Goal: Information Seeking & Learning: Find contact information

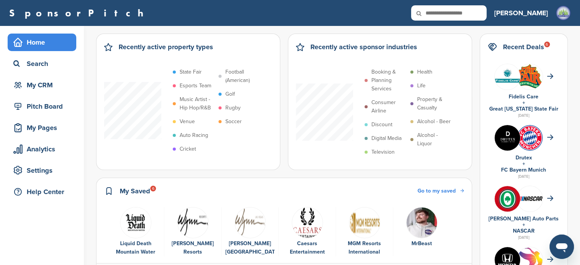
click at [191, 217] on img "2 of 6" at bounding box center [192, 222] width 31 height 31
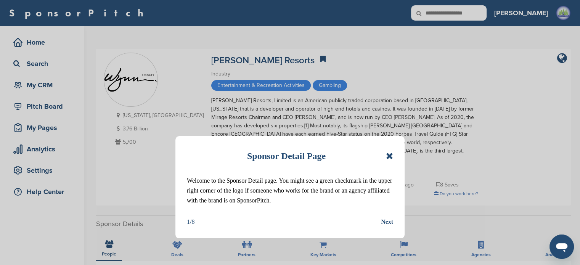
click at [391, 153] on icon at bounding box center [389, 155] width 7 height 9
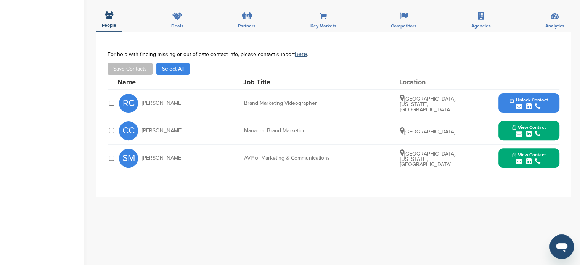
scroll to position [254, 0]
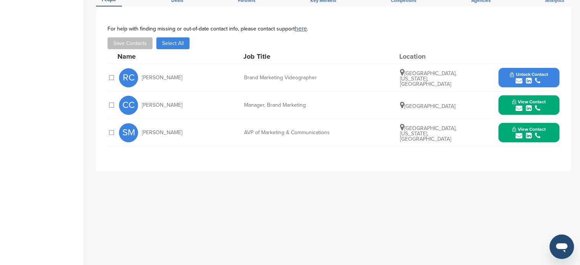
drag, startPoint x: 138, startPoint y: 94, endPoint x: 320, endPoint y: 97, distance: 181.9
click at [294, 97] on div "CC [PERSON_NAME] Manager, Brand Marketing [GEOGRAPHIC_DATA] View Contact [PERSO…" at bounding box center [339, 104] width 440 height 27
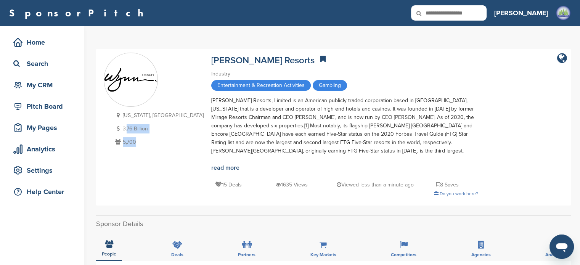
drag, startPoint x: 163, startPoint y: 57, endPoint x: 127, endPoint y: 132, distance: 82.9
click at [127, 132] on div "Nevada, USA 3.76 Billion 5,700 Wynn Resorts Industry Entertainment & Recreation…" at bounding box center [333, 127] width 459 height 149
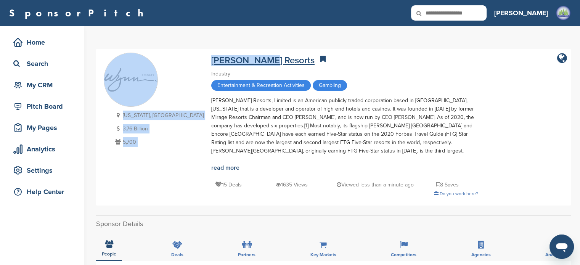
drag, startPoint x: 160, startPoint y: 53, endPoint x: 221, endPoint y: 62, distance: 61.7
click at [221, 62] on div "Nevada, USA 3.76 Billion 5,700 Wynn Resorts Industry Entertainment & Recreation…" at bounding box center [333, 127] width 459 height 149
copy div "Nevada, USA 3.76 Billion 5,700 Wynn Resorts"
click at [161, 93] on div "Nevada, USA 3.76 Billion 5,700 Wynn Resorts Industry Entertainment & Recreation…" at bounding box center [333, 127] width 459 height 149
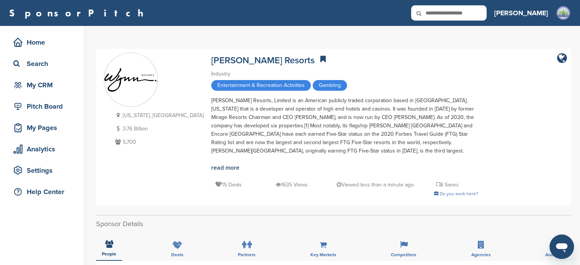
click at [165, 57] on div "Nevada, USA 3.76 Billion 5,700 Wynn Resorts Industry Entertainment & Recreation…" at bounding box center [333, 127] width 459 height 149
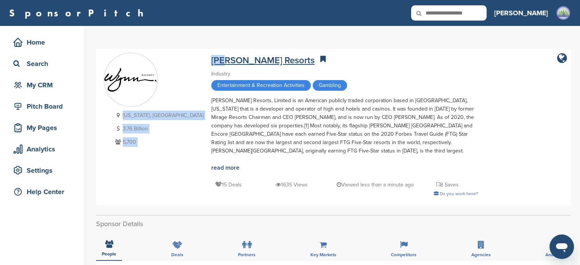
drag, startPoint x: 159, startPoint y: 62, endPoint x: 213, endPoint y: 62, distance: 54.9
click at [189, 61] on div "Nevada, USA 3.76 Billion 5,700 Wynn Resorts Industry Entertainment & Recreation…" at bounding box center [333, 127] width 459 height 149
click at [211, 66] on link "Wynn Resorts" at bounding box center [262, 60] width 103 height 11
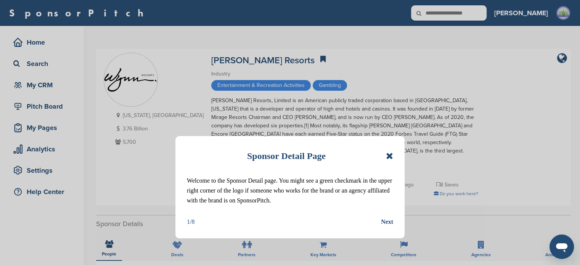
click at [387, 153] on icon at bounding box center [389, 155] width 7 height 9
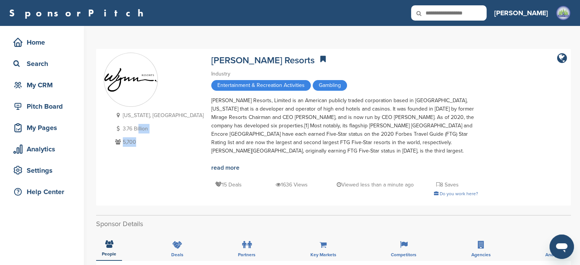
drag, startPoint x: 162, startPoint y: 59, endPoint x: 146, endPoint y: 109, distance: 52.4
click at [138, 127] on div "Nevada, USA 3.76 Billion 5,700 Wynn Resorts Industry Entertainment & Recreation…" at bounding box center [333, 127] width 459 height 149
click at [141, 143] on p "5,700" at bounding box center [158, 142] width 90 height 10
click at [141, 135] on div "Nevada, USA 3.76 Billion 5,700" at bounding box center [158, 129] width 90 height 37
drag, startPoint x: 164, startPoint y: 62, endPoint x: 125, endPoint y: 117, distance: 67.4
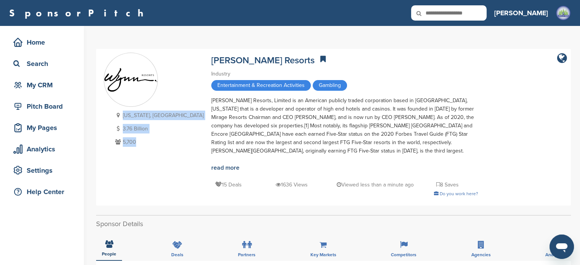
click at [124, 114] on div "Nevada, USA 3.76 Billion 5,700 Wynn Resorts Industry Entertainment & Recreation…" at bounding box center [333, 127] width 459 height 149
copy div "Nevada, USA 3.76 Billion 5,700"
drag, startPoint x: 158, startPoint y: 54, endPoint x: 221, endPoint y: 62, distance: 63.1
click at [220, 62] on div "Nevada, USA 3.76 Billion 5,700 Wynn Resorts Industry Entertainment & Recreation…" at bounding box center [333, 127] width 459 height 149
copy div "Nevada, USA 3.76 Billion 5,700 Wynn Resorts"
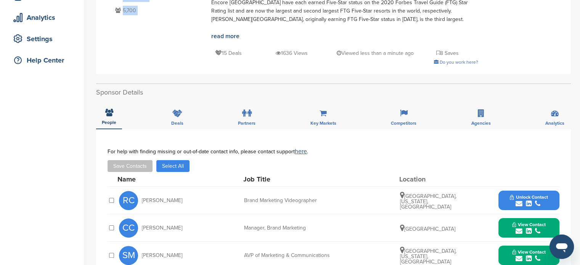
scroll to position [134, 0]
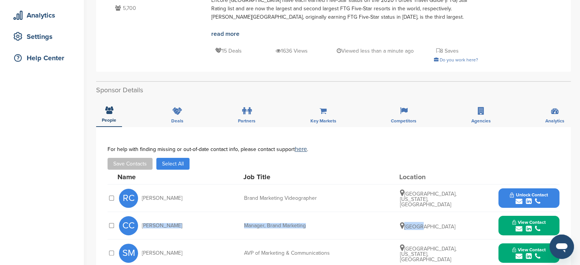
drag, startPoint x: 140, startPoint y: 217, endPoint x: 442, endPoint y: 219, distance: 301.6
click at [442, 219] on div "CC Cecilia Chan Manager, Brand Marketing Macau View Contact cecilia.chan@wynnre…" at bounding box center [339, 225] width 440 height 27
drag, startPoint x: 438, startPoint y: 219, endPoint x: 219, endPoint y: 253, distance: 221.4
click at [220, 253] on div "SM Seth Medvin AVP of Marketing & Communications Las Vegas, Nevada, United Stat…" at bounding box center [339, 252] width 440 height 27
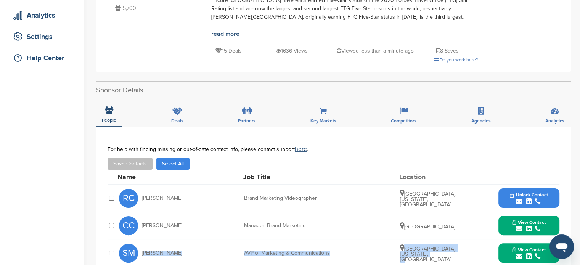
drag, startPoint x: 143, startPoint y: 244, endPoint x: 460, endPoint y: 252, distance: 317.3
click at [460, 252] on div "SM Seth Medvin AVP of Marketing & Communications Las Vegas, Nevada, United Stat…" at bounding box center [339, 252] width 440 height 27
copy div "Seth Medvin AVP of Marketing & Communications Las Vegas, Nevada, United States"
click at [533, 253] on div "submit" at bounding box center [529, 256] width 34 height 7
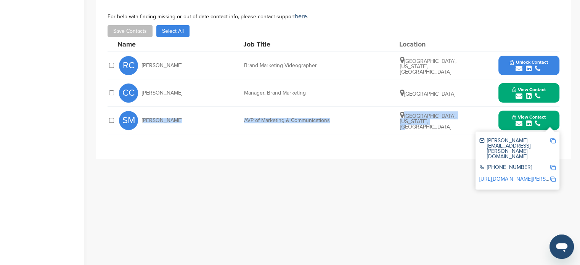
scroll to position [329, 0]
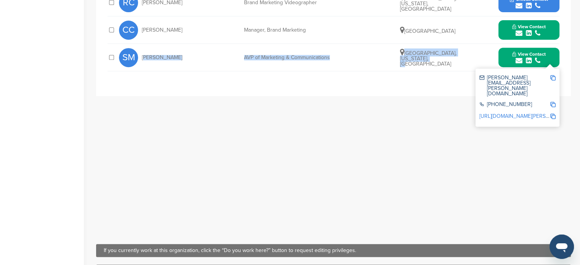
click at [554, 75] on img at bounding box center [552, 77] width 5 height 5
copy div "Seth Medvin AVP of Marketing & Communications Las Vegas, Nevada, United States"
click at [554, 102] on img at bounding box center [552, 104] width 5 height 5
click at [550, 114] on img at bounding box center [552, 116] width 5 height 5
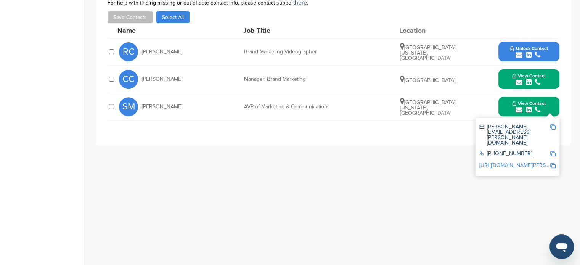
scroll to position [274, 0]
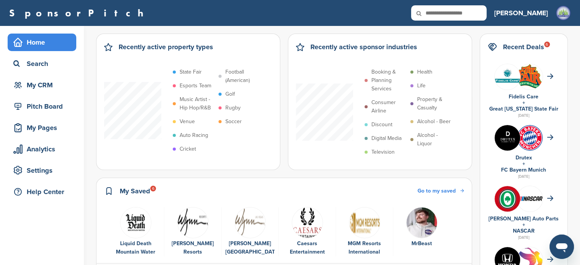
click at [255, 222] on img "3 of 6" at bounding box center [249, 222] width 31 height 31
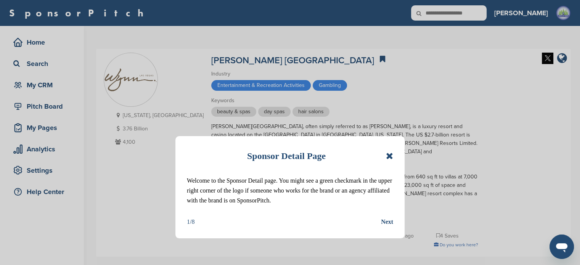
click at [392, 155] on icon at bounding box center [389, 155] width 7 height 9
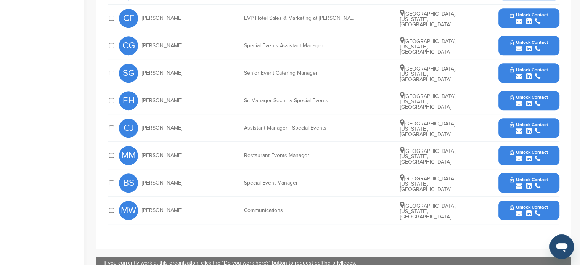
scroll to position [421, 0]
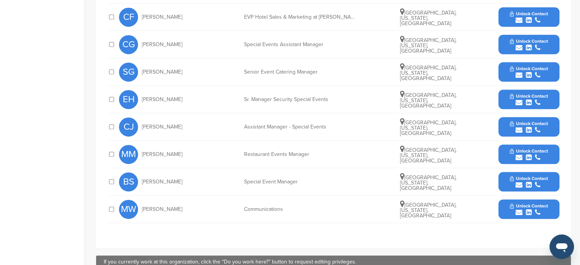
click at [536, 209] on icon "submit" at bounding box center [537, 212] width 5 height 7
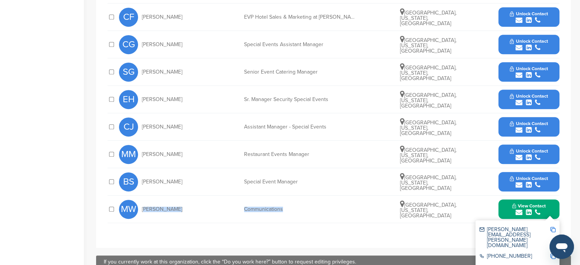
drag, startPoint x: 143, startPoint y: 201, endPoint x: 291, endPoint y: 193, distance: 148.1
click at [291, 196] on div "MW Michael Weaver Communications Las Vegas, Nevada, United States View Contact …" at bounding box center [339, 209] width 440 height 27
copy div "Michael Weaver Communications"
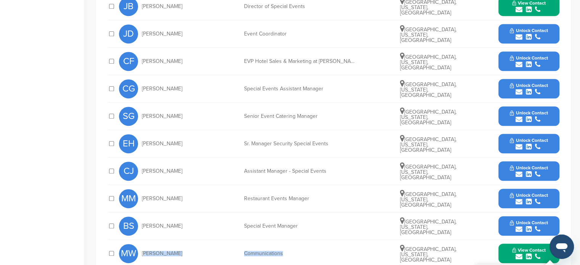
scroll to position [386, 0]
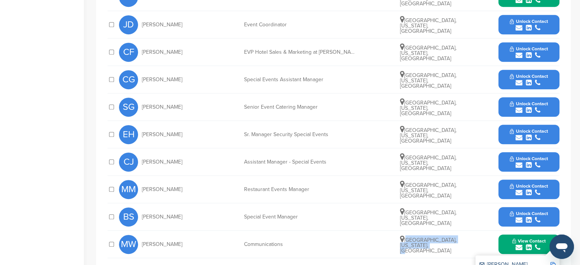
drag, startPoint x: 406, startPoint y: 234, endPoint x: 448, endPoint y: 239, distance: 42.2
click at [448, 239] on div "[GEOGRAPHIC_DATA], [US_STATE], [GEOGRAPHIC_DATA]" at bounding box center [428, 244] width 57 height 18
copy span "[GEOGRAPHIC_DATA], [US_STATE], [GEOGRAPHIC_DATA]"
click at [539, 238] on span "View Contact" at bounding box center [529, 240] width 34 height 5
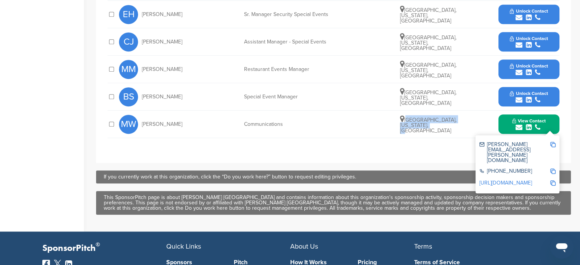
scroll to position [581, 0]
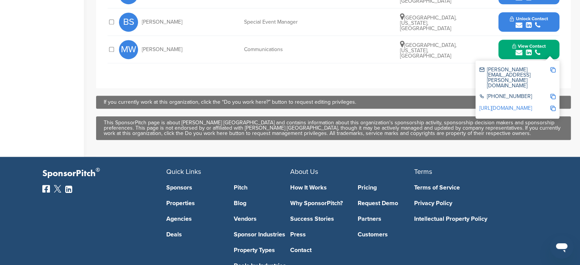
click at [552, 67] on div at bounding box center [552, 77] width 5 height 21
click at [556, 72] on div "michael.weaver@wynnlasvegas.com +1 702-770-7555 https://www.linkedin.com/in/mic…" at bounding box center [517, 90] width 84 height 58
click at [552, 94] on div at bounding box center [552, 97] width 5 height 6
click at [552, 106] on img at bounding box center [552, 108] width 5 height 5
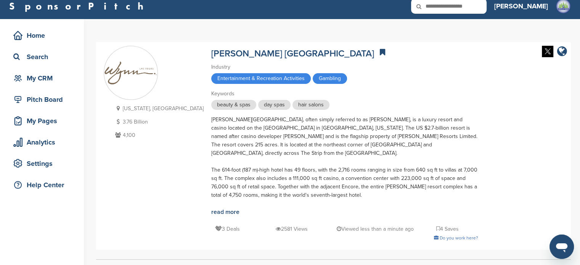
scroll to position [0, 0]
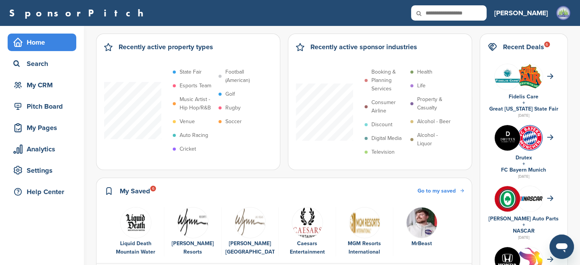
click at [306, 229] on img "4 of 6" at bounding box center [307, 222] width 31 height 31
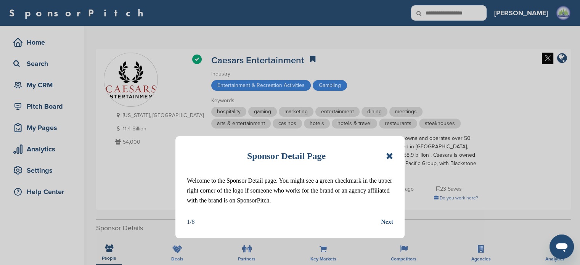
click at [393, 154] on div "Sponsor Detail Page Welcome to the Sponsor Detail page. You might see a green c…" at bounding box center [289, 187] width 229 height 102
click at [387, 162] on div "Sponsor Detail Page" at bounding box center [290, 156] width 206 height 17
click at [392, 153] on icon at bounding box center [389, 155] width 7 height 9
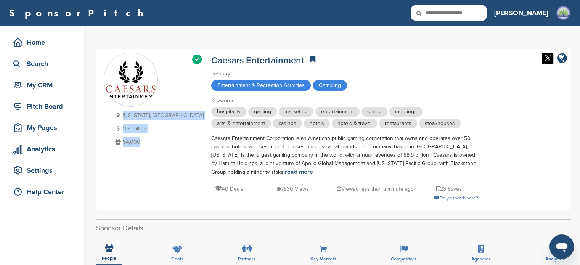
drag, startPoint x: 162, startPoint y: 56, endPoint x: 130, endPoint y: 116, distance: 67.9
click at [122, 115] on div "Managed Page [US_STATE], [GEOGRAPHIC_DATA] 11.4 Billion 54,000 Caesars Entertai…" at bounding box center [333, 129] width 459 height 153
copy div "Nevada, USA 11.4 Billion 54,000"
click at [164, 55] on div "Managed Page Nevada, USA 11.4 Billion 54,000 Caesars Entertainment Industry Ent…" at bounding box center [333, 129] width 459 height 153
drag, startPoint x: 164, startPoint y: 58, endPoint x: 138, endPoint y: 108, distance: 56.8
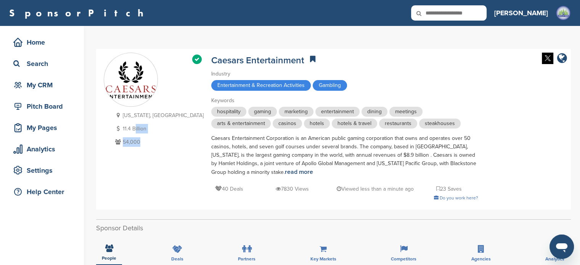
click at [136, 112] on div "Managed Page Nevada, USA 11.4 Billion 54,000 Caesars Entertainment Industry Ent…" at bounding box center [333, 129] width 459 height 153
click at [145, 144] on p "54,000" at bounding box center [158, 142] width 90 height 10
drag, startPoint x: 144, startPoint y: 143, endPoint x: 170, endPoint y: 65, distance: 82.0
click at [170, 65] on div "Managed Page Nevada, USA 11.4 Billion 54,000 Caesars Entertainment Industry Ent…" at bounding box center [333, 129] width 459 height 153
click at [211, 59] on link "Caesars Entertainment" at bounding box center [257, 60] width 93 height 11
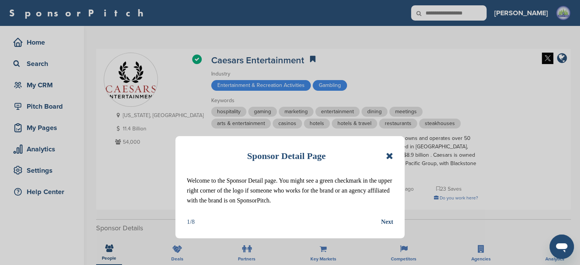
click at [389, 153] on icon at bounding box center [389, 155] width 7 height 9
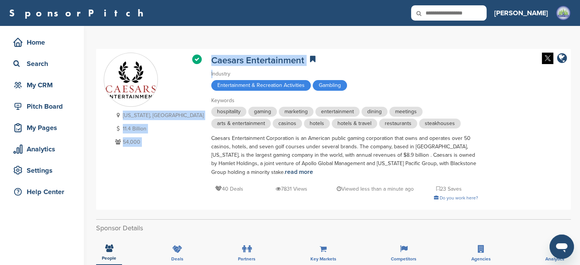
drag, startPoint x: 161, startPoint y: 58, endPoint x: 168, endPoint y: 68, distance: 12.3
click at [168, 68] on div "Managed Page [US_STATE], [GEOGRAPHIC_DATA] 11.4 Billion 54,000 Caesars Entertai…" at bounding box center [333, 129] width 459 height 153
click at [215, 65] on link "Caesars Entertainment" at bounding box center [257, 60] width 93 height 11
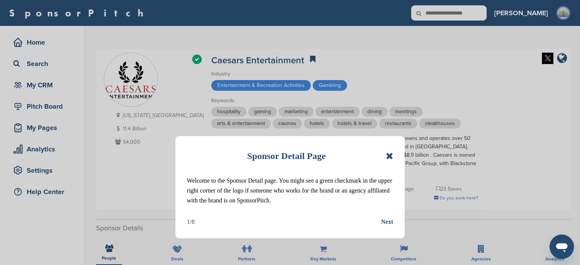
click at [391, 155] on icon at bounding box center [389, 155] width 7 height 9
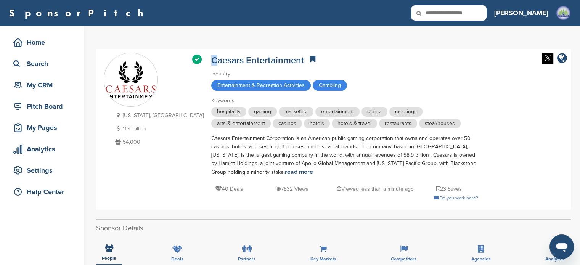
drag, startPoint x: 163, startPoint y: 61, endPoint x: 172, endPoint y: 50, distance: 13.8
click at [172, 50] on div "Managed Page Nevada, USA 11.4 Billion 54,000 Caesars Entertainment Industry Ent…" at bounding box center [333, 129] width 475 height 161
click at [162, 61] on div "Managed Page Nevada, USA 11.4 Billion 54,000 Caesars Entertainment Industry Ent…" at bounding box center [333, 129] width 459 height 153
drag, startPoint x: 162, startPoint y: 61, endPoint x: 126, endPoint y: 122, distance: 71.1
click at [126, 122] on div "Managed Page Nevada, USA 11.4 Billion 54,000 Caesars Entertainment Industry Ent…" at bounding box center [333, 129] width 459 height 153
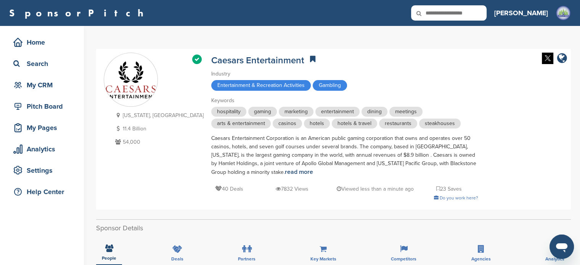
drag, startPoint x: 397, startPoint y: 72, endPoint x: 402, endPoint y: 71, distance: 4.7
click at [398, 71] on div "Industry" at bounding box center [344, 74] width 267 height 8
drag, startPoint x: 162, startPoint y: 58, endPoint x: 260, endPoint y: 61, distance: 97.6
click at [260, 61] on div "Managed Page Nevada, USA 11.4 Billion 54,000 Caesars Entertainment Industry Ent…" at bounding box center [333, 129] width 459 height 153
copy div "Caesars Entertainment"
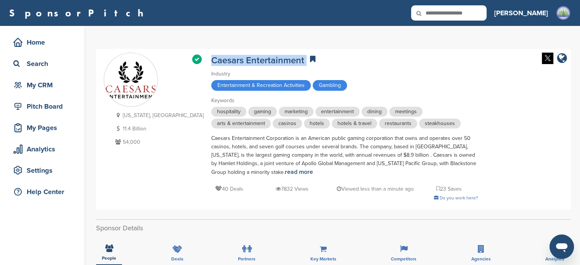
drag, startPoint x: 114, startPoint y: 115, endPoint x: 148, endPoint y: 142, distance: 44.0
click at [148, 142] on div "Nevada, USA 11.4 Billion 54,000" at bounding box center [158, 129] width 90 height 37
copy div "Nevada, USA 11.4 Billion 54,000"
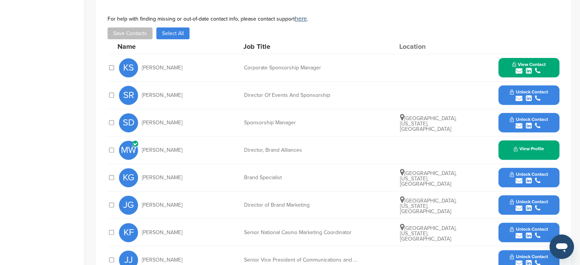
scroll to position [269, 0]
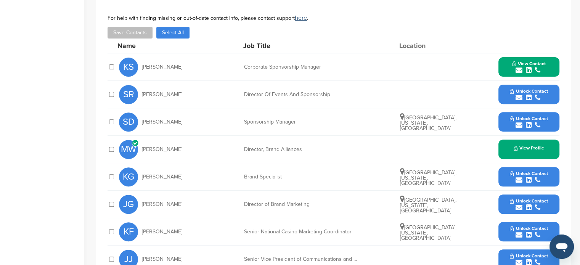
click at [527, 64] on span "View Contact" at bounding box center [529, 63] width 34 height 5
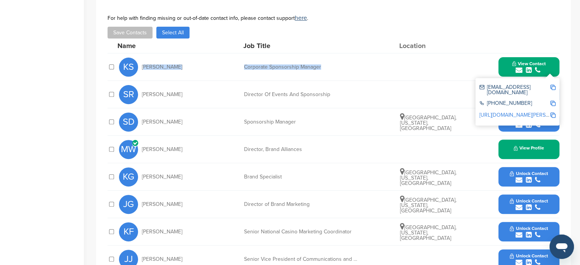
drag, startPoint x: 141, startPoint y: 66, endPoint x: 337, endPoint y: 72, distance: 196.1
click at [337, 72] on div "KS Kameelah Shareef Corporate Sponsorship Manager View Contact kshareef@caesars…" at bounding box center [339, 66] width 440 height 27
copy div "Kameelah Shareef Corporate Sponsorship Manager"
click at [554, 90] on div at bounding box center [552, 90] width 5 height 11
click at [553, 101] on img at bounding box center [552, 103] width 5 height 5
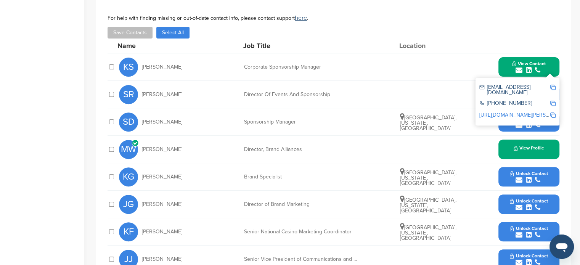
click at [554, 112] on img at bounding box center [552, 114] width 5 height 5
click at [332, 131] on div "SD Stephanie Doty Sponsorship Manager Omaha, Nebraska, United States Unlock Con…" at bounding box center [339, 121] width 440 height 27
click at [555, 51] on div "Name Job Title Location" at bounding box center [338, 46] width 442 height 14
click at [549, 61] on button "View Contact" at bounding box center [529, 67] width 52 height 23
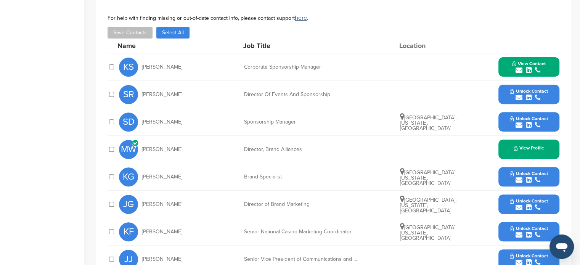
click at [534, 88] on span "Unlock Contact" at bounding box center [529, 90] width 38 height 5
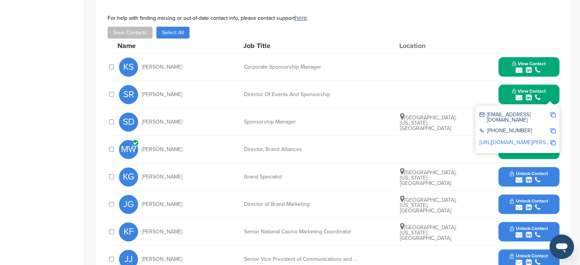
click at [145, 96] on span "Simone Ricci" at bounding box center [162, 94] width 40 height 5
drag, startPoint x: 141, startPoint y: 96, endPoint x: 348, endPoint y: 90, distance: 206.3
click at [348, 90] on div "SR Simone Ricci Director Of Events And Sponsorship View Contact sricci@caesars.…" at bounding box center [339, 94] width 440 height 27
copy div "Simone Ricci Director Of Events And Sponsorship"
click at [273, 132] on div "SD Stephanie Doty Sponsorship Manager Omaha, Nebraska, United States Unlock Con…" at bounding box center [339, 121] width 440 height 27
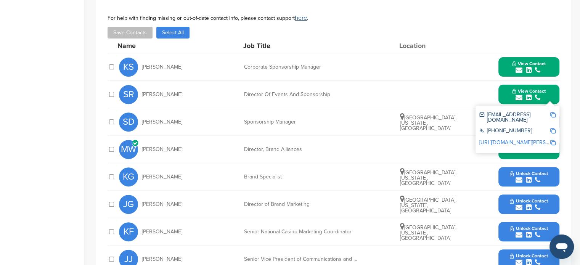
drag, startPoint x: 138, startPoint y: 120, endPoint x: 445, endPoint y: 127, distance: 306.6
click at [445, 127] on div "SD Stephanie Doty Sponsorship Manager Omaha, Nebraska, United States Unlock Con…" at bounding box center [339, 121] width 440 height 27
copy div "Stephanie Doty Sponsorship Manager Omaha, Nebraska, United States"
click at [360, 115] on div "SD Stephanie Doty Sponsorship Manager Omaha, Nebraska, United States Unlock Con…" at bounding box center [339, 121] width 440 height 27
click at [536, 97] on icon "submit" at bounding box center [537, 97] width 5 height 7
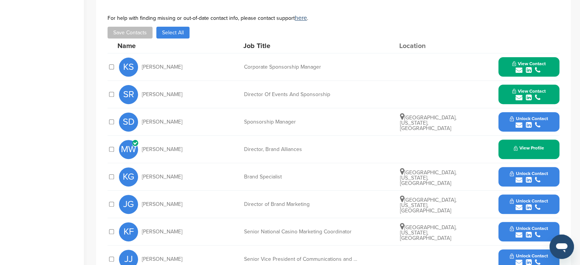
click at [541, 97] on div "submit" at bounding box center [529, 97] width 34 height 7
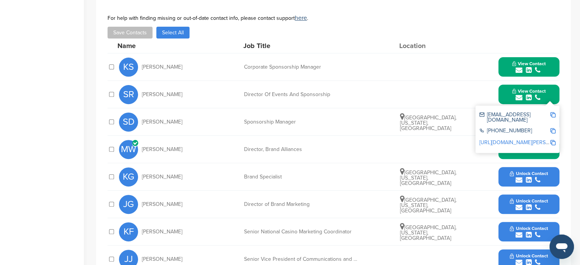
click at [555, 115] on div "sricci@caesars.com 702-407-6000 https://www.linkedin.com/in/simone-ricci-32b33b3" at bounding box center [517, 129] width 84 height 47
click at [553, 116] on img at bounding box center [552, 114] width 5 height 5
click at [552, 128] on img at bounding box center [552, 130] width 5 height 5
click at [551, 140] on img at bounding box center [552, 142] width 5 height 5
click at [554, 140] on img at bounding box center [552, 142] width 5 height 5
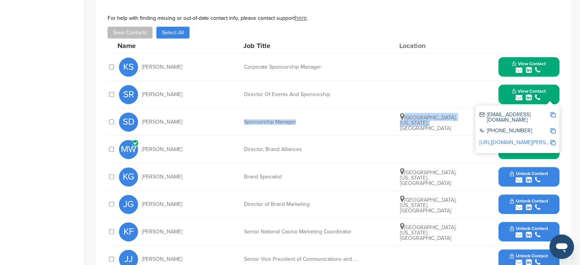
drag, startPoint x: 225, startPoint y: 117, endPoint x: 437, endPoint y: 129, distance: 212.3
click at [437, 129] on div "SD Stephanie Doty Sponsorship Manager Omaha, Nebraska, United States Unlock Con…" at bounding box center [339, 121] width 440 height 27
copy div "Sponsorship Manager Omaha, Nebraska, United States"
click at [552, 114] on img at bounding box center [552, 114] width 5 height 5
copy div "Sponsorship Manager Omaha, Nebraska, United States"
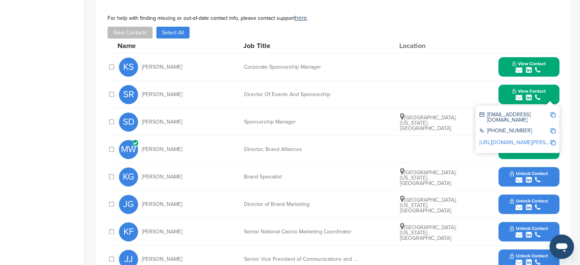
click at [554, 128] on img at bounding box center [552, 130] width 5 height 5
click at [554, 140] on div at bounding box center [552, 143] width 5 height 6
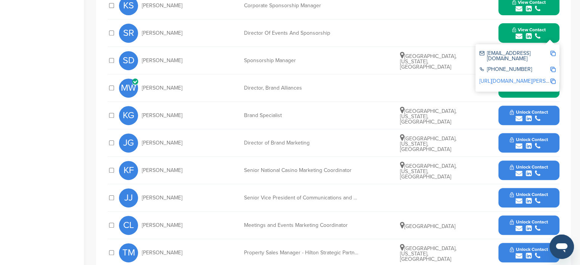
scroll to position [332, 0]
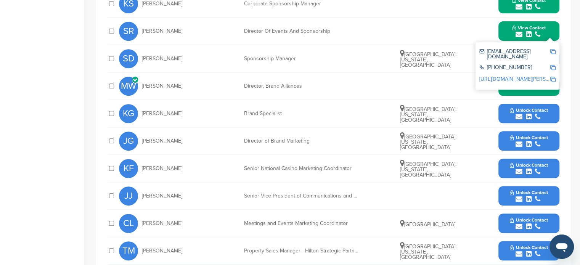
click at [522, 190] on span "Unlock Contact" at bounding box center [529, 192] width 38 height 5
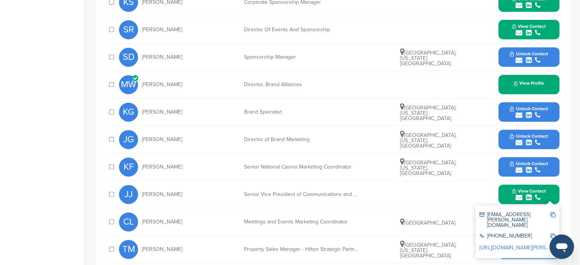
scroll to position [334, 0]
click at [532, 133] on span "Unlock Contact" at bounding box center [529, 135] width 38 height 5
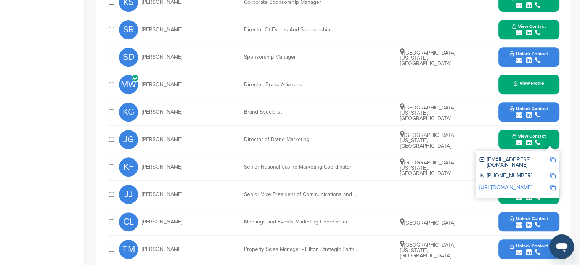
click at [542, 102] on button "Unlock Contact" at bounding box center [529, 112] width 56 height 23
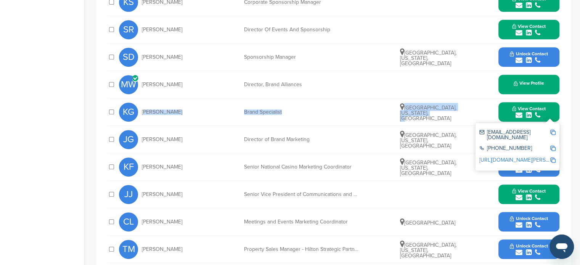
drag, startPoint x: 141, startPoint y: 111, endPoint x: 453, endPoint y: 116, distance: 311.9
click at [453, 116] on div "KG Kristina Green Brand Specialist Las Vegas, Nevada, United States View Contac…" at bounding box center [339, 111] width 440 height 27
copy div "Kristina Green Brand Specialist Las Vegas, Nevada, United States"
click at [554, 132] on img at bounding box center [552, 132] width 5 height 5
copy div "Kristina Green Brand Specialist Las Vegas, Nevada, United States"
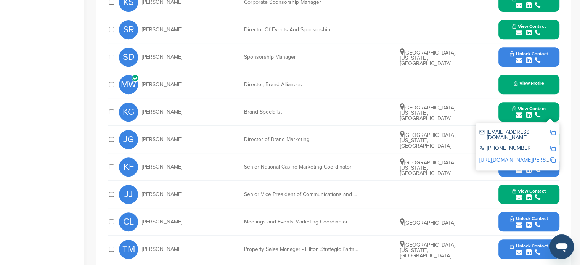
click at [551, 157] on img at bounding box center [552, 159] width 5 height 5
drag, startPoint x: 428, startPoint y: 110, endPoint x: 409, endPoint y: 108, distance: 18.8
click at [428, 110] on span "Las Vegas, Nevada, United States" at bounding box center [428, 112] width 56 height 17
drag, startPoint x: 140, startPoint y: 137, endPoint x: 449, endPoint y: 147, distance: 309.0
click at [449, 147] on div "JG Jenny Gall Director of Brand Marketing Las Vegas, Nevada, United States View…" at bounding box center [339, 139] width 440 height 27
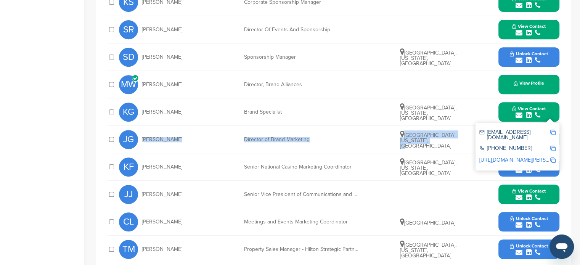
copy div "Jenny Gall Director of Brand Marketing Las Vegas, Nevada, United States"
click at [552, 133] on img at bounding box center [552, 132] width 5 height 5
drag, startPoint x: 509, startPoint y: 108, endPoint x: 504, endPoint y: 120, distance: 13.0
click at [509, 108] on button "View Contact" at bounding box center [529, 112] width 52 height 23
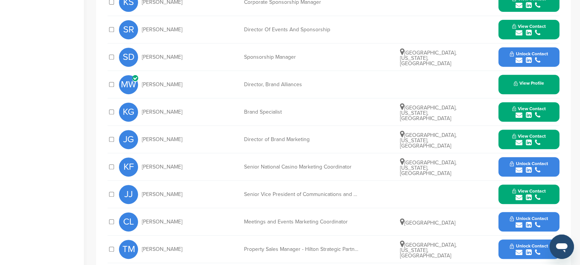
click at [510, 141] on button "View Contact" at bounding box center [529, 139] width 52 height 23
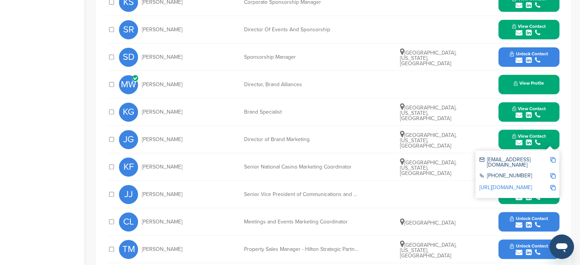
click at [552, 158] on img at bounding box center [552, 159] width 5 height 5
click at [554, 185] on img at bounding box center [552, 187] width 5 height 5
click at [548, 132] on button "View Contact" at bounding box center [529, 139] width 52 height 23
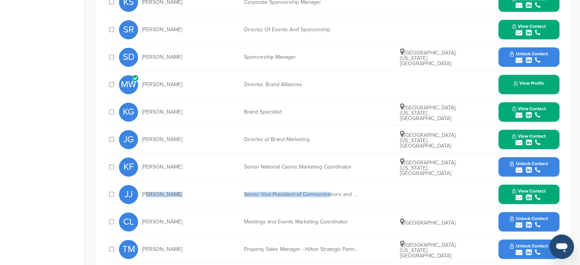
drag, startPoint x: 143, startPoint y: 192, endPoint x: 233, endPoint y: 192, distance: 89.6
click at [319, 186] on div "JJ Jan Jones Senior Vice President of Communications and Government Relations V…" at bounding box center [339, 194] width 440 height 27
click at [147, 195] on span "Jan Jones" at bounding box center [162, 194] width 40 height 5
drag, startPoint x: 138, startPoint y: 195, endPoint x: 371, endPoint y: 193, distance: 232.9
click at [371, 193] on div "JJ Jan Jones Senior Vice President of Communications and Government Relations V…" at bounding box center [339, 194] width 440 height 27
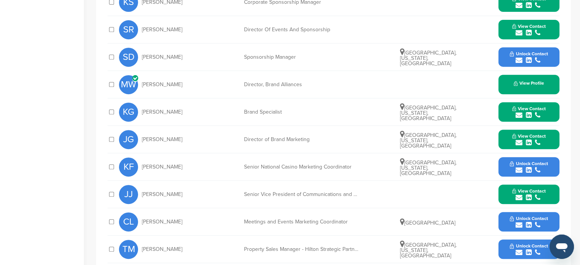
click at [546, 198] on button "View Contact" at bounding box center [529, 194] width 52 height 23
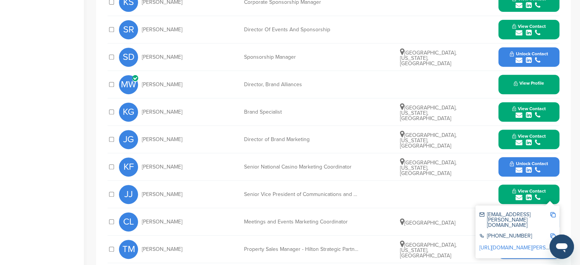
click at [550, 214] on img at bounding box center [552, 214] width 5 height 5
click at [550, 245] on img at bounding box center [552, 247] width 5 height 5
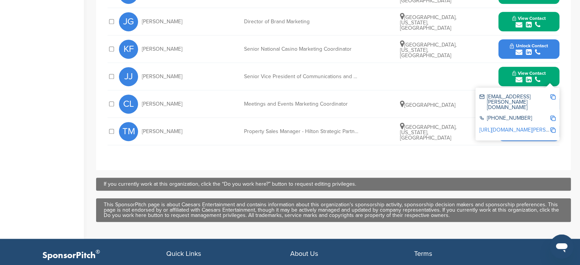
scroll to position [454, 0]
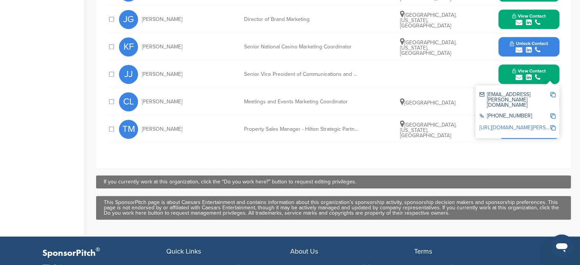
click at [550, 73] on button "View Contact" at bounding box center [529, 74] width 52 height 23
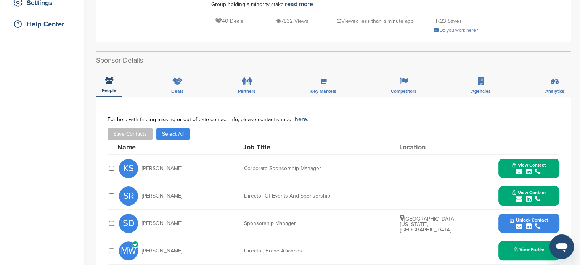
scroll to position [166, 0]
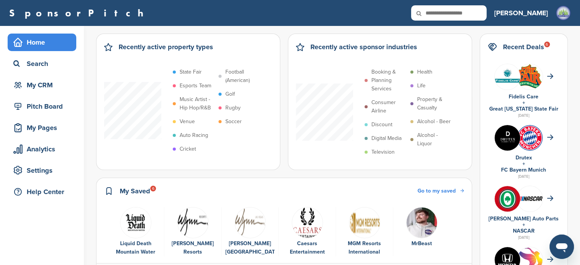
click at [369, 233] on img "5 of 6" at bounding box center [364, 222] width 31 height 31
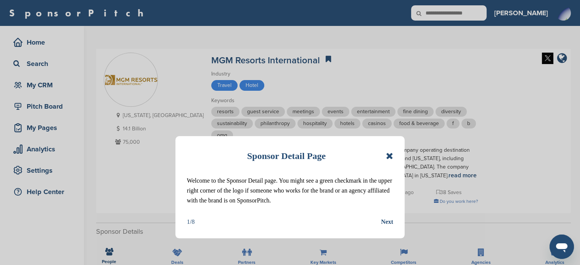
click at [390, 157] on icon at bounding box center [389, 155] width 7 height 9
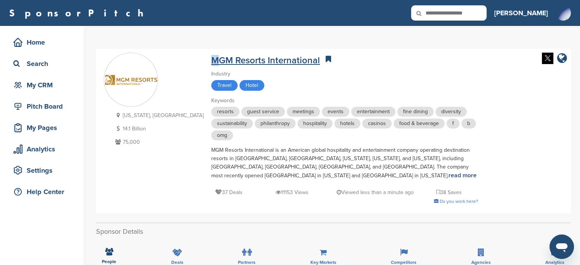
drag, startPoint x: 164, startPoint y: 61, endPoint x: 174, endPoint y: 56, distance: 11.1
click at [174, 56] on div "Nevada, USA 14.1 Billion 75,000 MGM Resorts International Industry Travel Hotel…" at bounding box center [333, 131] width 459 height 157
drag, startPoint x: 142, startPoint y: 141, endPoint x: 159, endPoint y: 136, distance: 17.2
click at [159, 136] on div "Nevada, USA 14.1 Billion 75,000 MGM Resorts International Industry Travel Hotel…" at bounding box center [333, 131] width 459 height 157
click at [151, 152] on div "Nevada, USA 14.1 Billion 75,000" at bounding box center [154, 131] width 100 height 157
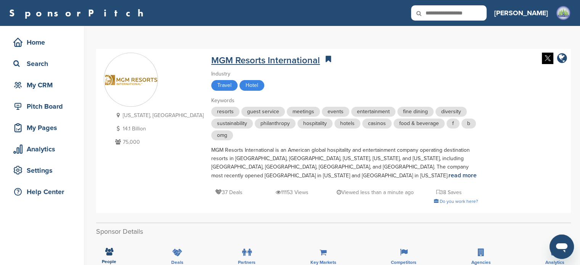
drag, startPoint x: 140, startPoint y: 146, endPoint x: 169, endPoint y: 55, distance: 95.7
click at [169, 55] on div "Nevada, USA 14.1 Billion 75,000 MGM Resorts International Industry Travel Hotel…" at bounding box center [333, 131] width 459 height 157
click at [413, 81] on div "Travel Hotel" at bounding box center [344, 86] width 267 height 13
drag, startPoint x: 151, startPoint y: 149, endPoint x: 154, endPoint y: 85, distance: 63.7
click at [154, 85] on div "Nevada, USA 14.1 Billion 75,000" at bounding box center [154, 131] width 100 height 157
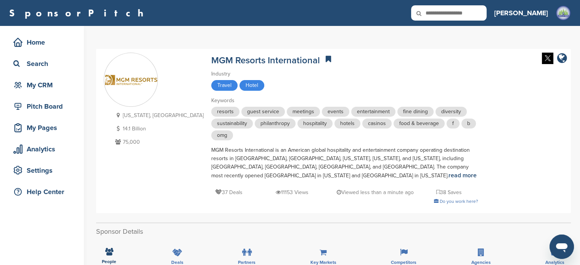
copy div "Nevada, USA 14.1 Billion 75,000"
drag, startPoint x: 164, startPoint y: 58, endPoint x: 273, endPoint y: 59, distance: 109.0
click at [273, 59] on div "Nevada, USA 14.1 Billion 75,000 MGM Resorts International Industry Travel Hotel…" at bounding box center [333, 131] width 459 height 157
copy link "MGM Resorts International"
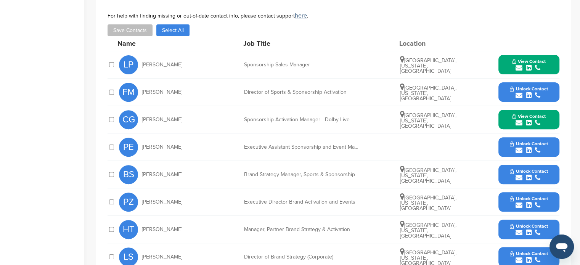
scroll to position [276, 0]
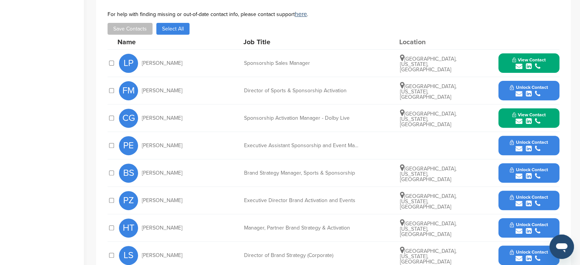
drag, startPoint x: 139, startPoint y: 62, endPoint x: 439, endPoint y: 65, distance: 300.4
click at [439, 65] on div "LP Libby Plowman Sponsorship Sales Manager Las Vegas, Nevada, United States Vie…" at bounding box center [339, 63] width 440 height 27
copy div "Libby Plowman Sponsorship Sales Manager Las Vegas, Nevada, United States"
click at [514, 66] on div "submit" at bounding box center [529, 66] width 34 height 7
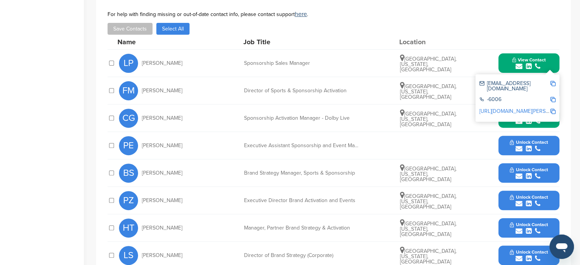
click at [551, 83] on img at bounding box center [552, 83] width 5 height 5
copy div "Libby Plowman Sponsorship Sales Manager Las Vegas, Nevada, United States"
click at [552, 109] on img at bounding box center [552, 111] width 5 height 5
click at [224, 129] on div "CG Chela Guillen Sponsorship Activation Manager - Dolby Live Las Vegas, Nevada,…" at bounding box center [339, 117] width 440 height 27
click at [510, 52] on button "View Contact" at bounding box center [529, 63] width 52 height 23
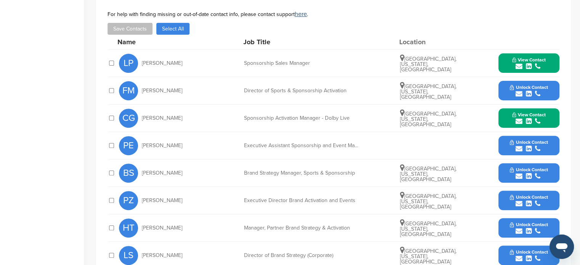
click at [501, 61] on div "View Contact eplowman@mgmresorts.com -6006 http://www.linkedin.com/in/libby-plo…" at bounding box center [528, 62] width 61 height 19
drag, startPoint x: 144, startPoint y: 115, endPoint x: 367, endPoint y: 116, distance: 223.4
click at [367, 116] on div "CG Chela Guillen Sponsorship Activation Manager - Dolby Live Las Vegas, Nevada,…" at bounding box center [339, 117] width 440 height 27
drag, startPoint x: 367, startPoint y: 116, endPoint x: 262, endPoint y: 122, distance: 105.4
click at [262, 122] on div "CG Chela Guillen Sponsorship Activation Manager - Dolby Live Las Vegas, Nevada,…" at bounding box center [339, 117] width 440 height 27
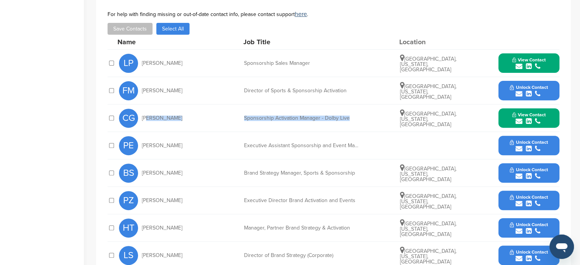
click at [224, 121] on div "CG Chela Guillen Sponsorship Activation Manager - Dolby Live Las Vegas, Nevada,…" at bounding box center [339, 117] width 440 height 27
click at [166, 119] on span "Chela Guillen" at bounding box center [162, 118] width 40 height 5
drag, startPoint x: 143, startPoint y: 117, endPoint x: 444, endPoint y: 124, distance: 300.9
click at [444, 124] on div "CG Chela Guillen Sponsorship Activation Manager - Dolby Live Las Vegas, Nevada,…" at bounding box center [339, 117] width 440 height 27
copy div "Chela Guillen Sponsorship Activation Manager - Dolby Live Las Vegas, Nevada, Un…"
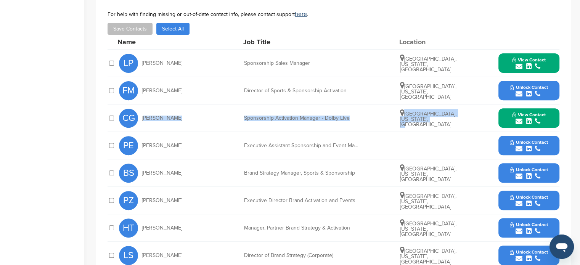
click at [545, 118] on div "submit" at bounding box center [529, 121] width 34 height 7
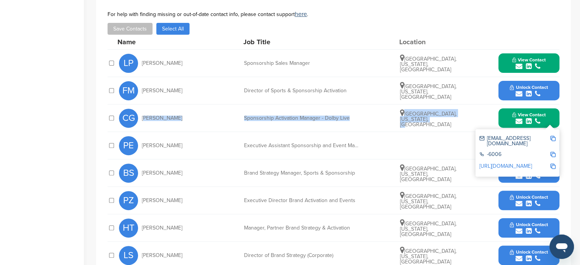
click at [552, 137] on img at bounding box center [552, 138] width 5 height 5
copy div "Chela Guillen Sponsorship Activation Manager - Dolby Live Las Vegas, Nevada, Un…"
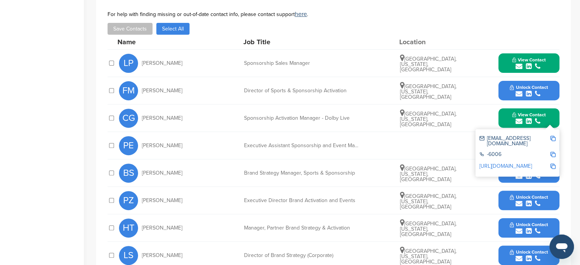
click at [554, 164] on img at bounding box center [552, 166] width 5 height 5
click at [546, 114] on button "View Contact" at bounding box center [529, 118] width 52 height 23
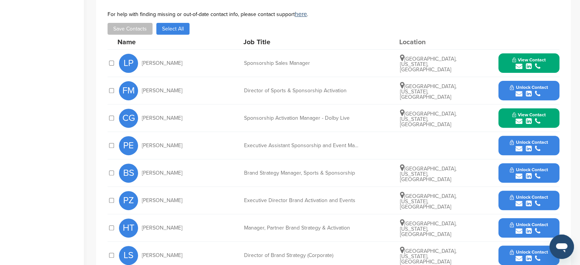
click at [552, 144] on button "Unlock Contact" at bounding box center [529, 145] width 56 height 23
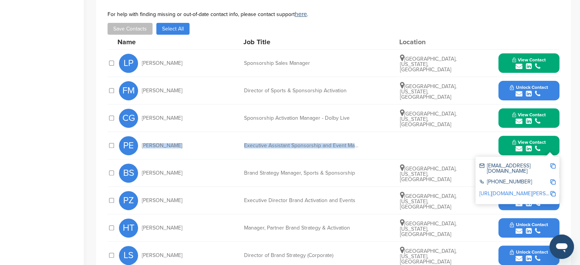
drag, startPoint x: 141, startPoint y: 143, endPoint x: 374, endPoint y: 149, distance: 232.6
click at [374, 149] on div "PE Peggy Eastham Executive Assistant Sponsorship and Event Marketing View Conta…" at bounding box center [339, 145] width 440 height 27
copy div "Peggy Eastham Executive Assistant Sponsorship and Event Marketing"
click at [554, 164] on img at bounding box center [552, 165] width 5 height 5
copy div "Peggy Eastham Executive Assistant Sponsorship and Event Marketing"
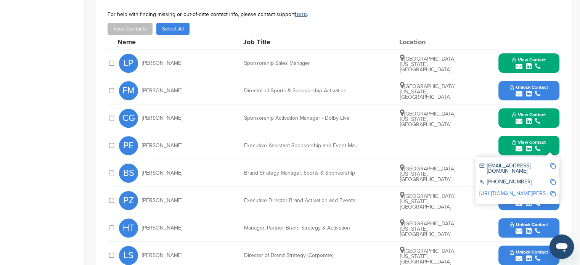
click at [553, 179] on img at bounding box center [552, 181] width 5 height 5
click at [554, 164] on img at bounding box center [552, 165] width 5 height 5
click at [554, 191] on img at bounding box center [552, 193] width 5 height 5
click at [518, 230] on icon "submit" at bounding box center [518, 231] width 7 height 7
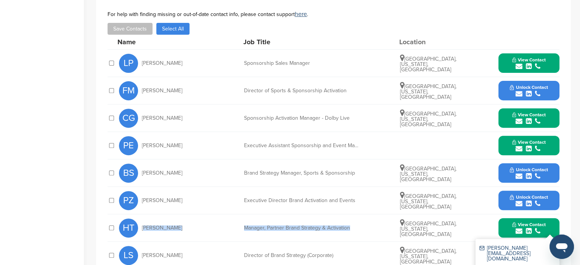
drag, startPoint x: 142, startPoint y: 225, endPoint x: 375, endPoint y: 220, distance: 233.0
click at [375, 220] on div "HT Hannah Thomas Manager, Partner Brand Strategy & Activation Las Vegas, Nevada…" at bounding box center [339, 227] width 440 height 27
copy div "Hannah Thomas Manager, Partner Brand Strategy & Activation"
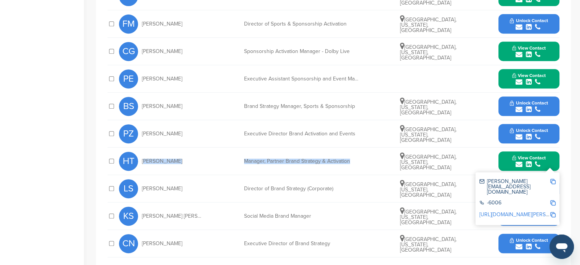
scroll to position [348, 0]
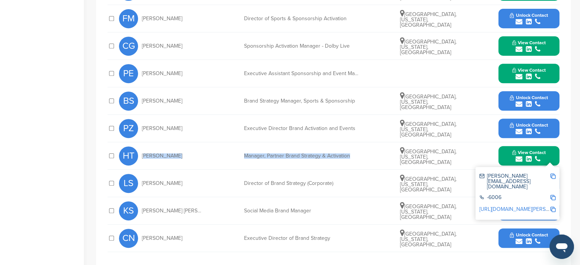
click at [555, 174] on img at bounding box center [552, 175] width 5 height 5
copy div "Hannah Thomas Manager, Partner Brand Strategy & Activation"
click at [556, 197] on div "hthomas@mgmresorts.com -6006 http://www.linkedin.com/in/hannah-c-thomas-84855b1…" at bounding box center [517, 193] width 84 height 53
click at [550, 207] on img at bounding box center [552, 209] width 5 height 5
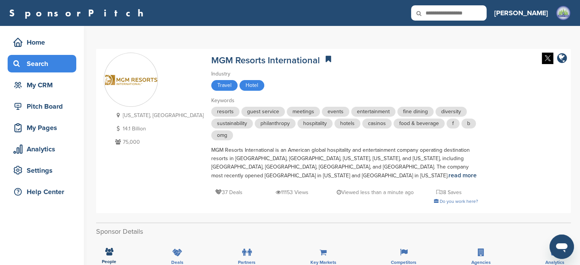
click at [45, 64] on div "Search" at bounding box center [43, 64] width 65 height 14
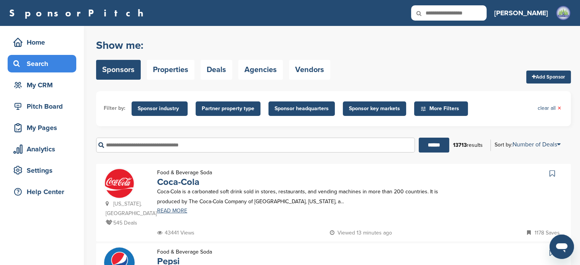
click at [252, 152] on input "text" at bounding box center [255, 145] width 319 height 15
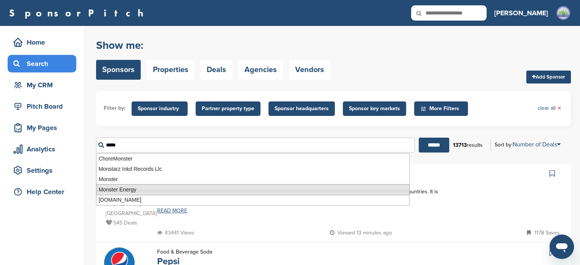
click at [175, 190] on li "Monster Energy" at bounding box center [252, 189] width 313 height 11
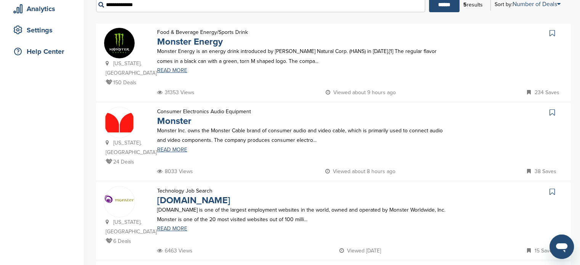
scroll to position [141, 0]
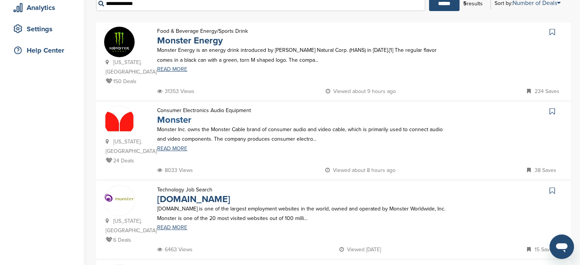
type input "**********"
click at [179, 120] on link "Monster" at bounding box center [174, 119] width 34 height 11
click at [202, 40] on link "Monster Energy" at bounding box center [190, 40] width 66 height 11
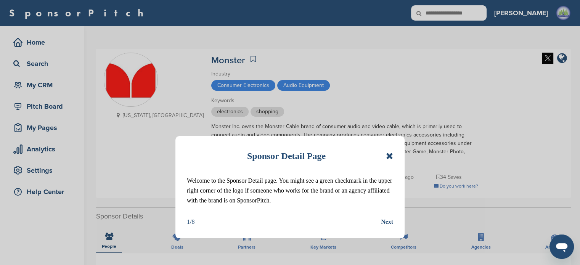
click at [390, 154] on icon at bounding box center [389, 155] width 7 height 9
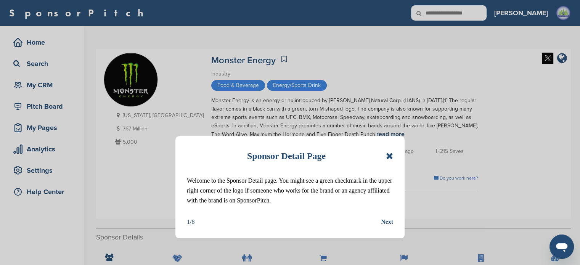
click at [388, 151] on icon at bounding box center [389, 155] width 7 height 9
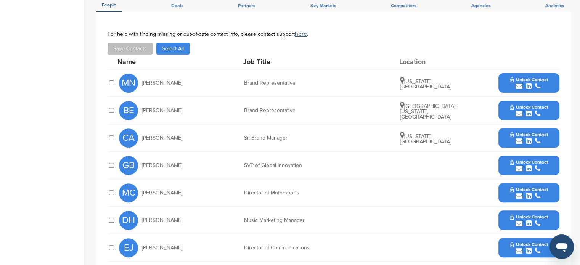
scroll to position [259, 0]
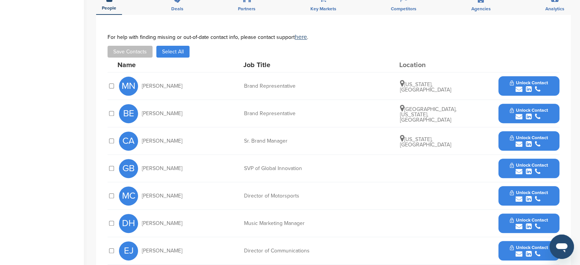
click at [510, 225] on div "submit" at bounding box center [529, 226] width 38 height 7
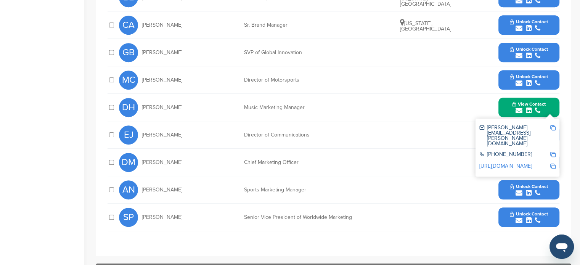
scroll to position [377, 0]
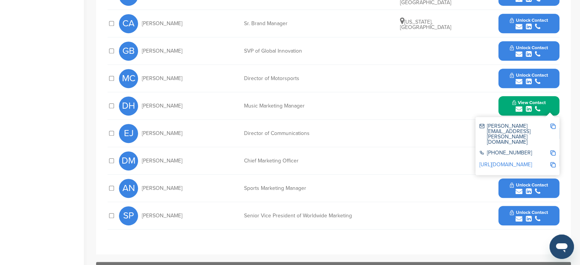
click at [451, 114] on div "DH [PERSON_NAME] Music Marketing Manager View Contact [PERSON_NAME][EMAIL_ADDRE…" at bounding box center [339, 105] width 440 height 27
click at [552, 108] on button "View Contact" at bounding box center [529, 106] width 52 height 23
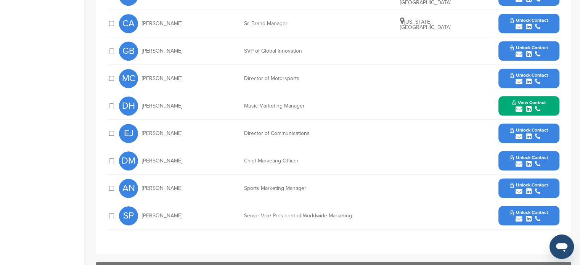
click at [546, 133] on div "submit" at bounding box center [529, 136] width 38 height 7
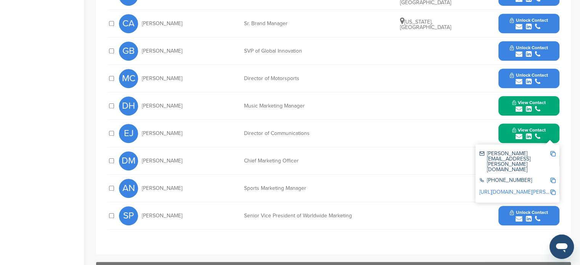
click at [548, 131] on button "View Contact" at bounding box center [529, 133] width 52 height 23
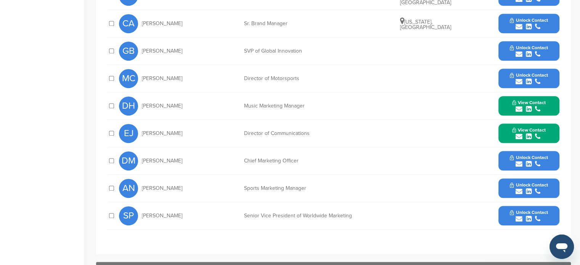
click at [553, 156] on button "Unlock Contact" at bounding box center [529, 160] width 56 height 23
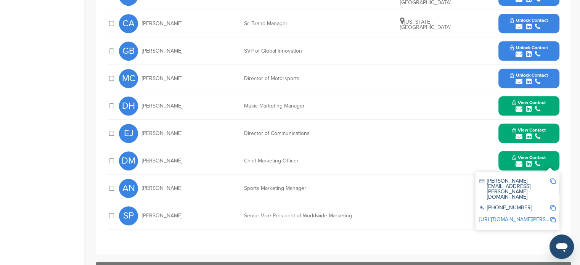
click at [449, 168] on div "[PERSON_NAME] Chief Marketing Officer View Contact [PERSON_NAME][EMAIL_ADDRESS]…" at bounding box center [339, 160] width 440 height 27
click at [549, 216] on button "Unlock Contact" at bounding box center [529, 215] width 56 height 23
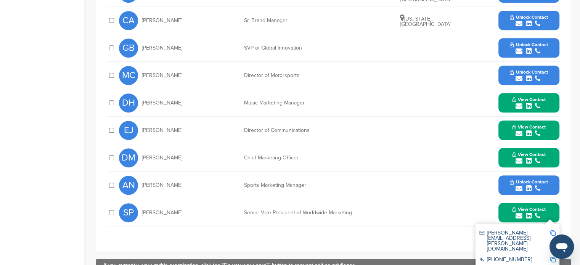
scroll to position [382, 0]
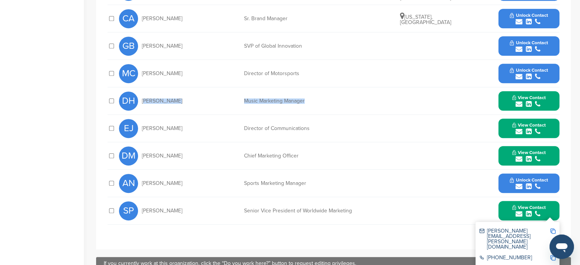
drag, startPoint x: 140, startPoint y: 99, endPoint x: 308, endPoint y: 109, distance: 168.8
click at [308, 109] on div "DH [PERSON_NAME] Music Marketing Manager View Contact [PERSON_NAME][EMAIL_ADDRE…" at bounding box center [339, 100] width 440 height 27
copy div "[PERSON_NAME] Music Marketing Manager"
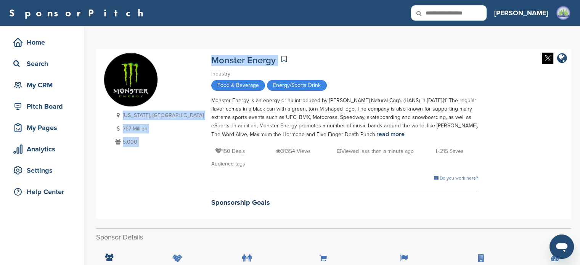
drag, startPoint x: 162, startPoint y: 59, endPoint x: 233, endPoint y: 63, distance: 71.4
click at [233, 63] on div "[US_STATE], [GEOGRAPHIC_DATA] 767 Million 5,000 Monster Energy Industry Food & …" at bounding box center [333, 134] width 459 height 162
copy div "[US_STATE], [GEOGRAPHIC_DATA] 767 Million 5,000 Monster Energy"
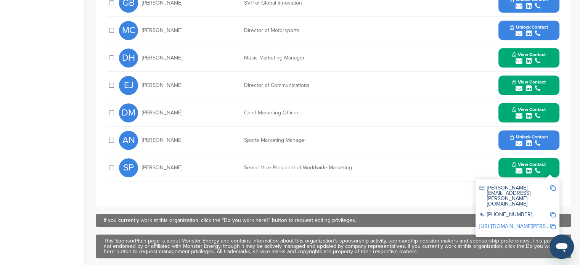
scroll to position [409, 0]
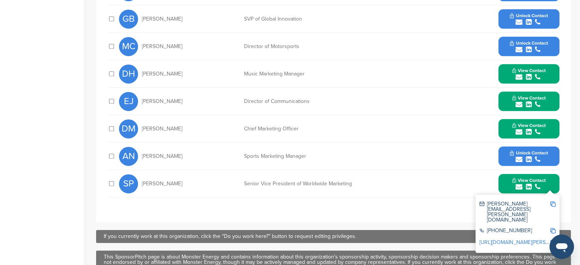
click at [515, 68] on span "View Contact" at bounding box center [529, 70] width 34 height 5
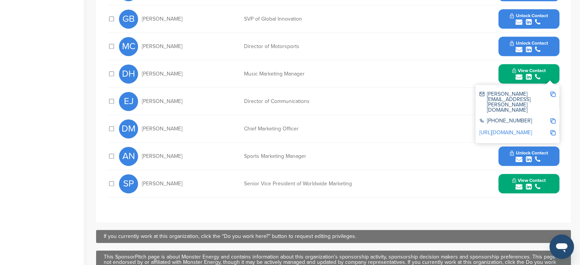
click at [554, 91] on img at bounding box center [552, 93] width 5 height 5
copy div "California, USA 767 Million 5,000 Monster Energy"
click at [555, 96] on div at bounding box center [552, 101] width 5 height 21
drag, startPoint x: 140, startPoint y: 71, endPoint x: 311, endPoint y: 76, distance: 171.3
click at [311, 76] on div "DH Danielle Howorth Music Marketing Manager View Contact danielle.howorth@monst…" at bounding box center [339, 73] width 440 height 27
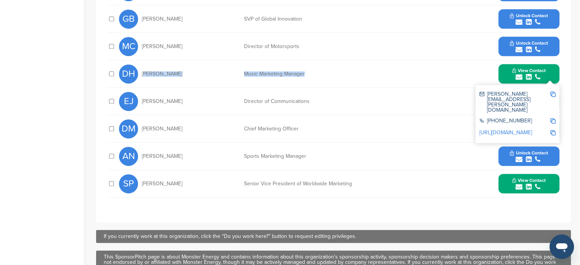
copy div "Danielle Howorth Music Marketing Manager"
click at [553, 94] on img at bounding box center [552, 93] width 5 height 5
copy div "Danielle Howorth Music Marketing Manager"
click at [551, 118] on img at bounding box center [552, 120] width 5 height 5
click at [552, 130] on img at bounding box center [552, 132] width 5 height 5
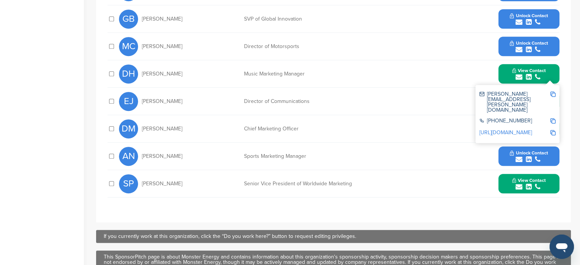
click at [515, 71] on span "View Contact" at bounding box center [529, 70] width 34 height 5
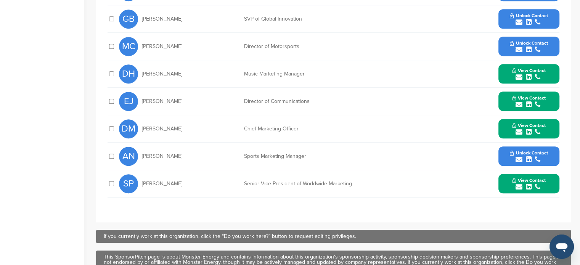
drag, startPoint x: 139, startPoint y: 98, endPoint x: 326, endPoint y: 99, distance: 186.8
click at [326, 99] on div "EJ Eric Johnson Director of Communications View Contact eric.johnson@monsterene…" at bounding box center [339, 101] width 440 height 27
copy div "Eric Johnson Director of Communications"
click at [543, 112] on div "EJ Eric Johnson Director of Communications View Contact eric.johnson@monsterene…" at bounding box center [339, 101] width 440 height 27
click at [544, 99] on span "View Contact" at bounding box center [529, 97] width 34 height 5
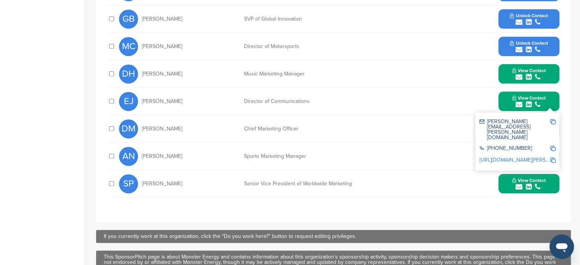
click at [554, 119] on img at bounding box center [552, 121] width 5 height 5
click at [552, 146] on img at bounding box center [552, 148] width 5 height 5
click at [554, 157] on img at bounding box center [552, 159] width 5 height 5
click at [233, 140] on div "DM Dan McHugh Chief Marketing Officer View Contact dan.mchugh@monsterenergy.com…" at bounding box center [339, 128] width 440 height 27
click at [153, 130] on span "Dan McHugh" at bounding box center [162, 128] width 40 height 5
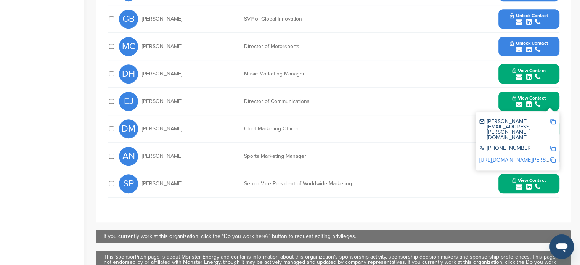
click at [503, 105] on button "View Contact" at bounding box center [529, 101] width 52 height 23
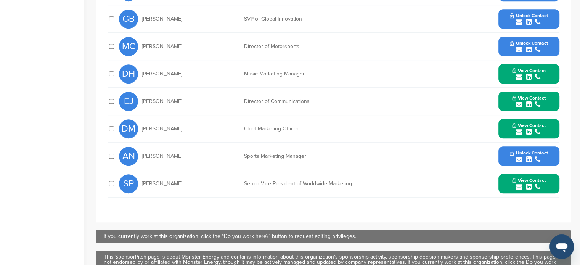
drag, startPoint x: 139, startPoint y: 129, endPoint x: 306, endPoint y: 132, distance: 166.6
click at [306, 132] on div "DM Dan McHugh Chief Marketing Officer View Contact dan.mchugh@monsterenergy.com…" at bounding box center [339, 128] width 440 height 27
copy div "Dan McHugh Chief Marketing Officer"
click at [523, 131] on div "submit" at bounding box center [529, 131] width 34 height 7
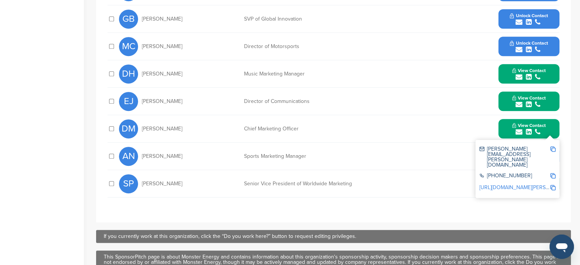
click at [557, 145] on div "dan.mchugh@monsterenergy.com 866-322-4466 https://www.linkedin.com/in/dan-mchug…" at bounding box center [517, 169] width 84 height 58
click at [551, 146] on img at bounding box center [552, 148] width 5 height 5
click at [553, 173] on img at bounding box center [552, 175] width 5 height 5
click at [549, 185] on div "https://www.linkedin.com/in/dan-mchugh-79b3379/" at bounding box center [514, 188] width 71 height 6
click at [552, 185] on div at bounding box center [552, 188] width 5 height 6
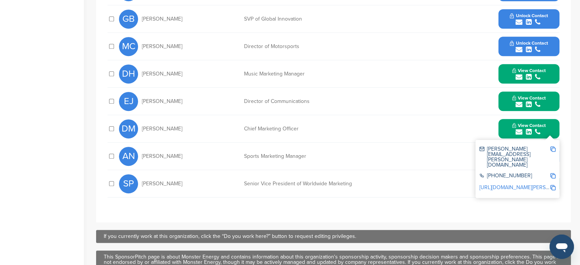
click at [533, 133] on div "submit" at bounding box center [529, 131] width 34 height 7
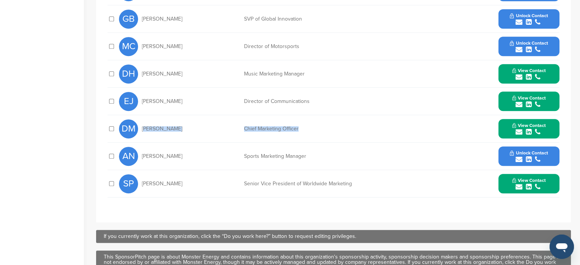
drag, startPoint x: 140, startPoint y: 125, endPoint x: 303, endPoint y: 130, distance: 163.6
click at [303, 130] on div "DM Dan McHugh Chief Marketing Officer View Contact dan.mchugh@monsterenergy.com…" at bounding box center [339, 128] width 440 height 27
copy div "Dan McHugh Chief Marketing Officer"
drag, startPoint x: 141, startPoint y: 184, endPoint x: 369, endPoint y: 177, distance: 227.3
click at [369, 177] on div "SP Sam Pontrelli Senior Vice President of Worldwide Marketing View Contact sam.…" at bounding box center [339, 183] width 440 height 27
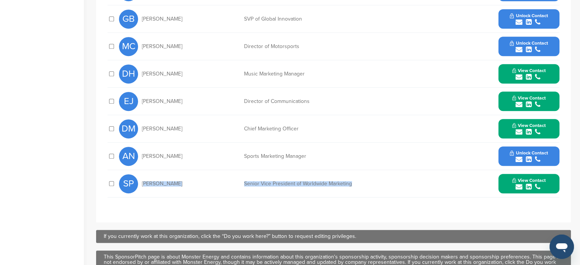
copy div "Sam Pontrelli Senior Vice President of Worldwide Marketing"
click at [538, 175] on button "View Contact" at bounding box center [529, 183] width 52 height 23
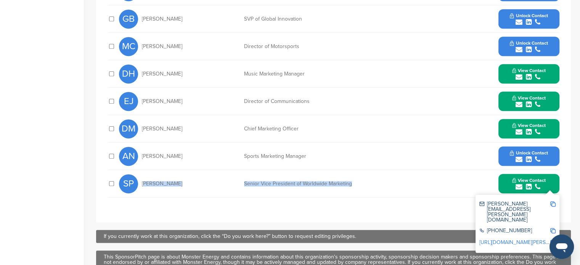
click at [554, 201] on img at bounding box center [552, 203] width 5 height 5
copy div "Sam Pontrelli Senior Vice President of Worldwide Marketing"
click at [555, 228] on img at bounding box center [552, 230] width 5 height 5
click at [551, 240] on img at bounding box center [552, 242] width 5 height 5
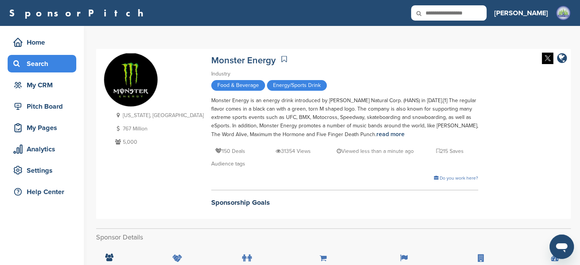
click at [50, 60] on div "Search" at bounding box center [43, 64] width 65 height 14
click at [48, 67] on div "Search" at bounding box center [43, 64] width 65 height 14
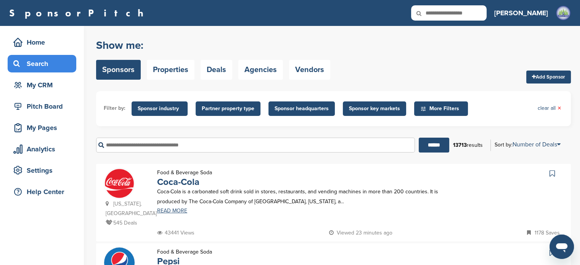
click at [212, 154] on div "****** 13713 results Sort by: Number of Deals Sponsor Name Recently Added Numbe…" at bounding box center [333, 145] width 475 height 26
click at [220, 141] on input "text" at bounding box center [255, 145] width 319 height 15
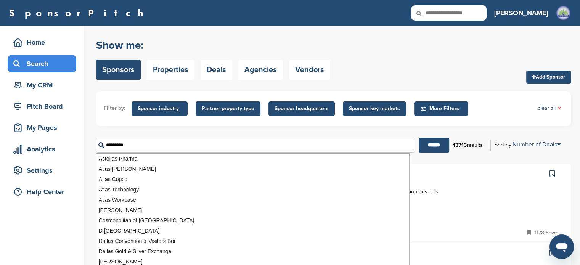
click at [419, 138] on input "******" at bounding box center [434, 145] width 30 height 15
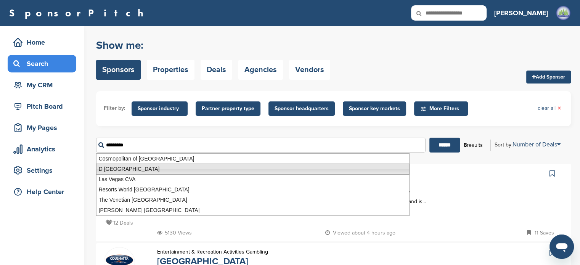
click at [190, 172] on li "D [GEOGRAPHIC_DATA]" at bounding box center [252, 169] width 313 height 11
type input "**********"
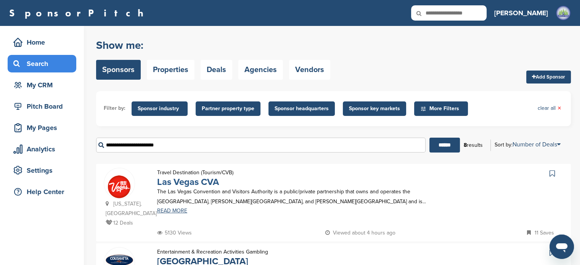
click at [181, 184] on link "Las Vegas CVA" at bounding box center [188, 182] width 62 height 11
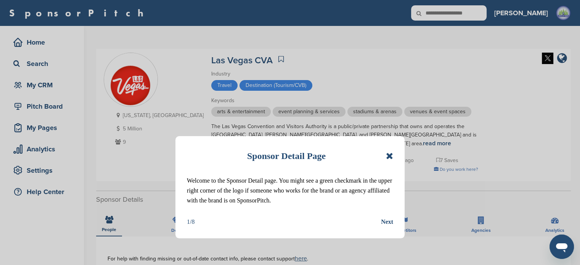
click at [390, 155] on icon at bounding box center [389, 155] width 7 height 9
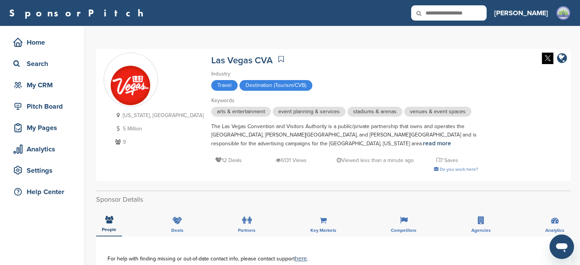
click at [278, 61] on icon at bounding box center [280, 59] width 5 height 8
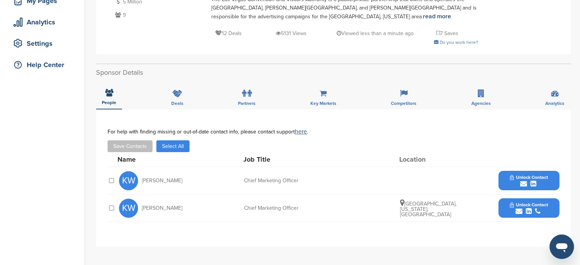
scroll to position [159, 0]
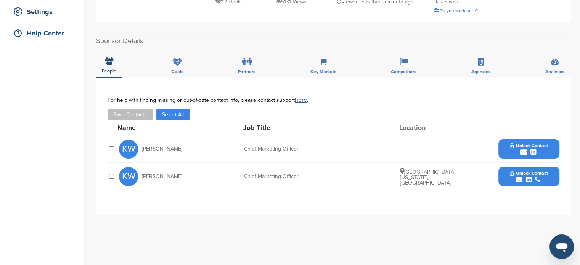
click at [524, 146] on span "Unlock Contact" at bounding box center [529, 145] width 38 height 5
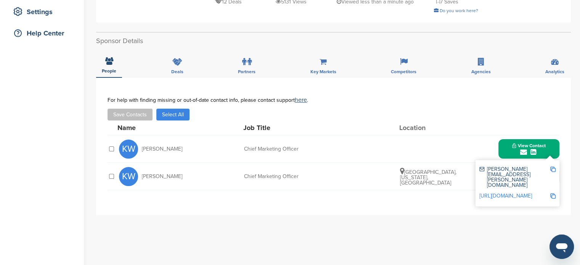
click at [552, 147] on button "View Contact" at bounding box center [529, 149] width 52 height 23
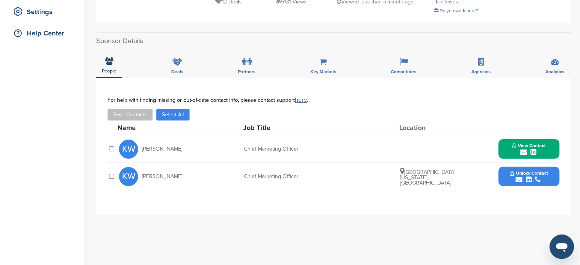
click at [547, 165] on button "Unlock Contact" at bounding box center [529, 176] width 56 height 23
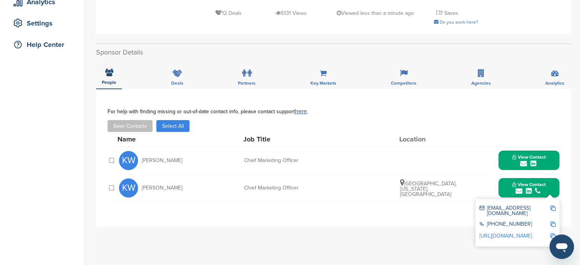
scroll to position [0, 0]
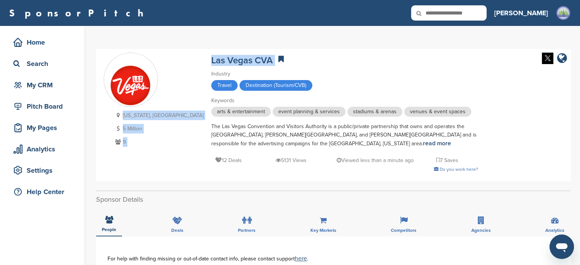
drag, startPoint x: 159, startPoint y: 58, endPoint x: 229, endPoint y: 58, distance: 70.5
click at [229, 58] on div "[US_STATE], [GEOGRAPHIC_DATA] 5 Million 9 Las Vegas CVA Industry Travel Destina…" at bounding box center [333, 115] width 459 height 125
copy div "Nevada, USA 5 Million 9 Las Vegas CVA"
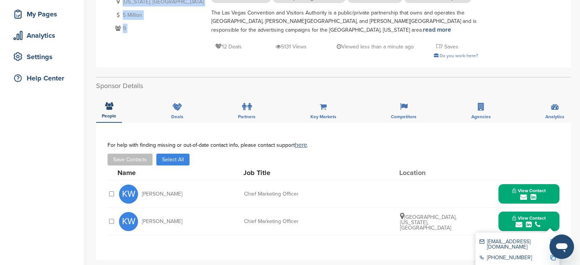
scroll to position [117, 0]
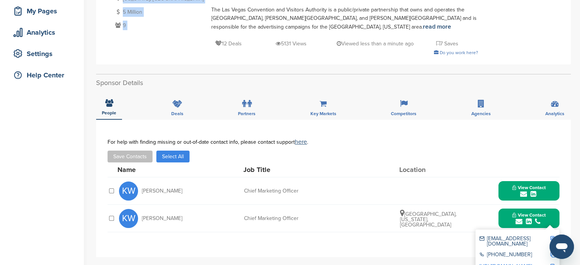
drag, startPoint x: 139, startPoint y: 188, endPoint x: 318, endPoint y: 190, distance: 178.8
click at [318, 190] on div "KW Kate Wik Chief Marketing Officer View Contact kate.wik@lvcva.com https://www…" at bounding box center [339, 190] width 440 height 27
copy div "Kate Wik Chief Marketing Officer"
click at [527, 197] on button "View Contact" at bounding box center [529, 191] width 52 height 23
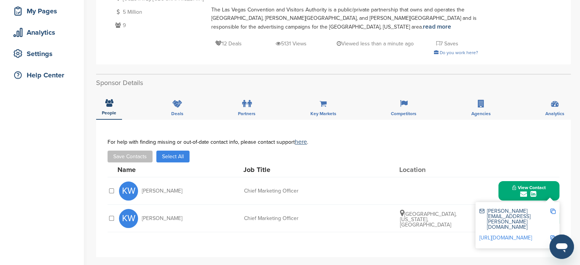
click at [552, 213] on div at bounding box center [552, 219] width 5 height 21
click at [549, 193] on button "View Contact" at bounding box center [529, 191] width 52 height 23
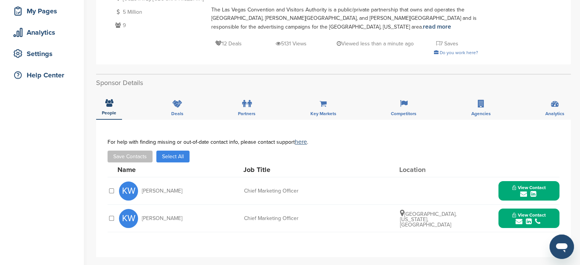
click at [551, 210] on button "View Contact" at bounding box center [529, 218] width 52 height 23
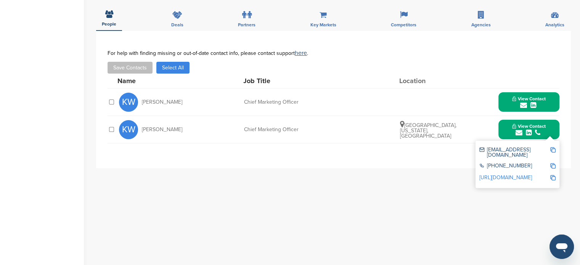
click at [551, 147] on img at bounding box center [552, 149] width 5 height 5
click at [554, 163] on img at bounding box center [552, 165] width 5 height 5
click at [552, 175] on img at bounding box center [552, 177] width 5 height 5
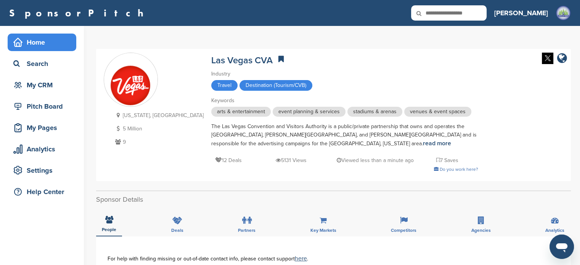
click at [34, 43] on div "Home" at bounding box center [43, 42] width 65 height 14
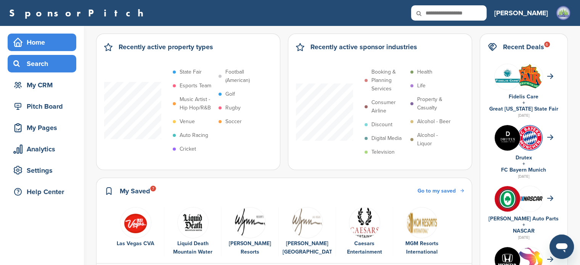
click at [38, 70] on div "Search" at bounding box center [43, 64] width 65 height 14
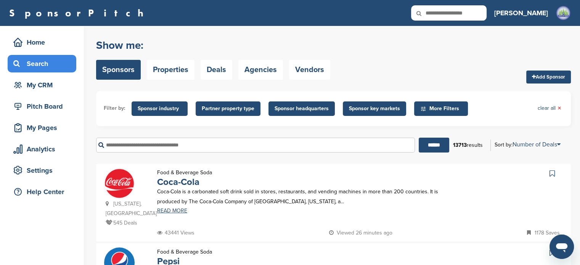
click at [169, 149] on input "text" at bounding box center [255, 145] width 319 height 15
click at [419, 138] on input "******" at bounding box center [434, 145] width 30 height 15
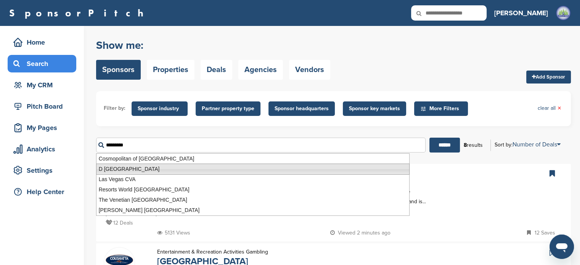
click at [149, 173] on li "D [GEOGRAPHIC_DATA]" at bounding box center [252, 169] width 313 height 11
type input "**********"
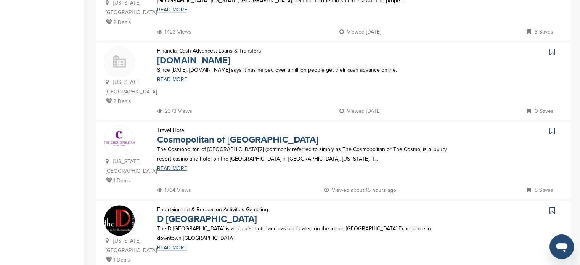
scroll to position [529, 0]
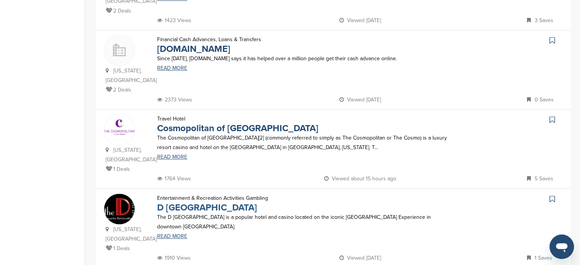
click at [213, 202] on link "D [GEOGRAPHIC_DATA]" at bounding box center [207, 207] width 100 height 11
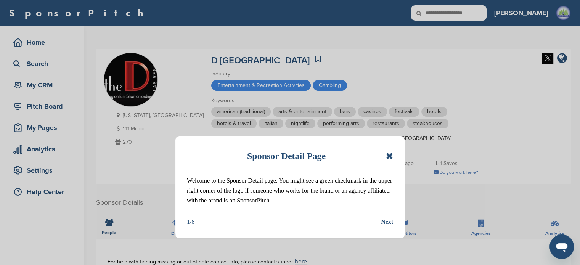
click at [391, 156] on icon at bounding box center [389, 155] width 7 height 9
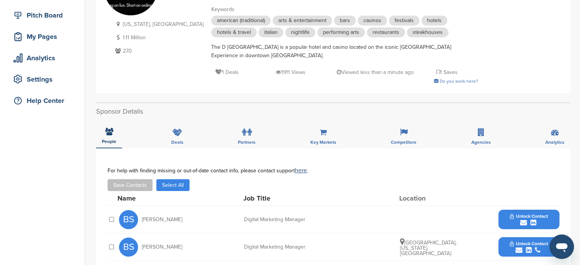
scroll to position [147, 0]
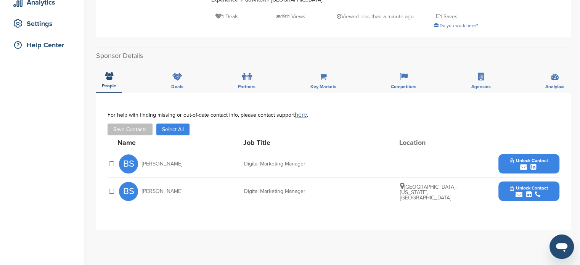
click at [544, 165] on div "submit" at bounding box center [529, 167] width 38 height 7
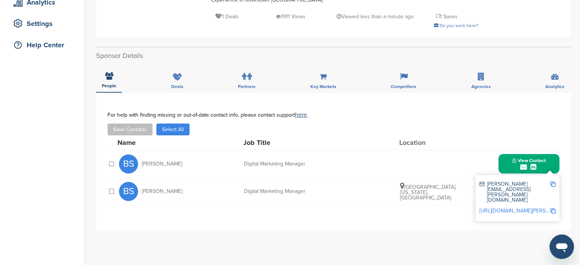
click at [551, 167] on button "View Contact" at bounding box center [529, 163] width 52 height 23
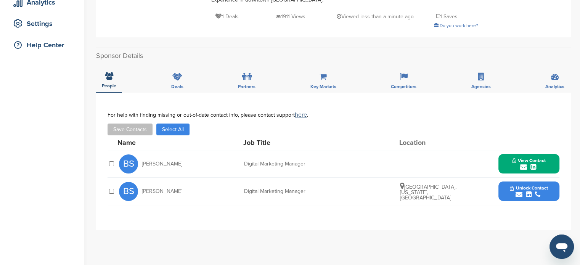
click at [545, 187] on span "Unlock Contact" at bounding box center [529, 187] width 38 height 5
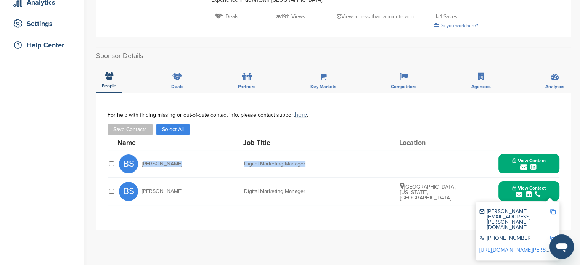
drag, startPoint x: 140, startPoint y: 164, endPoint x: 319, endPoint y: 161, distance: 178.4
click at [319, 161] on div "BS Brooke Sanchez Digital Marketing Manager View Contact brooke.sanchez@thed.co…" at bounding box center [339, 163] width 440 height 27
copy div "Brooke Sanchez Digital Marketing Manager"
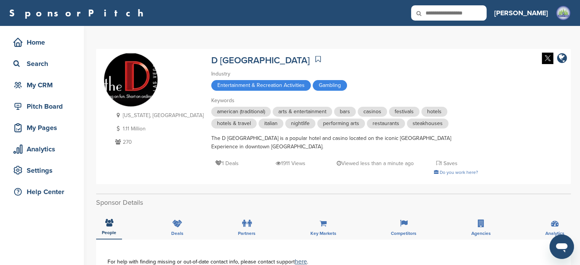
drag, startPoint x: 153, startPoint y: 59, endPoint x: 271, endPoint y: 58, distance: 118.2
click at [271, 58] on div "Nevada, USA 1.11 Million 270 D Las Vegas Casino Hotel Industry Entertainment & …" at bounding box center [333, 117] width 459 height 128
copy div "Nevada, USA 1.11 Million 270 D Las Vegas Casino Hotel"
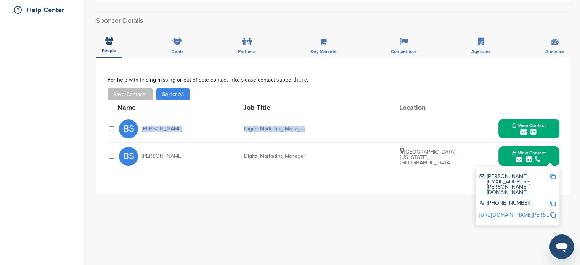
scroll to position [184, 0]
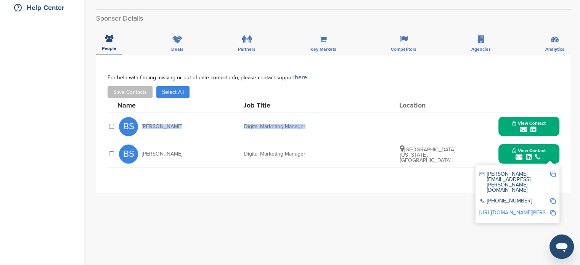
click at [535, 124] on span "View Contact" at bounding box center [529, 122] width 34 height 5
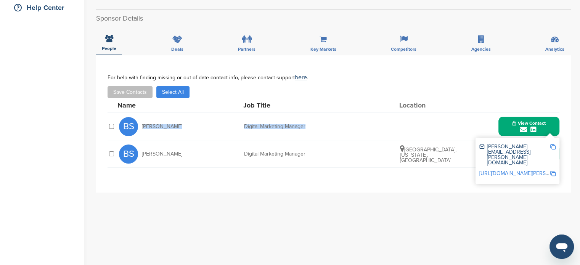
click at [551, 146] on img at bounding box center [552, 146] width 5 height 5
copy div "Nevada, USA 1.11 Million 270 D Las Vegas Casino Hotel"
drag, startPoint x: 138, startPoint y: 126, endPoint x: 362, endPoint y: 123, distance: 224.6
click at [362, 123] on div "BS Brooke Sanchez Digital Marketing Manager View Contact brooke.sanchez@thed.co…" at bounding box center [339, 126] width 440 height 27
copy div "Brooke Sanchez Digital Marketing Manager"
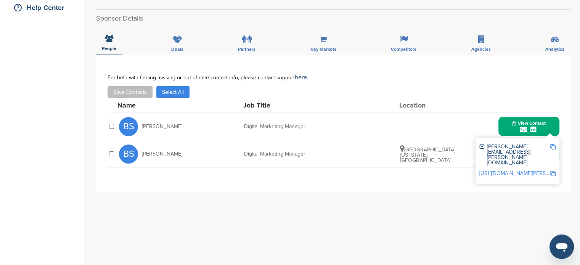
click at [554, 171] on img at bounding box center [552, 173] width 5 height 5
copy div "Brooke Sanchez Digital Marketing Manager"
drag, startPoint x: 432, startPoint y: 162, endPoint x: 426, endPoint y: 154, distance: 9.0
click at [432, 162] on div "BS Brooke Sanchez Digital Marketing Manager Las Vegas, Nevada, United States Vi…" at bounding box center [339, 153] width 440 height 27
click at [506, 124] on button "View Contact" at bounding box center [529, 126] width 52 height 23
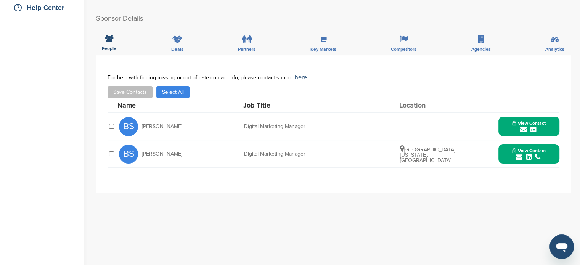
click at [532, 159] on div "submit" at bounding box center [529, 157] width 34 height 7
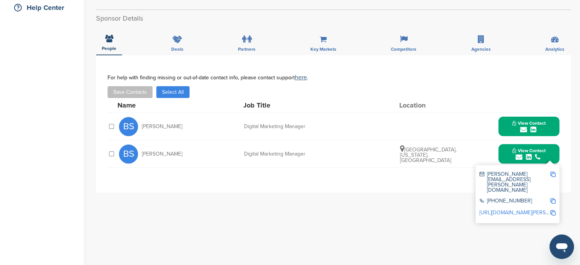
click at [552, 175] on img at bounding box center [552, 174] width 5 height 5
click at [553, 198] on img at bounding box center [552, 200] width 5 height 5
click at [552, 210] on img at bounding box center [552, 212] width 5 height 5
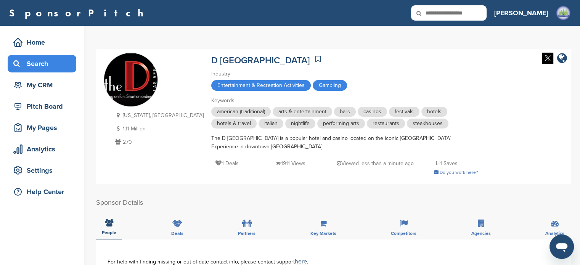
click at [21, 61] on icon at bounding box center [17, 63] width 9 height 7
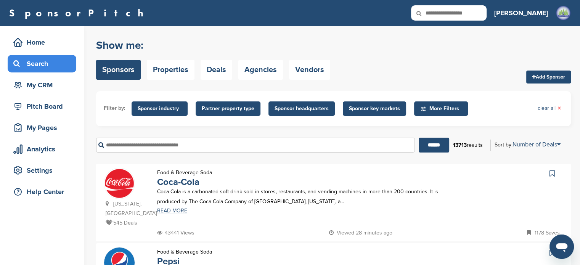
click at [165, 145] on input "text" at bounding box center [255, 145] width 319 height 15
click at [419, 138] on input "******" at bounding box center [434, 145] width 30 height 15
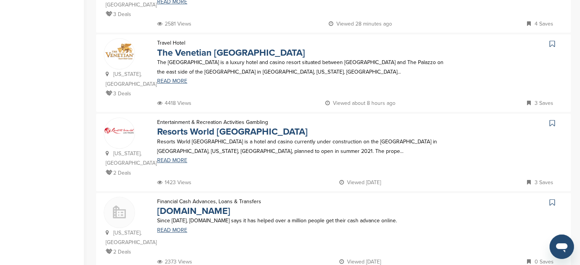
scroll to position [368, 0]
click at [206, 126] on link "Resorts World [GEOGRAPHIC_DATA]" at bounding box center [232, 131] width 151 height 11
click at [223, 47] on link "The Venetian Las Vegas" at bounding box center [231, 52] width 148 height 11
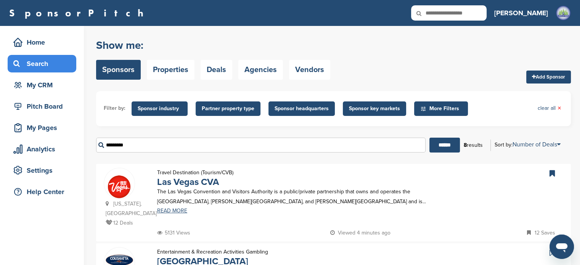
click at [170, 149] on input "*********" at bounding box center [260, 145] width 329 height 15
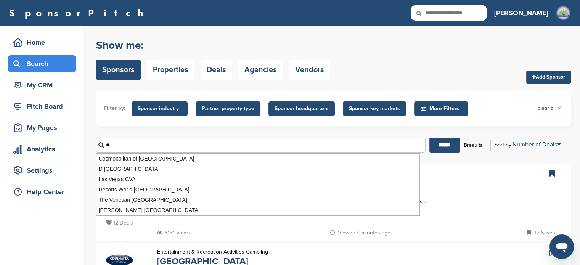
type input "*"
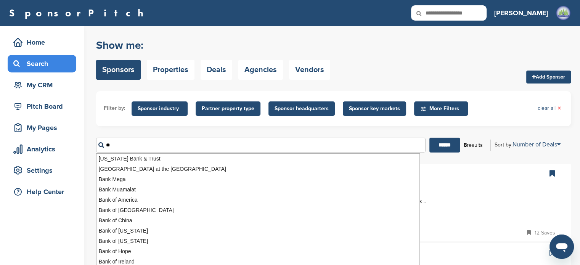
type input "*"
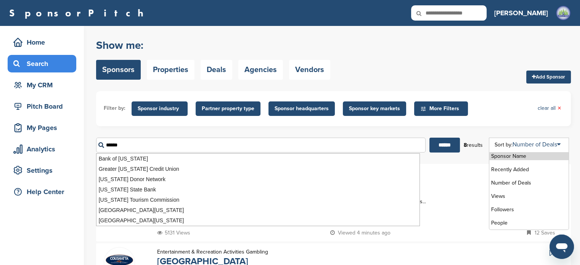
click at [527, 157] on li "Sponsor Name" at bounding box center [528, 156] width 79 height 8
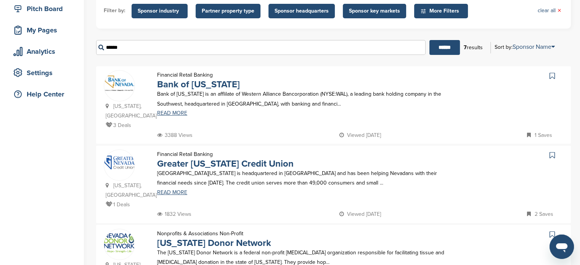
scroll to position [97, 0]
click at [185, 88] on link "Bank of Nevada" at bounding box center [198, 84] width 83 height 11
click at [239, 159] on link "Greater Nevada Credit Union" at bounding box center [225, 164] width 136 height 11
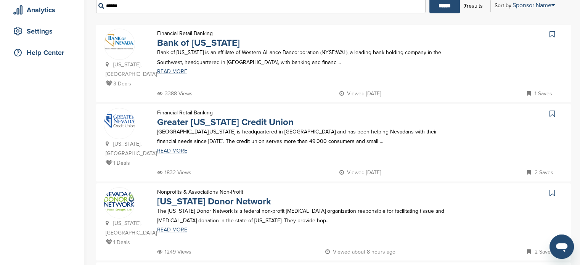
scroll to position [195, 0]
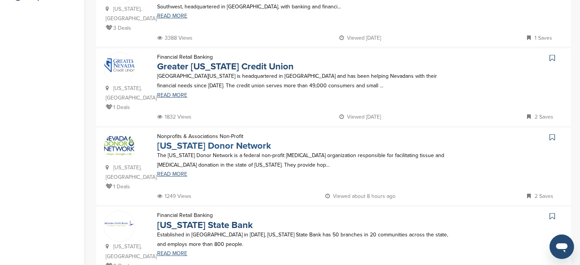
click at [184, 140] on link "Nevada Donor Network" at bounding box center [214, 145] width 114 height 11
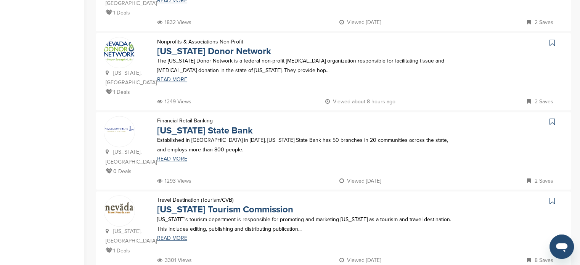
scroll to position [289, 0]
click at [195, 125] on link "Nevada State Bank" at bounding box center [205, 130] width 96 height 11
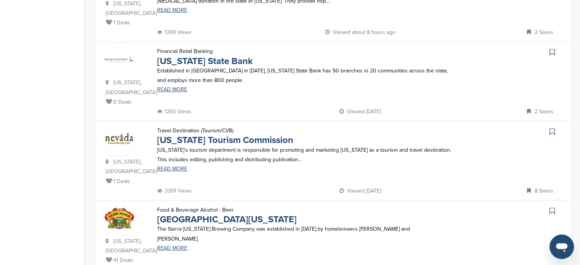
scroll to position [359, 0]
click at [236, 134] on link "Nevada Tourism Commission" at bounding box center [225, 139] width 136 height 11
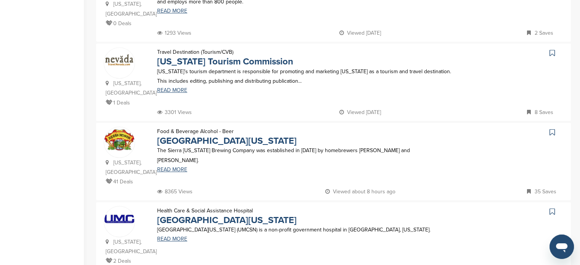
scroll to position [438, 0]
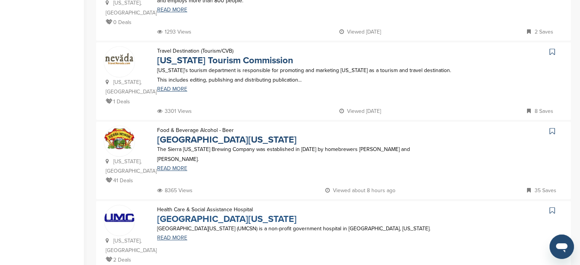
click at [247, 213] on link "University Medical Center of Southern Nevada" at bounding box center [227, 218] width 140 height 11
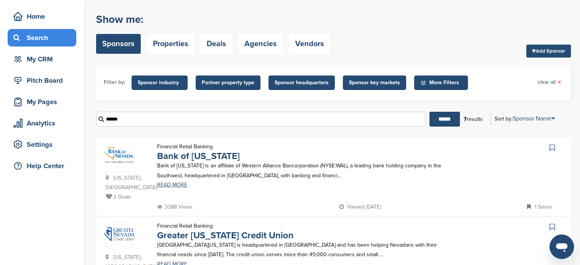
scroll to position [0, 0]
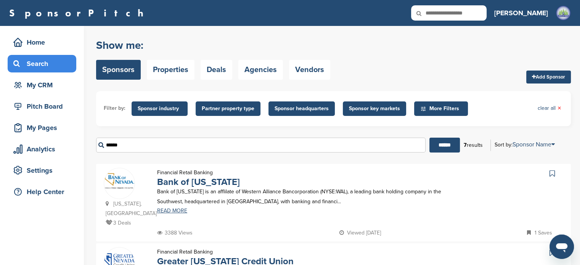
click at [135, 143] on input "******" at bounding box center [260, 145] width 329 height 15
type input "*"
type input "**********"
click at [429, 138] on input "******" at bounding box center [444, 145] width 30 height 15
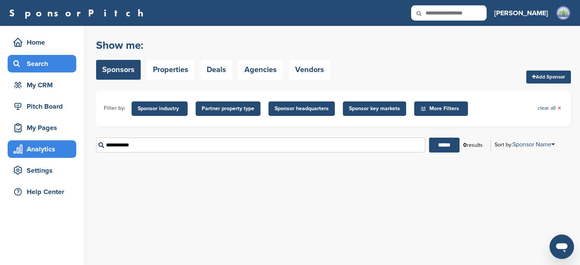
drag, startPoint x: 121, startPoint y: 148, endPoint x: 66, endPoint y: 148, distance: 55.3
click at [66, 148] on div "Home Search My CRM Pitch Board My Pages Analytics Settings Help Center You have…" at bounding box center [290, 145] width 580 height 239
type input "**********"
click at [429, 138] on input "******" at bounding box center [444, 145] width 30 height 15
drag, startPoint x: 203, startPoint y: 149, endPoint x: 66, endPoint y: 146, distance: 137.3
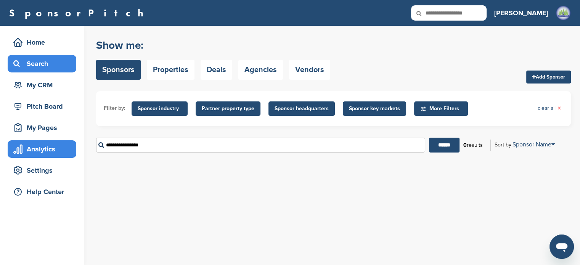
click at [68, 143] on div "Home Search My CRM Pitch Board My Pages Analytics Settings Help Center You have…" at bounding box center [290, 145] width 580 height 239
click at [429, 138] on input "******" at bounding box center [444, 145] width 30 height 15
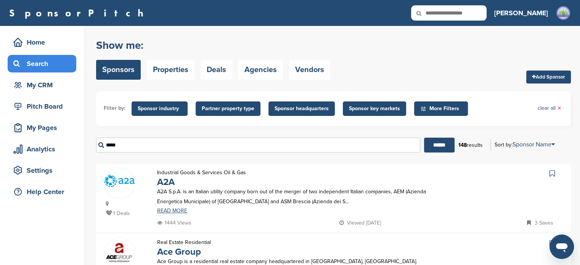
click at [472, 196] on div at bounding box center [511, 193] width 103 height 50
click at [160, 147] on input "****" at bounding box center [258, 145] width 324 height 15
type input "*"
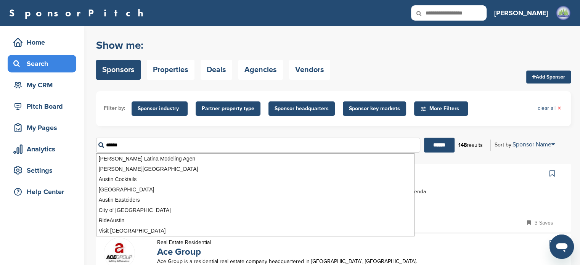
type input "******"
click at [424, 138] on input "******" at bounding box center [439, 145] width 30 height 15
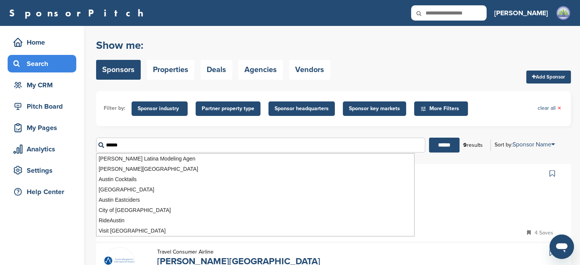
click at [503, 193] on div at bounding box center [511, 198] width 103 height 60
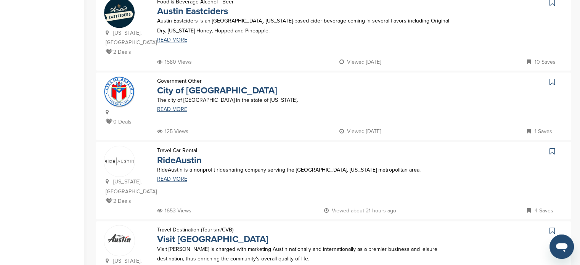
scroll to position [497, 0]
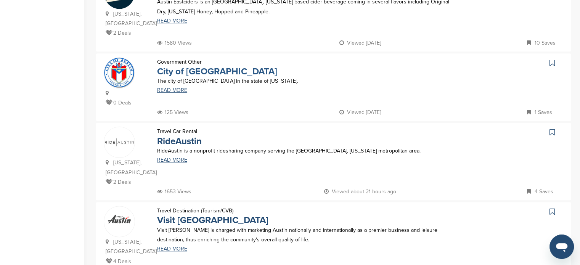
click at [172, 66] on link "City of [GEOGRAPHIC_DATA]" at bounding box center [217, 71] width 120 height 11
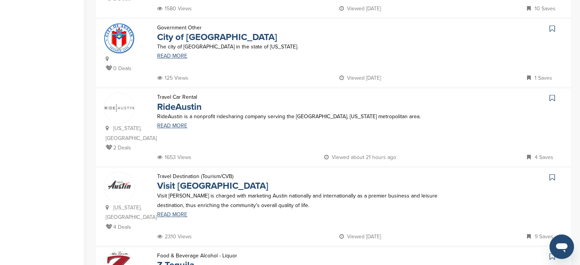
scroll to position [517, 0]
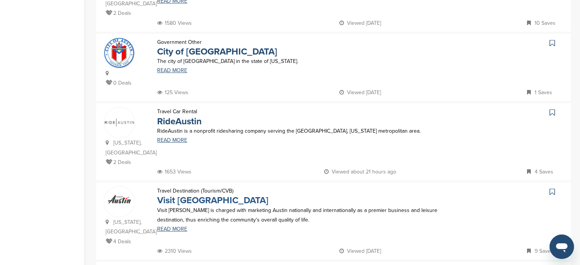
click at [186, 195] on link "Visit Austin" at bounding box center [212, 200] width 111 height 11
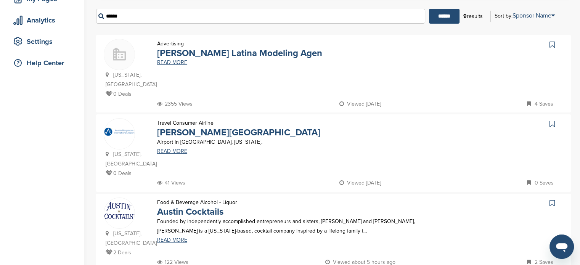
scroll to position [128, 0]
click at [249, 127] on link "[PERSON_NAME][GEOGRAPHIC_DATA]" at bounding box center [238, 132] width 163 height 11
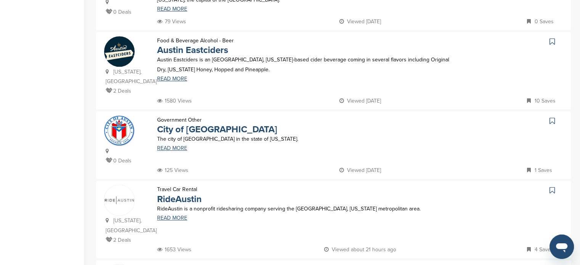
scroll to position [426, 0]
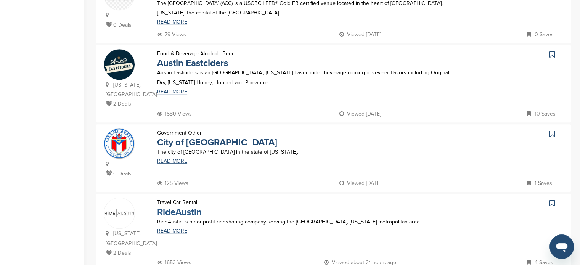
click at [173, 207] on link "RideAustin" at bounding box center [179, 212] width 45 height 11
click at [193, 137] on link "City of Austin" at bounding box center [217, 142] width 120 height 11
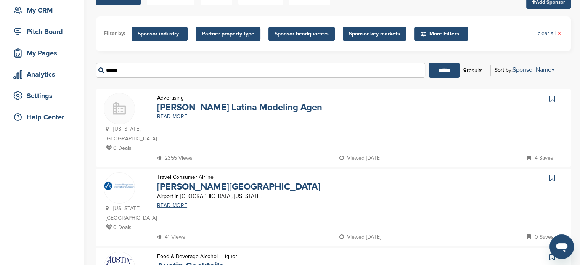
scroll to position [75, 0]
click at [273, 181] on link "Austin Bergstrom International Airport" at bounding box center [238, 186] width 163 height 11
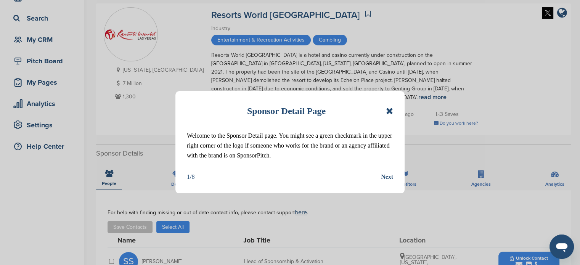
scroll to position [46, 0]
click at [390, 111] on icon at bounding box center [389, 109] width 7 height 9
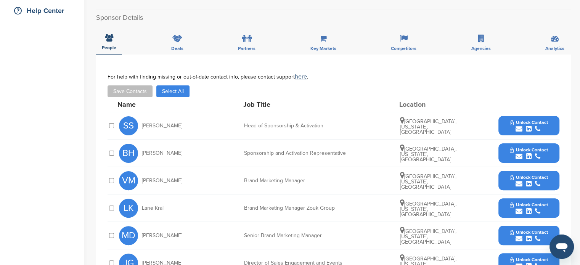
scroll to position [182, 0]
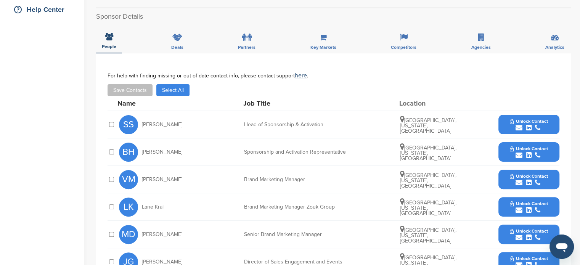
click at [545, 124] on div "submit" at bounding box center [529, 127] width 38 height 7
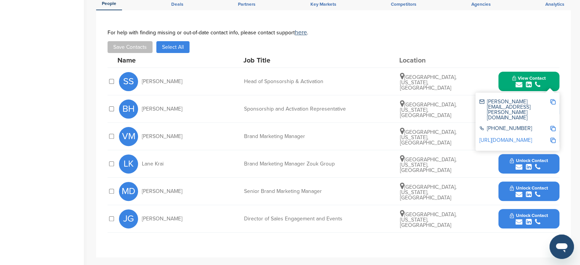
scroll to position [226, 0]
click at [525, 75] on span "View Contact" at bounding box center [529, 77] width 34 height 5
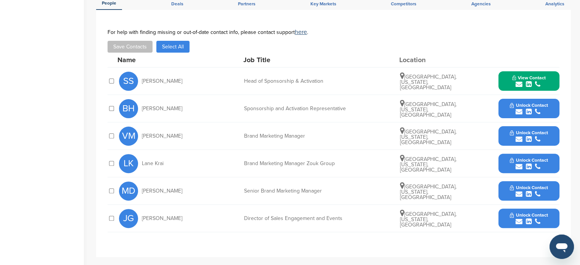
click at [540, 103] on span "Unlock Contact" at bounding box center [529, 105] width 38 height 5
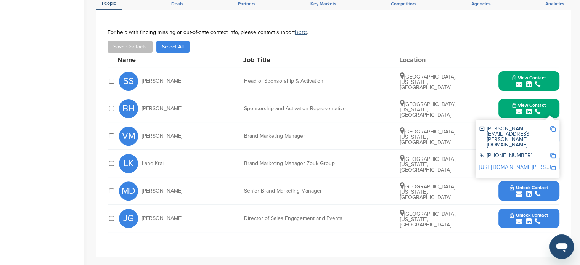
scroll to position [0, 0]
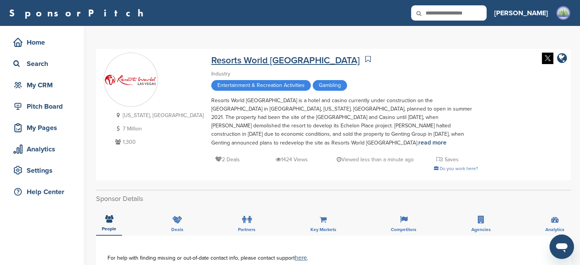
drag, startPoint x: 146, startPoint y: 139, endPoint x: 170, endPoint y: 64, distance: 79.2
click at [170, 64] on div "[US_STATE], [GEOGRAPHIC_DATA] 7 Million 1,300 Resorts World [GEOGRAPHIC_DATA] I…" at bounding box center [333, 115] width 459 height 124
click at [448, 65] on div "[US_STATE], [GEOGRAPHIC_DATA] 7 Million 1,300 Resorts World [GEOGRAPHIC_DATA] I…" at bounding box center [333, 115] width 459 height 124
drag, startPoint x: 164, startPoint y: 60, endPoint x: 187, endPoint y: 61, distance: 23.7
click at [187, 61] on div "[US_STATE], [GEOGRAPHIC_DATA] 7 Million 1,300 Resorts World [GEOGRAPHIC_DATA] I…" at bounding box center [333, 115] width 459 height 124
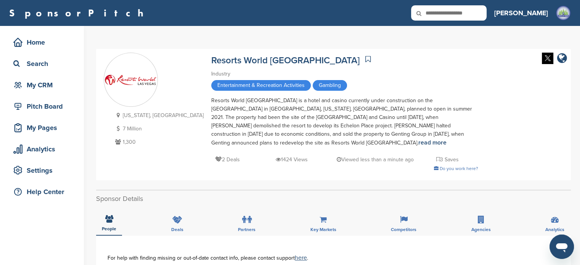
click at [317, 65] on div "Resorts World [GEOGRAPHIC_DATA]" at bounding box center [344, 59] width 267 height 13
drag, startPoint x: 162, startPoint y: 59, endPoint x: 144, endPoint y: 134, distance: 77.4
click at [144, 134] on div "[US_STATE], [GEOGRAPHIC_DATA] 7 Million 1,300 Resorts World [GEOGRAPHIC_DATA] I…" at bounding box center [333, 115] width 459 height 124
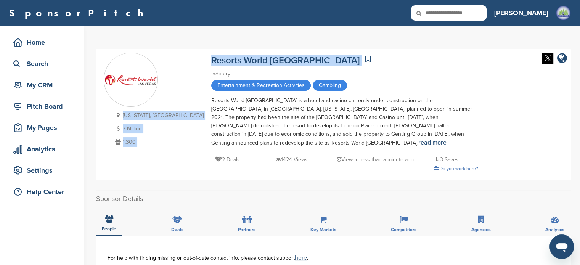
drag, startPoint x: 160, startPoint y: 61, endPoint x: 270, endPoint y: 65, distance: 109.5
click at [270, 65] on div "[US_STATE], [GEOGRAPHIC_DATA] 7 Million 1,300 Resorts World [GEOGRAPHIC_DATA] I…" at bounding box center [333, 115] width 459 height 124
copy div "[US_STATE], [GEOGRAPHIC_DATA] 7 Million 1,300 Resorts World [GEOGRAPHIC_DATA]"
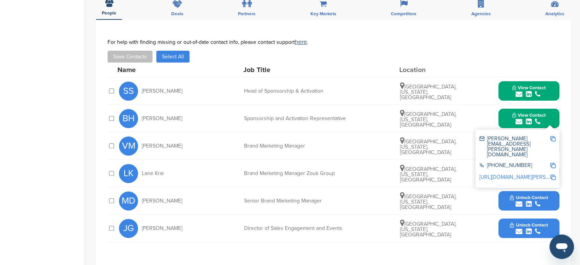
scroll to position [218, 0]
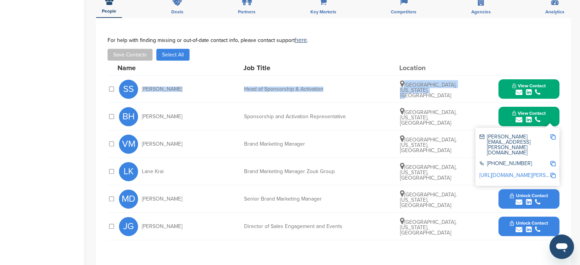
drag, startPoint x: 141, startPoint y: 77, endPoint x: 439, endPoint y: 94, distance: 298.2
click at [439, 94] on div "Name Job Title Location SS [PERSON_NAME] Head of Sponsorship & Activation [GEOG…" at bounding box center [334, 151] width 452 height 180
copy div "[PERSON_NAME] Head of Sponsorship & Activation [GEOGRAPHIC_DATA], [US_STATE], […"
click at [514, 89] on div "submit" at bounding box center [529, 92] width 34 height 7
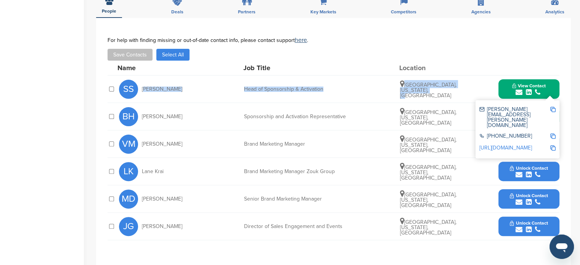
click at [553, 107] on img at bounding box center [552, 109] width 5 height 5
copy div "[PERSON_NAME] Head of Sponsorship & Activation [GEOGRAPHIC_DATA], [US_STATE], […"
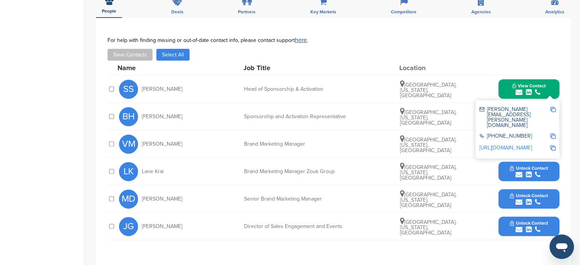
click at [554, 133] on img at bounding box center [552, 135] width 5 height 5
click at [551, 145] on img at bounding box center [552, 147] width 5 height 5
click at [512, 83] on span "View Contact" at bounding box center [529, 85] width 34 height 5
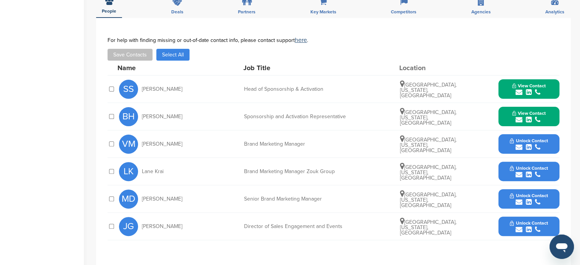
drag, startPoint x: 137, startPoint y: 105, endPoint x: 453, endPoint y: 116, distance: 315.8
click at [453, 116] on div "BH Brooke Horvath Sponsorship and Activation Representative Henderson, Nevada, …" at bounding box center [339, 116] width 440 height 27
copy div "Brooke Horvath Sponsorship and Activation Representative Henderson, Nevada, Uni…"
click at [544, 107] on button "View Contact" at bounding box center [529, 116] width 52 height 23
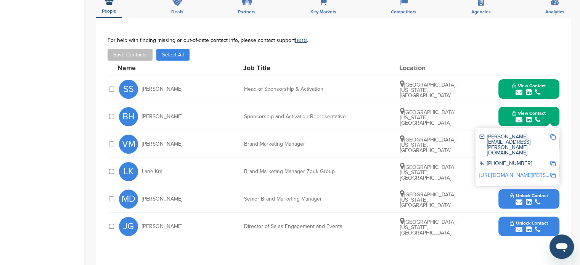
click at [554, 134] on img at bounding box center [552, 136] width 5 height 5
copy div "Brooke Horvath Sponsorship and Activation Representative Henderson, Nevada, Uni…"
click at [554, 161] on img at bounding box center [552, 163] width 5 height 5
click at [553, 173] on img at bounding box center [552, 175] width 5 height 5
click at [501, 107] on div "View Contact brooke.horvath@rwlasvegas.com +1 480-317-6069 http://www.linkedin.…" at bounding box center [528, 116] width 61 height 19
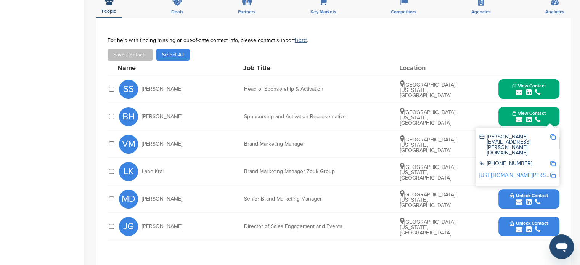
click at [507, 111] on button "View Contact" at bounding box center [529, 116] width 52 height 23
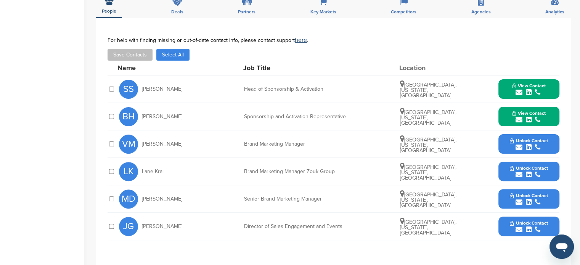
click at [510, 144] on div "submit" at bounding box center [529, 147] width 38 height 7
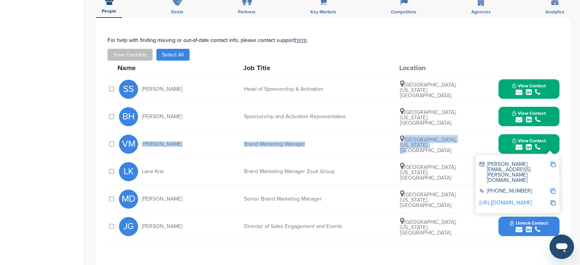
drag, startPoint x: 140, startPoint y: 134, endPoint x: 440, endPoint y: 141, distance: 300.1
click at [440, 141] on div "VM Vanessa Murillo Brand Marketing Manager Las Vegas, Nevada, United States Vie…" at bounding box center [339, 143] width 440 height 27
copy div "Vanessa Murillo Brand Marketing Manager Las Vegas, Nevada, United States"
click at [551, 162] on img at bounding box center [552, 164] width 5 height 5
copy div "Vanessa Murillo Brand Marketing Manager Las Vegas, Nevada, United States"
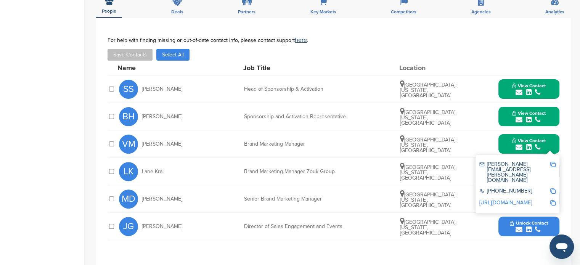
click at [552, 200] on img at bounding box center [552, 202] width 5 height 5
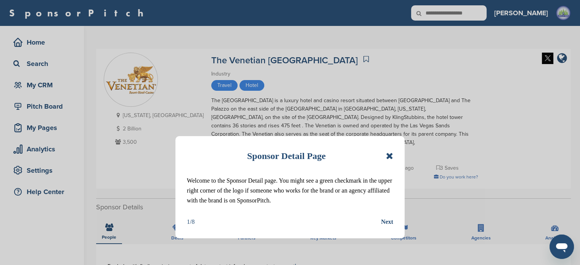
click at [388, 153] on icon at bounding box center [389, 155] width 7 height 9
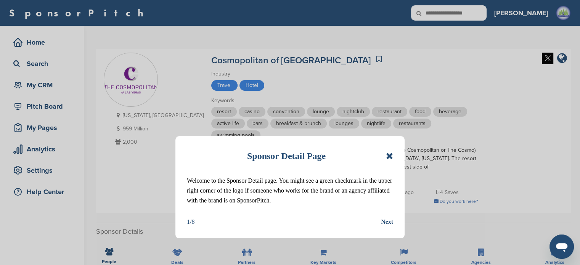
click at [389, 154] on icon at bounding box center [389, 155] width 7 height 9
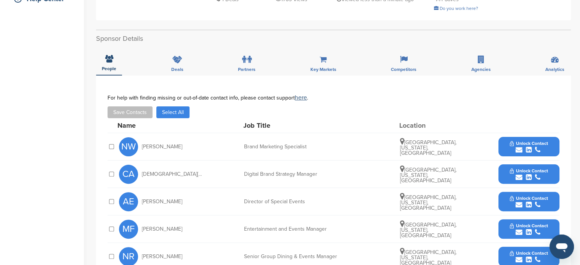
scroll to position [263, 0]
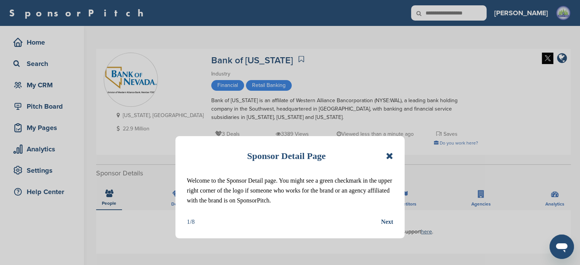
click at [391, 156] on icon at bounding box center [389, 155] width 7 height 9
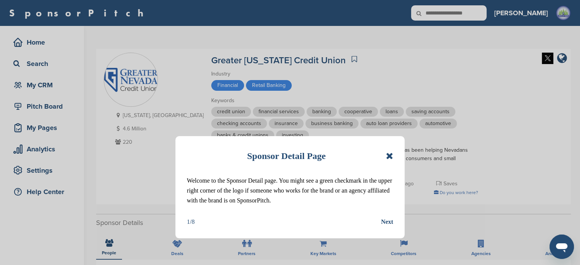
click at [387, 158] on icon at bounding box center [389, 155] width 7 height 9
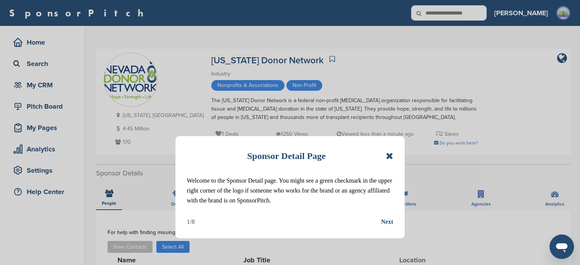
click at [385, 155] on div "Sponsor Detail Page" at bounding box center [290, 156] width 206 height 17
click at [387, 155] on icon at bounding box center [389, 155] width 7 height 9
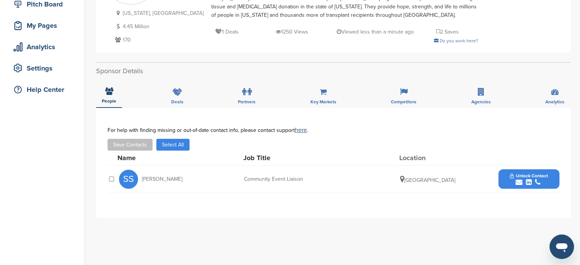
scroll to position [102, 0]
click at [526, 173] on span "Unlock Contact" at bounding box center [529, 175] width 38 height 5
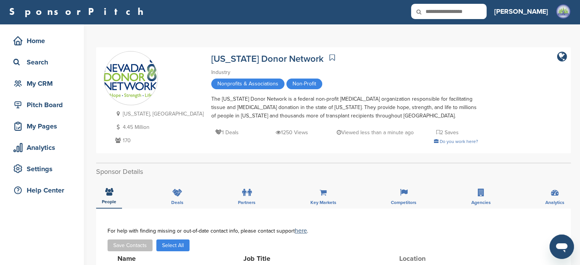
scroll to position [0, 0]
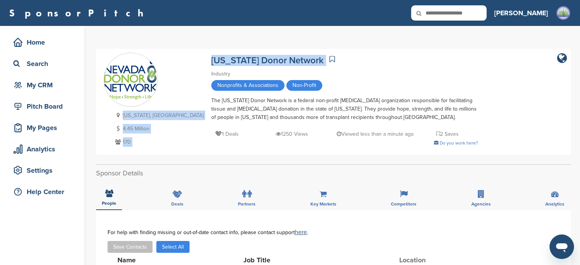
drag, startPoint x: 155, startPoint y: 56, endPoint x: 276, endPoint y: 61, distance: 121.0
click at [276, 61] on div "[US_STATE], [GEOGRAPHIC_DATA] 4.45 Million 170 [US_STATE] Donor Network Industr…" at bounding box center [333, 102] width 459 height 98
copy div "[US_STATE], [GEOGRAPHIC_DATA] 4.45 Million 170 [US_STATE] Donor Network"
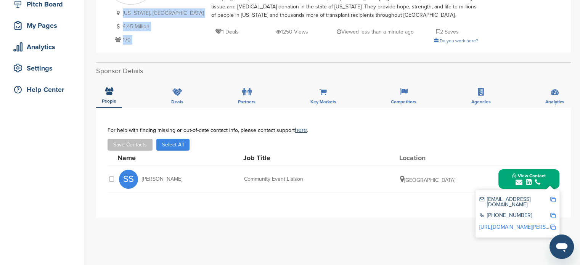
scroll to position [130, 0]
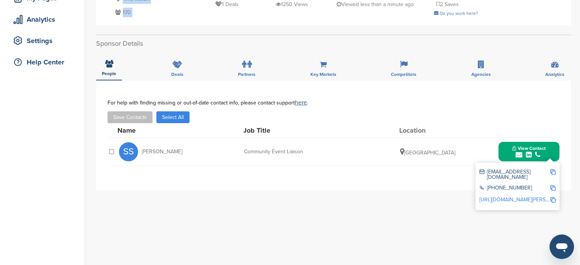
drag, startPoint x: 139, startPoint y: 151, endPoint x: 436, endPoint y: 151, distance: 296.6
click at [436, 151] on div "SS [PERSON_NAME] Community Event Liaison [GEOGRAPHIC_DATA] View Contact [EMAIL_…" at bounding box center [339, 151] width 440 height 27
copy div "[PERSON_NAME] Community Event Liaison [GEOGRAPHIC_DATA]"
click at [551, 170] on img at bounding box center [552, 171] width 5 height 5
copy div "[PERSON_NAME] Community Event Liaison [GEOGRAPHIC_DATA]"
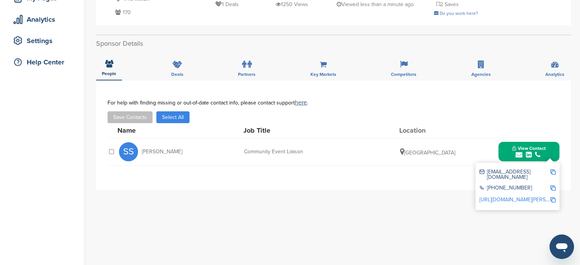
click at [552, 185] on img at bounding box center [552, 187] width 5 height 5
click at [555, 197] on img at bounding box center [552, 199] width 5 height 5
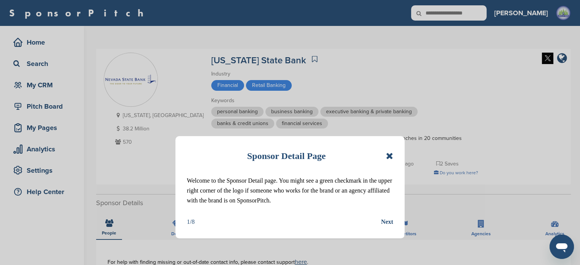
click at [389, 154] on icon at bounding box center [389, 155] width 7 height 9
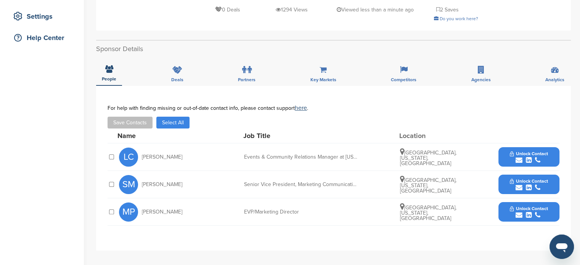
scroll to position [169, 0]
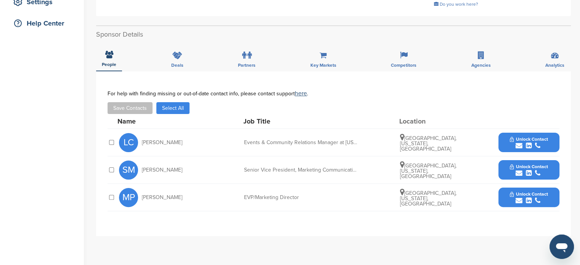
click at [532, 145] on div "submit" at bounding box center [529, 145] width 38 height 7
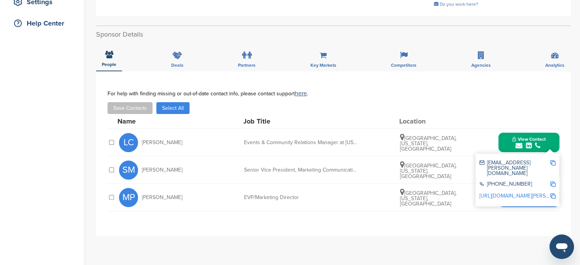
click at [551, 138] on button "View Contact" at bounding box center [529, 142] width 52 height 23
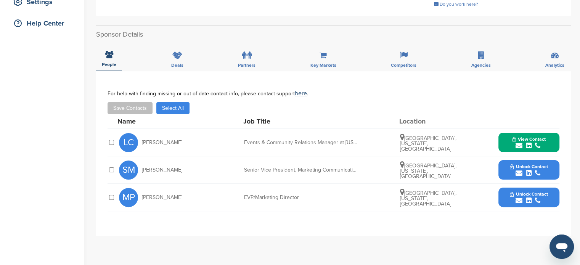
click at [533, 167] on span "Unlock Contact" at bounding box center [529, 166] width 38 height 5
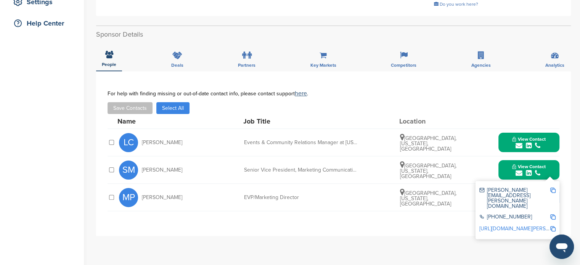
click at [549, 146] on button "View Contact" at bounding box center [529, 142] width 52 height 23
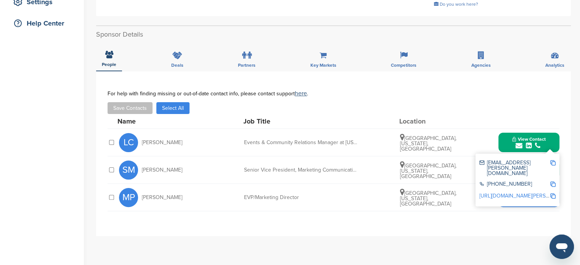
click at [553, 141] on button "View Contact" at bounding box center [529, 142] width 52 height 23
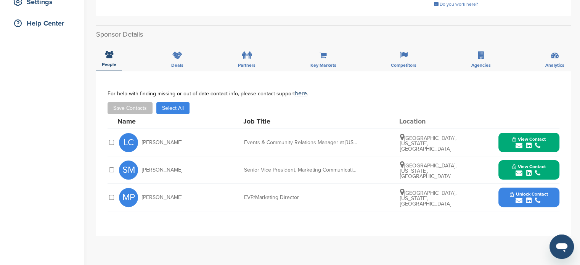
click at [546, 191] on span "Unlock Contact" at bounding box center [529, 193] width 38 height 5
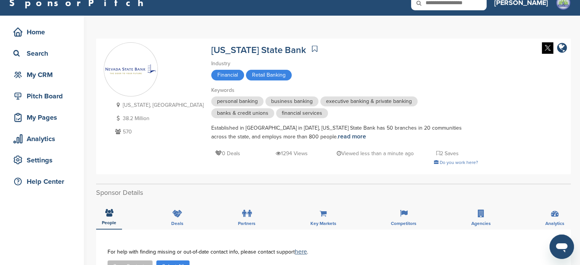
scroll to position [11, 0]
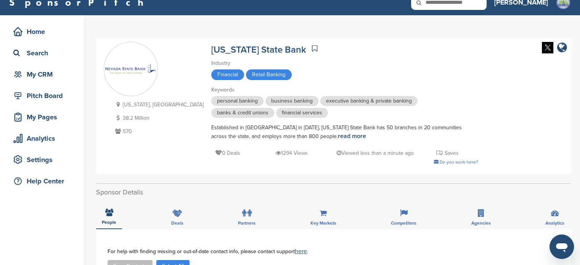
drag, startPoint x: 164, startPoint y: 50, endPoint x: 140, endPoint y: 131, distance: 84.5
click at [140, 131] on div "Nevada, USA 38.2 Million 570 Nevada State Bank Industry Financial Retail Bankin…" at bounding box center [333, 106] width 459 height 128
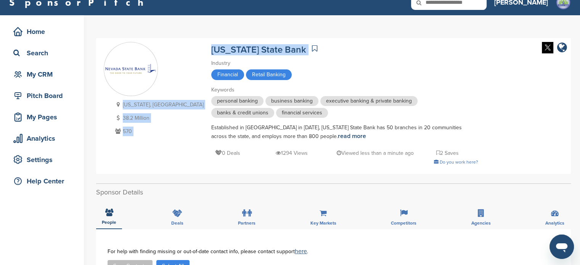
drag, startPoint x: 156, startPoint y: 44, endPoint x: 246, endPoint y: 51, distance: 89.5
click at [246, 51] on div "Nevada, USA 38.2 Million 570 Nevada State Bank Industry Financial Retail Bankin…" at bounding box center [333, 106] width 459 height 128
copy div "Nevada, USA 38.2 Million 570 Nevada State Bank"
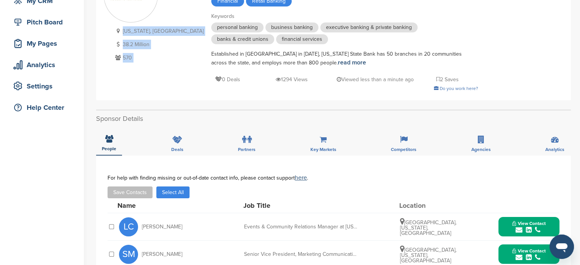
scroll to position [177, 0]
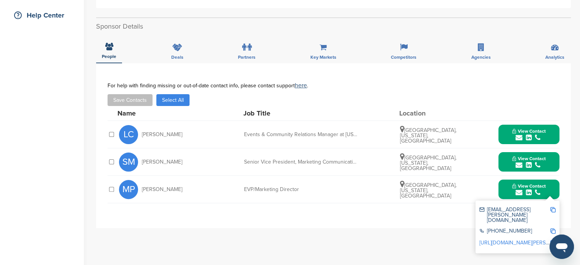
drag, startPoint x: 139, startPoint y: 134, endPoint x: 433, endPoint y: 140, distance: 294.8
click at [433, 140] on div "LC Lea Cabalar-James Events & Community Relations Manager at Nevada State Bank …" at bounding box center [339, 134] width 440 height 27
copy div "Lea Cabalar-James Events & Community Relations Manager at Nevada State Bank Las…"
click at [521, 138] on icon "submit" at bounding box center [518, 137] width 7 height 7
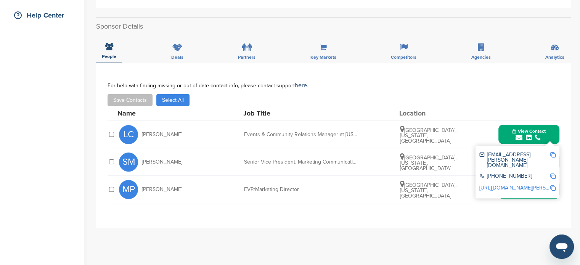
click at [552, 153] on img at bounding box center [552, 154] width 5 height 5
copy div "Lea Cabalar-James Events & Community Relations Manager at Nevada State Bank Las…"
click at [552, 173] on img at bounding box center [552, 175] width 5 height 5
click at [555, 185] on img at bounding box center [552, 187] width 5 height 5
click at [200, 169] on div "SM Sandi Milton" at bounding box center [161, 161] width 84 height 19
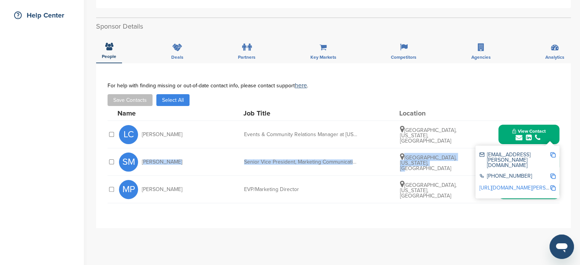
drag, startPoint x: 141, startPoint y: 164, endPoint x: 440, endPoint y: 169, distance: 298.2
click at [440, 169] on div "SM Sandi Milton Senior Vice President, Marketing Communications & Events Manage…" at bounding box center [339, 161] width 440 height 27
copy div "Sandi Milton Senior Vice President, Marketing Communications & Events Manager L…"
click at [545, 141] on button "View Contact" at bounding box center [529, 134] width 52 height 23
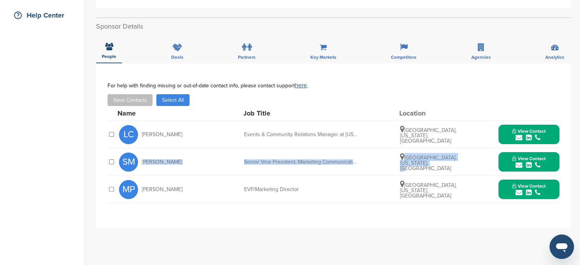
click at [542, 160] on span "View Contact" at bounding box center [529, 158] width 34 height 5
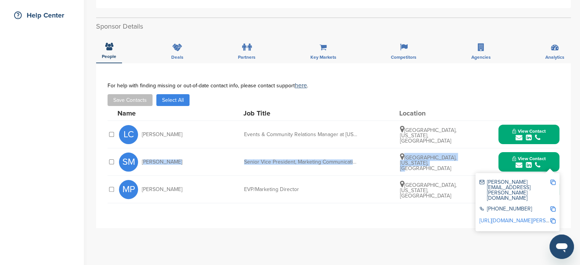
click at [554, 180] on img at bounding box center [552, 182] width 5 height 5
copy div "Sandi Milton Senior Vice President, Marketing Communications & Events Manager L…"
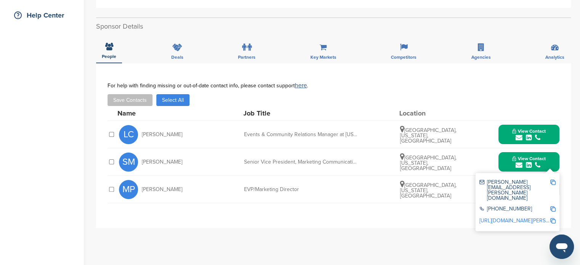
click at [552, 206] on img at bounding box center [552, 208] width 5 height 5
click at [551, 218] on img at bounding box center [552, 220] width 5 height 5
click at [505, 152] on button "View Contact" at bounding box center [529, 162] width 52 height 23
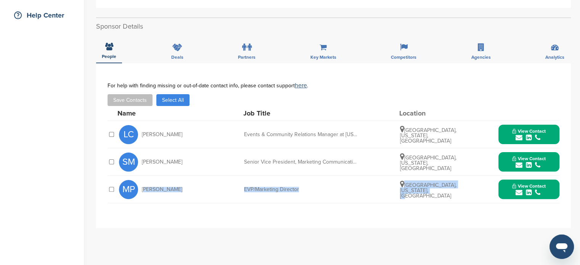
drag, startPoint x: 141, startPoint y: 189, endPoint x: 431, endPoint y: 195, distance: 289.8
click at [431, 195] on div "MP Micah Phillips EVP/Marketing Director Las Vegas, Nevada, United States View …" at bounding box center [339, 189] width 440 height 27
copy div "Micah Phillips EVP/Marketing Director Las Vegas, Nevada, United States"
click at [538, 186] on span "View Contact" at bounding box center [529, 185] width 34 height 5
click at [553, 210] on img at bounding box center [552, 209] width 5 height 5
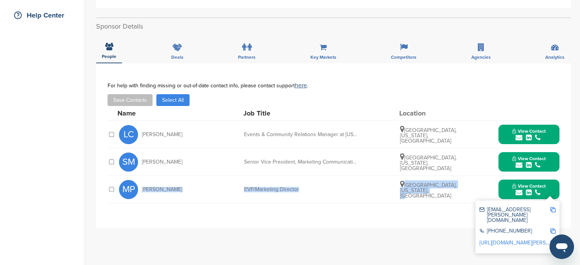
copy div "Micah Phillips EVP/Marketing Director Las Vegas, Nevada, United States"
click at [525, 158] on span "View Contact" at bounding box center [529, 158] width 34 height 5
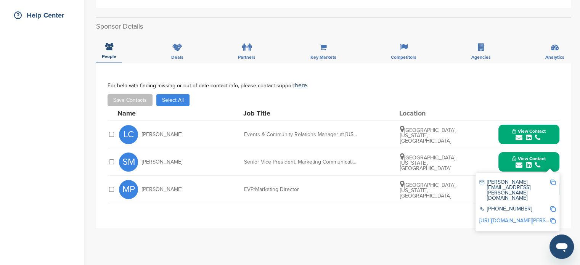
click at [503, 159] on button "View Contact" at bounding box center [529, 162] width 52 height 23
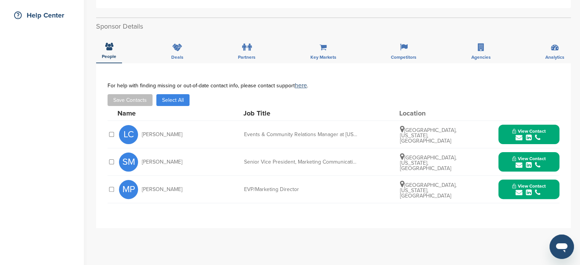
click at [550, 193] on button "View Contact" at bounding box center [529, 189] width 52 height 23
click at [554, 240] on img at bounding box center [552, 242] width 5 height 5
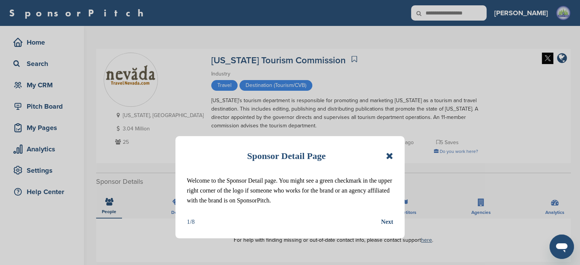
click at [390, 157] on icon at bounding box center [389, 155] width 7 height 9
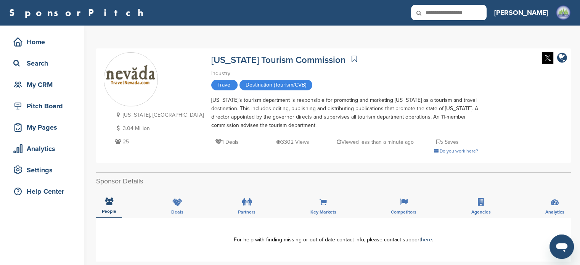
scroll to position [3, 0]
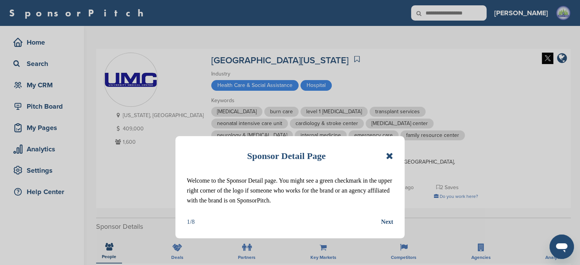
click at [392, 152] on icon at bounding box center [389, 155] width 7 height 9
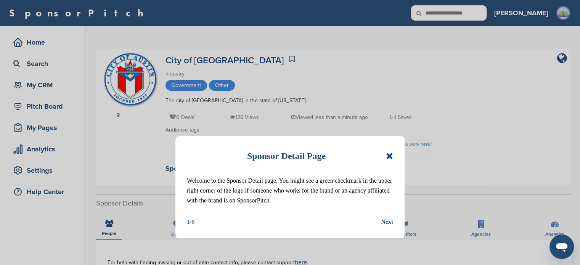
click at [383, 154] on div "Sponsor Detail Page" at bounding box center [290, 156] width 206 height 17
click at [386, 152] on icon at bounding box center [389, 155] width 7 height 9
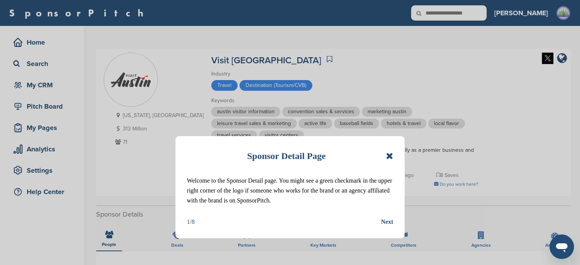
click at [387, 157] on icon at bounding box center [389, 155] width 7 height 9
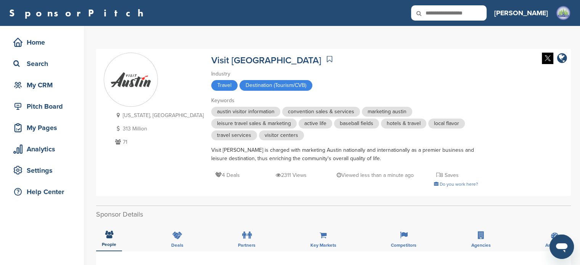
click at [296, 63] on div "Visit [GEOGRAPHIC_DATA]" at bounding box center [344, 59] width 267 height 13
drag, startPoint x: 163, startPoint y: 62, endPoint x: 145, endPoint y: 119, distance: 59.9
click at [145, 119] on div "[US_STATE], [GEOGRAPHIC_DATA] 313 Million 71 Visit [GEOGRAPHIC_DATA] Industry T…" at bounding box center [333, 123] width 459 height 140
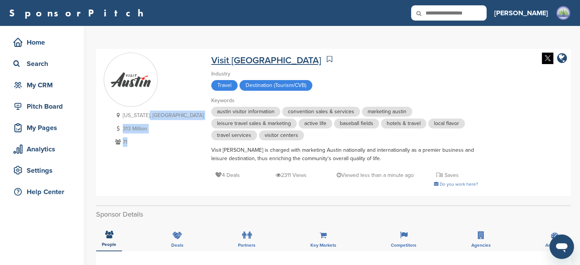
click at [211, 61] on link "Visit [GEOGRAPHIC_DATA]" at bounding box center [266, 60] width 110 height 11
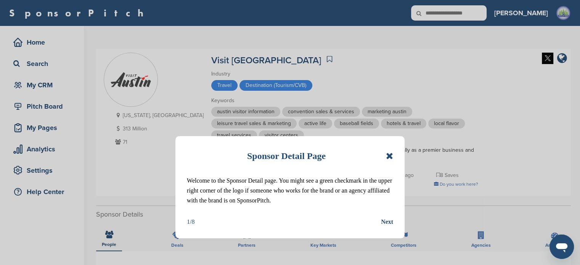
click at [390, 156] on icon at bounding box center [389, 155] width 7 height 9
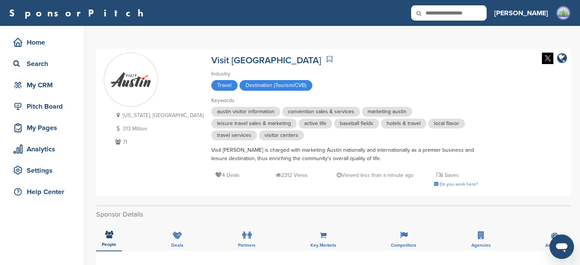
drag, startPoint x: 132, startPoint y: 140, endPoint x: 129, endPoint y: 130, distance: 9.6
click at [129, 130] on div "Texas, USA 313 Million 71" at bounding box center [158, 129] width 90 height 37
click at [131, 145] on p "71" at bounding box center [158, 142] width 90 height 10
drag, startPoint x: 133, startPoint y: 144, endPoint x: 171, endPoint y: 61, distance: 91.8
click at [171, 61] on div "Texas, USA 313 Million 71 Visit Austin Industry Travel Destination (Tourism/CVB…" at bounding box center [333, 123] width 459 height 140
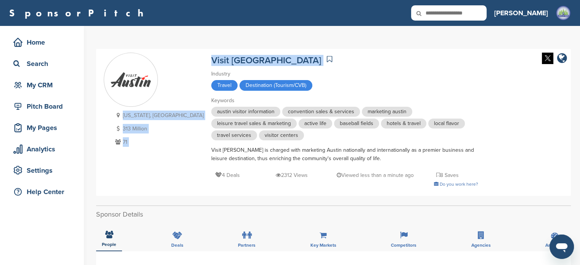
drag, startPoint x: 161, startPoint y: 61, endPoint x: 213, endPoint y: 64, distance: 53.1
click at [213, 64] on div "Texas, USA 313 Million 71 Visit Austin Industry Travel Destination (Tourism/CVB…" at bounding box center [333, 123] width 459 height 140
copy div "Texas, USA 313 Million 71 Visit Austin"
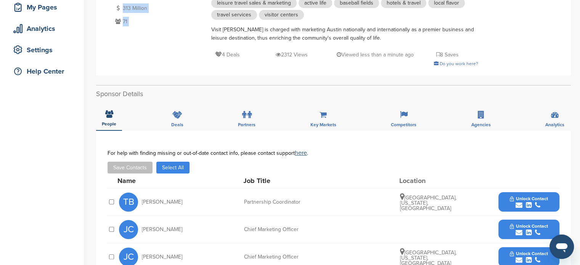
scroll to position [159, 0]
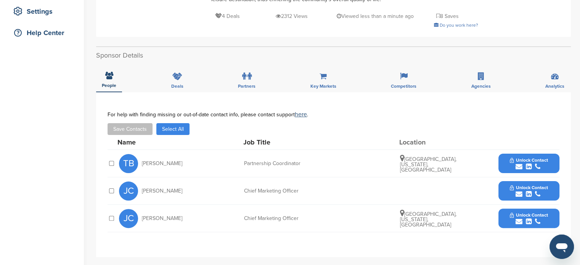
click at [547, 160] on span "Unlock Contact" at bounding box center [529, 159] width 38 height 5
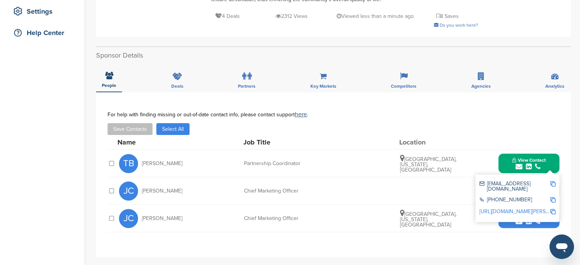
click at [502, 162] on div "View Contact tbernedo@visitaustin.org +1 866-462-8784 http://www.linkedin.com/i…" at bounding box center [528, 163] width 61 height 19
click at [499, 157] on div "View Contact tbernedo@visitaustin.org +1 866-462-8784 http://www.linkedin.com/i…" at bounding box center [528, 163] width 61 height 19
click at [503, 222] on button "Unlock Contact" at bounding box center [529, 218] width 56 height 23
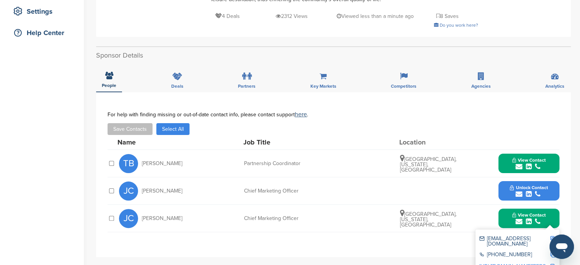
click at [509, 192] on button "Unlock Contact" at bounding box center [529, 191] width 56 height 23
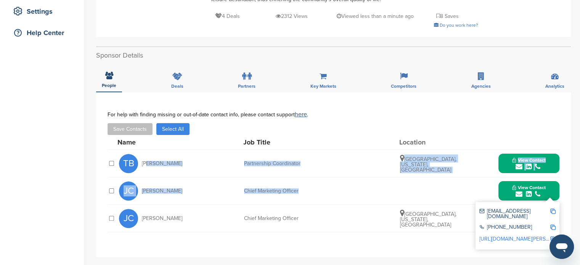
drag, startPoint x: 143, startPoint y: 164, endPoint x: 447, endPoint y: 182, distance: 304.4
click at [447, 182] on div "Name Job Title Location TB Tomas Bernedo Partnership Coordinator Austin, Texas,…" at bounding box center [334, 183] width 452 height 97
click at [335, 181] on div "JC Julie Chase Chief Marketing Officer View Contact jchase@visitaustin.org 512-…" at bounding box center [339, 190] width 440 height 27
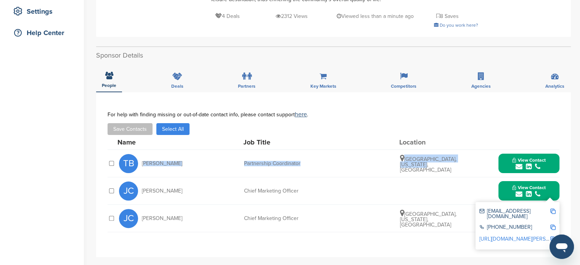
drag, startPoint x: 140, startPoint y: 166, endPoint x: 441, endPoint y: 175, distance: 300.9
click at [441, 175] on div "TB Tomas Bernedo Partnership Coordinator Austin, Texas, United States View Cont…" at bounding box center [339, 163] width 440 height 27
copy div "Tomas Bernedo Partnership Coordinator Austin, Texas, United States"
click at [540, 159] on span "View Contact" at bounding box center [529, 159] width 34 height 5
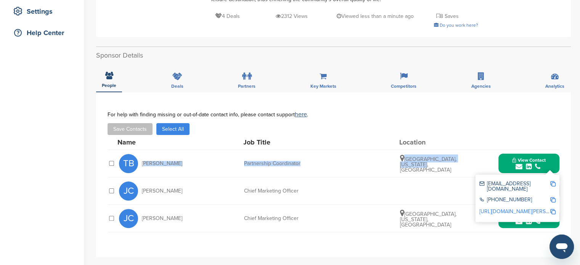
click at [552, 182] on img at bounding box center [552, 183] width 5 height 5
copy div "Tomas Bernedo Partnership Coordinator Austin, Texas, United States"
click at [554, 197] on img at bounding box center [552, 199] width 5 height 5
click at [552, 209] on img at bounding box center [552, 211] width 5 height 5
click at [503, 164] on button "View Contact" at bounding box center [529, 163] width 52 height 23
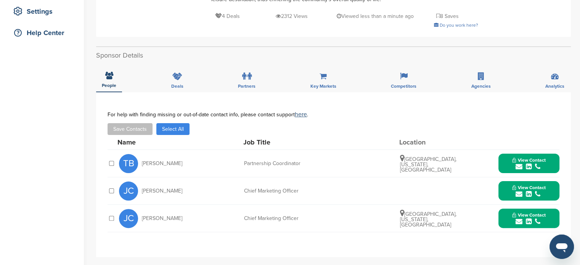
drag, startPoint x: 140, startPoint y: 193, endPoint x: 352, endPoint y: 191, distance: 212.7
click at [352, 191] on div "JC Julie Chase Chief Marketing Officer View Contact jchase@visitaustin.org 512-…" at bounding box center [339, 190] width 440 height 27
copy div "Julie Chase Chief Marketing Officer"
click at [537, 187] on span "View Contact" at bounding box center [529, 187] width 34 height 5
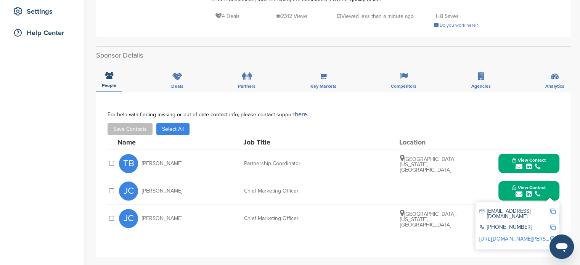
click at [553, 211] on img at bounding box center [552, 211] width 5 height 5
copy div "Julie Chase Chief Marketing Officer"
click at [552, 225] on img at bounding box center [552, 227] width 5 height 5
click at [554, 236] on img at bounding box center [552, 238] width 5 height 5
click at [546, 192] on button "View Contact" at bounding box center [529, 191] width 52 height 23
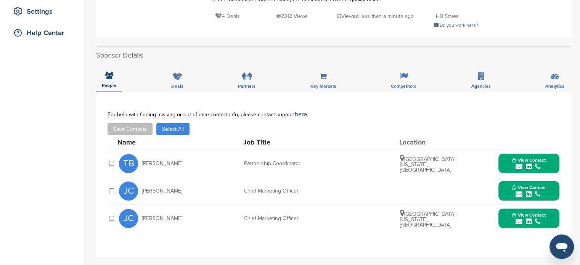
drag, startPoint x: 140, startPoint y: 212, endPoint x: 436, endPoint y: 221, distance: 296.0
click at [436, 221] on div "JC Julie Chase Chief Marketing Officer Austin, Texas, United States View Contac…" at bounding box center [339, 218] width 440 height 27
copy div "Julie Chase Chief Marketing Officer Austin, Texas, United States"
click at [530, 215] on span "View Contact" at bounding box center [529, 214] width 34 height 5
click at [552, 236] on img at bounding box center [552, 238] width 5 height 5
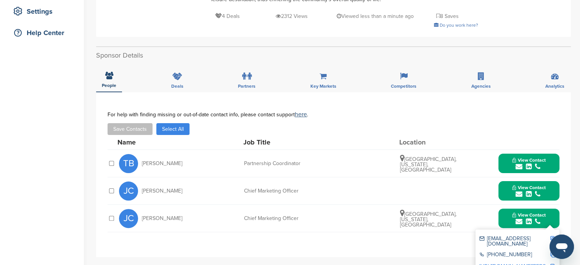
copy div "Julie Chase Chief Marketing Officer Austin, Texas, United States"
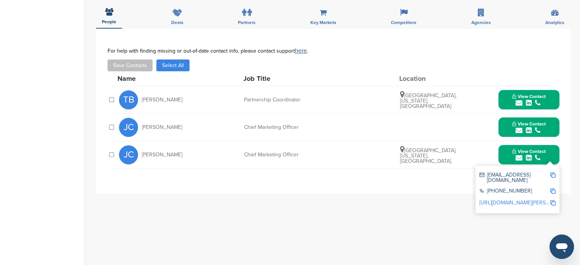
scroll to position [292, 0]
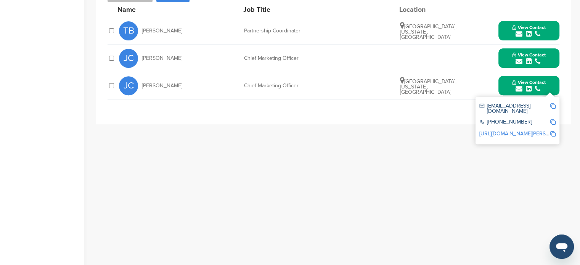
click at [551, 131] on img at bounding box center [552, 133] width 5 height 5
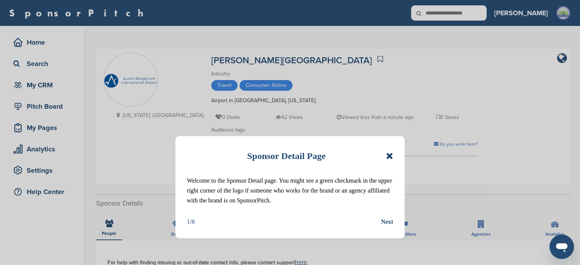
click at [384, 157] on div "Sponsor Detail Page" at bounding box center [290, 156] width 206 height 17
click at [386, 153] on icon at bounding box center [389, 155] width 7 height 9
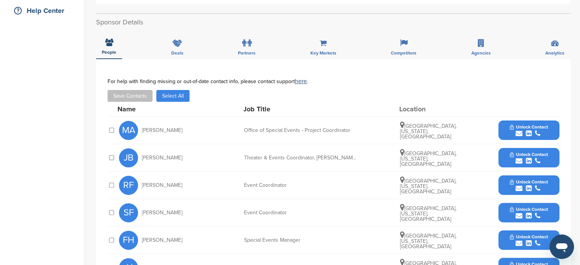
scroll to position [184, 0]
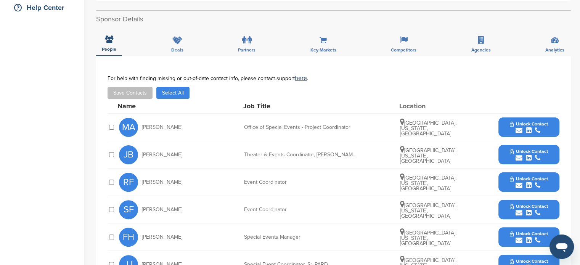
click at [51, 239] on div "Home Search My CRM Pitch Board My Pages Analytics Settings Help Center" at bounding box center [42, 162] width 84 height 640
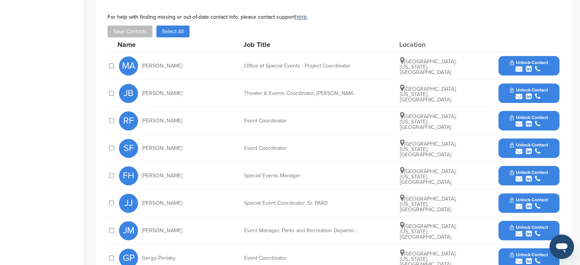
scroll to position [246, 0]
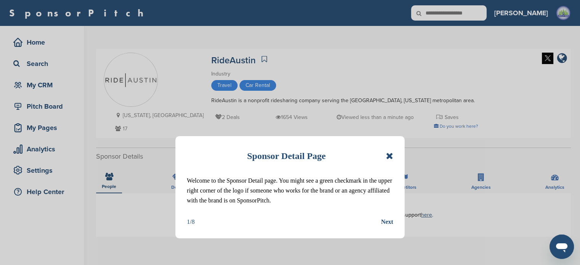
click at [385, 152] on div "Sponsor Detail Page" at bounding box center [290, 156] width 206 height 17
click at [389, 156] on icon at bounding box center [389, 155] width 7 height 9
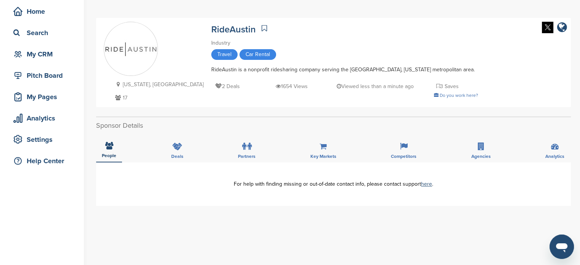
scroll to position [30, 0]
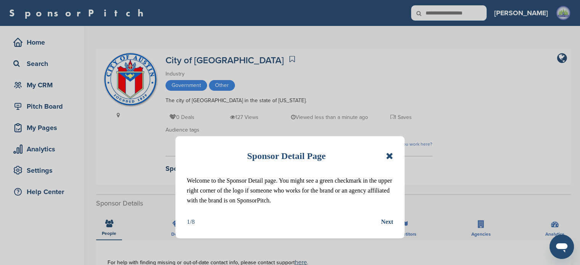
click at [387, 155] on icon at bounding box center [389, 155] width 7 height 9
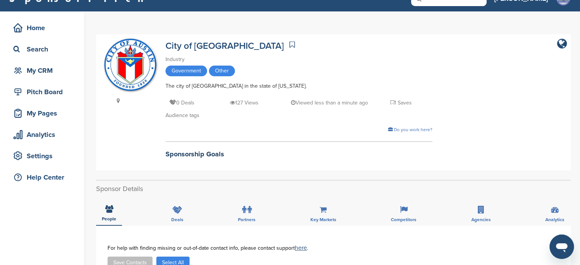
scroll to position [14, 0]
drag, startPoint x: 161, startPoint y: 45, endPoint x: 221, endPoint y: 48, distance: 60.7
click at [221, 48] on div "City of [GEOGRAPHIC_DATA] Industry Government Other The city of [GEOGRAPHIC_DAT…" at bounding box center [333, 103] width 459 height 128
copy div "City of [GEOGRAPHIC_DATA]"
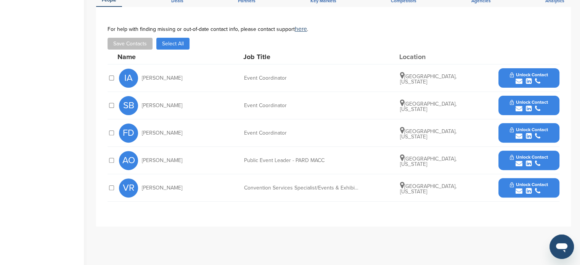
scroll to position [235, 0]
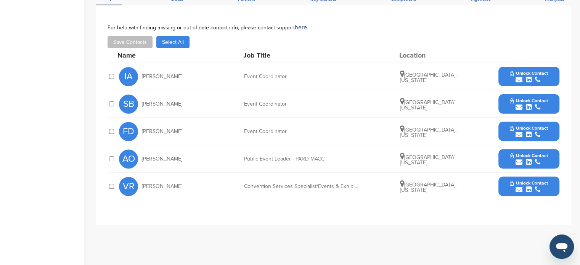
click at [518, 156] on span "Unlock Contact" at bounding box center [529, 155] width 38 height 5
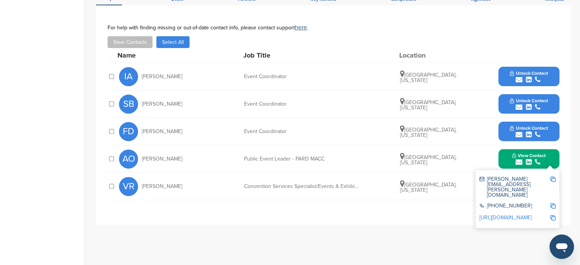
click at [553, 178] on img at bounding box center [552, 179] width 5 height 5
copy div "City of [GEOGRAPHIC_DATA]"
click at [154, 166] on div "AO [PERSON_NAME]" at bounding box center [161, 158] width 84 height 19
drag, startPoint x: 140, startPoint y: 156, endPoint x: 438, endPoint y: 164, distance: 297.9
click at [438, 164] on div "AO [PERSON_NAME] Public Event Leader - PARD MACC [GEOGRAPHIC_DATA], [US_STATE] …" at bounding box center [339, 158] width 440 height 27
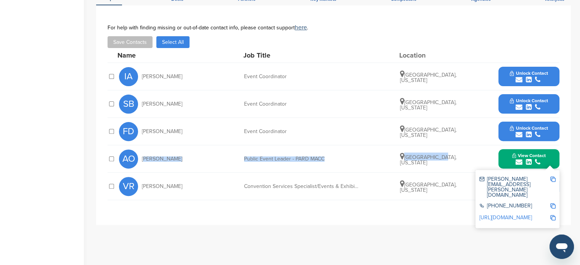
copy div "[PERSON_NAME] Public Event Leader - PARD MACC [GEOGRAPHIC_DATA], [US_STATE]"
click at [551, 178] on img at bounding box center [552, 179] width 5 height 5
copy div "[PERSON_NAME] Public Event Leader - PARD MACC [GEOGRAPHIC_DATA], [US_STATE]"
click at [553, 203] on img at bounding box center [552, 205] width 5 height 5
click at [552, 215] on img at bounding box center [552, 217] width 5 height 5
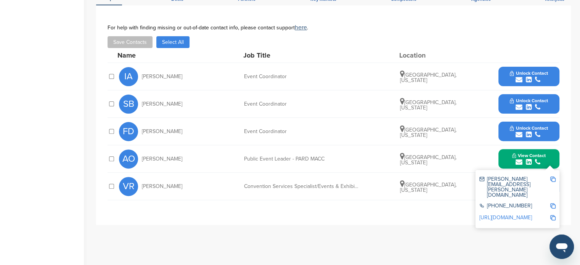
click at [512, 159] on div "submit" at bounding box center [529, 162] width 34 height 7
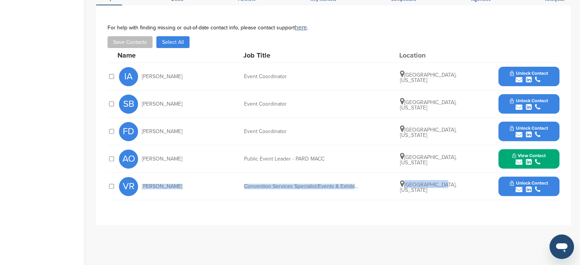
drag, startPoint x: 142, startPoint y: 180, endPoint x: 449, endPoint y: 199, distance: 307.5
click at [449, 199] on div "VR [PERSON_NAME] Convention Services Specialist/Events & Exhibitor Services Rep…" at bounding box center [339, 186] width 440 height 27
copy div "[PERSON_NAME] Convention Services Specialist/Events & Exhibitor Services Repres…"
click at [525, 180] on span "Unlock Contact" at bounding box center [529, 182] width 38 height 5
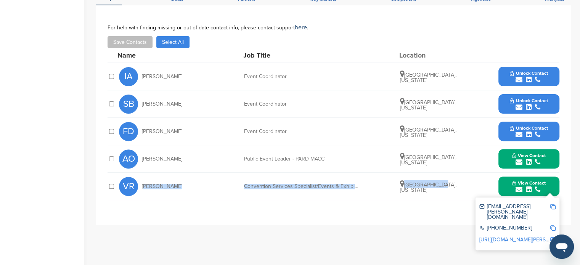
scroll to position [256, 0]
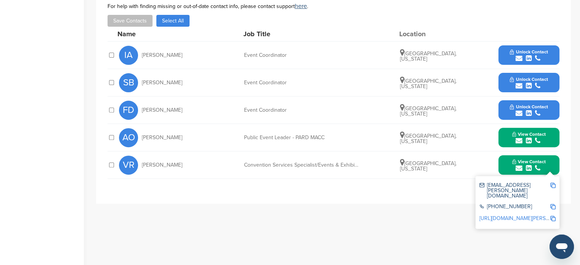
click at [552, 181] on div "[EMAIL_ADDRESS][PERSON_NAME][DOMAIN_NAME]" at bounding box center [517, 190] width 76 height 21
click at [553, 183] on img at bounding box center [552, 185] width 5 height 5
click at [551, 204] on img at bounding box center [552, 206] width 5 height 5
click at [552, 216] on img at bounding box center [552, 218] width 5 height 5
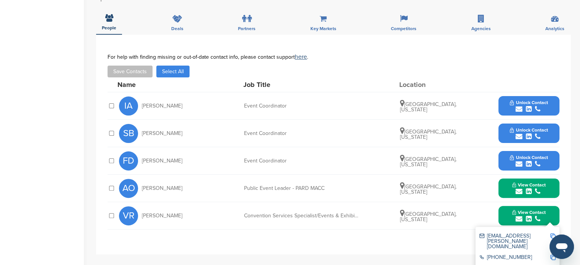
scroll to position [0, 0]
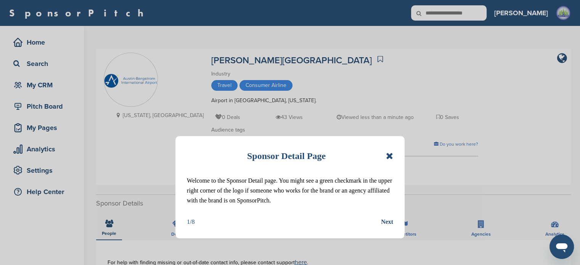
click at [392, 159] on icon at bounding box center [389, 155] width 7 height 9
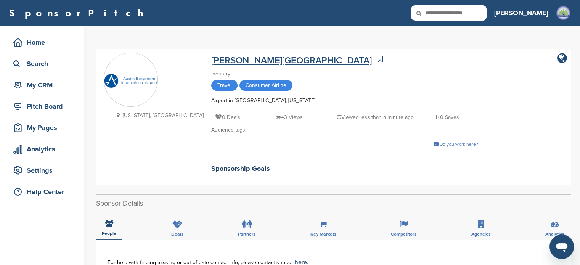
drag, startPoint x: 160, startPoint y: 51, endPoint x: 317, endPoint y: 64, distance: 157.6
click at [317, 64] on div "[US_STATE], [GEOGRAPHIC_DATA] [PERSON_NAME][GEOGRAPHIC_DATA] Industry Travel Co…" at bounding box center [333, 117] width 475 height 136
click at [322, 67] on div "[PERSON_NAME][GEOGRAPHIC_DATA] Industry Travel Consumer Airline Airport in [GEO…" at bounding box center [344, 115] width 267 height 125
drag, startPoint x: 322, startPoint y: 62, endPoint x: 166, endPoint y: 61, distance: 155.9
click at [211, 61] on div "[PERSON_NAME][GEOGRAPHIC_DATA]" at bounding box center [344, 59] width 267 height 13
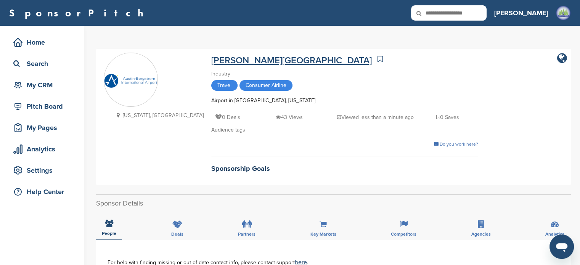
copy link "Austin Bergstrom International Airport"
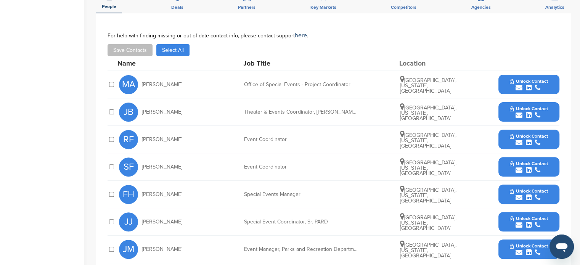
scroll to position [230, 0]
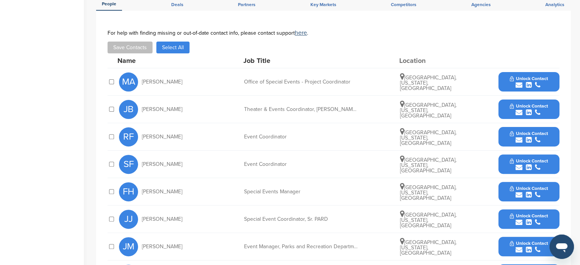
click at [530, 84] on icon "submit" at bounding box center [529, 85] width 6 height 7
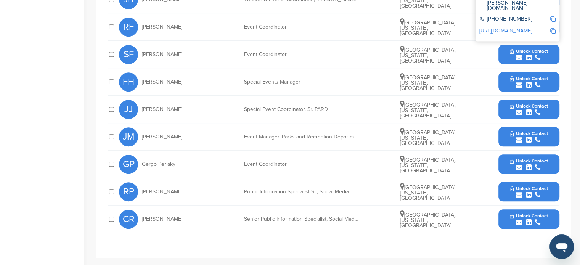
scroll to position [341, 0]
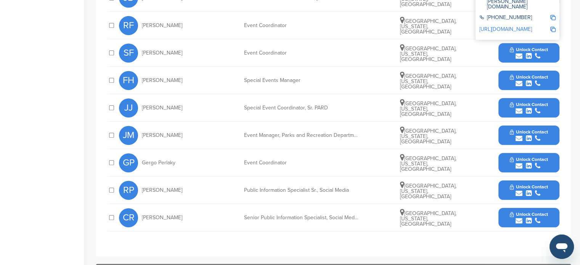
click at [519, 193] on icon "submit" at bounding box center [518, 193] width 7 height 7
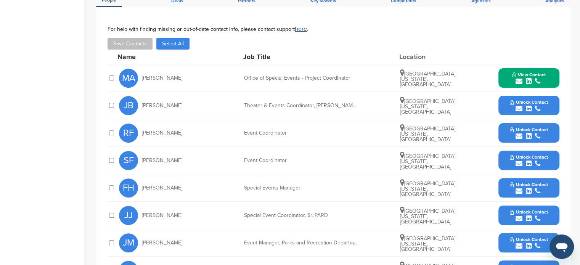
scroll to position [233, 0]
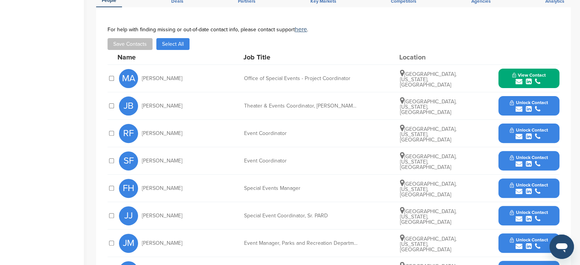
click at [546, 179] on button "Unlock Contact" at bounding box center [529, 188] width 56 height 23
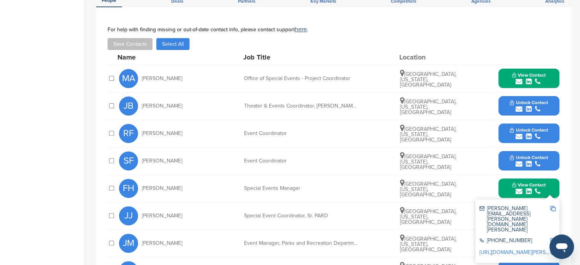
drag, startPoint x: 135, startPoint y: 79, endPoint x: 461, endPoint y: 82, distance: 325.2
click at [461, 82] on div "MA Maria Alonso Office of Special Events - Project Coordinator Austin, Texas, U…" at bounding box center [339, 78] width 440 height 27
copy div "Maria Alonso Office of Special Events - Project Coordinator Austin, Texas, Unit…"
click at [531, 75] on span "View Contact" at bounding box center [529, 74] width 34 height 5
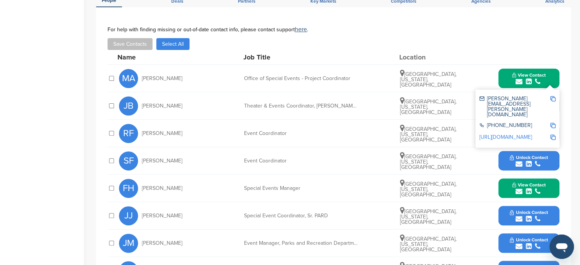
click at [553, 98] on img at bounding box center [552, 98] width 5 height 5
copy div "Maria Alonso Office of Special Events - Project Coordinator Austin, Texas, Unit…"
click at [552, 123] on img at bounding box center [552, 125] width 5 height 5
click at [557, 122] on div "maria.alonso@austintexas.gov +1 512-974-2200 http://www.linkedin.com/in/marualo…" at bounding box center [517, 119] width 84 height 58
click at [554, 135] on div at bounding box center [552, 138] width 5 height 6
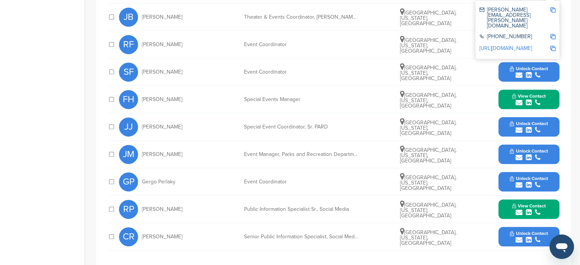
scroll to position [322, 0]
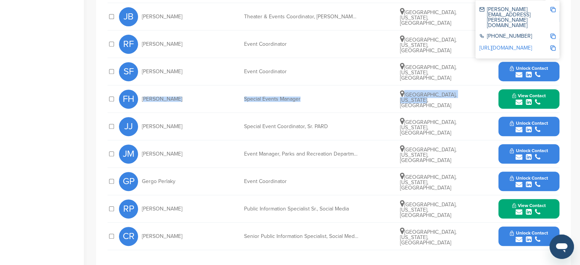
drag, startPoint x: 141, startPoint y: 95, endPoint x: 441, endPoint y: 101, distance: 300.1
click at [441, 101] on div "FH Frances Hargrove Special Events Manager Austin, Texas, United States View Co…" at bounding box center [339, 98] width 440 height 27
copy div "Frances Hargrove Special Events Manager Austin, Texas, United States"
click at [533, 91] on button "View Contact" at bounding box center [529, 99] width 52 height 23
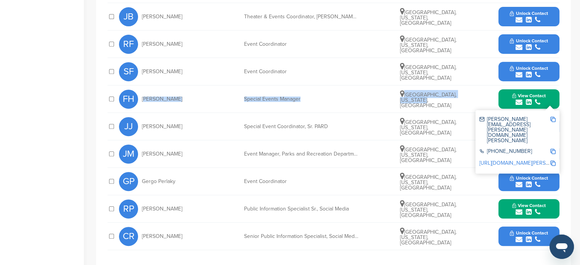
click at [554, 118] on img at bounding box center [552, 119] width 5 height 5
copy div "Frances Hargrove Special Events Manager Austin, Texas, United States"
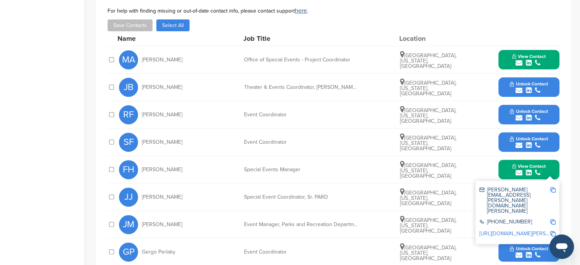
scroll to position [250, 0]
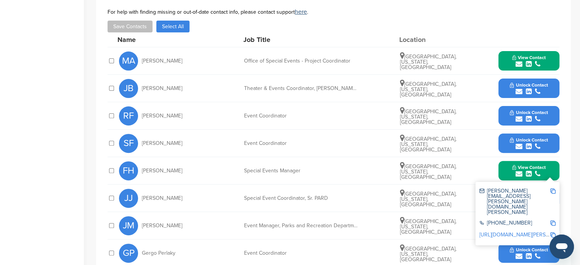
click at [518, 52] on button "View Contact" at bounding box center [529, 61] width 52 height 23
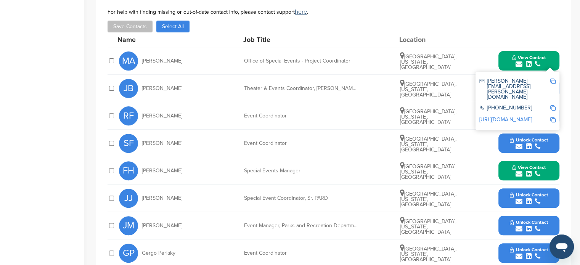
click at [541, 171] on div "submit" at bounding box center [529, 173] width 34 height 7
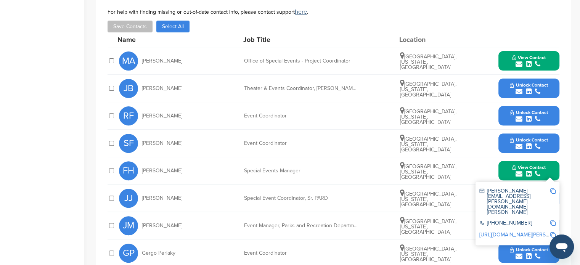
click at [549, 230] on div "http://www.linkedin.com/in/frances-hargrove-53382bb" at bounding box center [517, 236] width 76 height 12
click at [549, 231] on link "http://www.linkedin.com/in/frances-hargrove-53382bb" at bounding box center [525, 234] width 93 height 6
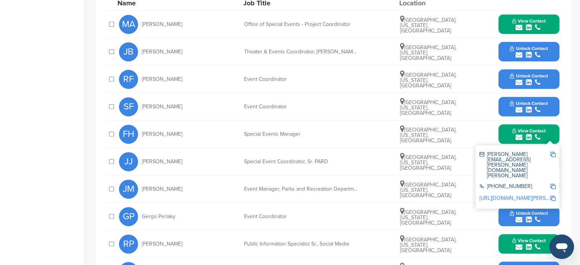
scroll to position [287, 0]
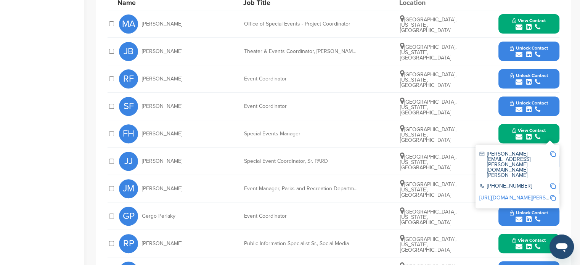
click at [532, 108] on div "submit" at bounding box center [529, 109] width 38 height 7
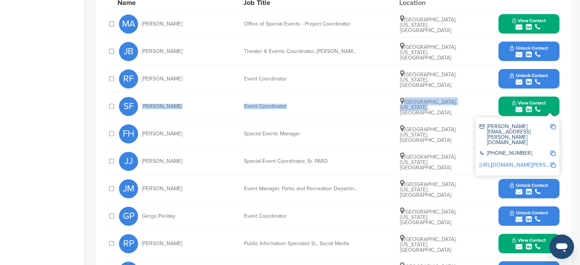
drag, startPoint x: 141, startPoint y: 105, endPoint x: 438, endPoint y: 116, distance: 297.2
click at [438, 116] on div "SF Sonia Freeland Event Coordinator Austin, Texas, United States View Contact s…" at bounding box center [339, 106] width 440 height 27
copy div "Sonia Freeland Event Coordinator Austin, Texas, United States"
click at [552, 125] on img at bounding box center [552, 126] width 5 height 5
copy div "Sonia Freeland Event Coordinator Austin, Texas, United States"
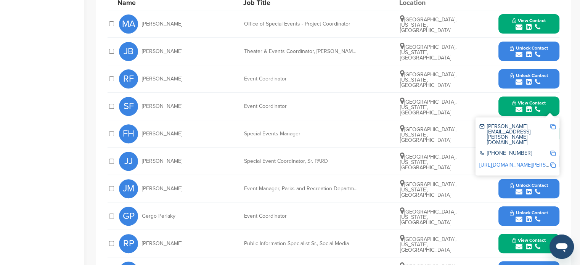
click at [552, 160] on div "http://www.linkedin.com/in/sonia-freeland-ba1222149" at bounding box center [517, 166] width 76 height 12
click at [552, 162] on img at bounding box center [552, 164] width 5 height 5
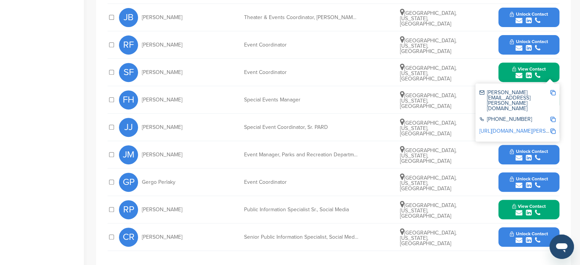
scroll to position [360, 0]
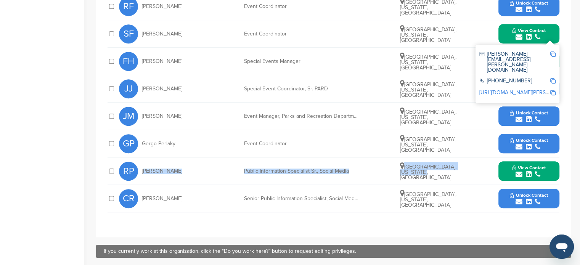
drag, startPoint x: 143, startPoint y: 172, endPoint x: 441, endPoint y: 173, distance: 297.4
click at [441, 173] on div "RP Rachel Price Public Information Specialist Sr., Social Media Austin, Texas, …" at bounding box center [339, 170] width 440 height 27
copy div "Rachel Price Public Information Specialist Sr., Social Media Austin, Texas, Uni…"
click at [535, 173] on icon "submit" at bounding box center [537, 174] width 5 height 7
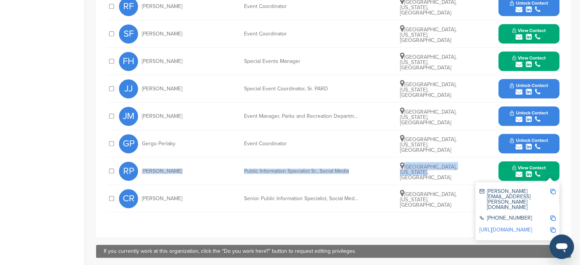
click at [552, 189] on img at bounding box center [552, 191] width 5 height 5
copy div "Rachel Price Public Information Specialist Sr., Social Media Austin, Texas, Uni…"
click at [555, 227] on img at bounding box center [552, 229] width 5 height 5
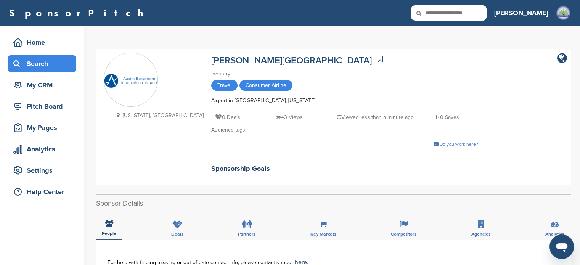
click at [35, 62] on div "Search" at bounding box center [43, 64] width 65 height 14
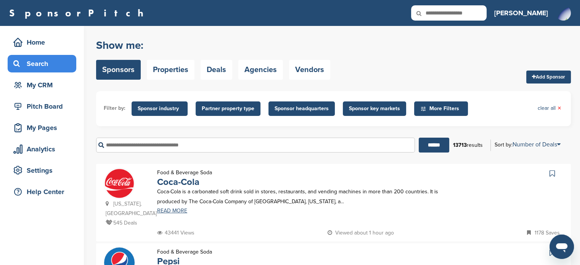
click at [188, 141] on input "text" at bounding box center [255, 145] width 319 height 15
click at [165, 150] on input "text" at bounding box center [255, 145] width 319 height 15
click at [419, 138] on input "******" at bounding box center [434, 145] width 30 height 15
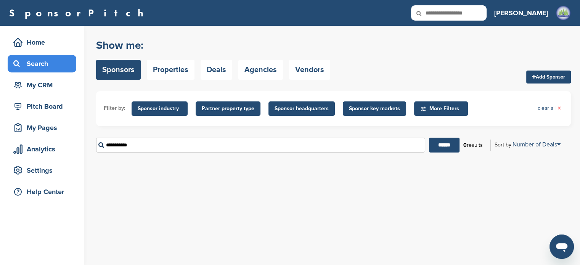
click at [120, 149] on input "**********" at bounding box center [260, 145] width 329 height 15
click at [109, 145] on input "**********" at bounding box center [260, 145] width 329 height 15
click at [429, 138] on input "******" at bounding box center [444, 145] width 30 height 15
click at [512, 148] on div "Sort by: Number of Deals" at bounding box center [527, 144] width 66 height 6
click at [520, 156] on li "Sponsor Name" at bounding box center [528, 156] width 79 height 8
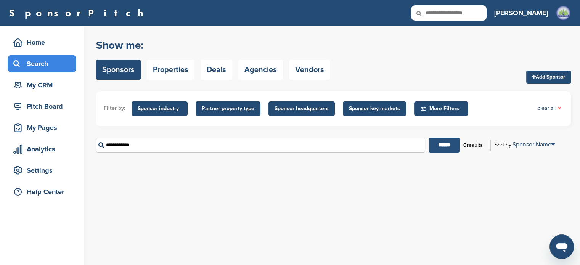
click at [429, 147] on input "******" at bounding box center [444, 145] width 30 height 15
click at [186, 139] on input "**********" at bounding box center [260, 145] width 329 height 15
type input "*********"
click at [429, 138] on input "******" at bounding box center [444, 145] width 30 height 15
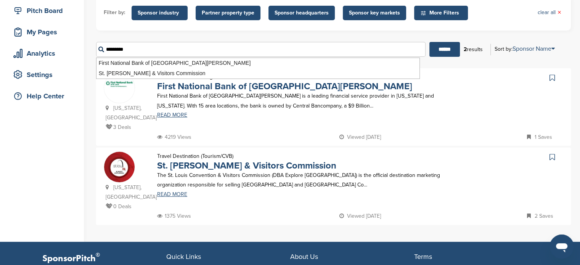
scroll to position [95, 0]
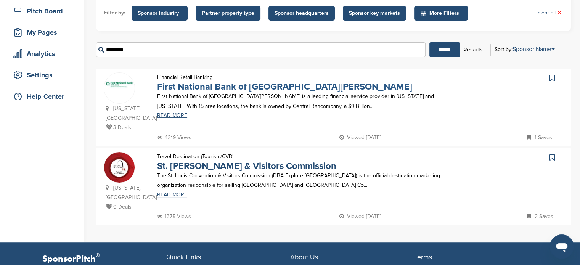
click at [229, 85] on link "First National Bank of St. Louis" at bounding box center [284, 86] width 255 height 11
click at [223, 161] on link "St. Louis Convension & Visitors Commission" at bounding box center [246, 166] width 179 height 11
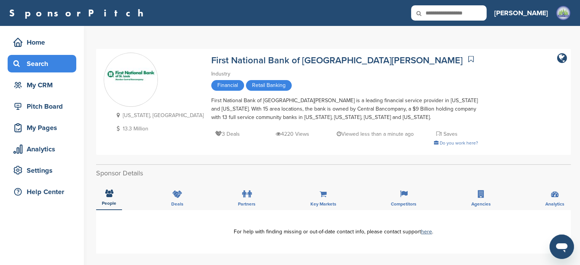
click at [39, 63] on div "Search" at bounding box center [43, 64] width 65 height 14
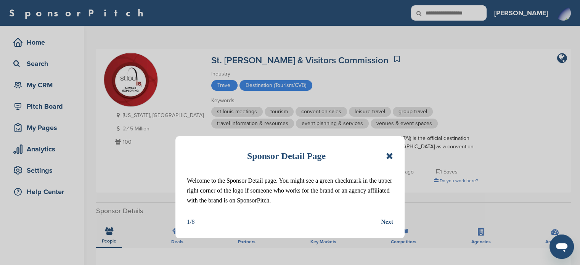
click at [387, 157] on icon at bounding box center [389, 155] width 7 height 9
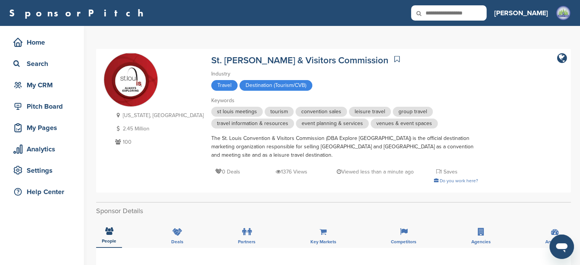
drag, startPoint x: 63, startPoint y: 238, endPoint x: 317, endPoint y: 53, distance: 314.0
click at [317, 53] on div "St. [PERSON_NAME] & Visitors Commission" at bounding box center [299, 59] width 177 height 13
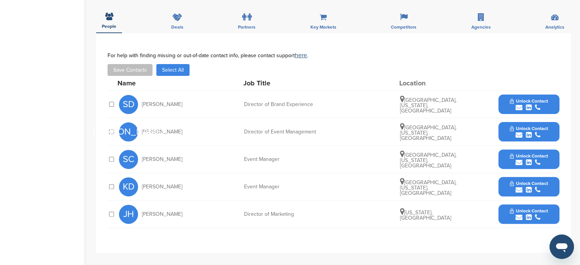
scroll to position [215, 0]
click at [528, 109] on icon "submit" at bounding box center [529, 107] width 6 height 7
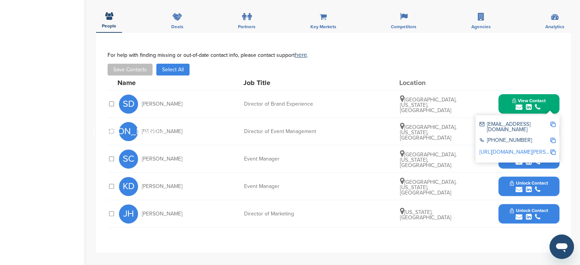
click at [553, 103] on button "View Contact" at bounding box center [529, 104] width 52 height 23
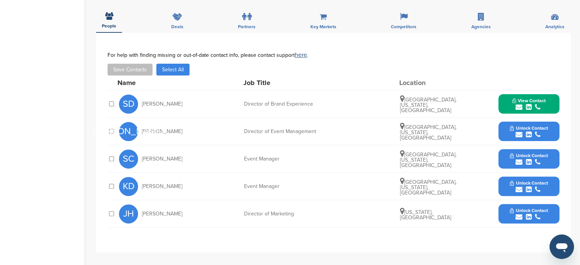
click at [539, 129] on span "Unlock Contact" at bounding box center [529, 127] width 38 height 5
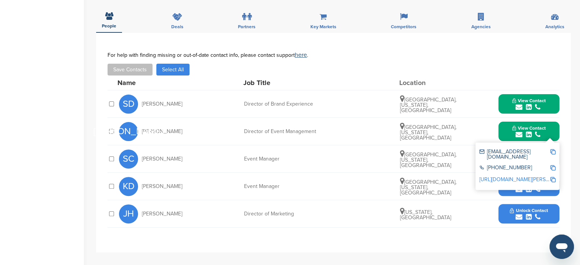
click at [551, 103] on button "View Contact" at bounding box center [529, 104] width 52 height 23
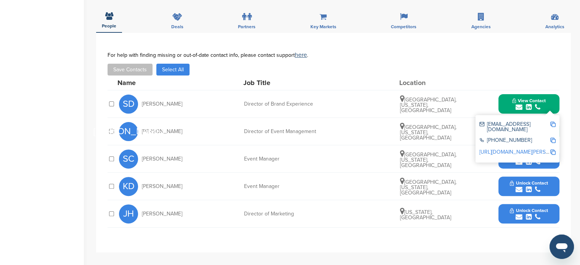
click at [546, 166] on button "Unlock Contact" at bounding box center [529, 159] width 56 height 23
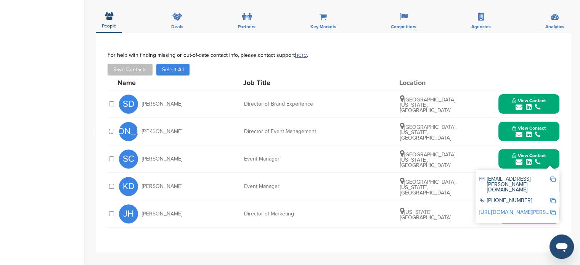
click at [547, 99] on button "View Contact" at bounding box center [529, 104] width 52 height 23
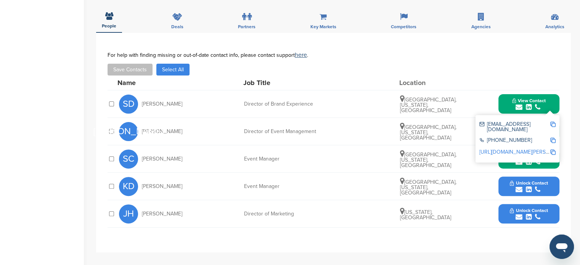
click at [553, 183] on button "Unlock Contact" at bounding box center [529, 186] width 56 height 23
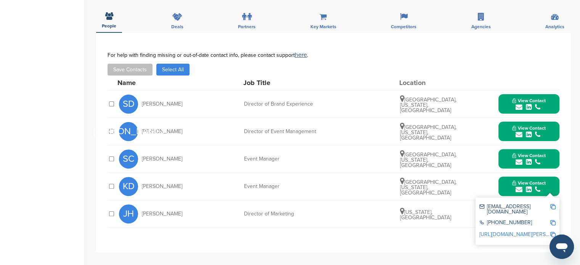
click at [545, 108] on div "submit" at bounding box center [529, 107] width 34 height 7
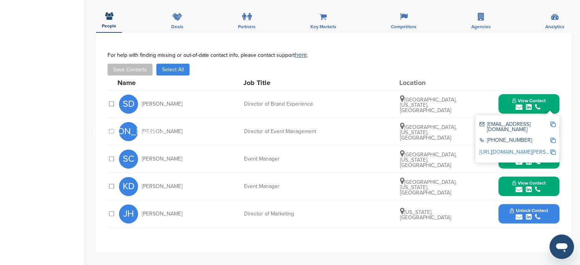
click at [545, 212] on span "Unlock Contact" at bounding box center [529, 210] width 38 height 5
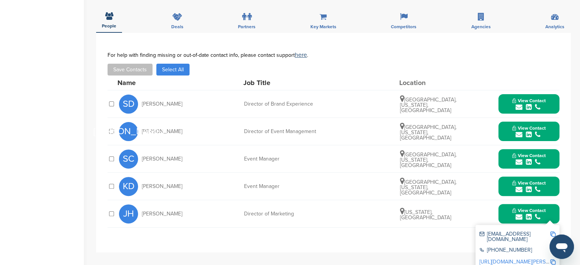
scroll to position [0, 0]
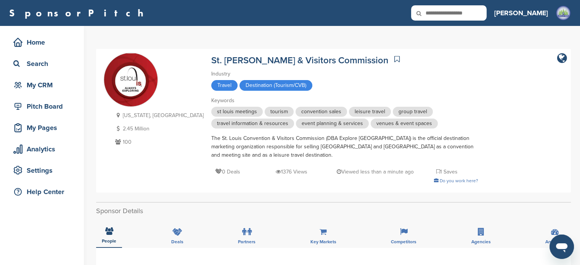
drag, startPoint x: 161, startPoint y: 56, endPoint x: 345, endPoint y: 59, distance: 183.8
click at [345, 59] on div "[US_STATE], [GEOGRAPHIC_DATA] 2.45 Million 100 St. [PERSON_NAME] & Visitors Com…" at bounding box center [333, 121] width 459 height 136
copy div "[US_STATE], [GEOGRAPHIC_DATA] 2.45 Million 100 St. [PERSON_NAME] & Visitors Com…"
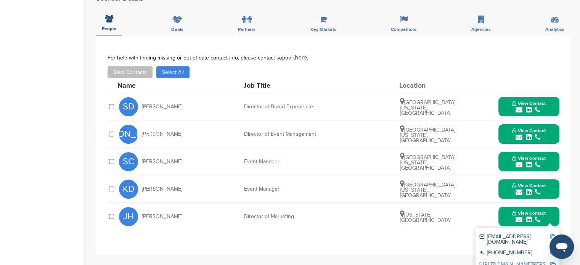
scroll to position [213, 0]
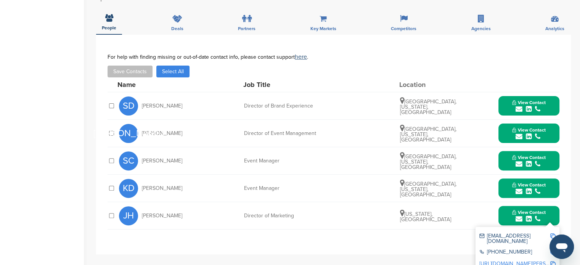
drag, startPoint x: 139, startPoint y: 103, endPoint x: 439, endPoint y: 108, distance: 300.5
click at [439, 108] on div "SD [PERSON_NAME] Director of Brand Experience [GEOGRAPHIC_DATA], [US_STATE], [G…" at bounding box center [339, 105] width 440 height 27
copy div "[PERSON_NAME] Director of Brand Experience [GEOGRAPHIC_DATA], [US_STATE], [GEOG…"
click at [522, 98] on button "View Contact" at bounding box center [529, 106] width 52 height 23
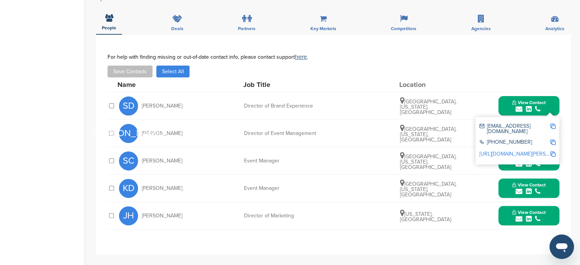
click at [551, 127] on img at bounding box center [552, 126] width 5 height 5
copy div "[PERSON_NAME] Director of Brand Experience [GEOGRAPHIC_DATA], [US_STATE], [GEOG…"
click at [552, 140] on img at bounding box center [552, 142] width 5 height 5
click at [552, 151] on img at bounding box center [552, 153] width 5 height 5
click at [510, 105] on button "View Contact" at bounding box center [529, 106] width 52 height 23
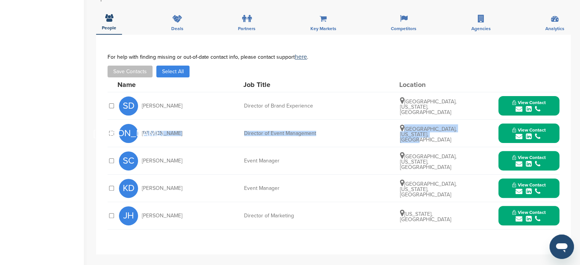
drag, startPoint x: 141, startPoint y: 132, endPoint x: 441, endPoint y: 136, distance: 299.3
click at [441, 136] on div "JA Jillian Alspach Director of Event Management Saint Louis, Missouri, United S…" at bounding box center [339, 133] width 440 height 27
copy div "Jillian Alspach Director of Event Management Saint Louis, Missouri, United Stat…"
click at [549, 124] on button "View Contact" at bounding box center [529, 133] width 52 height 23
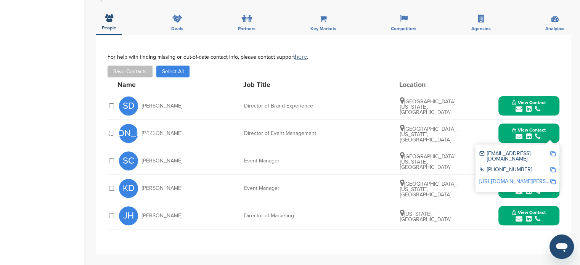
click at [556, 152] on div "jalspach@explorestlouis.com +1 800-916-8938 http://www.linkedin.com/in/jillian-…" at bounding box center [517, 167] width 84 height 47
click at [550, 152] on img at bounding box center [552, 153] width 5 height 5
click at [549, 167] on div "+1 800-916-8938" at bounding box center [514, 170] width 71 height 6
click at [552, 167] on img at bounding box center [552, 169] width 5 height 5
click at [555, 179] on img at bounding box center [552, 181] width 5 height 5
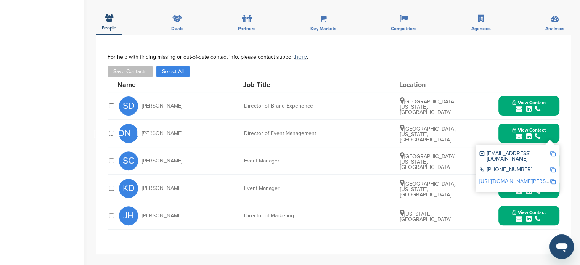
click at [501, 128] on div "View Contact jalspach@explorestlouis.com +1 800-916-8938 http://www.linkedin.co…" at bounding box center [528, 133] width 61 height 19
click at [499, 138] on div "View Contact jalspach@explorestlouis.com +1 800-916-8938 http://www.linkedin.co…" at bounding box center [528, 133] width 61 height 19
click at [509, 136] on button "View Contact" at bounding box center [529, 133] width 52 height 23
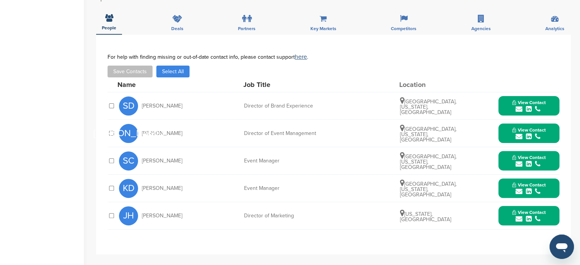
drag, startPoint x: 138, startPoint y: 156, endPoint x: 453, endPoint y: 166, distance: 314.7
click at [453, 166] on div "SC Sarah Conley-Smith Event Manager Chesterfield, Missouri, United States View …" at bounding box center [339, 160] width 440 height 27
copy div "Sarah Conley-Smith Event Manager Chesterfield, Missouri, United States"
click at [517, 157] on span "View Contact" at bounding box center [529, 157] width 34 height 5
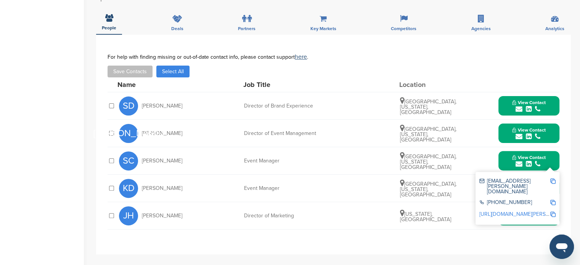
click at [552, 181] on img at bounding box center [552, 180] width 5 height 5
copy div "Sarah Conley-Smith Event Manager Chesterfield, Missouri, United States"
click at [504, 131] on button "View Contact" at bounding box center [529, 133] width 52 height 23
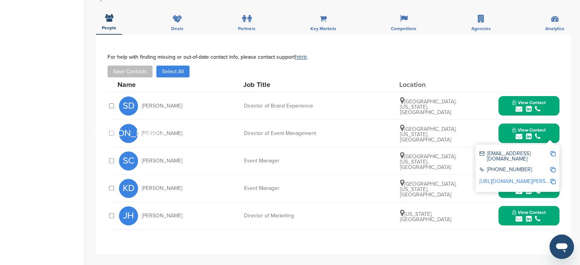
click at [512, 100] on span "View Contact" at bounding box center [529, 102] width 34 height 5
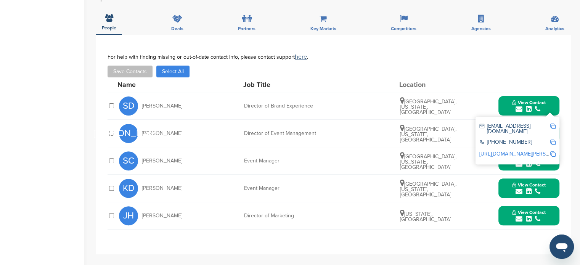
click at [510, 167] on button "View Contact" at bounding box center [529, 160] width 52 height 23
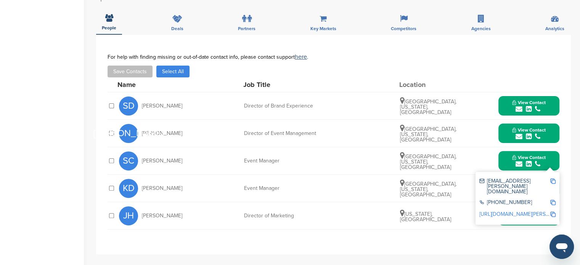
click at [554, 212] on img at bounding box center [552, 214] width 5 height 5
click at [506, 165] on button "View Contact" at bounding box center [529, 160] width 52 height 23
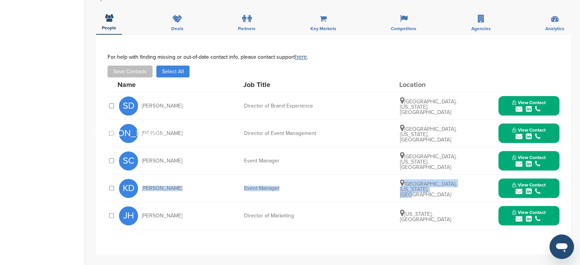
drag, startPoint x: 140, startPoint y: 184, endPoint x: 456, endPoint y: 191, distance: 316.1
click at [456, 191] on div "KD Kayla Deforest Event Manager Baltimore, Maryland, United States View Contact…" at bounding box center [339, 188] width 440 height 27
copy div "Kayla Deforest Event Manager Baltimore, Maryland, United States"
click at [554, 190] on button "View Contact" at bounding box center [529, 188] width 52 height 23
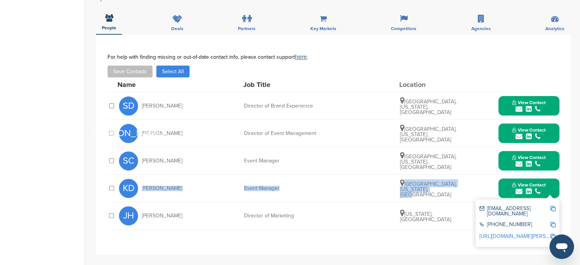
click at [554, 209] on img at bounding box center [552, 208] width 5 height 5
copy div "Kayla Deforest Event Manager Baltimore, Maryland, United States"
click at [550, 234] on img at bounding box center [552, 236] width 5 height 5
click at [506, 184] on button "View Contact" at bounding box center [529, 188] width 52 height 23
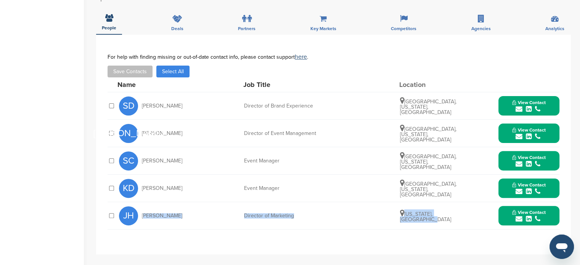
drag, startPoint x: 143, startPoint y: 217, endPoint x: 457, endPoint y: 222, distance: 314.9
click at [457, 222] on div "JH Jennifer Hollenkamp Director of Marketing Illinois, United States View Conta…" at bounding box center [339, 215] width 440 height 27
copy div "Jennifer Hollenkamp Director of Marketing Illinois, United States"
click at [543, 219] on div "submit" at bounding box center [529, 218] width 34 height 7
click at [552, 234] on img at bounding box center [552, 235] width 5 height 5
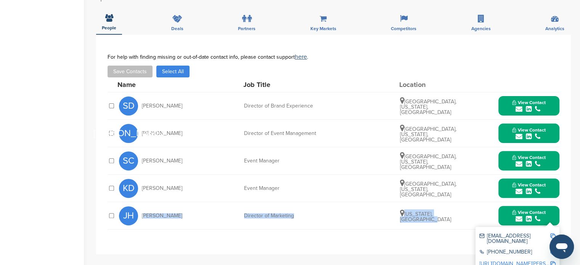
copy div "Jennifer Hollenkamp Director of Marketing Illinois, United States"
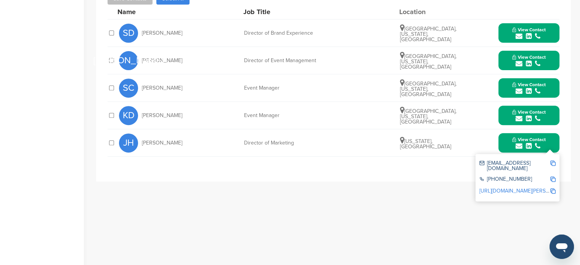
scroll to position [307, 0]
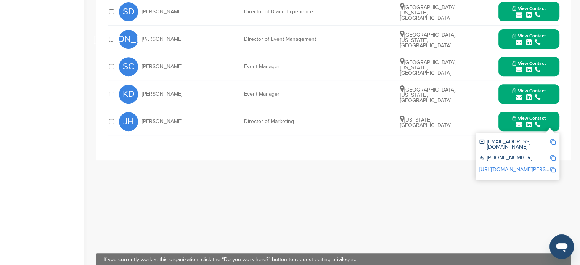
click at [555, 163] on div "jhollenkamp@explorestlouis.com +1 800-916-8938 http://www.linkedin.com/in/jenni…" at bounding box center [517, 156] width 84 height 47
click at [554, 164] on div "http://www.linkedin.com/in/jennifer-hollenkamp-50a4449" at bounding box center [517, 170] width 76 height 12
click at [552, 167] on img at bounding box center [552, 169] width 5 height 5
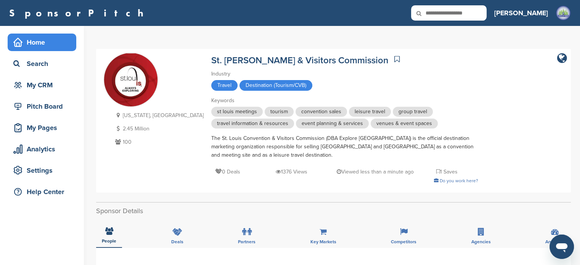
click at [48, 42] on div "Home" at bounding box center [43, 42] width 65 height 14
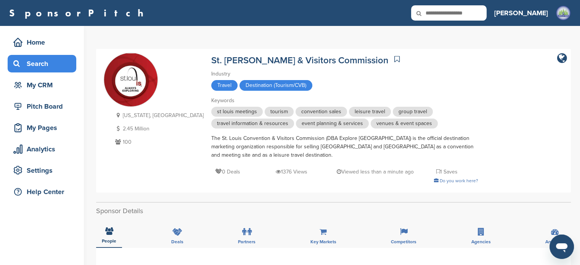
click at [47, 58] on div "Search" at bounding box center [43, 64] width 65 height 14
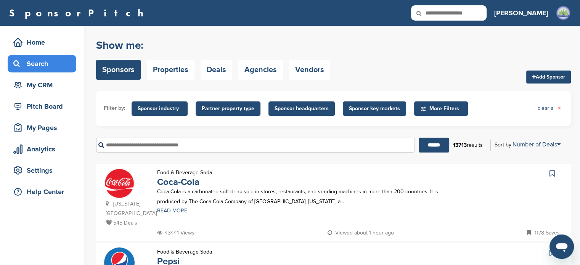
click at [184, 144] on input "text" at bounding box center [255, 145] width 319 height 15
click at [179, 146] on input "text" at bounding box center [255, 145] width 319 height 15
paste input "**********"
click at [419, 138] on input "******" at bounding box center [434, 145] width 30 height 15
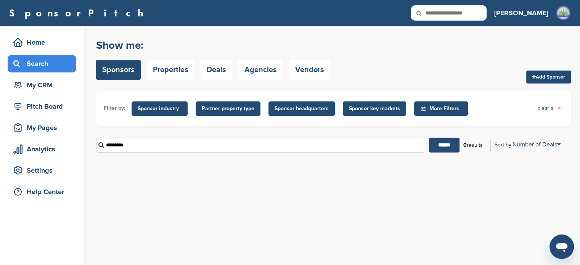
type input "*********"
click at [429, 138] on input "******" at bounding box center [444, 145] width 30 height 15
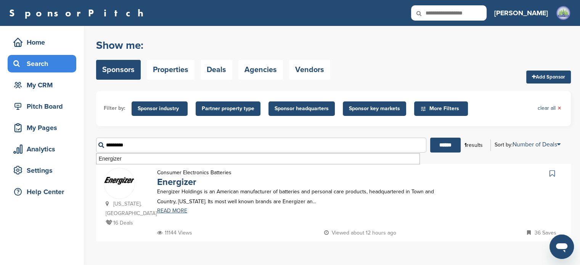
drag, startPoint x: 165, startPoint y: 138, endPoint x: 96, endPoint y: 141, distance: 68.3
click at [97, 141] on input "*********" at bounding box center [261, 145] width 330 height 15
click at [179, 179] on link "Energizer" at bounding box center [176, 182] width 39 height 11
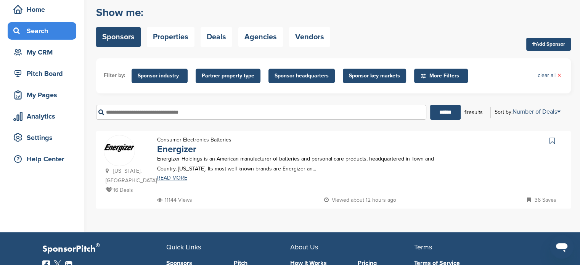
scroll to position [60, 0]
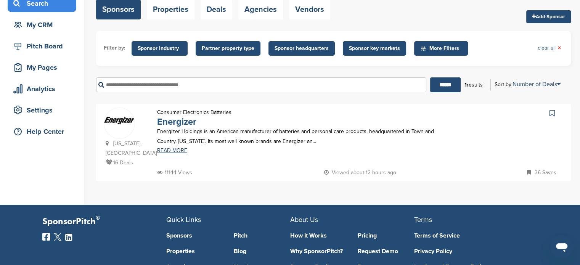
click at [174, 120] on link "Energizer" at bounding box center [176, 121] width 39 height 11
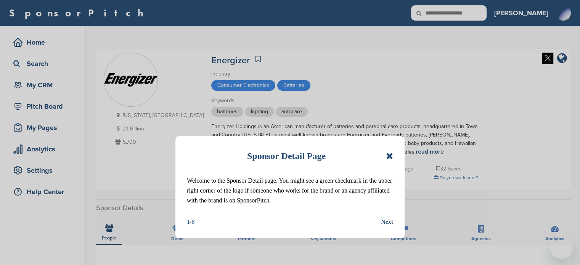
click at [393, 157] on div "Sponsor Detail Page Welcome to the Sponsor Detail page. You might see a green c…" at bounding box center [289, 187] width 229 height 102
click at [389, 157] on icon at bounding box center [389, 155] width 7 height 9
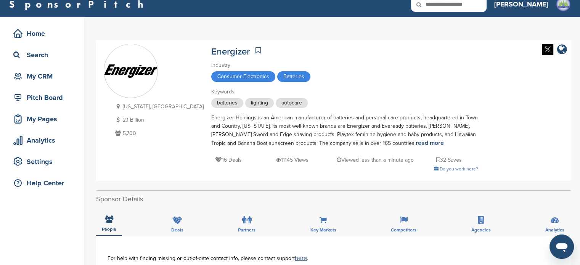
scroll to position [7, 0]
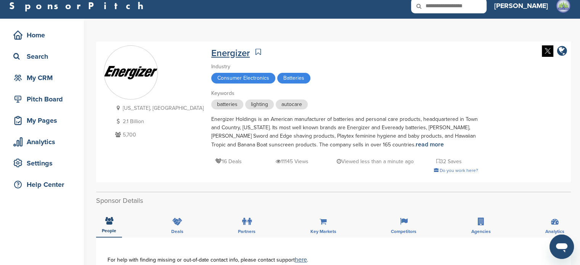
drag, startPoint x: 160, startPoint y: 45, endPoint x: 203, endPoint y: 55, distance: 43.7
click at [203, 55] on div "[US_STATE], [GEOGRAPHIC_DATA] 2.1 Billion 5,700 Energizer Industry Consumer Ele…" at bounding box center [333, 111] width 459 height 133
drag, startPoint x: 136, startPoint y: 133, endPoint x: 166, endPoint y: 58, distance: 81.4
click at [166, 58] on div "[US_STATE], [GEOGRAPHIC_DATA] 2.1 Billion 5,700 Energizer Industry Consumer Ele…" at bounding box center [333, 111] width 459 height 133
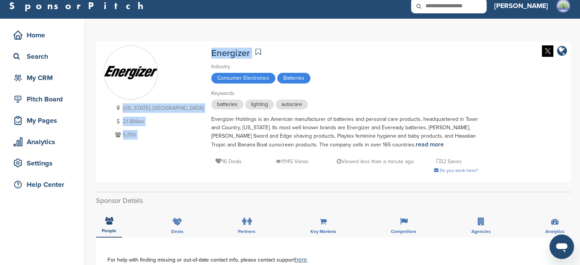
drag, startPoint x: 160, startPoint y: 53, endPoint x: 206, endPoint y: 53, distance: 45.8
click at [206, 53] on div "[US_STATE], [GEOGRAPHIC_DATA] 2.1 Billion 5,700 Energizer Industry Consumer Ele…" at bounding box center [333, 111] width 459 height 133
copy div "[US_STATE], [GEOGRAPHIC_DATA] 2.1 Billion 5,700 Energizer"
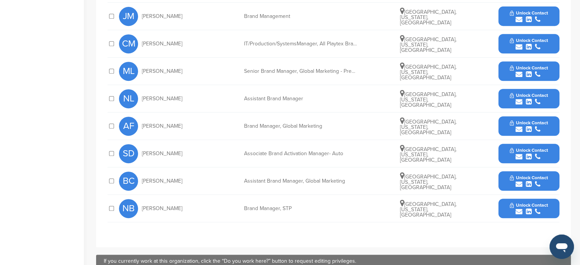
scroll to position [355, 0]
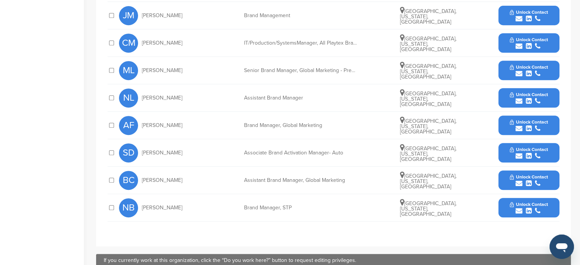
click at [529, 122] on span "Unlock Contact" at bounding box center [529, 121] width 38 height 5
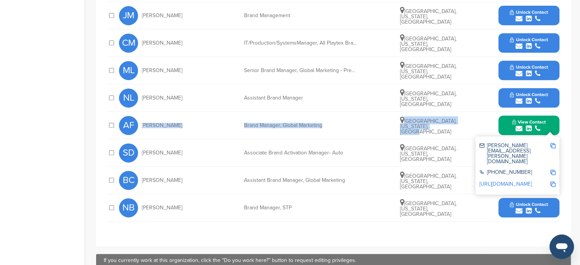
drag, startPoint x: 140, startPoint y: 122, endPoint x: 456, endPoint y: 129, distance: 316.1
click at [456, 129] on div "AF [PERSON_NAME] Brand Manager, Global Marketing [GEOGRAPHIC_DATA], [US_STATE],…" at bounding box center [339, 125] width 440 height 27
copy div "[PERSON_NAME] Brand Manager, Global Marketing [GEOGRAPHIC_DATA], [US_STATE], [G…"
click at [552, 145] on img at bounding box center [552, 145] width 5 height 5
copy div "[PERSON_NAME] Brand Manager, Global Marketing [GEOGRAPHIC_DATA], [US_STATE], [G…"
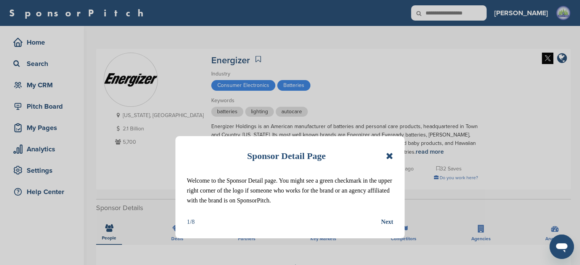
click at [390, 151] on icon at bounding box center [389, 155] width 7 height 9
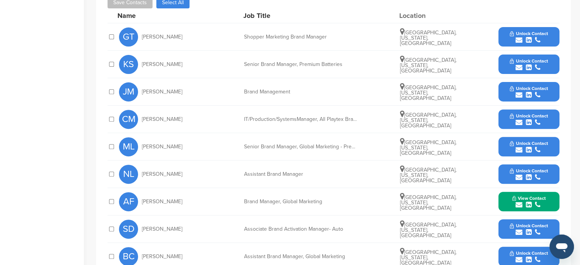
scroll to position [316, 0]
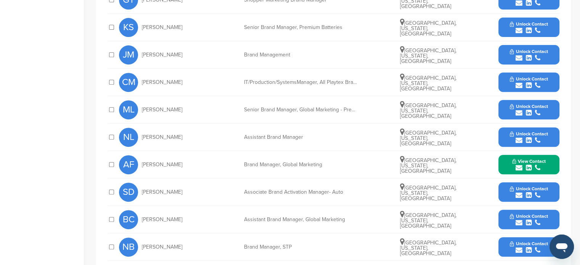
click at [518, 160] on span "View Contact" at bounding box center [529, 161] width 34 height 5
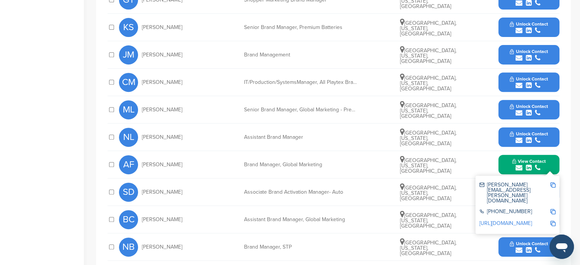
click at [554, 209] on img at bounding box center [552, 211] width 5 height 5
click at [552, 209] on img at bounding box center [552, 211] width 5 height 5
click at [553, 221] on img at bounding box center [552, 223] width 5 height 5
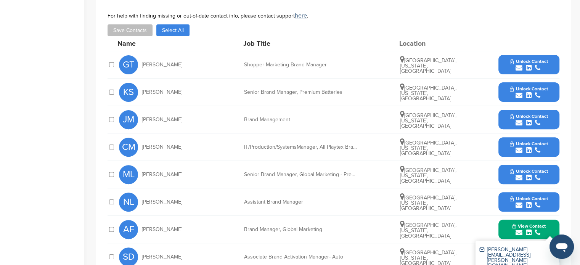
scroll to position [254, 0]
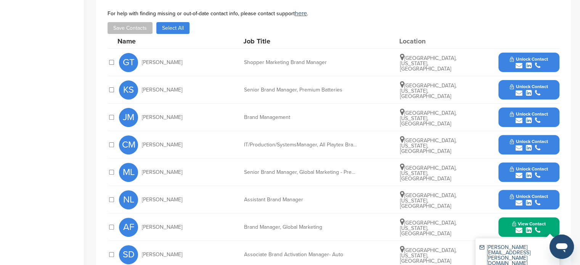
click at [528, 113] on span "Unlock Contact" at bounding box center [529, 113] width 38 height 5
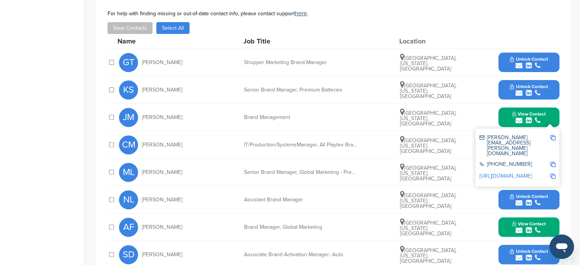
drag, startPoint x: 138, startPoint y: 116, endPoint x: 445, endPoint y: 123, distance: 307.0
click at [445, 123] on div "[PERSON_NAME] Brand Management [GEOGRAPHIC_DATA], [US_STATE], [GEOGRAPHIC_DATA]…" at bounding box center [339, 117] width 440 height 27
copy div "[PERSON_NAME] Brand Management [GEOGRAPHIC_DATA], [US_STATE], [GEOGRAPHIC_DATA]"
click at [527, 177] on icon "submit" at bounding box center [529, 175] width 6 height 7
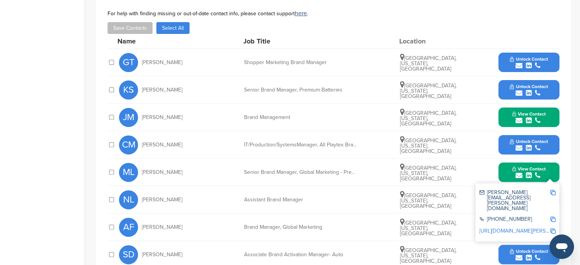
click at [553, 228] on img at bounding box center [552, 230] width 5 height 5
copy div "[PERSON_NAME] Brand Management [GEOGRAPHIC_DATA], [US_STATE], [GEOGRAPHIC_DATA]"
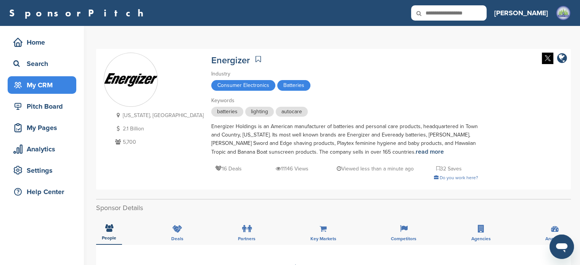
click at [51, 88] on div "My CRM" at bounding box center [43, 85] width 65 height 14
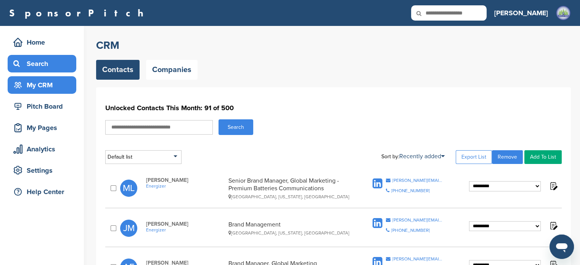
click at [39, 61] on div "Search" at bounding box center [43, 64] width 65 height 14
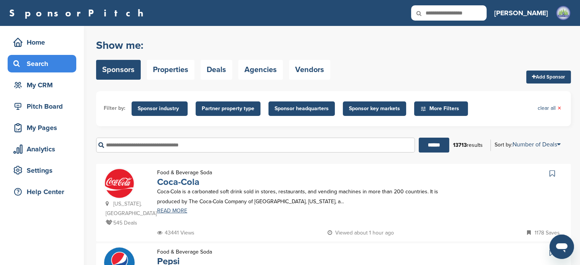
click at [183, 185] on link "Coca-Cola" at bounding box center [178, 182] width 42 height 11
click at [227, 143] on input "text" at bounding box center [255, 145] width 319 height 15
paste input "**********"
click at [419, 138] on input "******" at bounding box center [434, 145] width 30 height 15
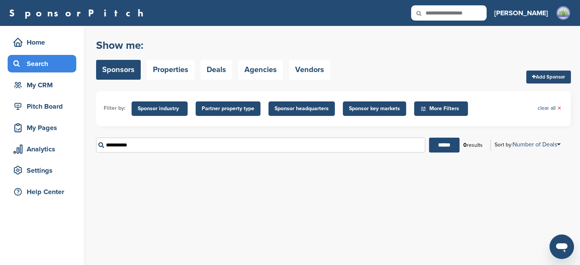
click at [429, 138] on input "******" at bounding box center [444, 145] width 30 height 15
type input "*"
click at [429, 138] on input "******" at bounding box center [444, 145] width 30 height 15
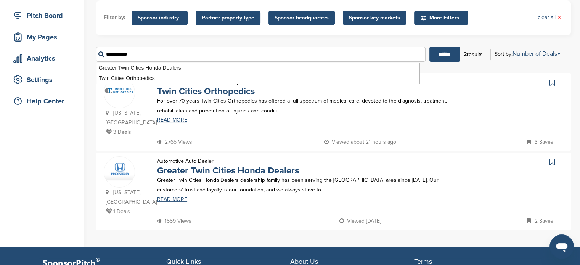
scroll to position [91, 0]
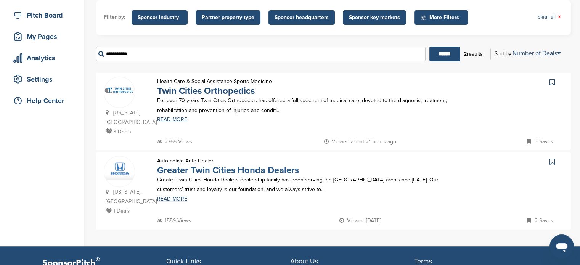
click at [286, 175] on link "Greater Twin Cities Honda Dealers" at bounding box center [228, 170] width 142 height 11
click at [213, 88] on link "Twin Cities Orthopedics" at bounding box center [206, 90] width 98 height 11
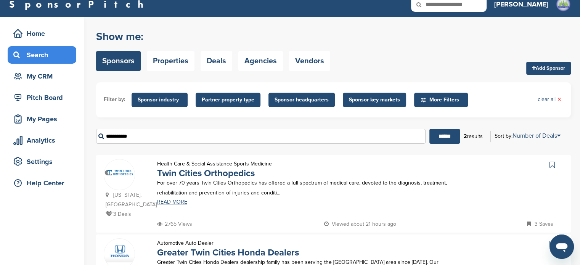
scroll to position [0, 0]
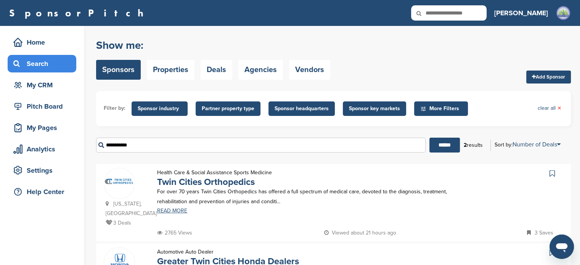
click at [167, 145] on input "**********" at bounding box center [260, 145] width 329 height 15
type input "*"
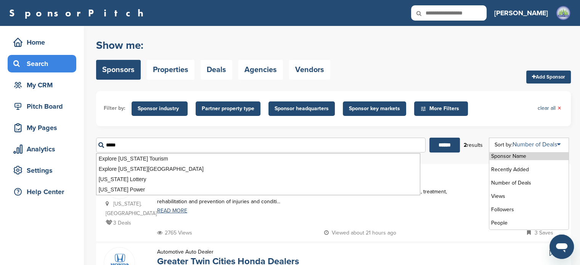
click at [543, 148] on link "Number of Deals" at bounding box center [536, 145] width 48 height 8
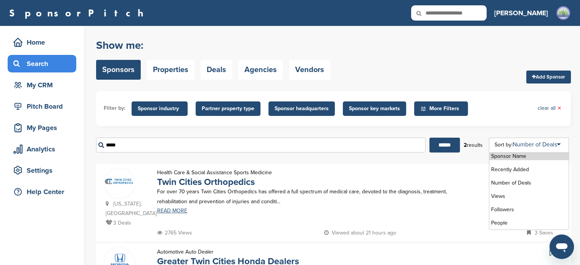
click at [523, 155] on li "Sponsor Name" at bounding box center [528, 156] width 79 height 8
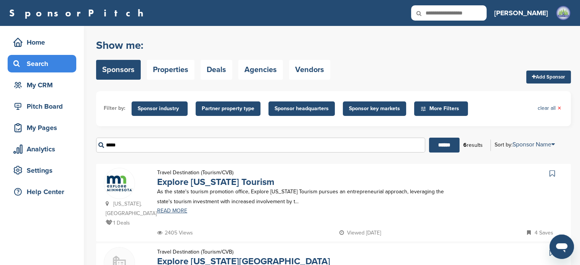
click at [229, 148] on input "*****" at bounding box center [260, 145] width 329 height 15
type input "*"
click at [429, 138] on input "******" at bounding box center [444, 145] width 30 height 15
drag, startPoint x: 433, startPoint y: 143, endPoint x: 436, endPoint y: 139, distance: 4.9
click at [435, 142] on input "******" at bounding box center [444, 145] width 30 height 15
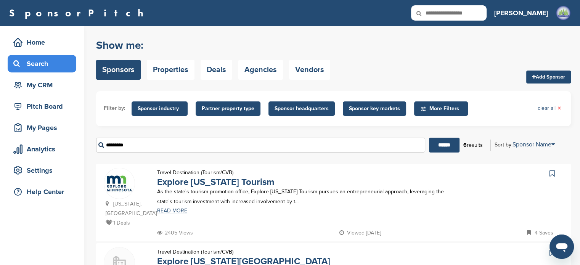
click at [152, 146] on input "*********" at bounding box center [260, 145] width 329 height 15
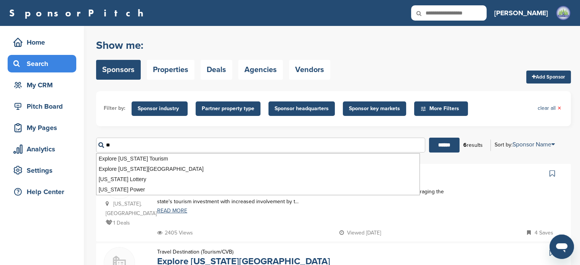
type input "*"
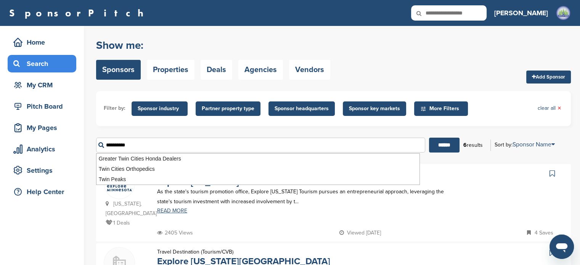
click at [429, 138] on input "******" at bounding box center [444, 145] width 30 height 15
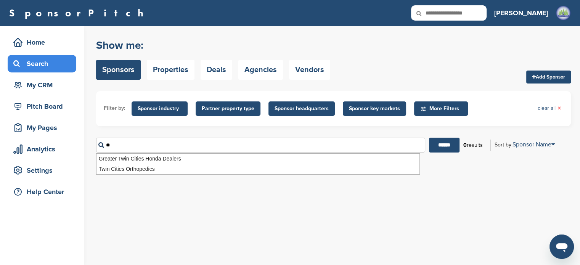
type input "*"
paste input "**********"
click at [429, 138] on input "******" at bounding box center [444, 145] width 30 height 15
type input "*"
click at [429, 138] on input "******" at bounding box center [444, 145] width 30 height 15
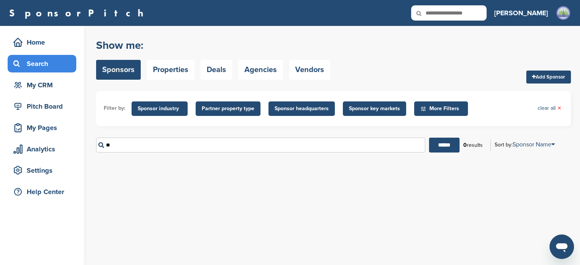
type input "*"
click at [429, 138] on input "******" at bounding box center [444, 145] width 30 height 15
type input "*"
click at [429, 138] on input "******" at bounding box center [444, 145] width 30 height 15
type input "*"
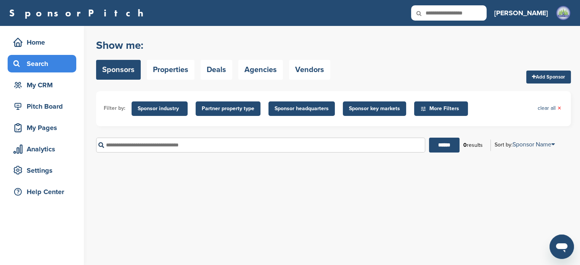
click at [267, 138] on input "text" at bounding box center [260, 145] width 329 height 15
click at [429, 138] on input "******" at bounding box center [444, 145] width 30 height 15
type input "*"
click at [429, 138] on input "******" at bounding box center [444, 145] width 30 height 15
type input "*"
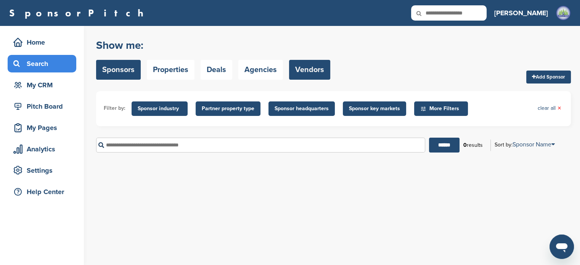
click at [324, 73] on link "Vendors" at bounding box center [309, 70] width 41 height 20
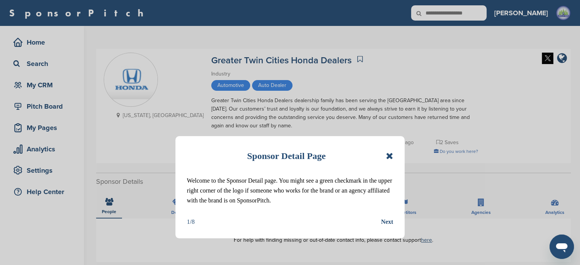
click at [391, 156] on icon at bounding box center [389, 155] width 7 height 9
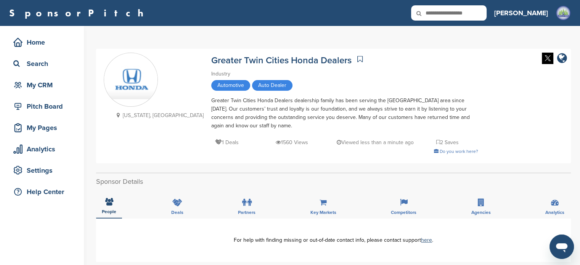
scroll to position [91, 0]
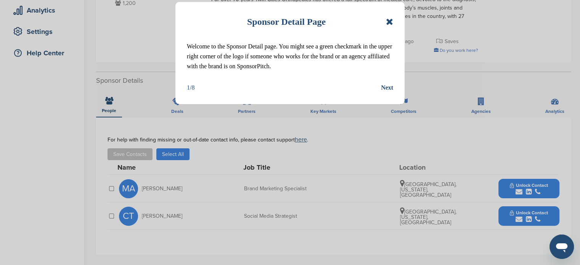
scroll to position [155, 0]
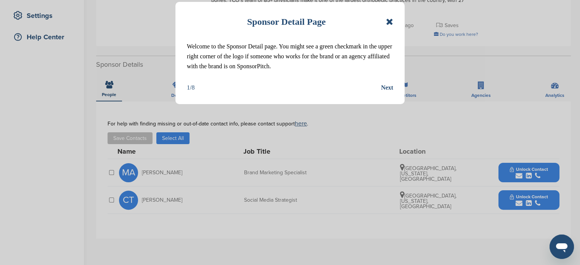
click at [387, 18] on icon at bounding box center [389, 21] width 7 height 9
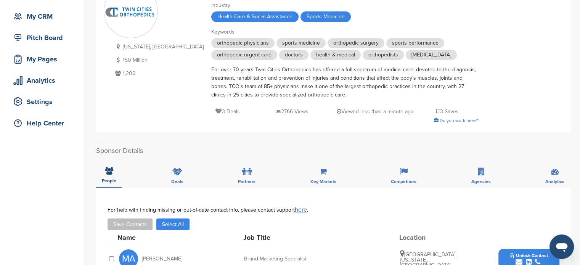
scroll to position [13, 0]
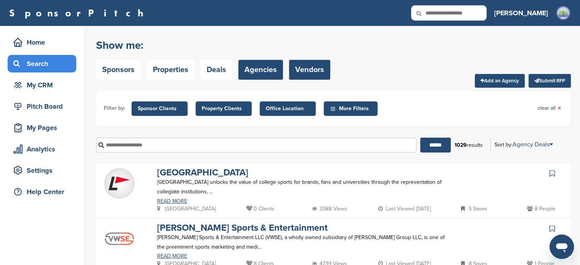
click at [316, 69] on link "Vendors" at bounding box center [309, 70] width 41 height 20
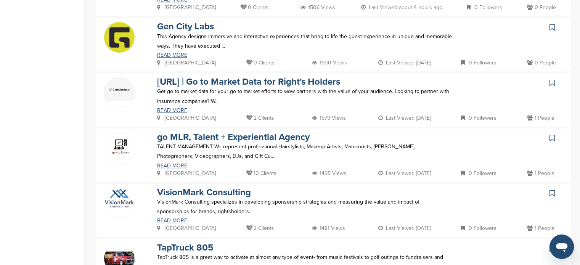
scroll to position [331, 0]
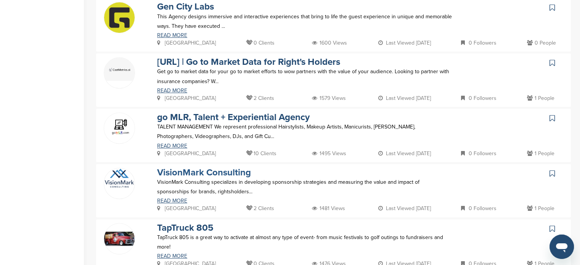
click at [221, 167] on link "VisionMark Consulting" at bounding box center [204, 172] width 94 height 11
click at [213, 175] on link "VisionMark Consulting" at bounding box center [204, 172] width 94 height 11
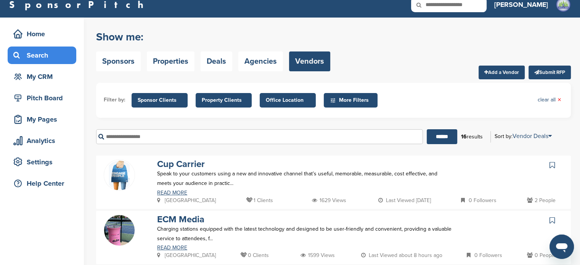
scroll to position [0, 0]
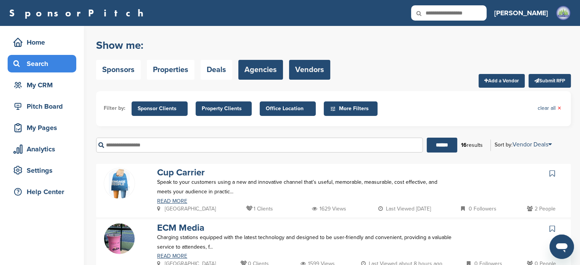
click at [268, 72] on link "Agencies" at bounding box center [260, 70] width 45 height 20
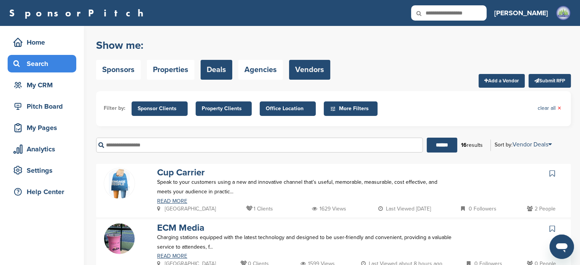
click at [219, 73] on link "Deals" at bounding box center [217, 70] width 32 height 20
click at [216, 67] on link "Deals" at bounding box center [217, 70] width 32 height 20
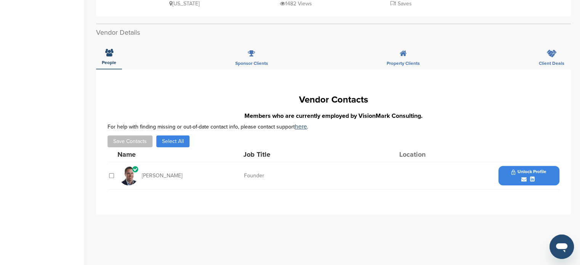
scroll to position [331, 0]
click at [527, 177] on div at bounding box center [528, 180] width 15 height 6
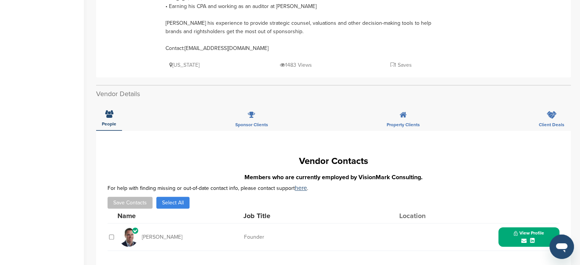
scroll to position [274, 0]
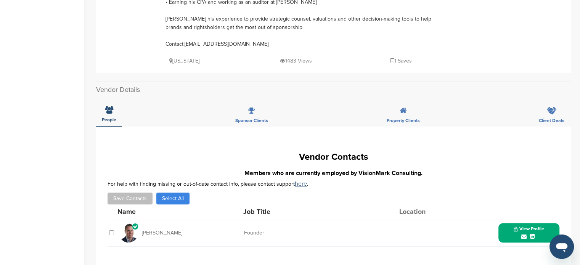
click at [510, 223] on div "View Profile" at bounding box center [528, 232] width 61 height 19
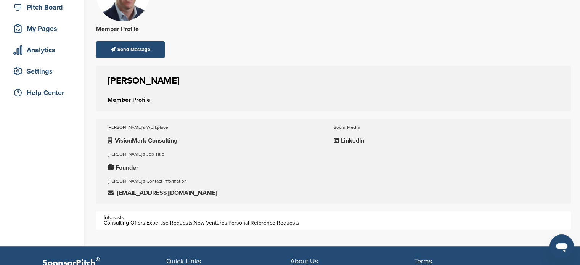
scroll to position [131, 0]
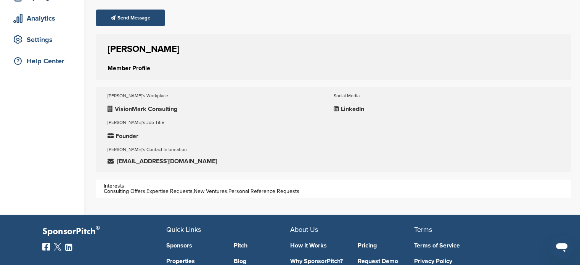
click at [356, 108] on p "LinkedIn" at bounding box center [447, 109] width 226 height 10
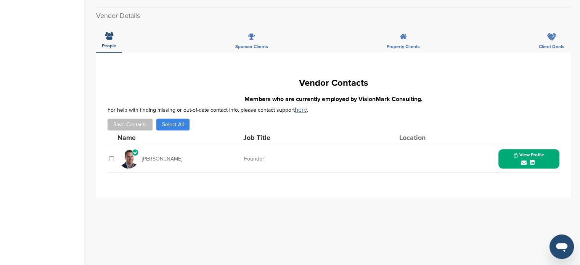
scroll to position [353, 0]
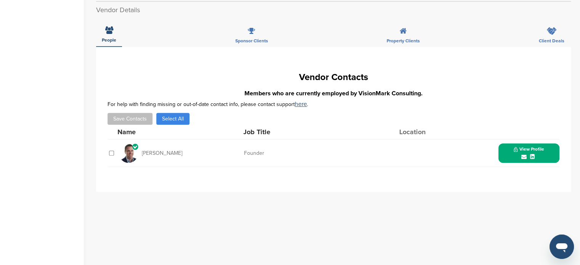
click at [159, 144] on div "Mark Ording" at bounding box center [161, 153] width 84 height 19
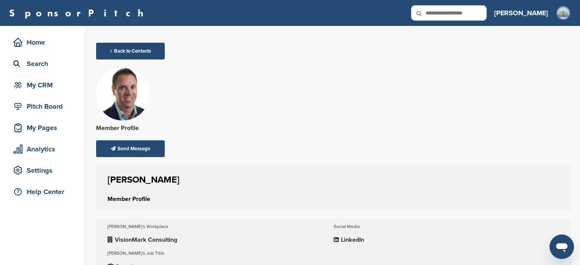
scroll to position [228, 0]
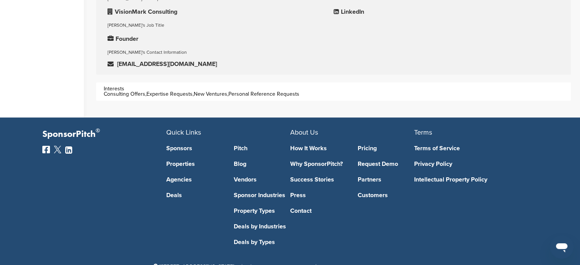
click at [354, 5] on div "Social Media LinkedIn" at bounding box center [447, 7] width 226 height 27
click at [354, 12] on p "LinkedIn" at bounding box center [447, 12] width 226 height 10
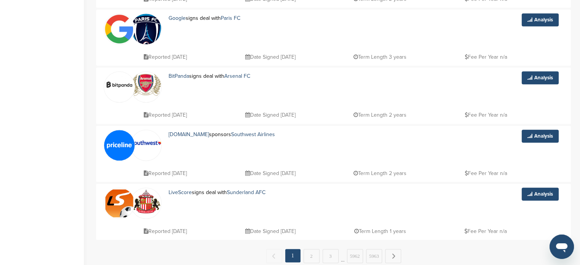
scroll to position [509, 0]
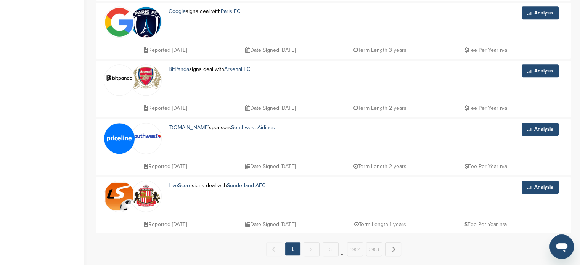
click at [114, 138] on img at bounding box center [119, 138] width 30 height 30
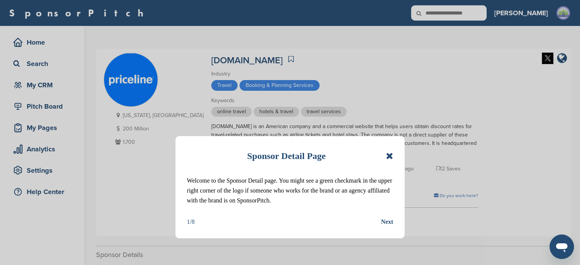
click at [389, 156] on icon at bounding box center [389, 155] width 7 height 9
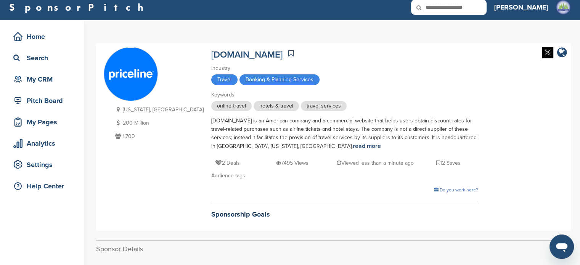
scroll to position [4, 0]
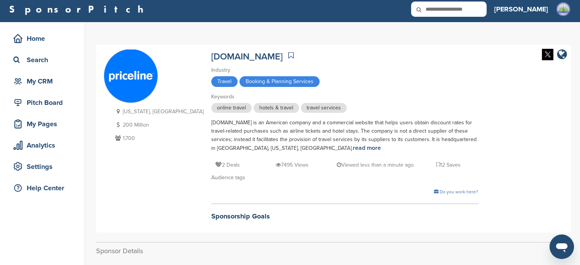
click at [211, 49] on div "[DOMAIN_NAME]" at bounding box center [246, 55] width 71 height 13
drag, startPoint x: 169, startPoint y: 50, endPoint x: 134, endPoint y: 108, distance: 67.4
click at [134, 108] on div "Connecticut, USA 200 Million 1,700 Priceline.com Industry Travel Booking & Plan…" at bounding box center [333, 139] width 459 height 180
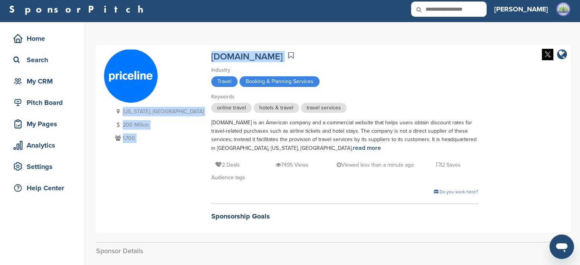
drag, startPoint x: 165, startPoint y: 53, endPoint x: 232, endPoint y: 53, distance: 66.3
click at [232, 53] on div "Connecticut, USA 200 Million 1,700 Priceline.com Industry Travel Booking & Plan…" at bounding box center [333, 139] width 459 height 180
copy div "Connecticut, USA 200 Million 1,700 Priceline.com"
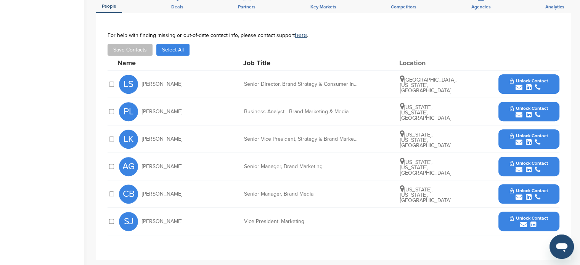
scroll to position [285, 0]
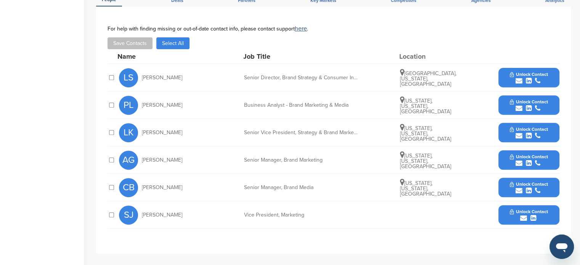
click at [515, 103] on span "Unlock Contact" at bounding box center [529, 101] width 38 height 5
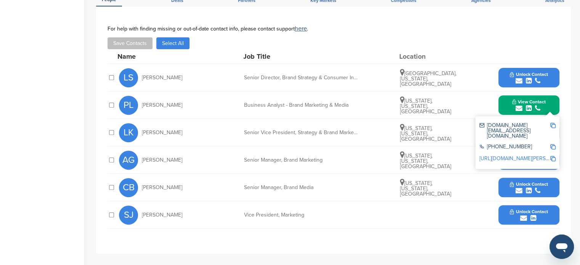
click at [508, 104] on button "View Contact" at bounding box center [529, 105] width 52 height 23
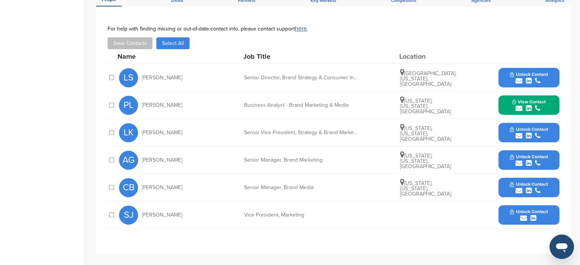
click at [519, 137] on icon "submit" at bounding box center [518, 135] width 7 height 7
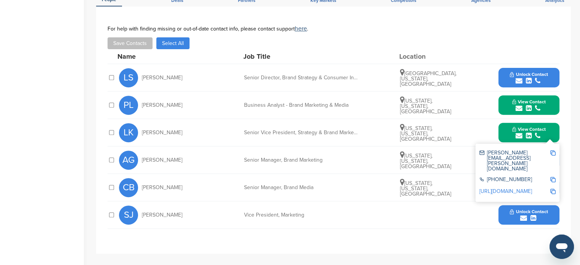
click at [516, 122] on button "View Contact" at bounding box center [529, 132] width 52 height 23
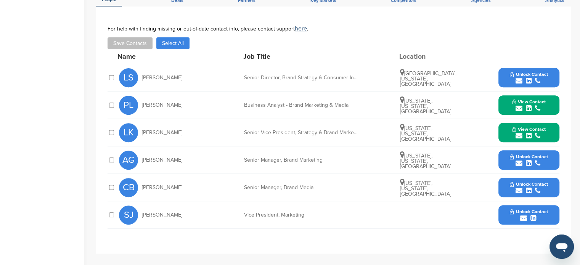
click at [501, 159] on button "Unlock Contact" at bounding box center [529, 160] width 56 height 23
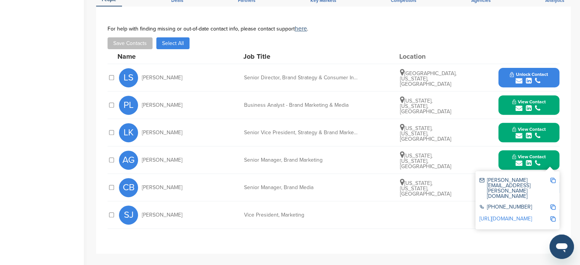
click at [507, 159] on button "View Contact" at bounding box center [529, 160] width 52 height 23
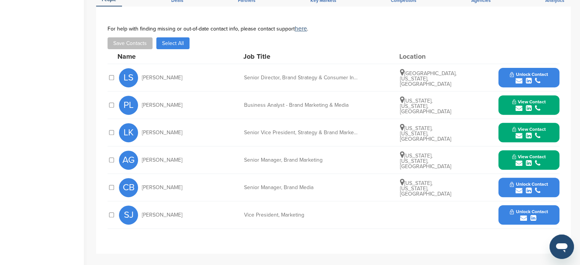
click at [505, 184] on button "Unlock Contact" at bounding box center [529, 187] width 56 height 23
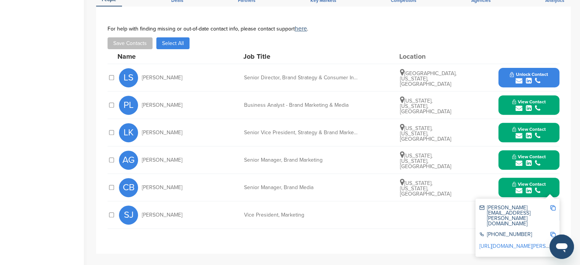
click at [503, 181] on button "View Contact" at bounding box center [529, 187] width 52 height 23
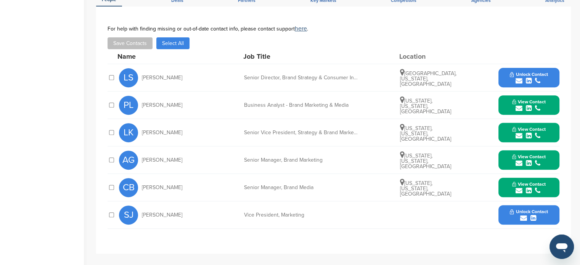
click at [507, 214] on button "Unlock Contact" at bounding box center [529, 215] width 56 height 23
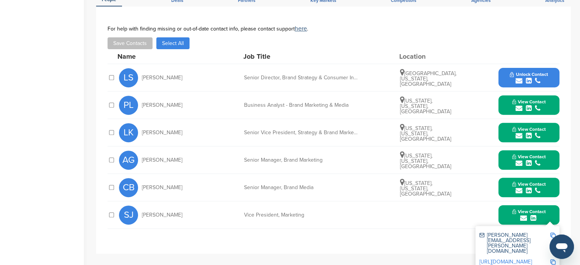
drag, startPoint x: 137, startPoint y: 103, endPoint x: 440, endPoint y: 106, distance: 302.7
click at [440, 106] on div "PL Peter Li Business Analyst - Brand Marketing & Media New York, New York, Unit…" at bounding box center [339, 104] width 440 height 27
copy div "Peter Li Business Analyst - Brand Marketing & Media New York, New York, United …"
click at [520, 105] on icon "submit" at bounding box center [518, 108] width 7 height 7
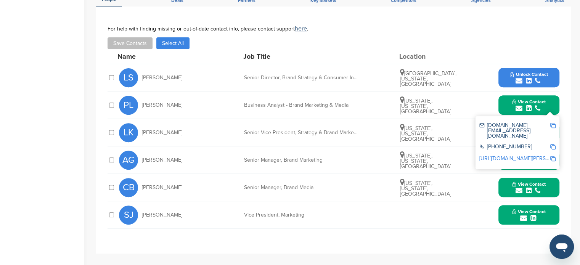
click at [554, 127] on img at bounding box center [552, 125] width 5 height 5
copy div "Peter Li Business Analyst - Brand Marketing & Media New York, New York, United …"
click at [553, 144] on img at bounding box center [552, 146] width 5 height 5
click at [558, 148] on div "peter.li@priceline.com +1 833-378-0470 http://www.linkedin.com/in/peter-li-6958…" at bounding box center [517, 142] width 84 height 53
click at [551, 156] on img at bounding box center [552, 158] width 5 height 5
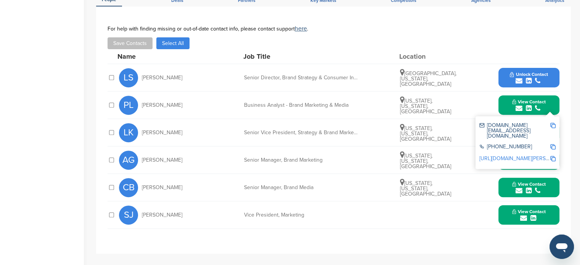
click at [552, 125] on img at bounding box center [552, 125] width 5 height 5
click at [552, 156] on img at bounding box center [552, 158] width 5 height 5
click at [506, 110] on button "View Contact" at bounding box center [529, 105] width 52 height 23
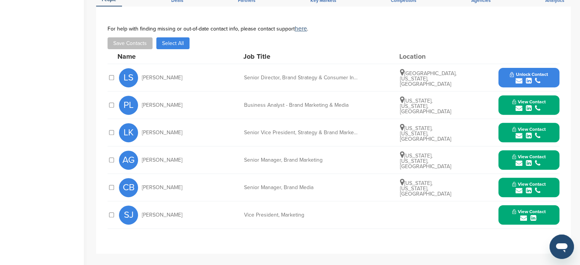
drag, startPoint x: 139, startPoint y: 129, endPoint x: 451, endPoint y: 139, distance: 312.4
click at [451, 139] on div "LK Lesley Klein Senior Vice President, Strategy & Brand Marketing New York, New…" at bounding box center [339, 132] width 440 height 27
copy div "Lesley Klein Senior Vice President, Strategy & Brand Marketing New York, New Yo…"
click at [516, 127] on span "View Contact" at bounding box center [529, 129] width 34 height 5
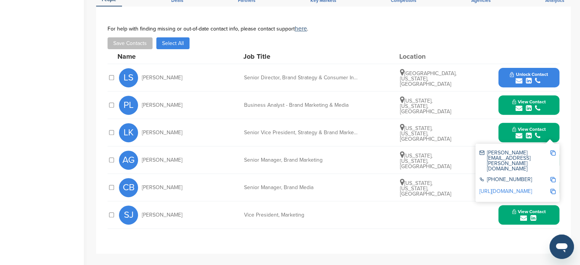
click at [552, 151] on img at bounding box center [552, 152] width 5 height 5
copy div "Lesley Klein Senior Vice President, Strategy & Brand Marketing New York, New Yo…"
click at [552, 155] on div at bounding box center [552, 160] width 5 height 21
click at [536, 105] on icon "submit" at bounding box center [537, 108] width 5 height 7
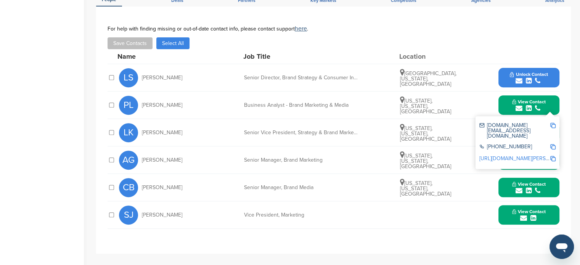
click at [538, 163] on icon "submit" at bounding box center [537, 163] width 5 height 7
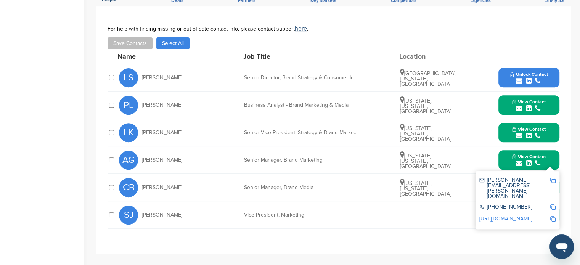
click at [539, 137] on icon "submit" at bounding box center [537, 135] width 5 height 7
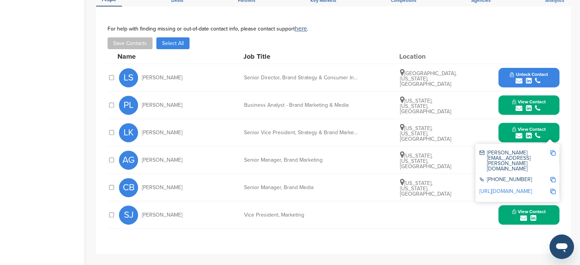
click at [552, 154] on img at bounding box center [552, 152] width 5 height 5
click at [553, 189] on img at bounding box center [552, 191] width 5 height 5
click at [509, 128] on button "View Contact" at bounding box center [529, 132] width 52 height 23
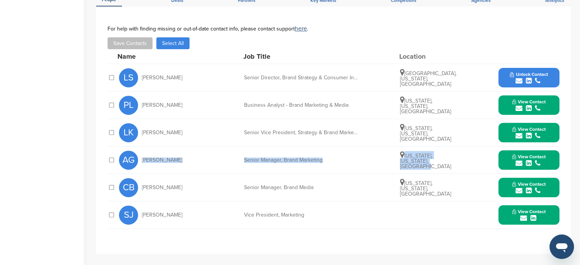
drag, startPoint x: 143, startPoint y: 158, endPoint x: 442, endPoint y: 166, distance: 299.4
click at [442, 166] on div "AG Andrew Greenberg Senior Manager, Brand Marketing New York, New York, United …" at bounding box center [339, 159] width 440 height 27
copy div "Andrew Greenberg Senior Manager, Brand Marketing New York, New York, United Sta…"
click at [524, 161] on div "submit" at bounding box center [529, 163] width 34 height 7
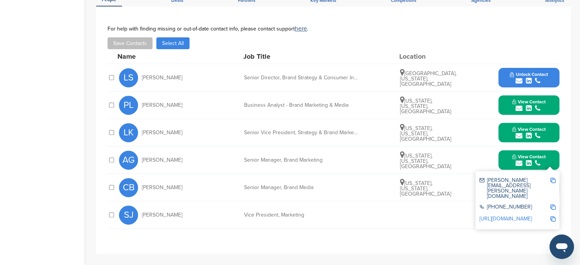
click at [549, 183] on div "andrew.greenberg@priceline.com" at bounding box center [514, 188] width 71 height 21
click at [552, 180] on img at bounding box center [552, 180] width 5 height 5
click at [555, 216] on img at bounding box center [552, 218] width 5 height 5
click at [515, 156] on span "View Contact" at bounding box center [529, 156] width 34 height 5
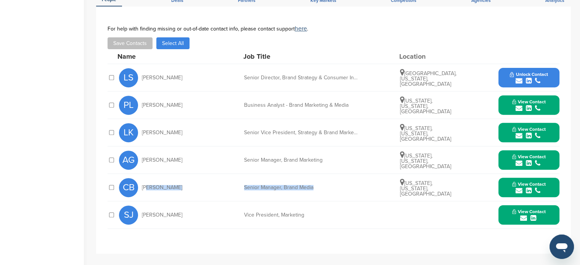
drag, startPoint x: 143, startPoint y: 186, endPoint x: 335, endPoint y: 179, distance: 192.3
click at [335, 179] on div "CB Caitlin Broderick Senior Manager, Brand Media New York, New York, United Sta…" at bounding box center [339, 187] width 440 height 27
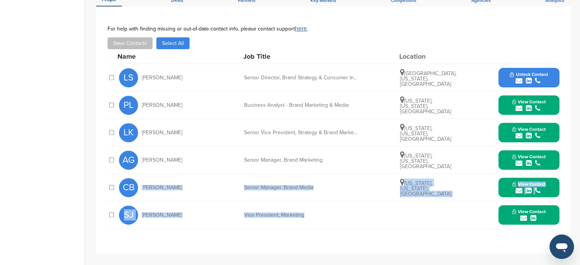
drag, startPoint x: 142, startPoint y: 186, endPoint x: 473, endPoint y: 201, distance: 331.3
click at [473, 201] on div "Name Job Title Location LS Lianne Sheffy Senior Director, Brand Strategy & Cons…" at bounding box center [334, 139] width 452 height 180
click at [238, 201] on div "SJ Staci Janush Vice President, Marketing View Contact staci.janush@priceline.c…" at bounding box center [339, 214] width 440 height 27
drag, startPoint x: 142, startPoint y: 183, endPoint x: 443, endPoint y: 193, distance: 301.0
click at [443, 193] on div "CB Caitlin Broderick Senior Manager, Brand Media New York, New York, United Sta…" at bounding box center [339, 187] width 440 height 27
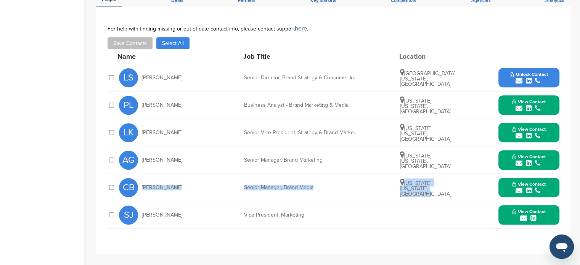
copy div "Caitlin Broderick Senior Manager, Brand Media New York, New York, United States"
click at [514, 188] on div "submit" at bounding box center [529, 190] width 34 height 7
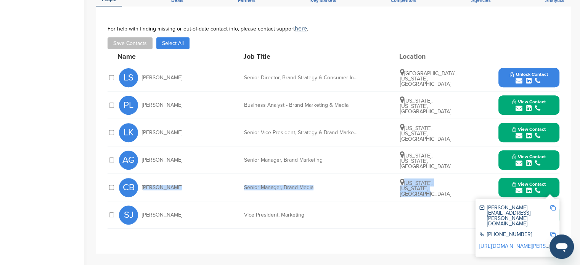
click at [553, 206] on img at bounding box center [552, 207] width 5 height 5
copy div "Caitlin Broderick Senior Manager, Brand Media New York, New York, United States"
click at [552, 206] on img at bounding box center [552, 207] width 5 height 5
click at [551, 232] on img at bounding box center [552, 234] width 5 height 5
click at [551, 244] on img at bounding box center [552, 246] width 5 height 5
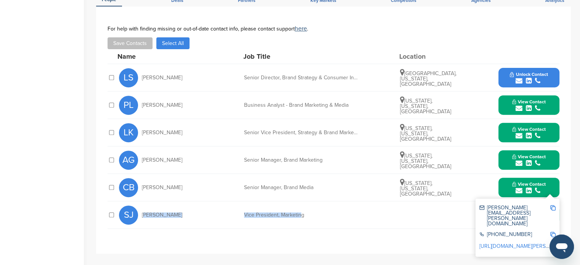
drag, startPoint x: 143, startPoint y: 215, endPoint x: 302, endPoint y: 216, distance: 158.6
click at [302, 216] on div "SJ Staci Janush Vice President, Marketing View Contact staci.janush@priceline.c…" at bounding box center [339, 214] width 440 height 27
click at [302, 215] on div "Vice President, Marketing" at bounding box center [301, 214] width 114 height 5
drag, startPoint x: 316, startPoint y: 214, endPoint x: 141, endPoint y: 215, distance: 174.6
click at [141, 215] on div "SJ Staci Janush Vice President, Marketing View Contact staci.janush@priceline.c…" at bounding box center [339, 214] width 440 height 27
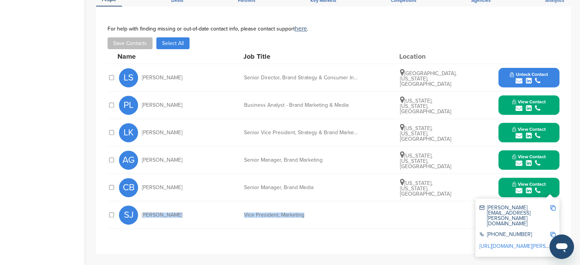
copy div "Staci Janush Vice President, Marketing"
click at [501, 186] on div "View Contact caitlin.broderick@priceline.com +1 833-378-0470 http://www.linkedi…" at bounding box center [528, 187] width 61 height 19
click at [503, 192] on button "View Contact" at bounding box center [529, 187] width 52 height 23
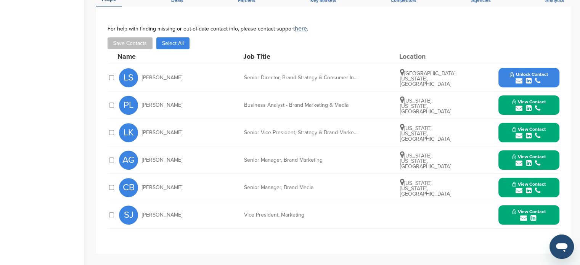
click at [541, 215] on div "submit" at bounding box center [529, 218] width 34 height 7
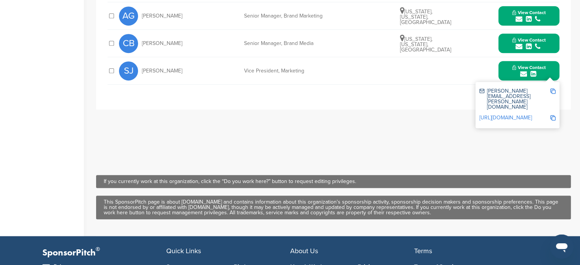
scroll to position [430, 0]
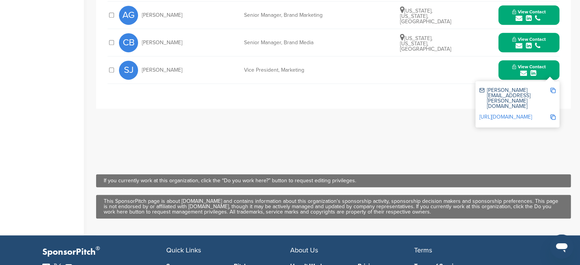
click at [552, 90] on img at bounding box center [552, 90] width 5 height 5
click at [551, 114] on img at bounding box center [552, 116] width 5 height 5
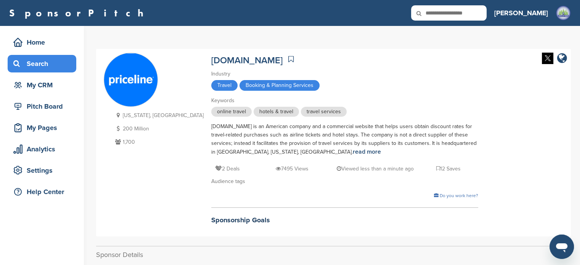
click at [53, 59] on div "Search" at bounding box center [43, 64] width 65 height 14
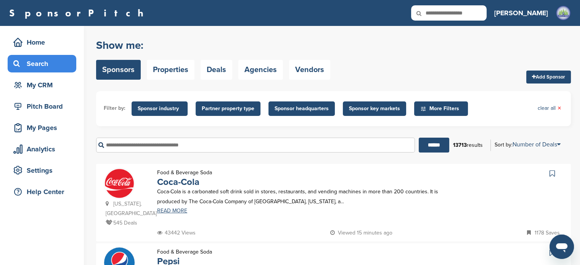
click at [239, 144] on input "text" at bounding box center [255, 145] width 319 height 15
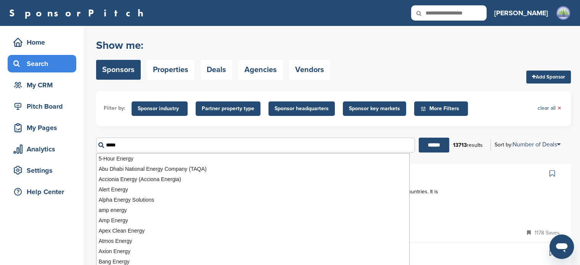
click at [419, 138] on input "******" at bounding box center [434, 145] width 30 height 15
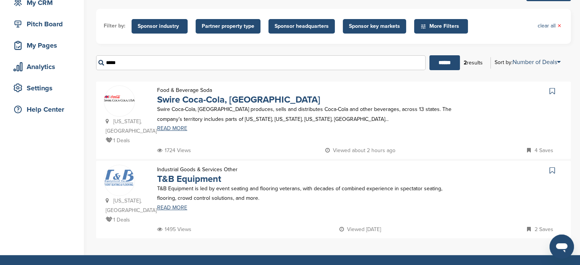
scroll to position [94, 0]
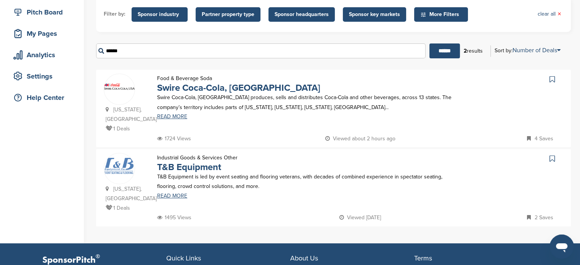
click at [429, 43] on input "******" at bounding box center [444, 50] width 30 height 15
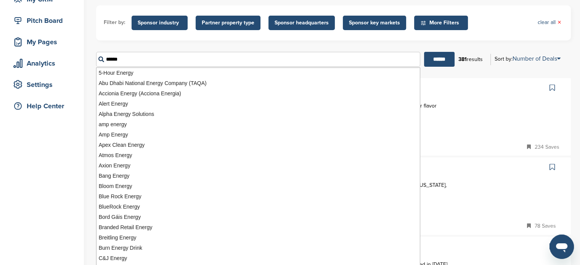
scroll to position [86, 0]
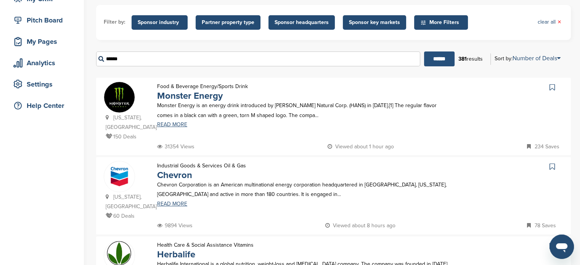
click at [442, 55] on input "******" at bounding box center [439, 58] width 30 height 15
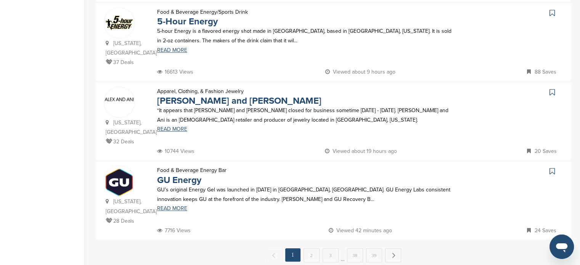
scroll to position [716, 0]
click at [310, 248] on link "2" at bounding box center [311, 255] width 16 height 14
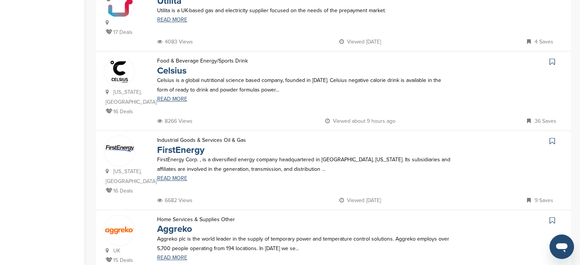
scroll to position [657, 0]
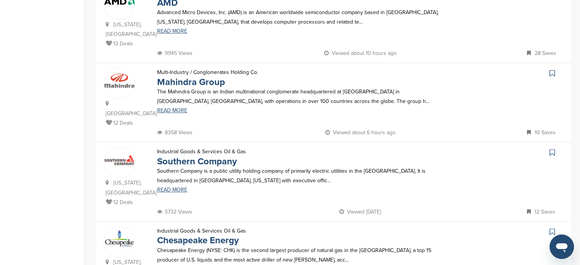
scroll to position [682, 0]
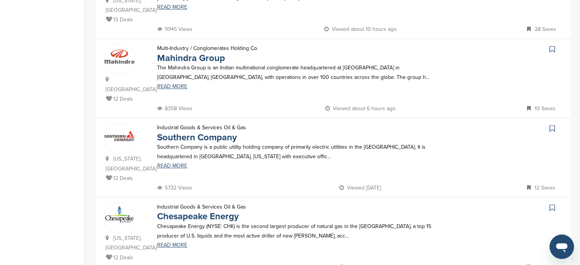
scroll to position [0, 0]
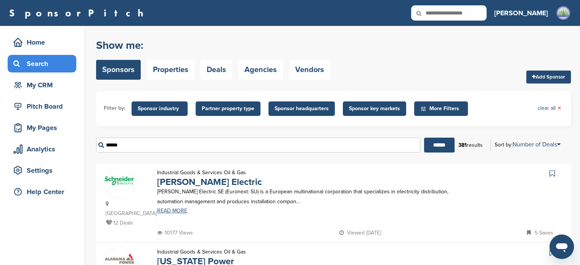
click at [189, 149] on input "******" at bounding box center [258, 145] width 324 height 15
type input "*"
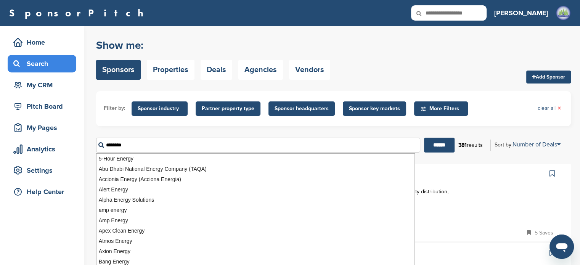
click at [424, 138] on input "******" at bounding box center [439, 145] width 30 height 15
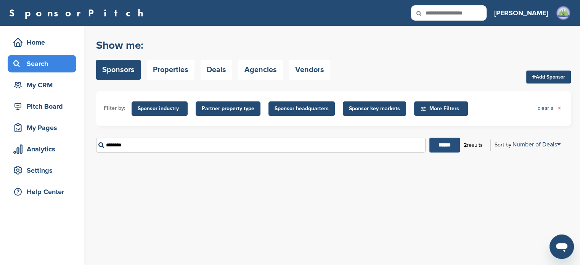
click at [433, 149] on input "******" at bounding box center [444, 145] width 30 height 15
click at [254, 146] on input "********" at bounding box center [260, 145] width 329 height 15
type input "*"
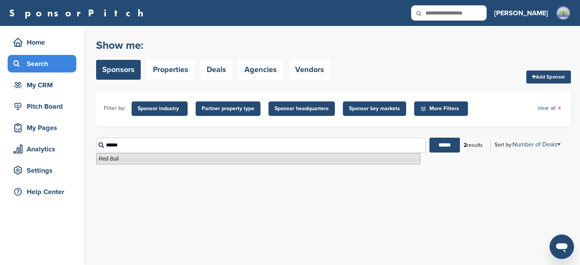
click at [214, 157] on li "Red Bull" at bounding box center [258, 158] width 324 height 11
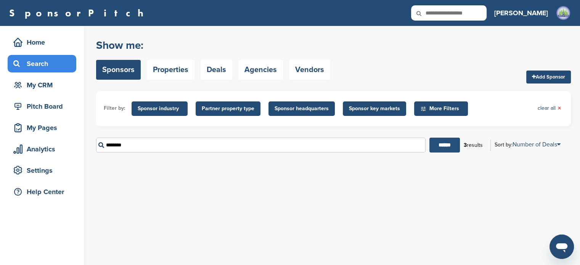
type input "********"
click at [445, 140] on input "******" at bounding box center [444, 145] width 30 height 15
drag, startPoint x: 181, startPoint y: 146, endPoint x: 53, endPoint y: 148, distance: 128.1
click at [53, 148] on div "Home Search My CRM Pitch Board My Pages Analytics Settings Help Center You have…" at bounding box center [290, 145] width 580 height 239
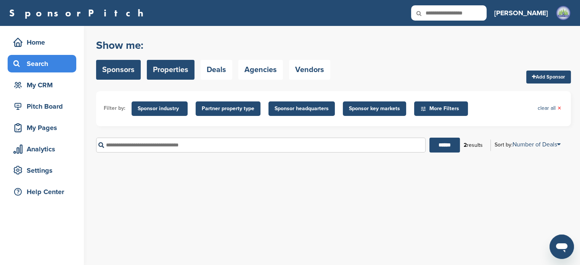
click at [154, 73] on link "Properties" at bounding box center [171, 70] width 48 height 20
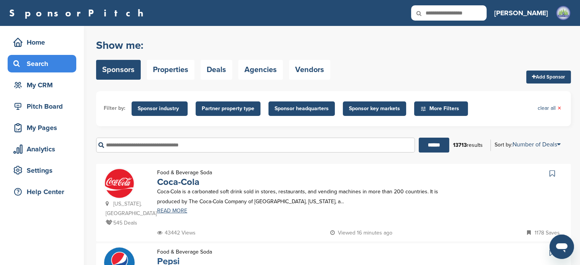
click at [173, 256] on link "Pepsi" at bounding box center [168, 261] width 22 height 11
click at [213, 148] on input "text" at bounding box center [255, 145] width 319 height 15
click at [419, 138] on input "******" at bounding box center [434, 145] width 30 height 15
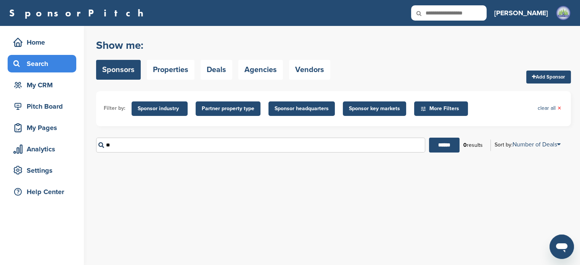
type input "*"
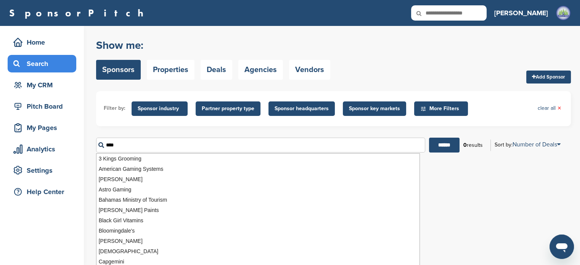
click at [429, 138] on input "******" at bounding box center [444, 145] width 30 height 15
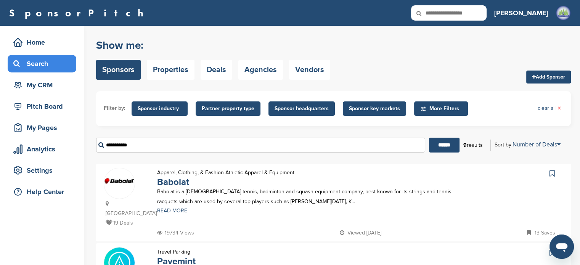
type input "**********"
click at [429, 138] on input "******" at bounding box center [444, 145] width 30 height 15
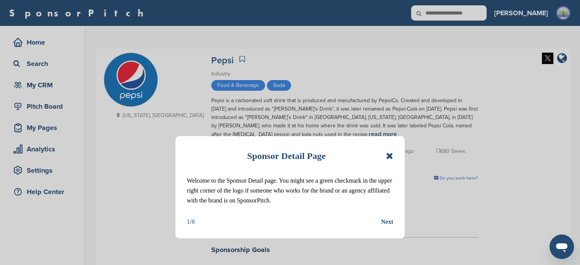
click at [386, 157] on icon at bounding box center [389, 155] width 7 height 9
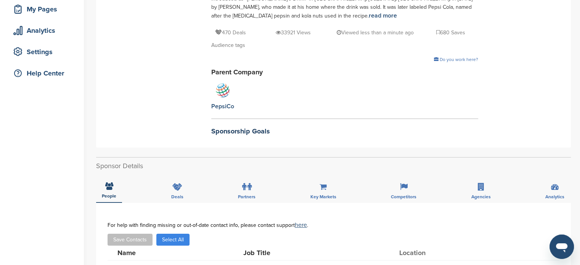
scroll to position [116, 0]
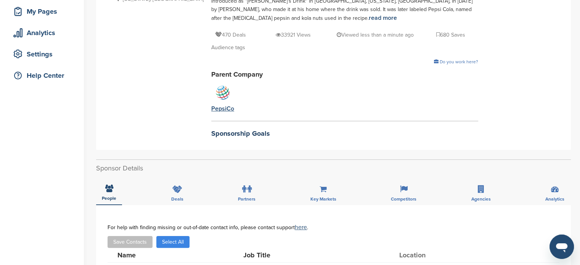
click at [213, 96] on img at bounding box center [222, 92] width 19 height 19
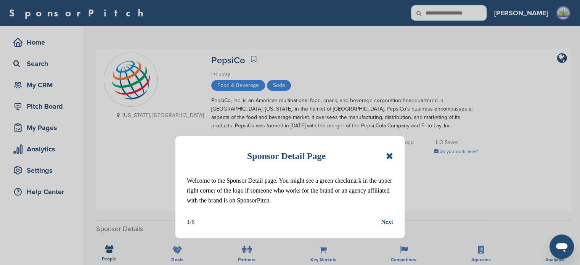
click at [386, 153] on icon at bounding box center [389, 155] width 7 height 9
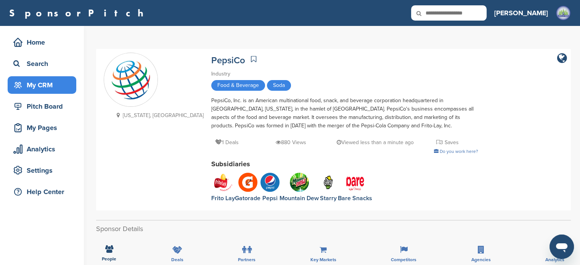
click at [30, 85] on div "My CRM" at bounding box center [43, 85] width 65 height 14
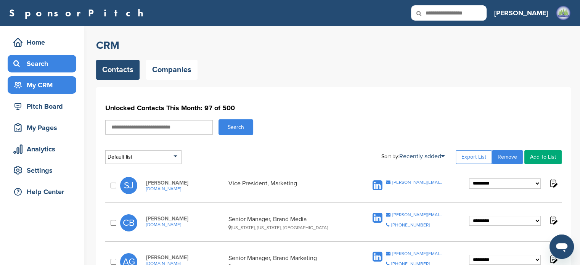
click at [30, 61] on div "Search" at bounding box center [43, 64] width 65 height 14
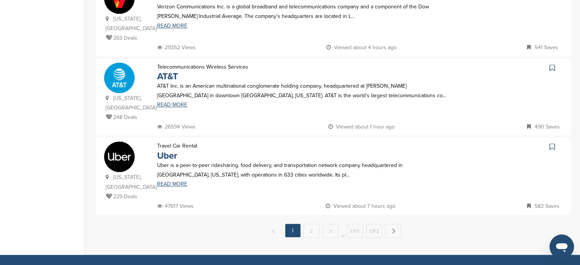
scroll to position [856, 0]
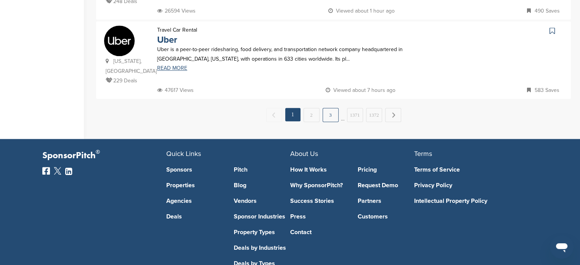
click at [330, 108] on link "3" at bounding box center [331, 115] width 16 height 14
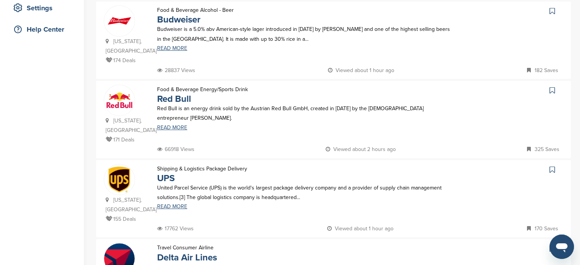
scroll to position [164, 0]
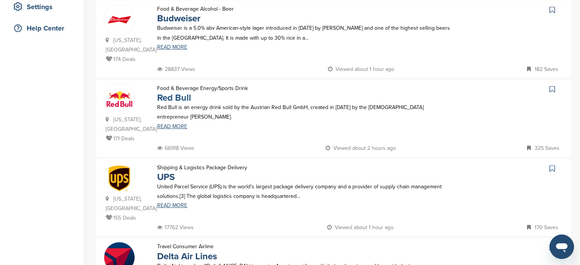
click at [181, 92] on link "Red Bull" at bounding box center [174, 97] width 34 height 11
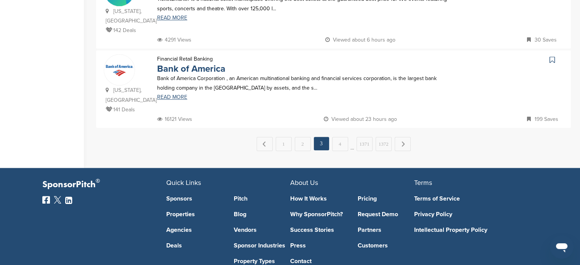
scroll to position [865, 0]
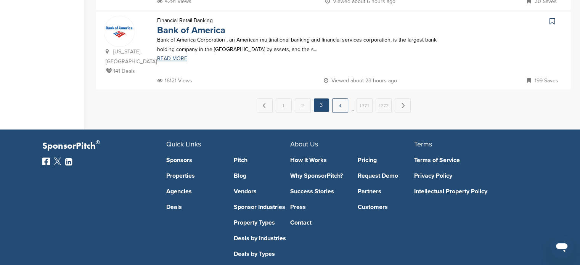
click at [343, 98] on link "4" at bounding box center [340, 105] width 16 height 14
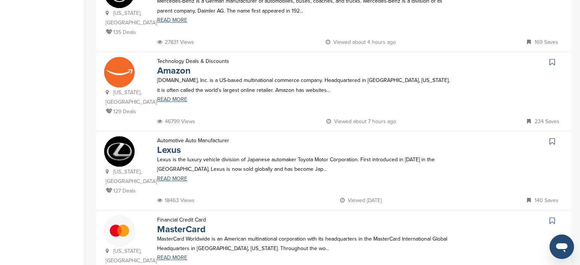
scroll to position [694, 0]
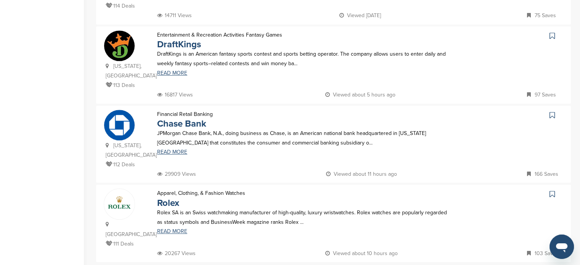
scroll to position [706, 0]
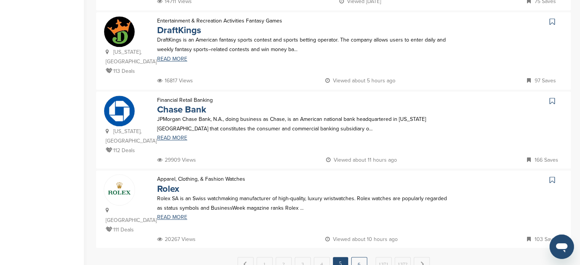
click at [362, 257] on link "6" at bounding box center [359, 264] width 16 height 14
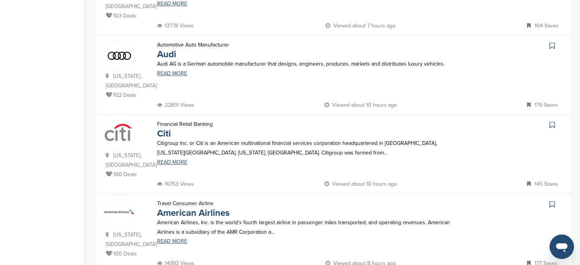
scroll to position [693, 0]
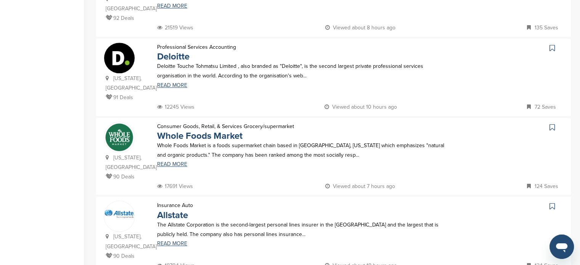
scroll to position [688, 0]
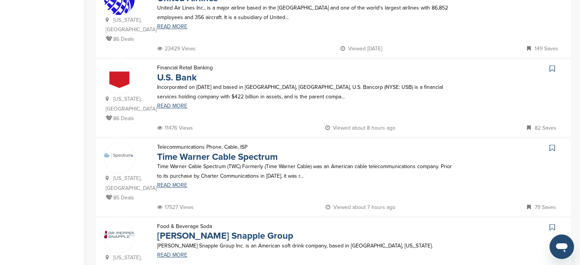
scroll to position [664, 0]
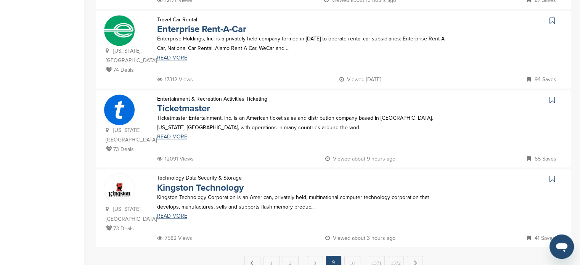
scroll to position [721, 0]
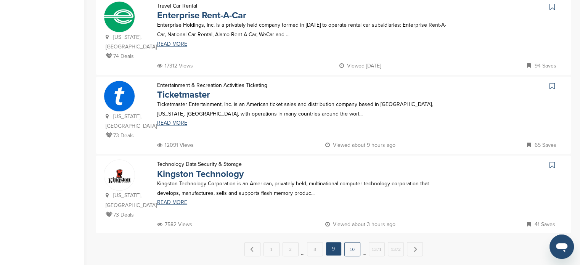
click at [348, 242] on link "10" at bounding box center [352, 249] width 16 height 14
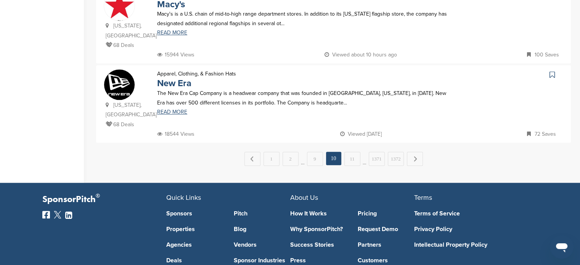
scroll to position [809, 0]
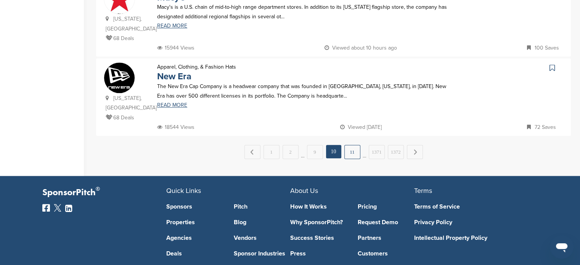
click at [352, 145] on link "11" at bounding box center [352, 152] width 16 height 14
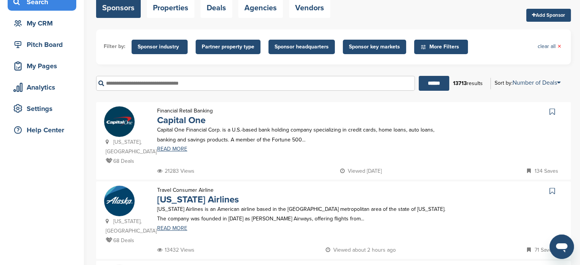
scroll to position [69, 0]
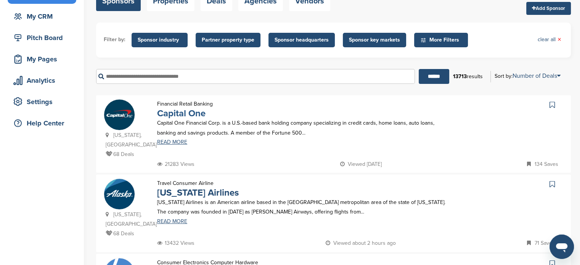
click at [193, 115] on link "Capital One" at bounding box center [181, 113] width 48 height 11
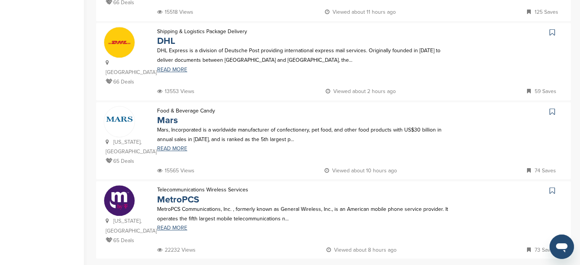
scroll to position [697, 0]
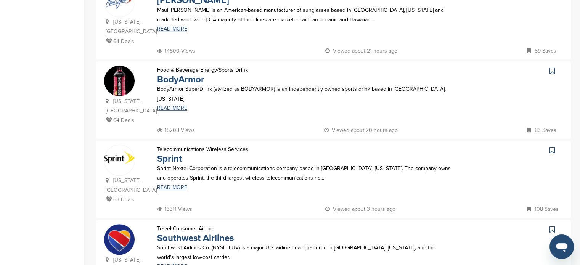
scroll to position [402, 0]
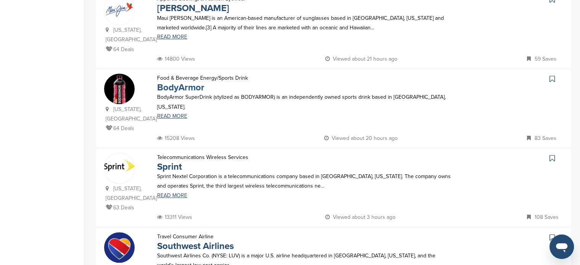
click at [178, 82] on link "BodyArmor" at bounding box center [180, 87] width 47 height 11
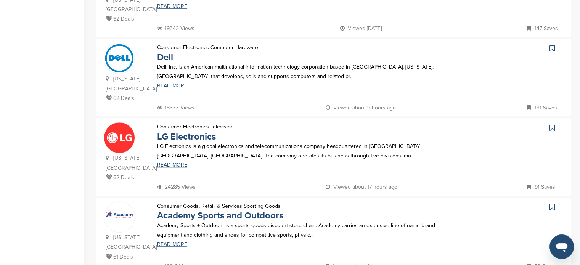
scroll to position [669, 0]
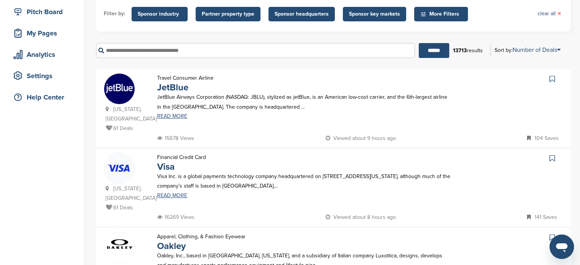
scroll to position [95, 0]
click at [167, 87] on link "JetBlue" at bounding box center [172, 87] width 31 height 11
click at [178, 90] on link "JetBlue" at bounding box center [172, 87] width 31 height 11
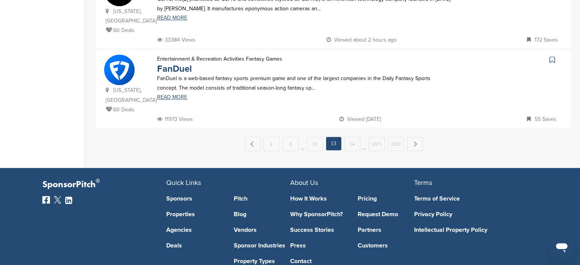
scroll to position [843, 0]
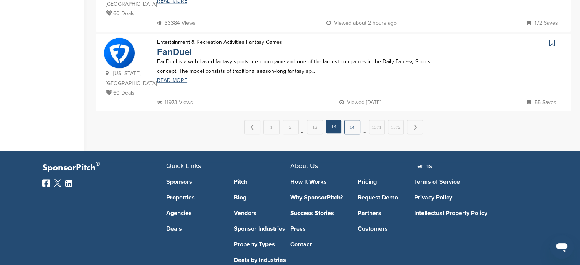
click at [350, 120] on link "14" at bounding box center [352, 127] width 16 height 14
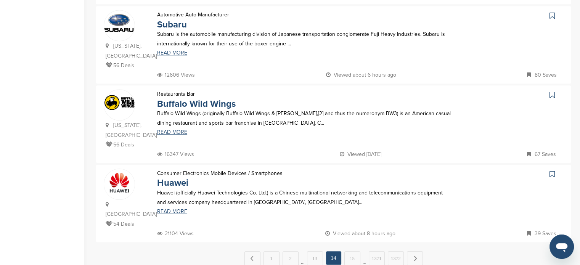
scroll to position [703, 0]
click at [348, 250] on link "15" at bounding box center [352, 257] width 16 height 14
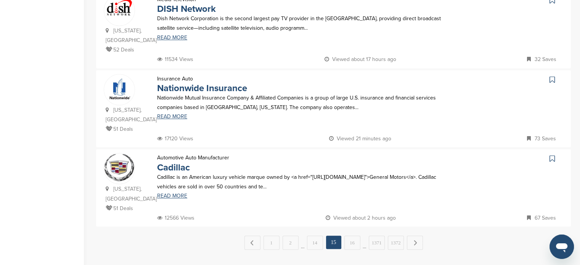
scroll to position [729, 0]
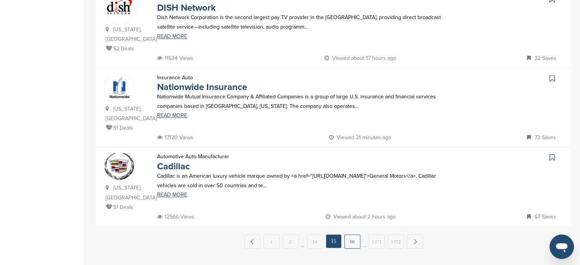
click at [354, 234] on link "16" at bounding box center [352, 241] width 16 height 14
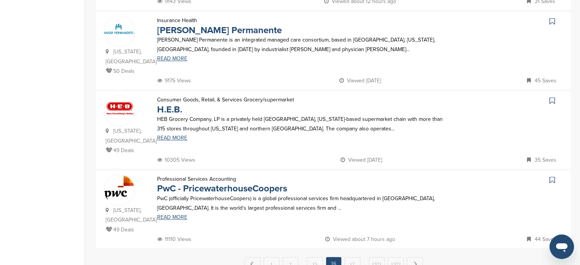
scroll to position [698, 0]
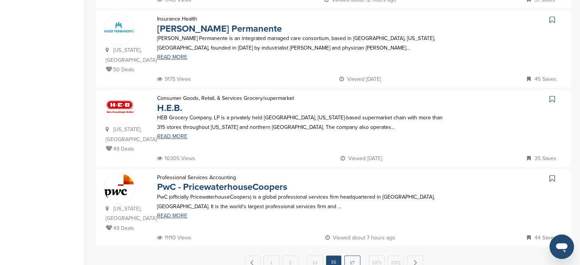
click at [352, 255] on link "17" at bounding box center [352, 262] width 16 height 14
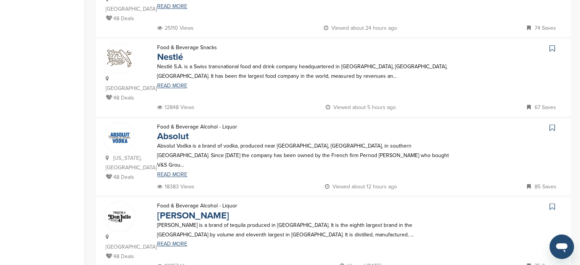
scroll to position [681, 0]
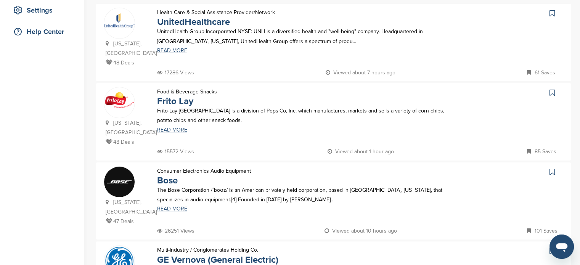
scroll to position [160, 0]
click at [191, 21] on link "UnitedHealthcare" at bounding box center [193, 22] width 73 height 11
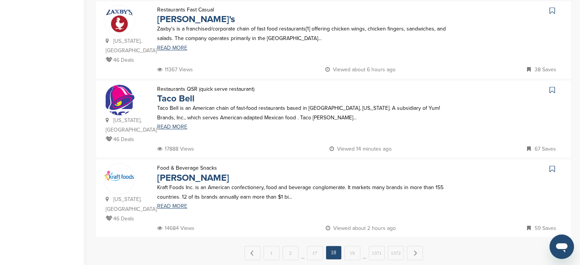
scroll to position [717, 0]
click at [352, 247] on link "19" at bounding box center [352, 254] width 16 height 14
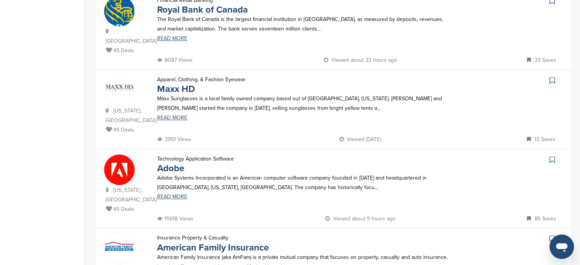
scroll to position [648, 0]
click at [166, 162] on link "Adobe" at bounding box center [170, 167] width 27 height 11
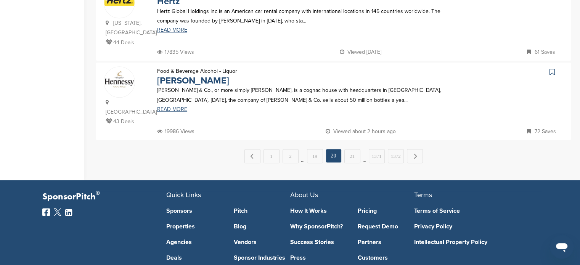
scroll to position [797, 0]
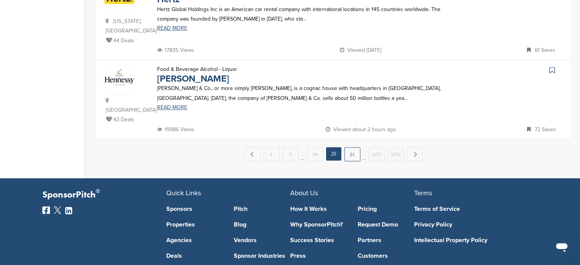
click at [357, 147] on link "21" at bounding box center [352, 154] width 16 height 14
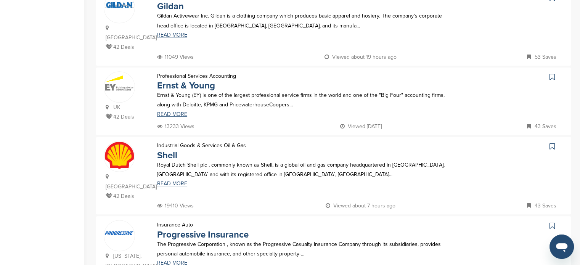
scroll to position [684, 0]
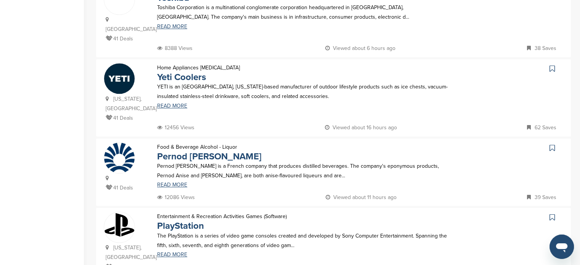
scroll to position [660, 0]
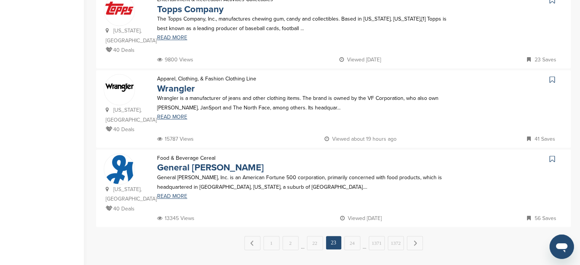
scroll to position [721, 0]
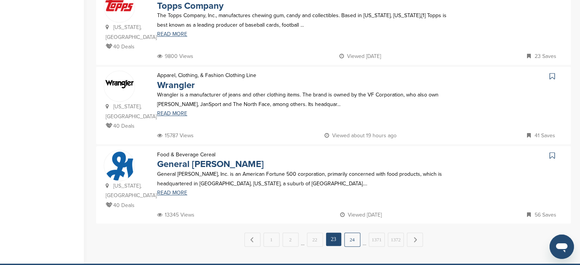
click at [350, 233] on link "24" at bounding box center [352, 240] width 16 height 14
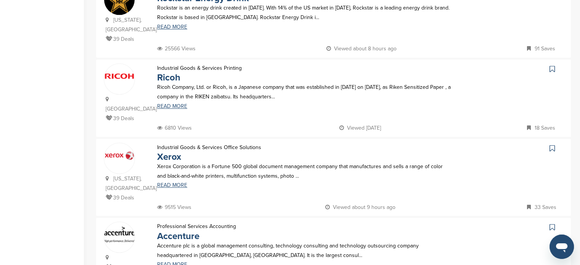
scroll to position [659, 0]
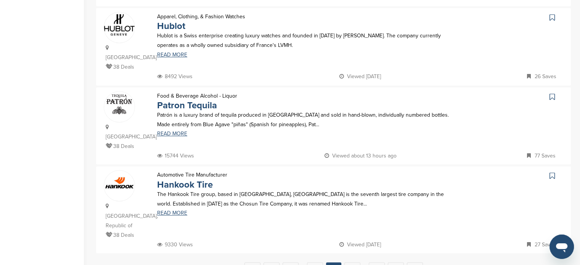
scroll to position [713, 0]
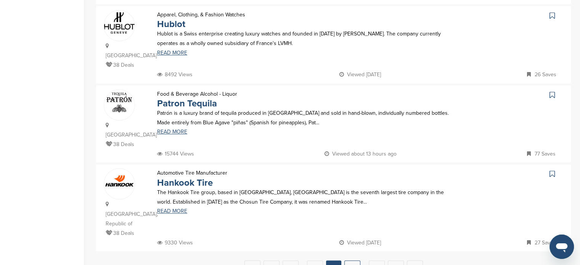
click at [344, 260] on link "26" at bounding box center [352, 267] width 16 height 14
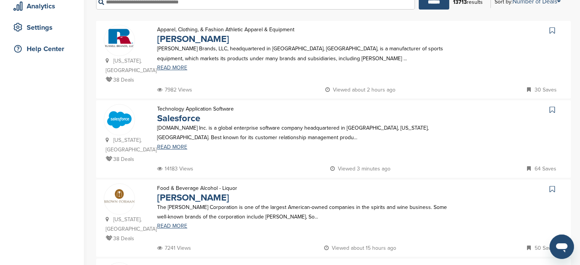
scroll to position [136, 0]
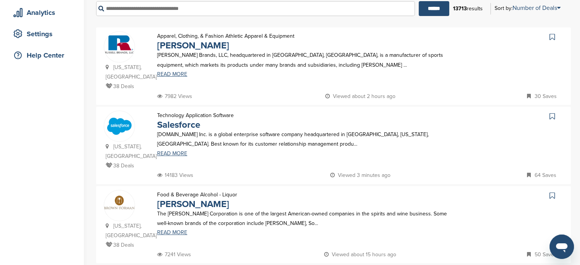
click at [111, 127] on img at bounding box center [119, 126] width 30 height 30
click at [189, 122] on link "Salesforce" at bounding box center [178, 124] width 43 height 11
click at [165, 128] on link "Salesforce" at bounding box center [178, 124] width 43 height 11
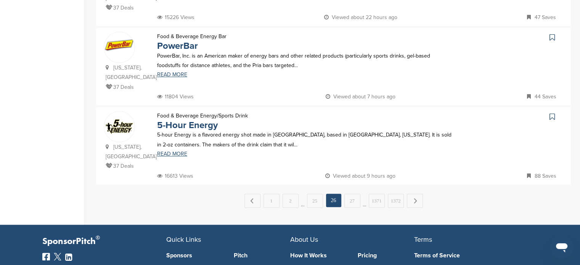
scroll to position [755, 0]
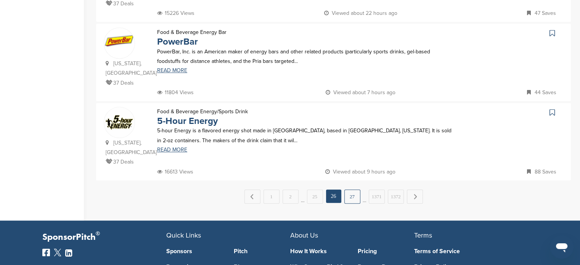
click at [351, 189] on link "27" at bounding box center [352, 196] width 16 height 14
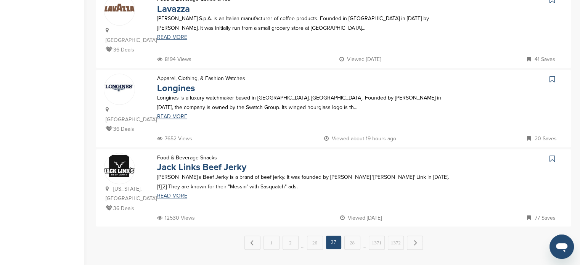
scroll to position [719, 0]
click at [202, 161] on link "Jack Links Beef Jerky" at bounding box center [201, 166] width 89 height 11
click at [355, 235] on link "28" at bounding box center [352, 242] width 16 height 14
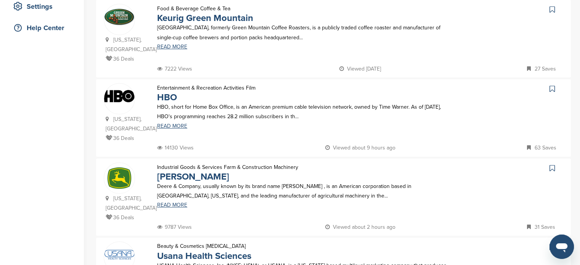
scroll to position [164, 0]
click at [168, 91] on link "HBO" at bounding box center [167, 96] width 20 height 11
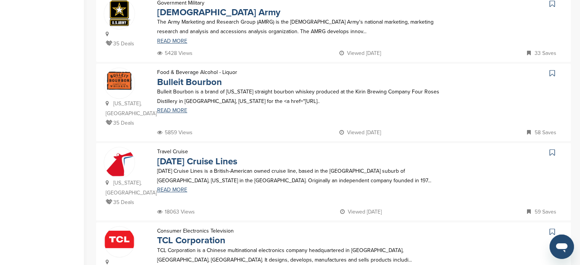
scroll to position [693, 0]
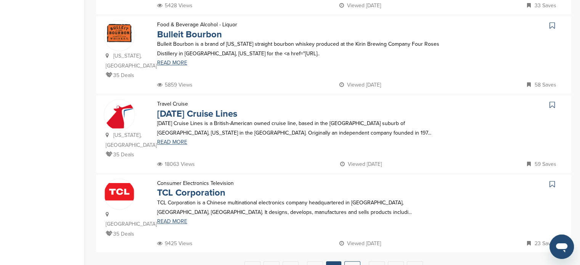
click at [349, 261] on link "29" at bounding box center [352, 268] width 16 height 14
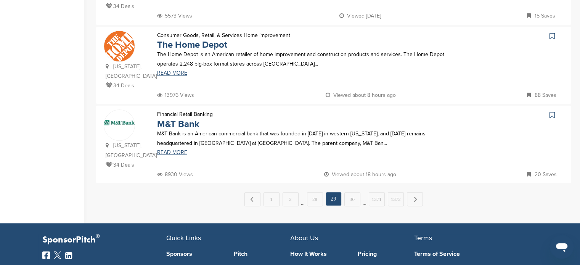
scroll to position [782, 0]
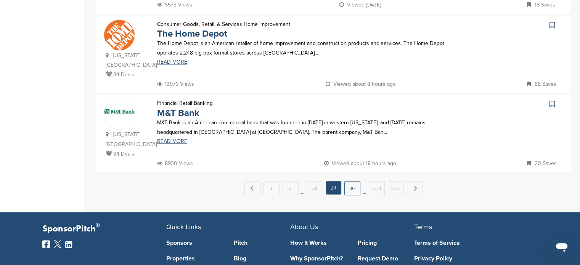
click at [355, 181] on link "30" at bounding box center [352, 188] width 16 height 14
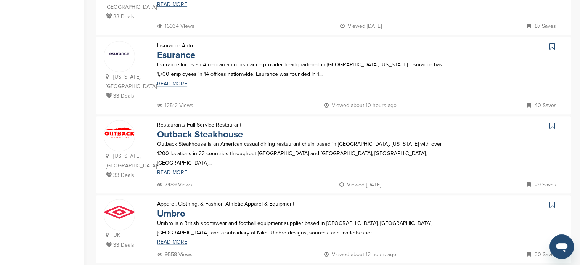
scroll to position [686, 0]
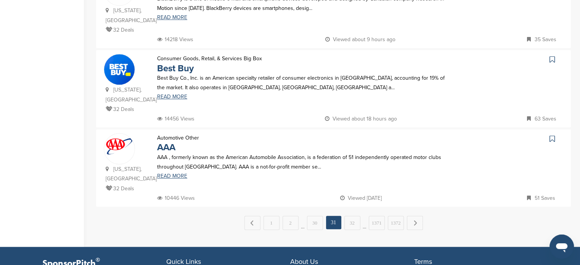
scroll to position [749, 0]
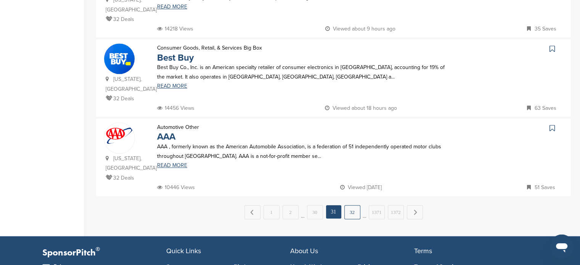
click at [356, 205] on link "32" at bounding box center [352, 212] width 16 height 14
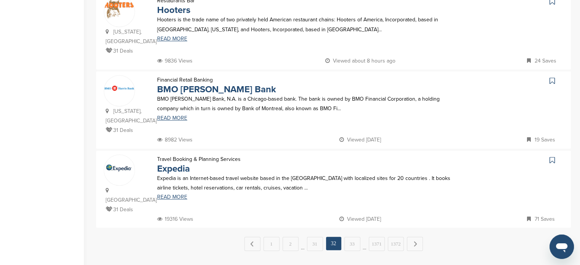
scroll to position [743, 0]
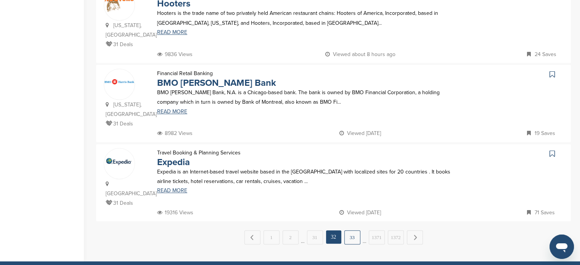
click at [352, 230] on link "33" at bounding box center [352, 237] width 16 height 14
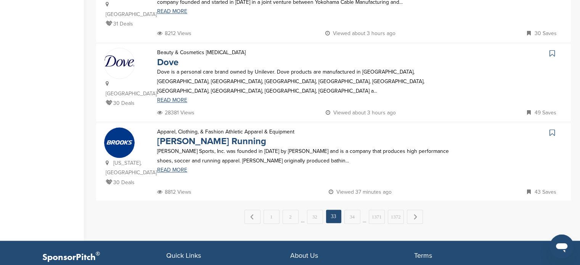
scroll to position [829, 0]
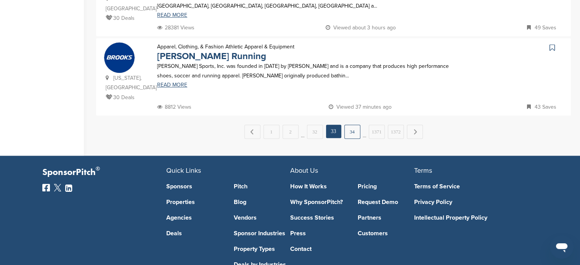
click at [355, 125] on link "34" at bounding box center [352, 132] width 16 height 14
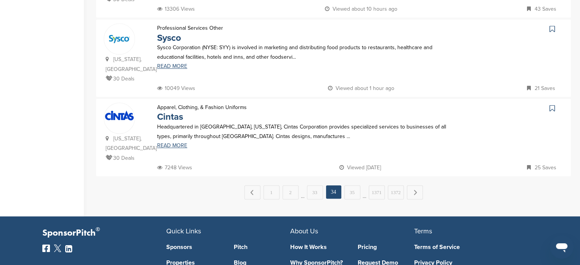
scroll to position [778, 0]
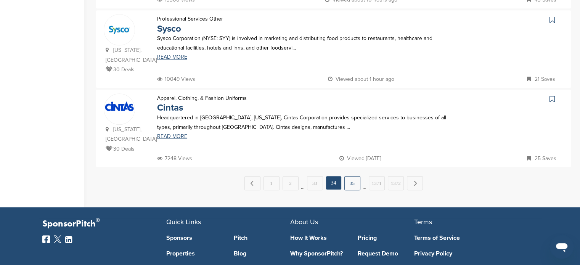
click at [352, 176] on link "35" at bounding box center [352, 183] width 16 height 14
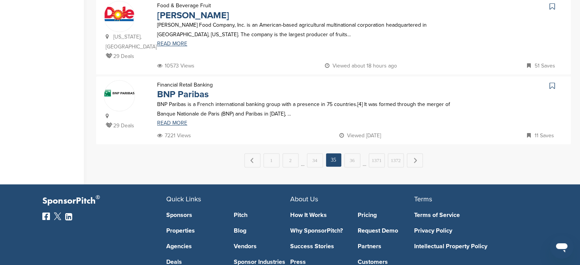
scroll to position [797, 0]
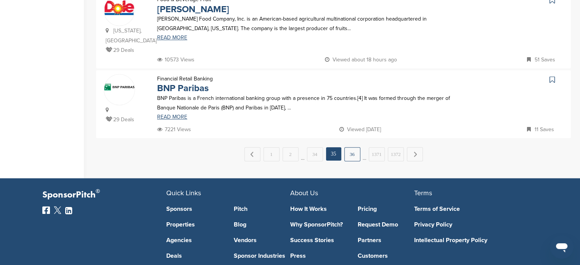
click at [350, 147] on link "36" at bounding box center [352, 154] width 16 height 14
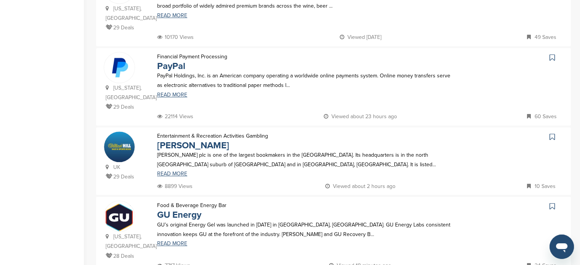
scroll to position [720, 0]
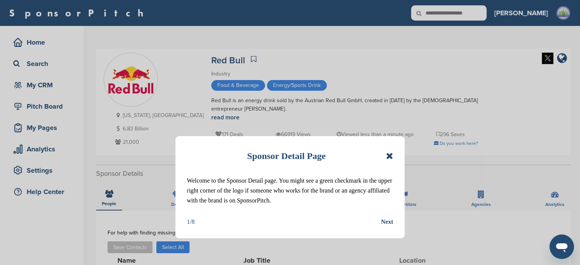
click at [387, 157] on icon at bounding box center [389, 155] width 7 height 9
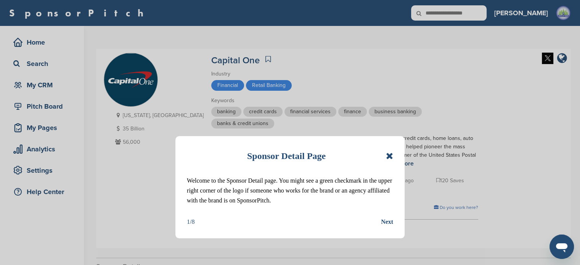
click at [390, 154] on icon at bounding box center [389, 155] width 7 height 9
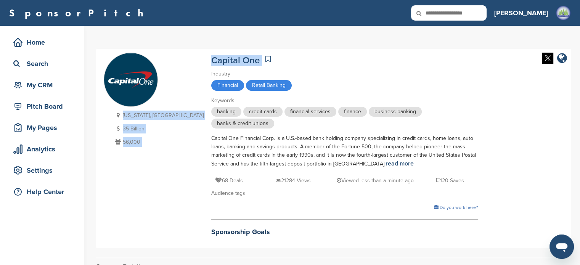
drag, startPoint x: 161, startPoint y: 61, endPoint x: 215, endPoint y: 58, distance: 54.6
click at [215, 58] on div "[US_STATE], [GEOGRAPHIC_DATA] 35 Billion 56,000 Capital One Industry Financial …" at bounding box center [333, 149] width 459 height 192
copy div "[US_STATE], [GEOGRAPHIC_DATA] 35 Billion 56,000 Capital One"
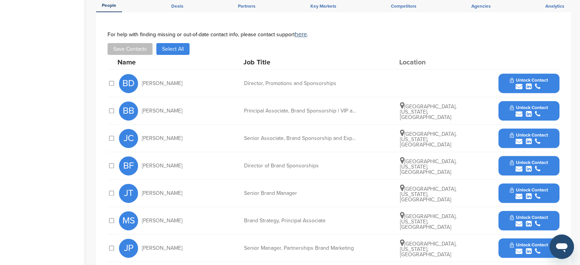
scroll to position [307, 0]
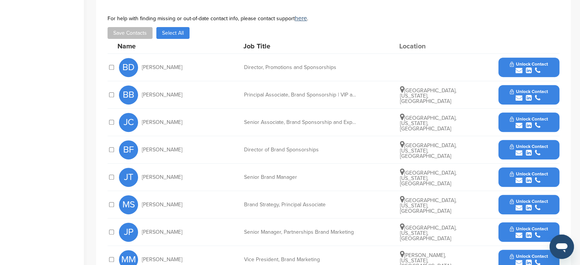
click at [522, 65] on span "Unlock Contact" at bounding box center [529, 63] width 38 height 5
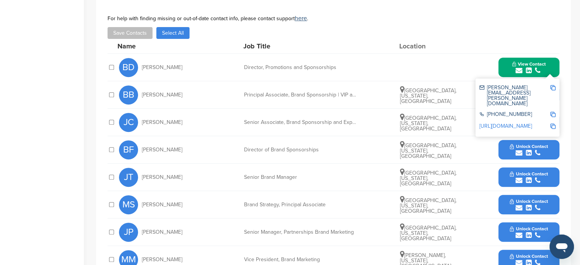
click at [554, 65] on button "View Contact" at bounding box center [529, 67] width 52 height 23
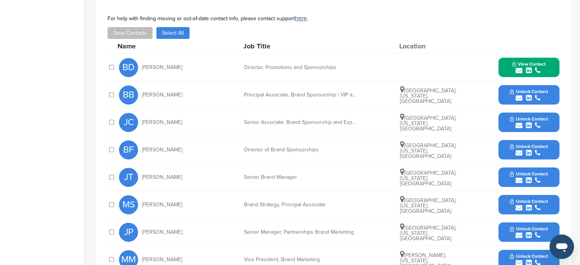
click at [532, 91] on span "Unlock Contact" at bounding box center [529, 91] width 38 height 5
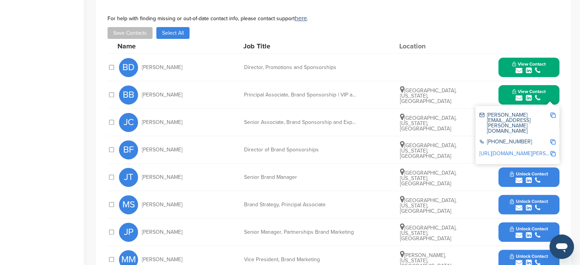
click at [549, 70] on button "View Contact" at bounding box center [529, 67] width 52 height 23
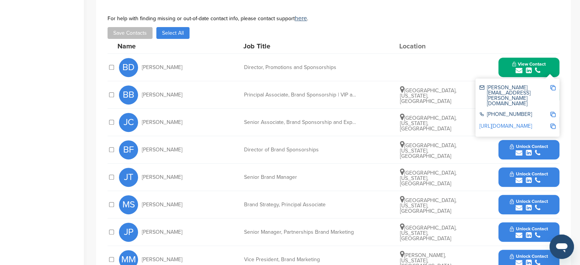
click at [525, 120] on div "[PERSON_NAME][EMAIL_ADDRESS][PERSON_NAME][DOMAIN_NAME] [PHONE_NUMBER] [URL][DOM…" at bounding box center [517, 108] width 84 height 58
click at [523, 122] on div "submit" at bounding box center [529, 125] width 38 height 7
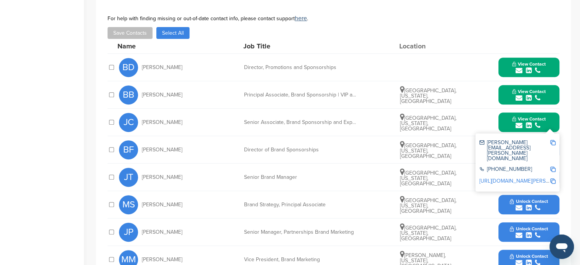
click at [546, 67] on button "View Contact" at bounding box center [529, 67] width 52 height 23
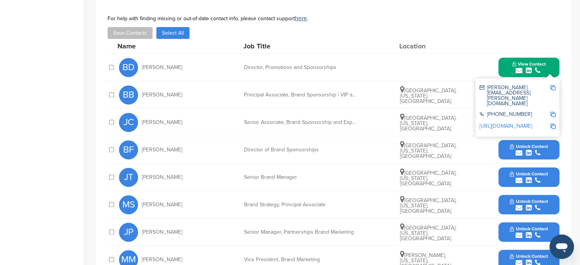
click at [531, 144] on span "Unlock Contact" at bounding box center [529, 146] width 38 height 5
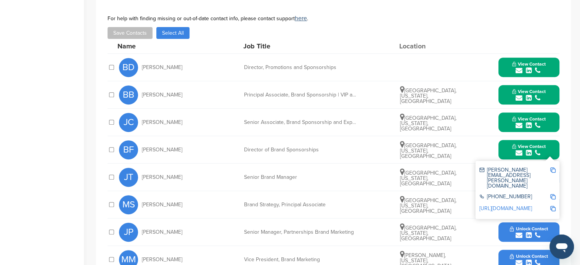
click at [562, 83] on div "**********" at bounding box center [333, 174] width 475 height 357
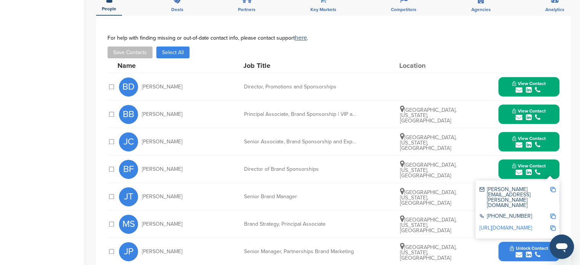
scroll to position [183, 0]
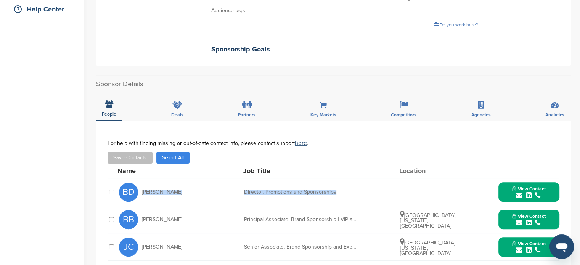
drag, startPoint x: 141, startPoint y: 189, endPoint x: 361, endPoint y: 201, distance: 220.3
click at [361, 201] on div "BD [PERSON_NAME] Director, Promotions and Sponsorships View Contact [PERSON_NAM…" at bounding box center [339, 191] width 440 height 27
copy div "[PERSON_NAME] Director, Promotions and Sponsorships"
click at [553, 194] on button "View Contact" at bounding box center [529, 192] width 52 height 23
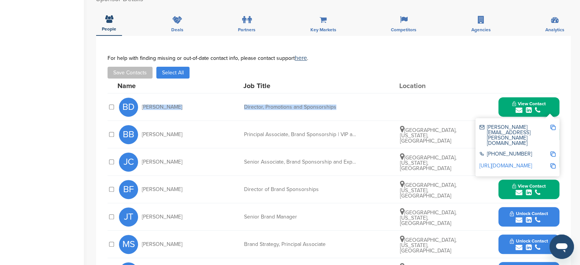
scroll to position [268, 0]
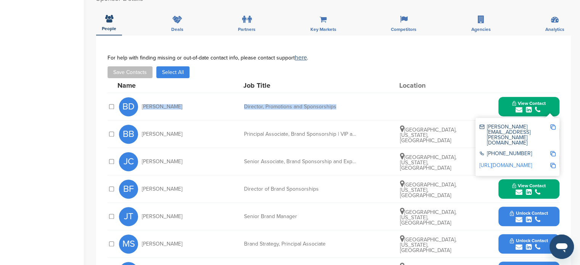
click at [554, 126] on img at bounding box center [552, 126] width 5 height 5
copy div "[PERSON_NAME] Director, Promotions and Sponsorships"
click at [552, 151] on img at bounding box center [552, 153] width 5 height 5
click at [555, 163] on img at bounding box center [552, 165] width 5 height 5
click at [529, 109] on icon "submit" at bounding box center [529, 109] width 6 height 7
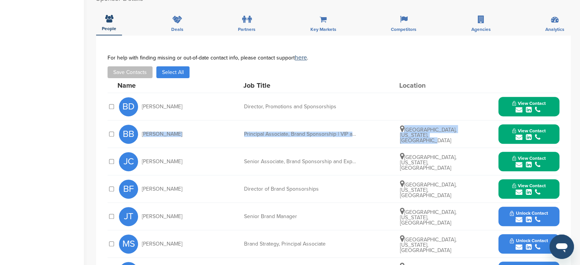
drag, startPoint x: 140, startPoint y: 132, endPoint x: 427, endPoint y: 138, distance: 286.8
click at [427, 138] on div "BB Brian Beck Principal Associate, Brand Sponsorship | VIP and Ticketed Experie…" at bounding box center [339, 133] width 440 height 27
copy div "Brian Beck Principal Associate, Brand Sponsorship | VIP and Ticketed Experience…"
click at [537, 130] on span "View Contact" at bounding box center [529, 130] width 34 height 5
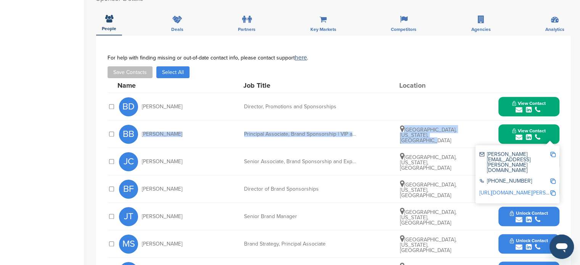
click at [552, 154] on img at bounding box center [552, 154] width 5 height 5
copy div "Brian Beck Principal Associate, Brand Sponsorship | VIP and Ticketed Experience…"
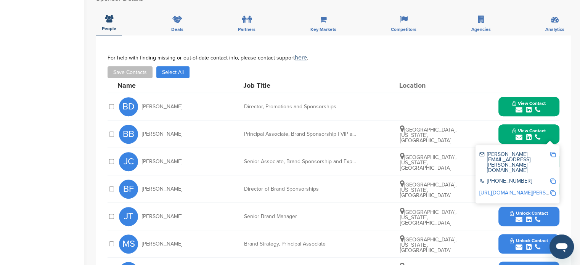
click at [552, 178] on img at bounding box center [552, 180] width 5 height 5
click at [552, 190] on img at bounding box center [552, 192] width 5 height 5
click at [508, 135] on button "View Contact" at bounding box center [529, 134] width 52 height 23
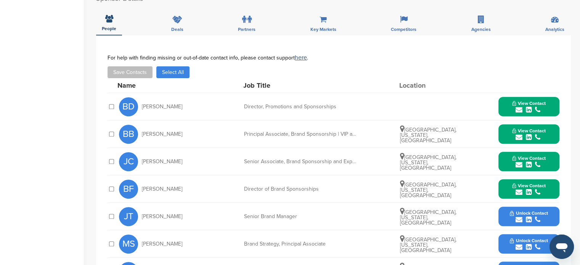
click at [510, 156] on button "View Contact" at bounding box center [529, 161] width 52 height 23
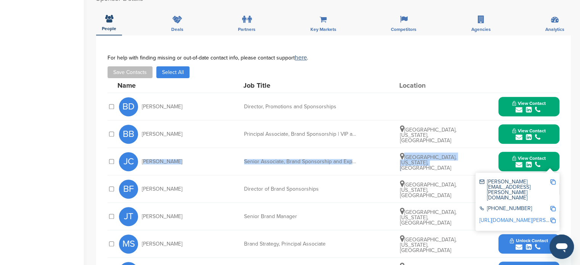
drag, startPoint x: 140, startPoint y: 157, endPoint x: 436, endPoint y: 169, distance: 296.1
click at [436, 169] on div "JC Joseph Chang Senior Associate, Brand Sponsorship and Experiential Marketing …" at bounding box center [339, 161] width 440 height 27
copy div "Joseph Chang Senior Associate, Brand Sponsorship and Experiential Marketing McL…"
click at [549, 162] on button "View Contact" at bounding box center [529, 161] width 52 height 23
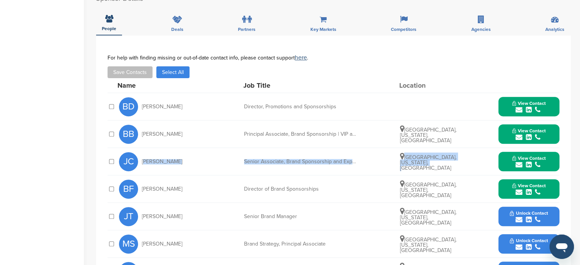
click at [546, 168] on button "View Contact" at bounding box center [529, 161] width 52 height 23
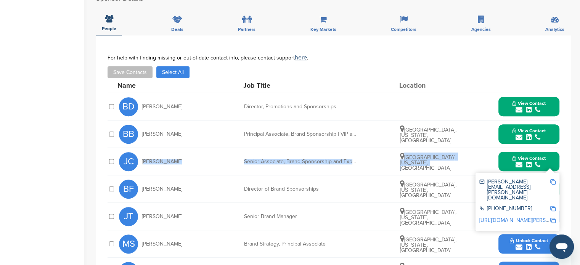
click at [554, 180] on img at bounding box center [552, 181] width 5 height 5
copy div "Joseph Chang Senior Associate, Brand Sponsorship and Experiential Marketing McL…"
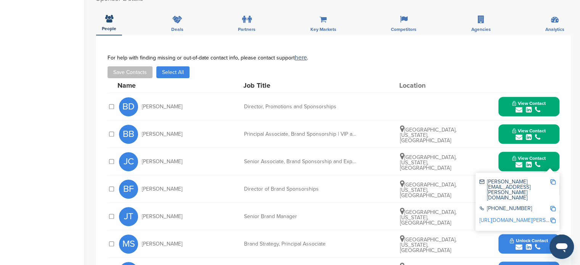
click at [533, 138] on div "submit" at bounding box center [529, 137] width 34 height 7
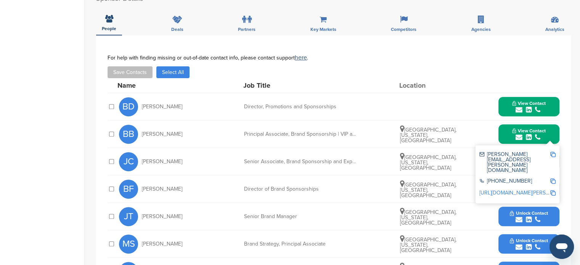
click at [538, 101] on span "View Contact" at bounding box center [529, 103] width 34 height 5
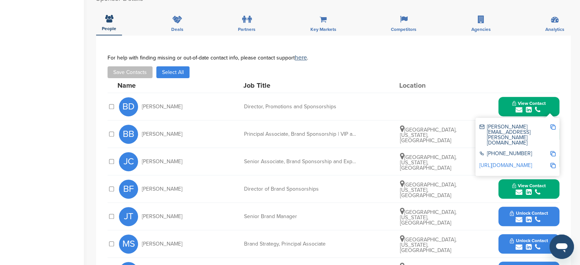
click at [526, 169] on button "View Contact" at bounding box center [529, 161] width 52 height 23
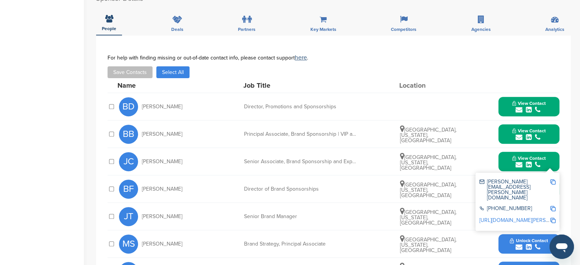
click at [550, 218] on img at bounding box center [552, 220] width 5 height 5
click at [514, 162] on div "submit" at bounding box center [529, 164] width 34 height 7
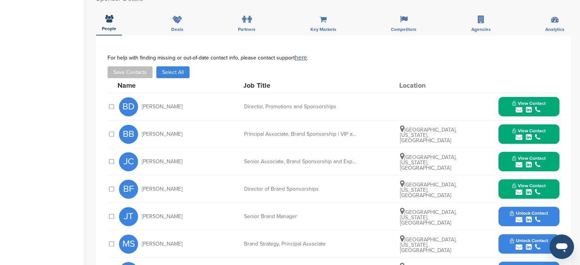
drag, startPoint x: 137, startPoint y: 184, endPoint x: 443, endPoint y: 196, distance: 306.4
click at [443, 196] on div "BF Ben Freidson Director of Brand Sponsorships Sterling, Virginia, United State…" at bounding box center [339, 188] width 440 height 27
copy div "Ben Freidson Director of Brand Sponsorships Sterling, Virginia, United States"
click at [519, 189] on icon "submit" at bounding box center [518, 192] width 7 height 7
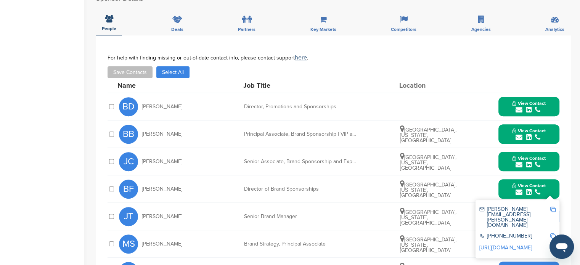
click at [547, 207] on div "benjamin.freidson@capitalone.com" at bounding box center [514, 217] width 71 height 21
click at [552, 207] on img at bounding box center [552, 209] width 5 height 5
click at [552, 233] on img at bounding box center [552, 235] width 5 height 5
click at [552, 245] on img at bounding box center [552, 247] width 5 height 5
click at [545, 105] on span "View Contact" at bounding box center [529, 103] width 34 height 5
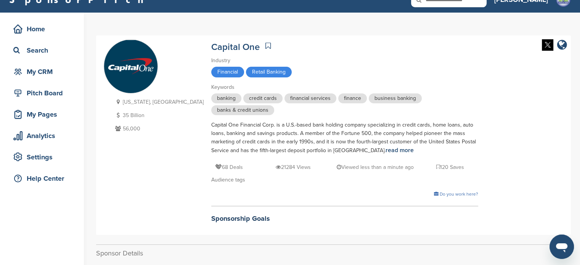
scroll to position [0, 0]
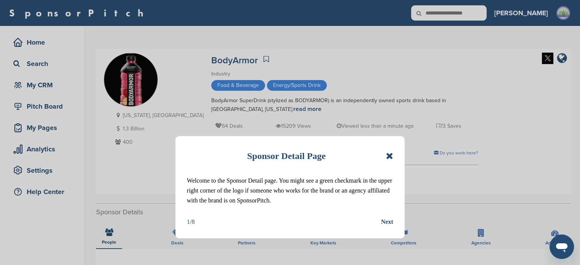
click at [392, 154] on icon at bounding box center [389, 155] width 7 height 9
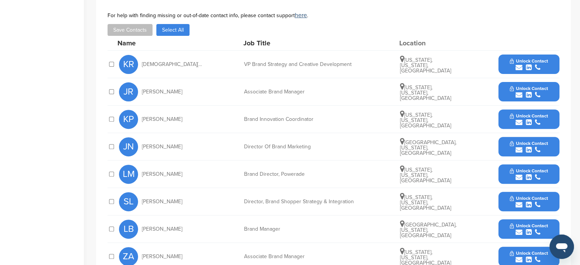
click at [579, 166] on div "Sponsor Detail Page Welcome to the Sponsor Detail page. You might see a green c…" at bounding box center [338, 68] width 484 height 597
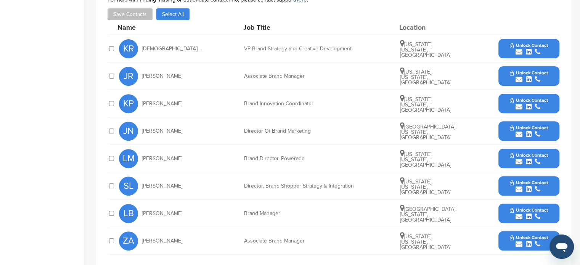
scroll to position [271, 0]
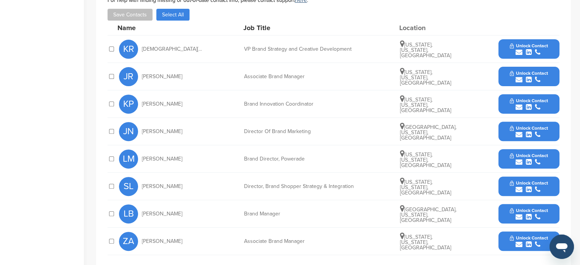
click at [537, 49] on icon "submit" at bounding box center [537, 52] width 5 height 7
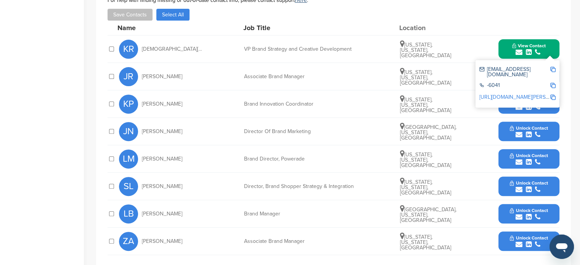
click at [531, 16] on div "Save Contacts Select All" at bounding box center [334, 15] width 452 height 12
click at [544, 47] on span "View Contact" at bounding box center [529, 45] width 34 height 5
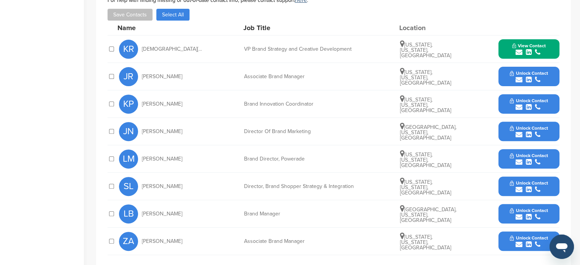
click at [539, 68] on button "Unlock Contact" at bounding box center [529, 76] width 56 height 23
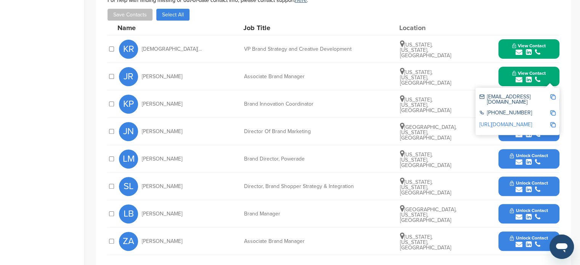
click at [547, 76] on button "View Contact" at bounding box center [529, 76] width 52 height 23
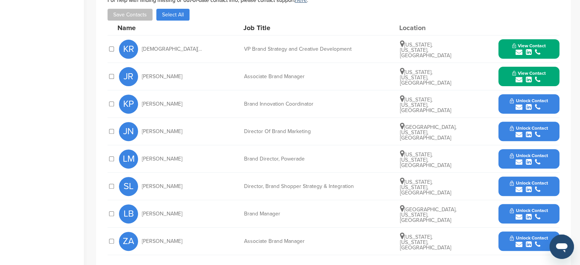
click at [541, 104] on div "submit" at bounding box center [529, 107] width 38 height 7
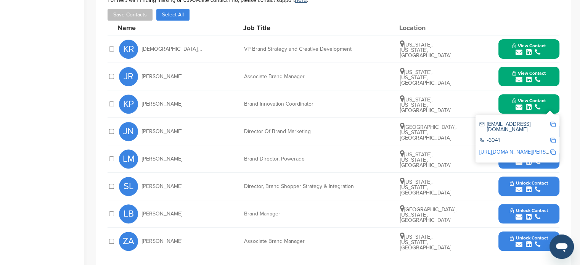
click at [533, 73] on span "View Contact" at bounding box center [529, 73] width 34 height 5
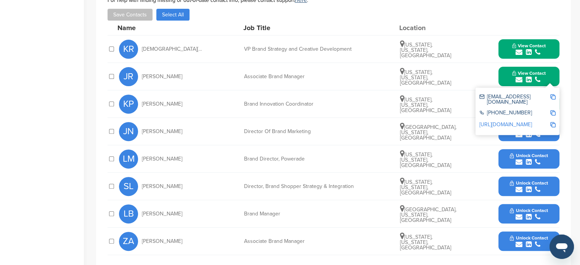
click at [550, 135] on button "Unlock Contact" at bounding box center [529, 131] width 56 height 23
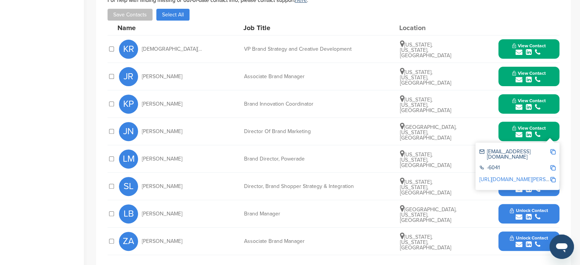
click at [541, 128] on span "View Contact" at bounding box center [529, 127] width 34 height 5
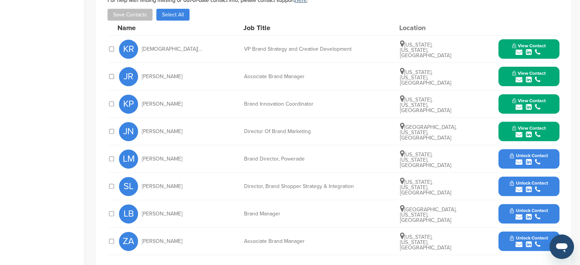
click at [547, 213] on div "submit" at bounding box center [529, 216] width 38 height 7
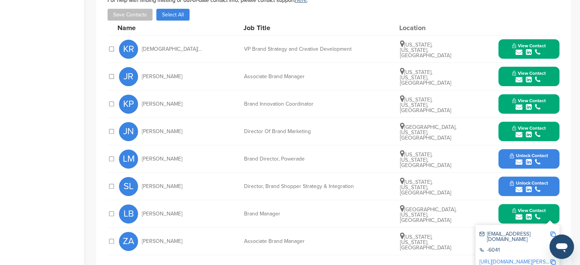
click at [501, 214] on div "View Contact [EMAIL_ADDRESS][DOMAIN_NAME] -6041 [URL][DOMAIN_NAME][PERSON_NAME]" at bounding box center [528, 213] width 61 height 19
click at [513, 219] on div "submit" at bounding box center [529, 216] width 34 height 7
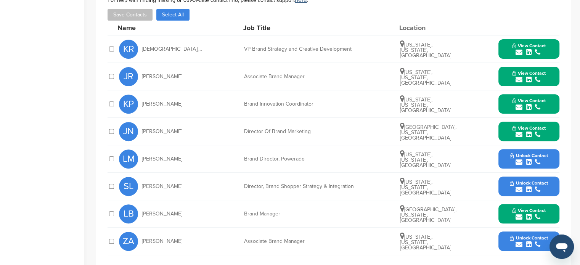
click at [502, 239] on button "Unlock Contact" at bounding box center [529, 241] width 56 height 23
click at [485, 24] on div "Name Job Title Location" at bounding box center [338, 28] width 442 height 14
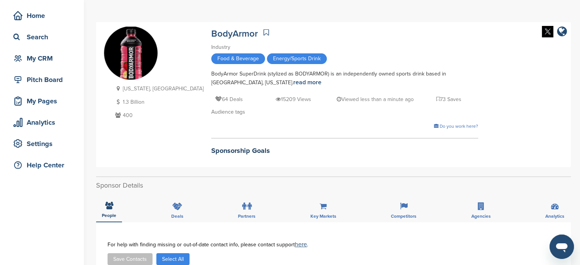
scroll to position [0, 0]
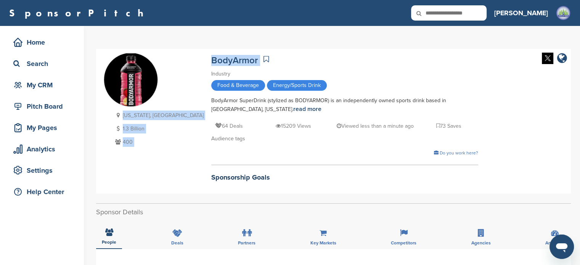
drag, startPoint x: 160, startPoint y: 58, endPoint x: 215, endPoint y: 58, distance: 54.9
click at [215, 58] on div "[US_STATE], [GEOGRAPHIC_DATA] 1.3 Billion 400 BodyArmor Industry Food & Beverag…" at bounding box center [333, 121] width 459 height 137
copy div "[US_STATE], [GEOGRAPHIC_DATA] 1.3 Billion 400 BodyArmor"
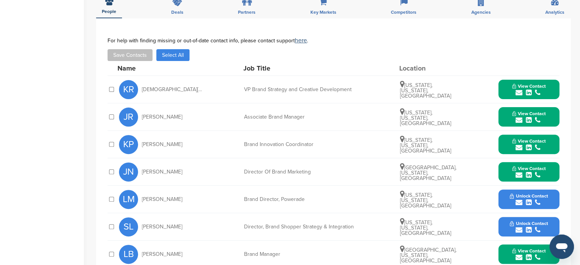
scroll to position [237, 0]
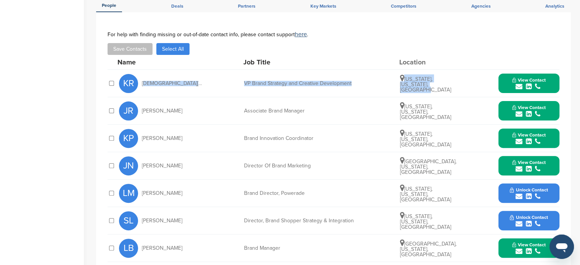
drag, startPoint x: 142, startPoint y: 85, endPoint x: 439, endPoint y: 86, distance: 297.0
click at [439, 86] on div "KR [PERSON_NAME] VP Brand Strategy and Creative Development [US_STATE], [US_STA…" at bounding box center [339, 83] width 440 height 27
copy div "[DEMOGRAPHIC_DATA][PERSON_NAME] VP Brand Strategy and Creative Development [US_…"
click at [543, 87] on div "submit" at bounding box center [529, 86] width 34 height 7
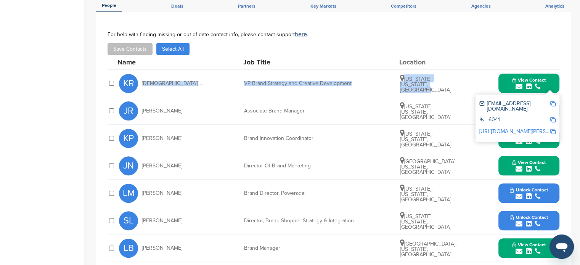
click at [554, 103] on img at bounding box center [552, 103] width 5 height 5
copy div "[DEMOGRAPHIC_DATA][PERSON_NAME] VP Brand Strategy and Creative Development [US_…"
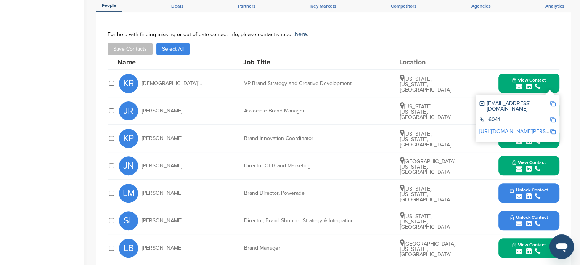
click at [554, 129] on img at bounding box center [552, 131] width 5 height 5
click at [505, 82] on button "View Contact" at bounding box center [529, 83] width 52 height 23
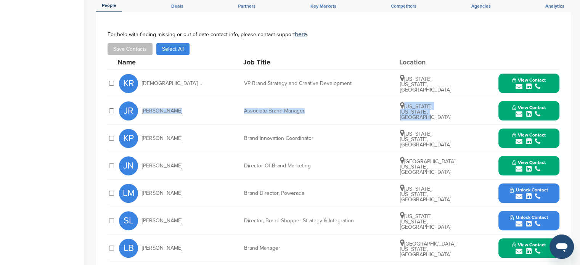
drag, startPoint x: 142, startPoint y: 112, endPoint x: 430, endPoint y: 114, distance: 288.6
click at [436, 119] on div "JR [PERSON_NAME] Associate Brand Manager [US_STATE], [US_STATE], [GEOGRAPHIC_DA…" at bounding box center [339, 110] width 440 height 27
copy div "[PERSON_NAME] Associate Brand Manager [US_STATE], [US_STATE], [GEOGRAPHIC_DATA]"
click at [527, 106] on span "View Contact" at bounding box center [529, 107] width 34 height 5
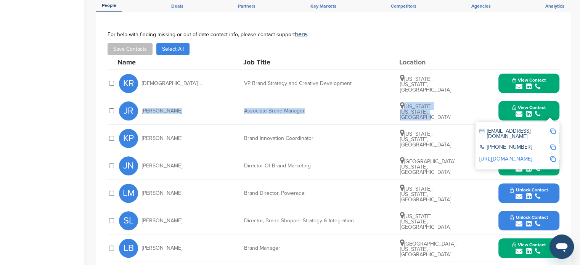
click at [552, 132] on img at bounding box center [552, 130] width 5 height 5
copy div "[PERSON_NAME] Associate Brand Manager [US_STATE], [US_STATE], [GEOGRAPHIC_DATA]"
click at [551, 144] on img at bounding box center [552, 146] width 5 height 5
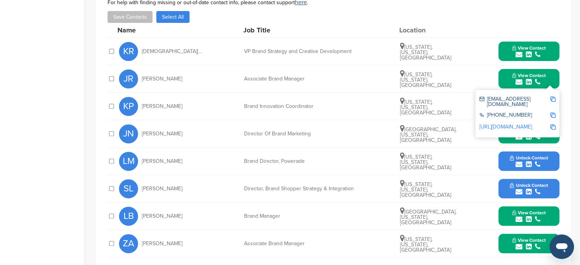
scroll to position [278, 0]
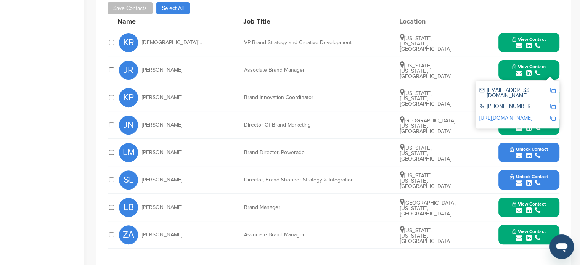
click at [551, 116] on img at bounding box center [552, 118] width 5 height 5
click at [531, 73] on icon "submit" at bounding box center [529, 73] width 6 height 7
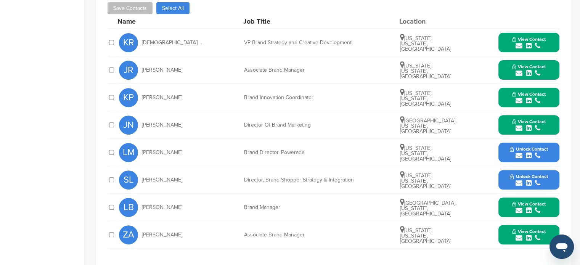
click at [543, 96] on button "View Contact" at bounding box center [529, 97] width 52 height 23
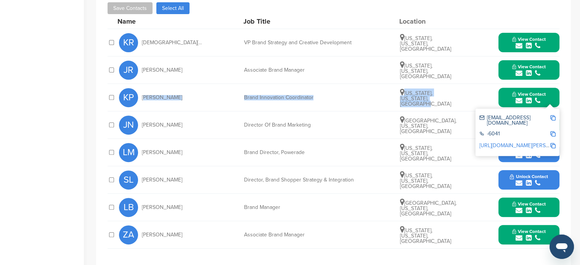
drag, startPoint x: 141, startPoint y: 99, endPoint x: 440, endPoint y: 103, distance: 298.5
click at [440, 103] on div "KP Kevin Papscoe Brand Innovation Coordinator New York, New York, United States…" at bounding box center [339, 97] width 440 height 27
copy div "Kevin Papscoe Brand Innovation Coordinator New York, New York, United States"
click at [552, 117] on img at bounding box center [552, 117] width 5 height 5
copy div "Kevin Papscoe Brand Innovation Coordinator New York, New York, United States"
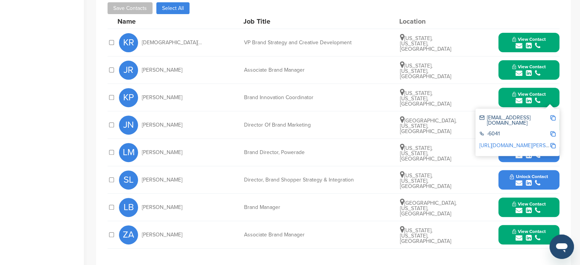
click at [553, 143] on img at bounding box center [552, 145] width 5 height 5
click at [531, 93] on span "View Contact" at bounding box center [529, 93] width 34 height 5
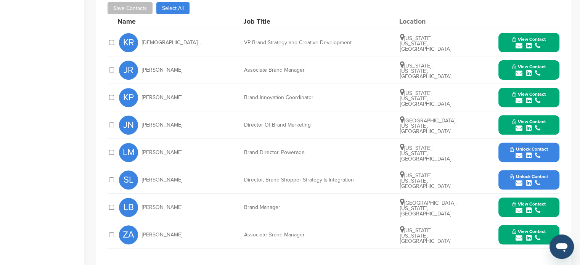
drag, startPoint x: 139, startPoint y: 123, endPoint x: 427, endPoint y: 128, distance: 287.9
click at [427, 128] on div "JN Joanne Nicoletti Director Of Brand Marketing Stamford, Connecticut, United S…" at bounding box center [339, 124] width 440 height 27
copy div "Joanne Nicoletti Director Of Brand Marketing Stamford, Connecticut, United Stat…"
click at [546, 120] on button "View Contact" at bounding box center [529, 125] width 52 height 23
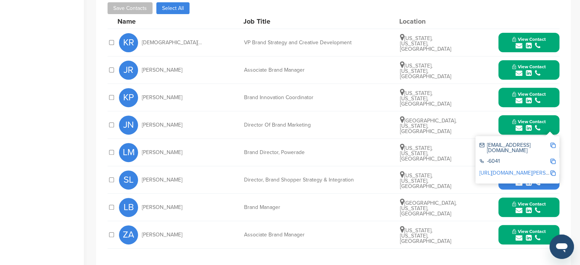
click at [552, 143] on img at bounding box center [552, 145] width 5 height 5
copy div "Joanne Nicoletti Director Of Brand Marketing Stamford, Connecticut, United Stat…"
click at [553, 170] on div at bounding box center [552, 173] width 5 height 6
click at [526, 121] on span "View Contact" at bounding box center [529, 121] width 34 height 5
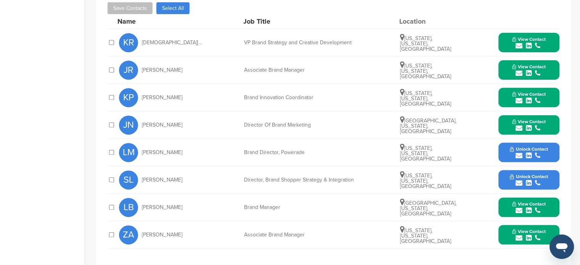
drag, startPoint x: 160, startPoint y: 203, endPoint x: 457, endPoint y: 209, distance: 297.4
click at [457, 209] on div "LB Lindsay Bobby Brand Manager Massapequa Park, New York, United States View Co…" at bounding box center [339, 207] width 440 height 27
copy div "Lindsay Bobby Brand Manager Massapequa Park, New York, United States"
click at [532, 209] on div "submit" at bounding box center [529, 210] width 34 height 7
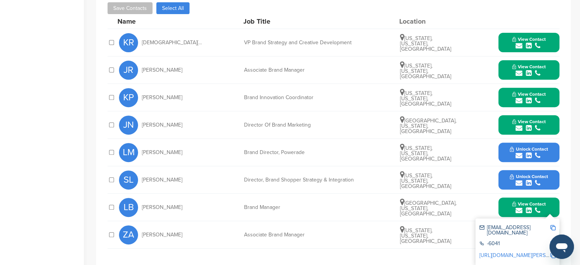
click at [551, 226] on img at bounding box center [552, 227] width 5 height 5
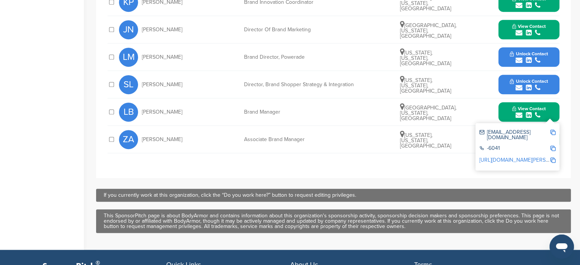
scroll to position [374, 0]
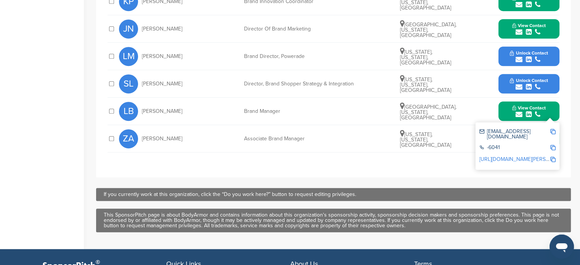
click at [553, 157] on img at bounding box center [552, 159] width 5 height 5
click at [533, 112] on div "submit" at bounding box center [529, 114] width 34 height 7
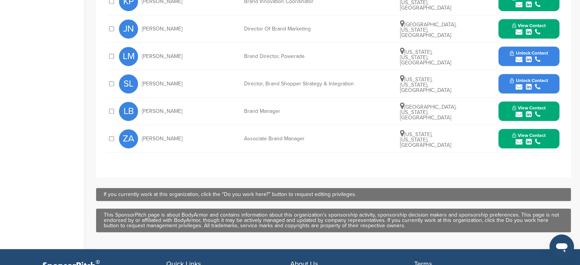
drag, startPoint x: 138, startPoint y: 137, endPoint x: 448, endPoint y: 144, distance: 309.7
click at [458, 145] on div "ZA Zachary Anderson Associate Brand Manager New York, New York, United States V…" at bounding box center [339, 138] width 440 height 27
click at [532, 139] on div "submit" at bounding box center [529, 141] width 34 height 7
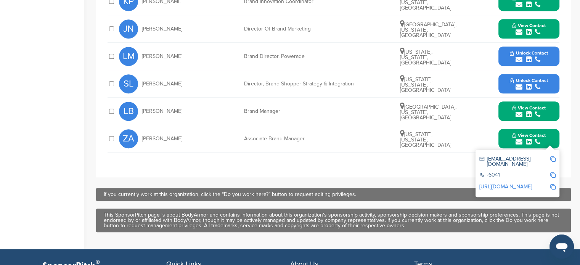
click at [553, 157] on img at bounding box center [552, 158] width 5 height 5
click at [556, 180] on div "zanderson@drinkbodyarmor.com -6041 http://www.linkedin.com/in/zanderson1" at bounding box center [517, 173] width 84 height 47
click at [553, 184] on img at bounding box center [552, 186] width 5 height 5
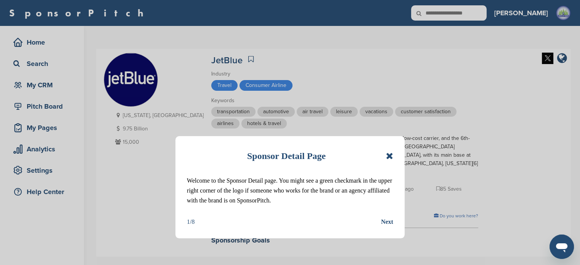
click at [392, 157] on icon at bounding box center [389, 155] width 7 height 9
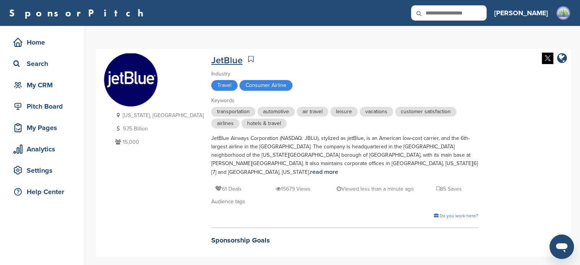
drag, startPoint x: 147, startPoint y: 142, endPoint x: 174, endPoint y: 63, distance: 83.8
click at [177, 62] on div "[US_STATE], [GEOGRAPHIC_DATA] 9.75 Billion 15,000 JetBlue Industry Travel Consu…" at bounding box center [333, 153] width 459 height 200
click at [264, 64] on div "JetBlue" at bounding box center [344, 59] width 267 height 13
drag, startPoint x: 160, startPoint y: 59, endPoint x: 198, endPoint y: 59, distance: 38.1
click at [198, 59] on div "[US_STATE], [GEOGRAPHIC_DATA] 9.75 Billion 15,000 JetBlue Industry Travel Consu…" at bounding box center [333, 153] width 459 height 200
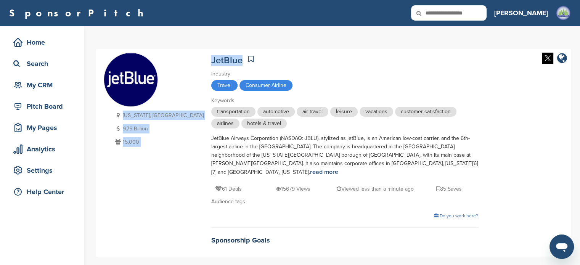
copy div "[US_STATE], [GEOGRAPHIC_DATA] 9.75 Billion 15,000 JetBlue"
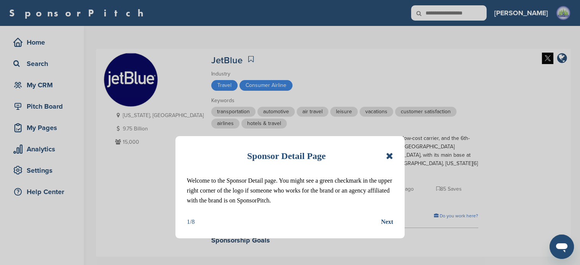
click at [388, 151] on icon at bounding box center [389, 155] width 7 height 9
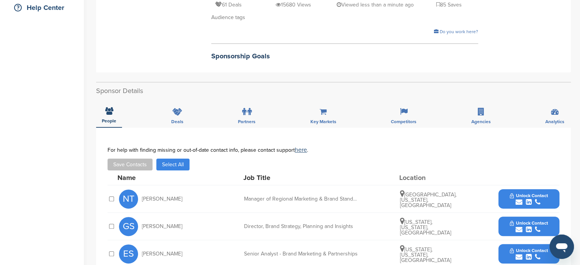
scroll to position [239, 0]
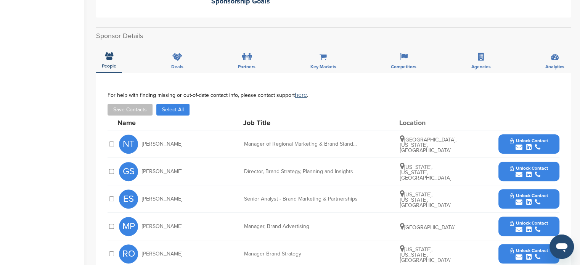
click at [515, 138] on span "Unlock Contact" at bounding box center [529, 140] width 38 height 5
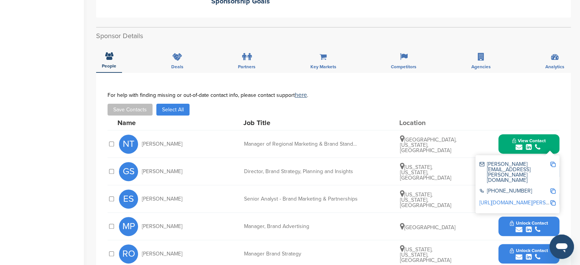
click at [552, 133] on button "View Contact" at bounding box center [529, 144] width 52 height 23
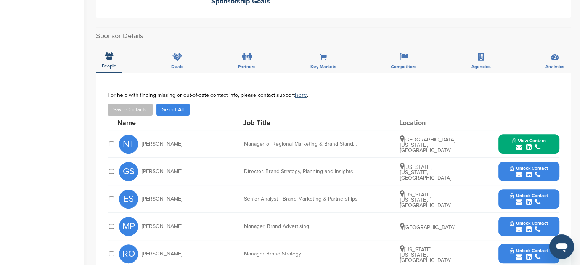
click at [552, 188] on button "Unlock Contact" at bounding box center [529, 199] width 56 height 23
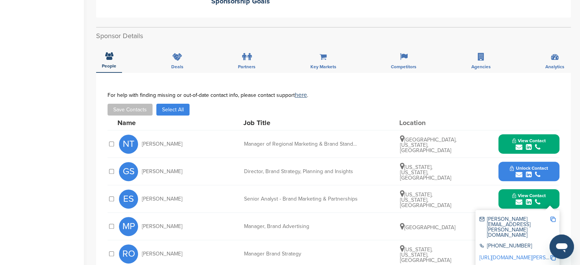
scroll to position [322, 0]
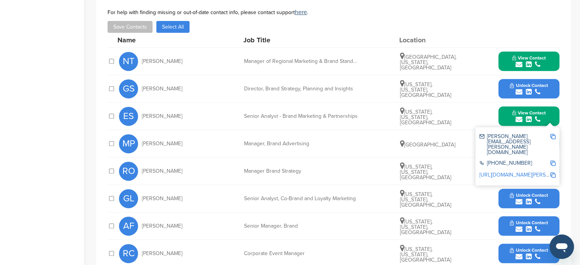
click at [546, 105] on button "View Contact" at bounding box center [529, 116] width 52 height 23
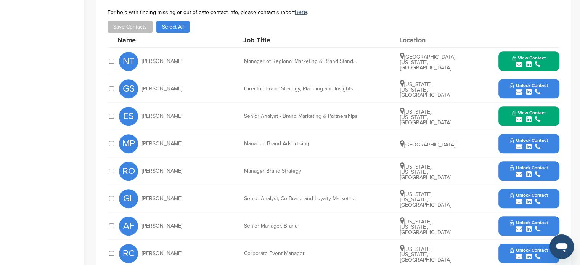
click at [547, 132] on button "Unlock Contact" at bounding box center [529, 143] width 56 height 23
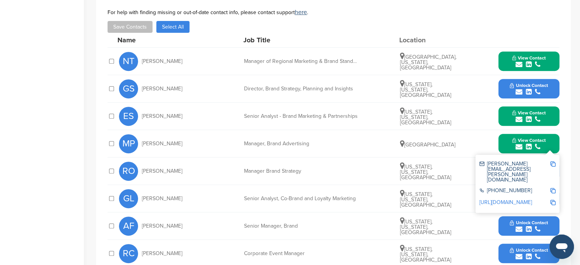
click at [547, 105] on button "View Contact" at bounding box center [529, 116] width 52 height 23
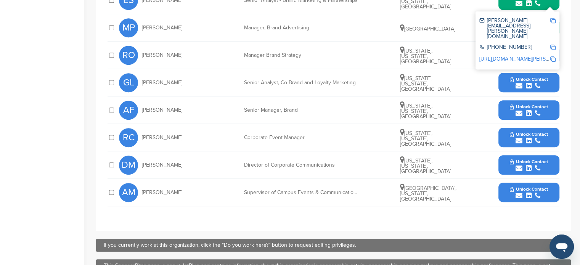
scroll to position [437, 0]
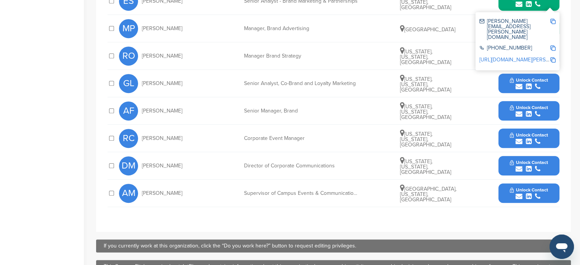
click at [522, 165] on icon "submit" at bounding box center [518, 168] width 7 height 7
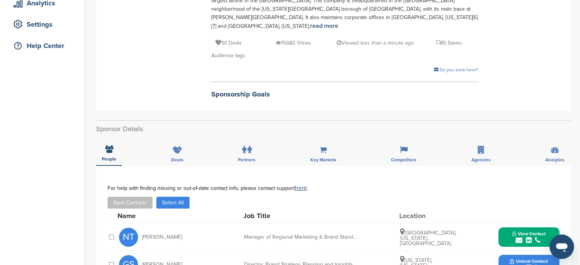
scroll to position [262, 0]
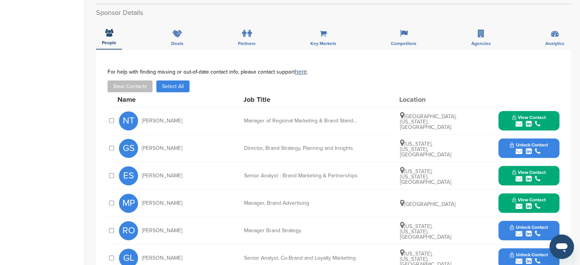
drag, startPoint x: 139, startPoint y: 112, endPoint x: 451, endPoint y: 119, distance: 311.5
click at [451, 119] on div "NT Nicky Tesser Manager of Regional Marketing & Brand Standards Boynton Beach, …" at bounding box center [339, 120] width 440 height 27
copy div "Nicky Tesser Manager of Regional Marketing & Brand Standards Boynton Beach, Flo…"
click at [526, 115] on span "View Contact" at bounding box center [529, 117] width 34 height 5
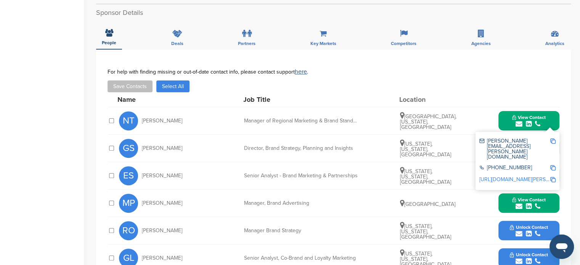
click at [552, 138] on img at bounding box center [552, 140] width 5 height 5
copy div "Nicky Tesser Manager of Regional Marketing & Brand Standards Boynton Beach, Flo…"
click at [550, 165] on img at bounding box center [552, 167] width 5 height 5
click at [551, 177] on img at bounding box center [552, 179] width 5 height 5
click at [545, 115] on span "View Contact" at bounding box center [529, 117] width 34 height 5
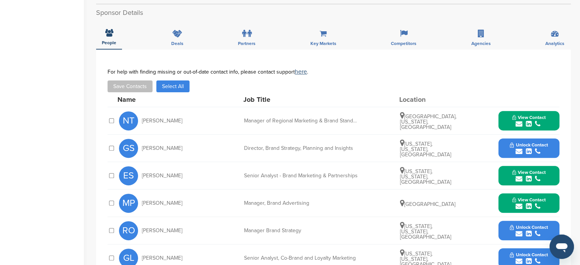
drag, startPoint x: 140, startPoint y: 166, endPoint x: 450, endPoint y: 176, distance: 310.9
click at [450, 176] on div "ES Eric Schanzer Senior Analyst - Brand Marketing & Partnerships New York, New …" at bounding box center [339, 175] width 440 height 27
copy div "Eric Schanzer Senior Analyst - Brand Marketing & Partnerships New York, New Yor…"
click at [513, 164] on button "View Contact" at bounding box center [529, 175] width 52 height 23
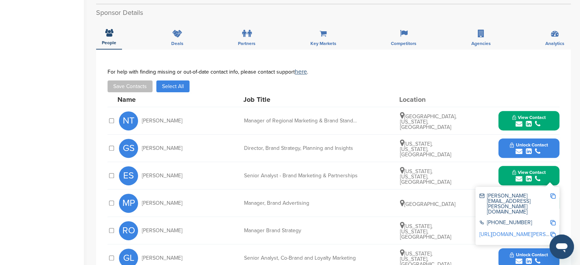
click at [550, 193] on img at bounding box center [552, 195] width 5 height 5
copy div "Eric Schanzer Senior Analyst - Brand Marketing & Partnerships New York, New Yor…"
click at [541, 115] on span "View Contact" at bounding box center [529, 117] width 34 height 5
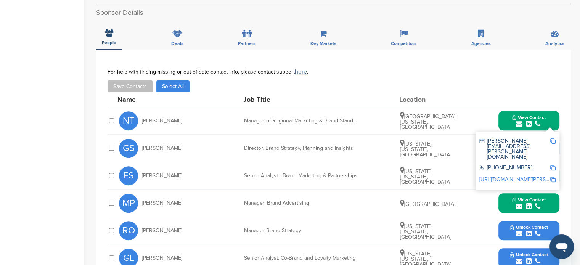
click at [551, 197] on button "View Contact" at bounding box center [529, 203] width 52 height 23
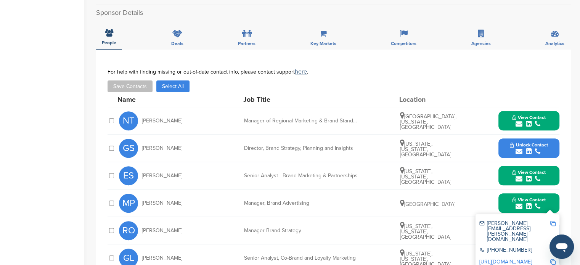
click at [539, 170] on span "View Contact" at bounding box center [529, 172] width 34 height 5
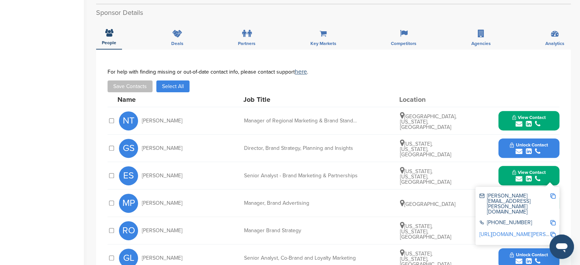
click at [554, 232] on img at bounding box center [552, 234] width 5 height 5
click at [515, 170] on span "View Contact" at bounding box center [529, 172] width 34 height 5
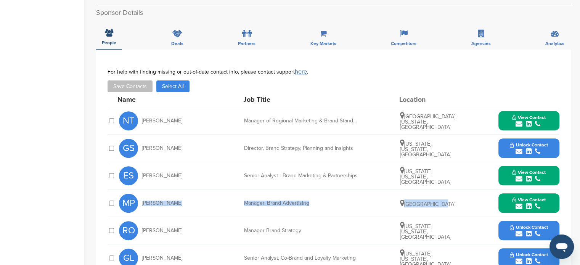
drag, startPoint x: 140, startPoint y: 192, endPoint x: 440, endPoint y: 196, distance: 299.7
click at [440, 196] on div "MP Melissa Pappas Manager, Brand Advertising United States View Contact melissa…" at bounding box center [339, 202] width 440 height 27
copy div "Melissa Pappas Manager, Brand Advertising United States"
click at [538, 203] on icon "submit" at bounding box center [537, 206] width 5 height 7
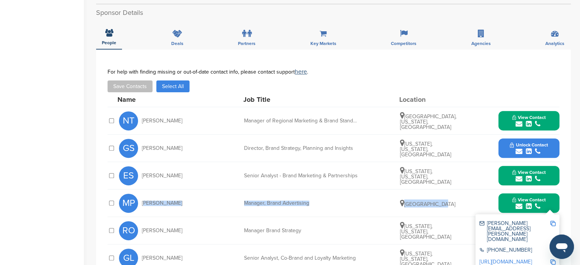
click at [552, 221] on img at bounding box center [552, 223] width 5 height 5
copy div "Melissa Pappas Manager, Brand Advertising United States"
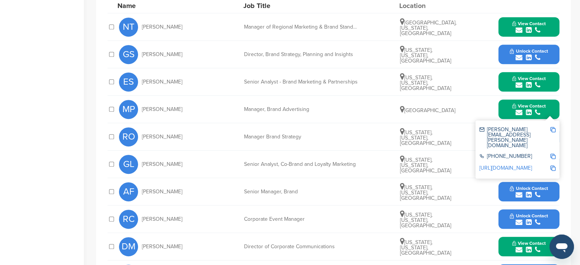
scroll to position [406, 0]
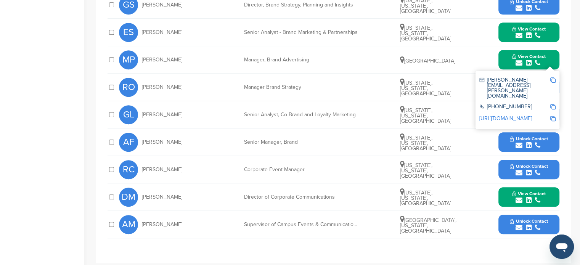
click at [551, 113] on div "http://www.linkedin.com/in/mapappas" at bounding box center [517, 119] width 76 height 12
click at [551, 116] on img at bounding box center [552, 118] width 5 height 5
click at [548, 50] on button "View Contact" at bounding box center [529, 59] width 52 height 23
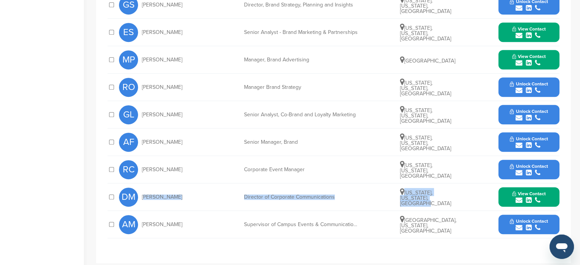
drag, startPoint x: 141, startPoint y: 190, endPoint x: 443, endPoint y: 191, distance: 301.9
click at [443, 191] on div "DM Doug McGraw Director of Corporate Communications New York, New York, United …" at bounding box center [339, 196] width 440 height 27
copy div "Doug McGraw Director of Corporate Communications New York, New York, United Sta…"
click at [546, 189] on button "View Contact" at bounding box center [529, 197] width 52 height 23
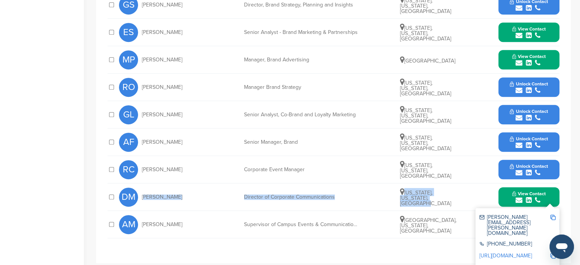
click at [553, 215] on img at bounding box center [552, 217] width 5 height 5
copy div "Doug McGraw Director of Corporate Communications New York, New York, United Sta…"
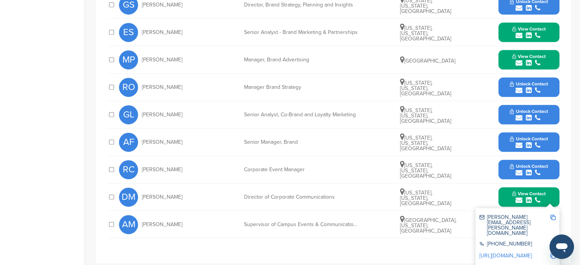
click at [554, 241] on img at bounding box center [552, 243] width 5 height 5
click at [552, 253] on img at bounding box center [552, 255] width 5 height 5
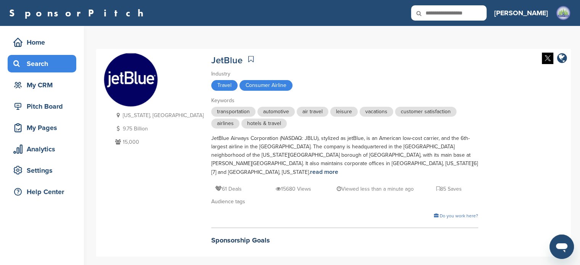
click at [32, 61] on div "Search" at bounding box center [43, 64] width 65 height 14
click at [482, 9] on input "text" at bounding box center [448, 12] width 75 height 15
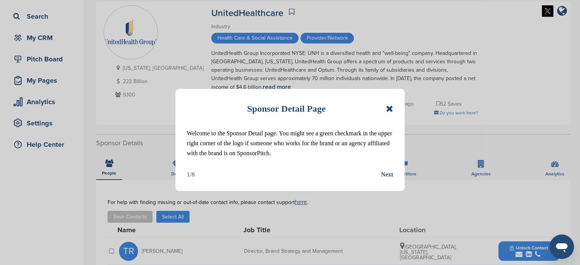
click at [392, 106] on icon at bounding box center [389, 108] width 7 height 9
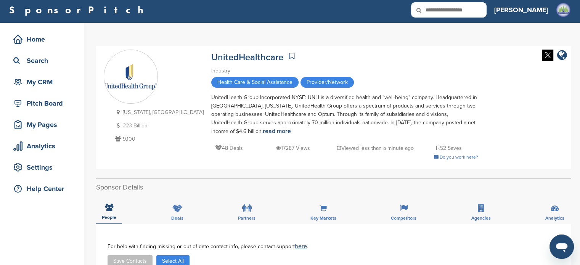
scroll to position [3, 0]
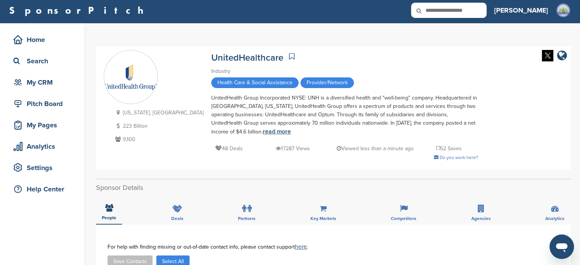
click at [263, 131] on link "read more" at bounding box center [277, 132] width 28 height 8
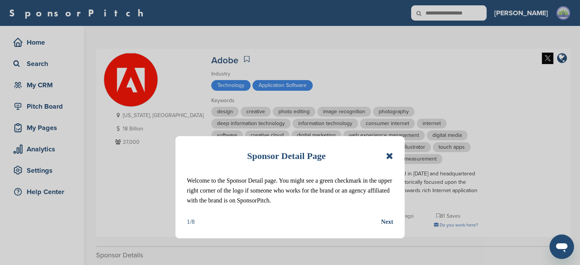
click at [390, 157] on icon at bounding box center [389, 155] width 7 height 9
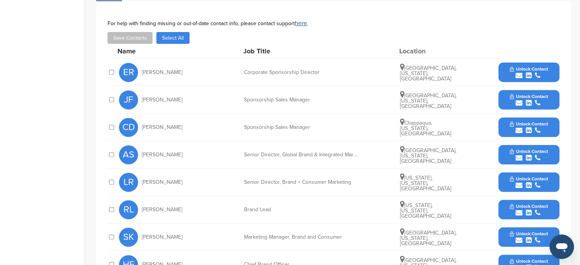
scroll to position [299, 0]
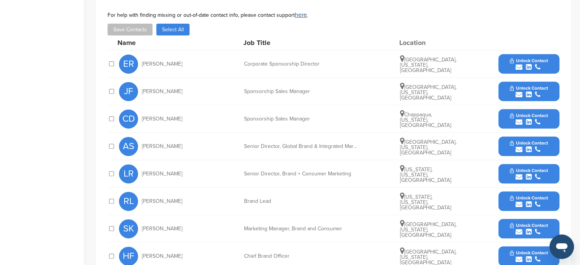
click at [525, 58] on span "Unlock Contact" at bounding box center [529, 60] width 38 height 5
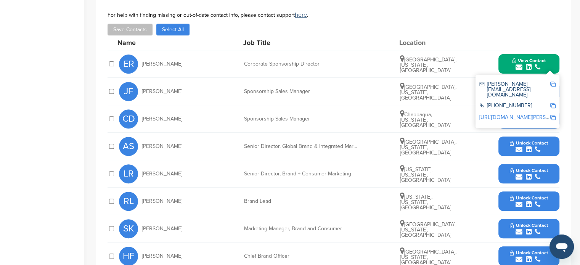
click at [548, 58] on button "View Contact" at bounding box center [529, 64] width 52 height 23
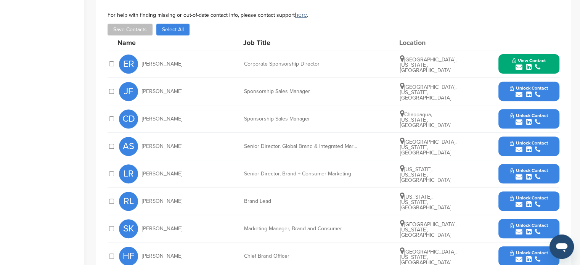
click at [546, 91] on div "submit" at bounding box center [529, 94] width 38 height 7
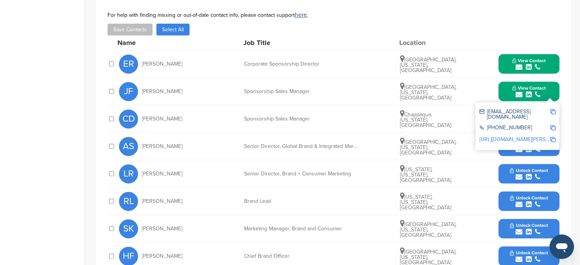
click at [553, 61] on button "View Contact" at bounding box center [529, 64] width 52 height 23
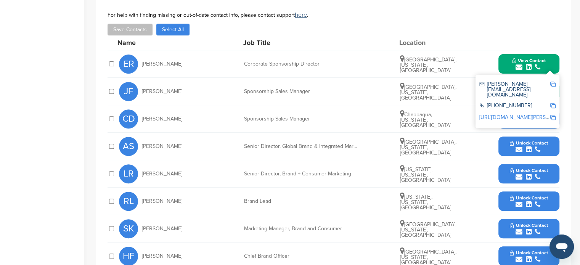
click at [536, 124] on icon "submit" at bounding box center [537, 122] width 5 height 7
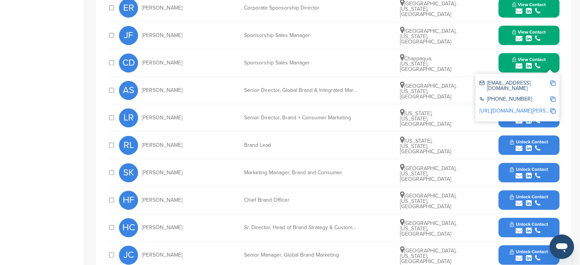
scroll to position [384, 0]
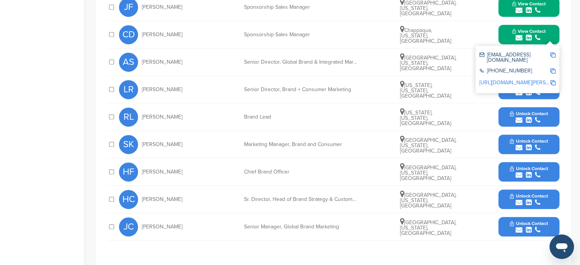
click at [523, 174] on div "submit" at bounding box center [529, 175] width 38 height 7
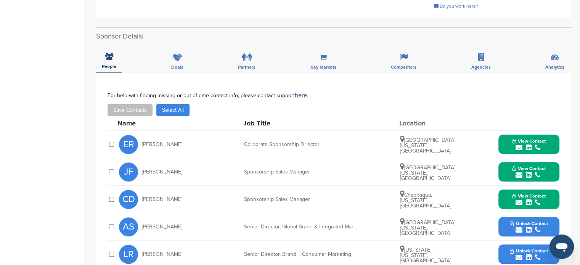
scroll to position [0, 0]
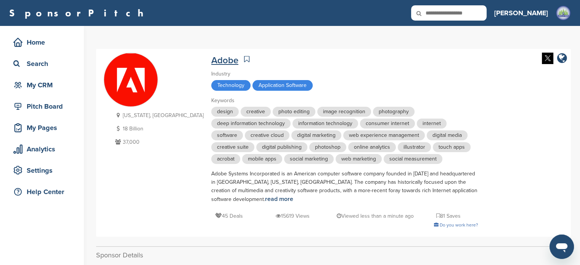
drag, startPoint x: 142, startPoint y: 139, endPoint x: 170, endPoint y: 62, distance: 81.9
click at [170, 62] on div "[US_STATE], [GEOGRAPHIC_DATA] 18 Billion 37,000 Adobe Industry Technology Appli…" at bounding box center [333, 143] width 459 height 180
drag, startPoint x: 162, startPoint y: 63, endPoint x: 191, endPoint y: 62, distance: 29.7
click at [191, 62] on div "[US_STATE], [GEOGRAPHIC_DATA] 18 Billion 37,000 Adobe Industry Technology Appli…" at bounding box center [333, 143] width 459 height 180
copy div "[US_STATE], [GEOGRAPHIC_DATA] 18 Billion 37,000 Adobe"
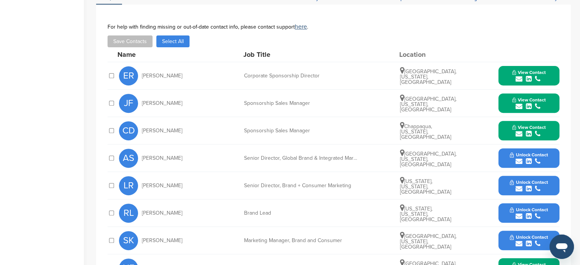
scroll to position [290, 0]
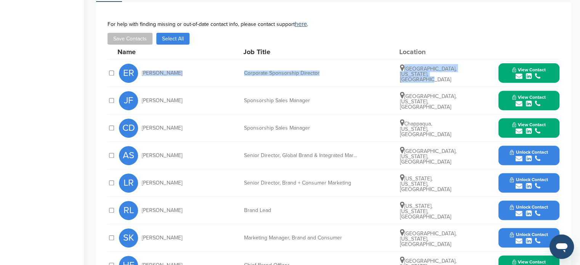
drag, startPoint x: 140, startPoint y: 70, endPoint x: 430, endPoint y: 85, distance: 290.1
click at [430, 85] on div "ER [PERSON_NAME] Corporate Sponsorship Director [GEOGRAPHIC_DATA], [US_STATE], …" at bounding box center [339, 72] width 440 height 27
copy div "[PERSON_NAME] Corporate Sponsorship Director [GEOGRAPHIC_DATA], [US_STATE], [GE…"
click at [547, 79] on button "View Contact" at bounding box center [529, 73] width 52 height 23
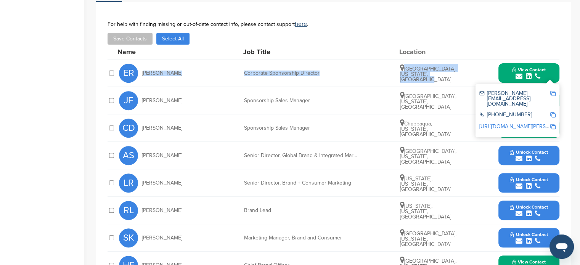
click at [553, 91] on img at bounding box center [552, 93] width 5 height 5
copy div "[PERSON_NAME] Corporate Sponsorship Director [GEOGRAPHIC_DATA], [US_STATE], [GE…"
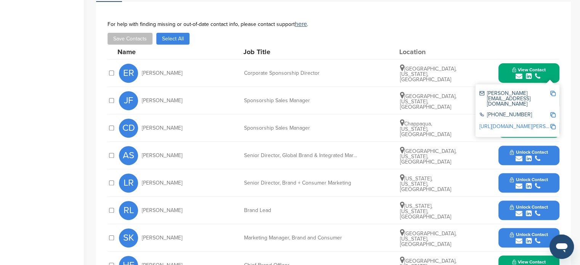
click at [550, 112] on img at bounding box center [552, 114] width 5 height 5
click at [554, 124] on img at bounding box center [552, 126] width 5 height 5
click at [535, 70] on span "View Contact" at bounding box center [529, 69] width 34 height 5
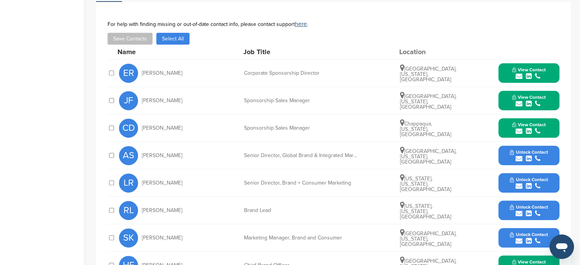
click at [142, 98] on span "[PERSON_NAME]" at bounding box center [162, 100] width 40 height 5
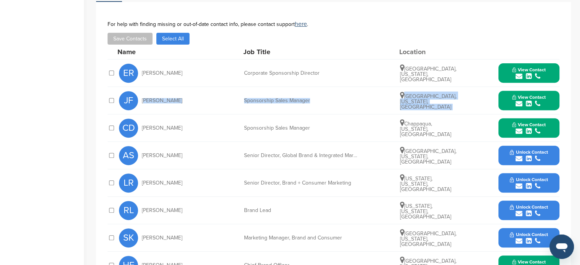
drag, startPoint x: 142, startPoint y: 98, endPoint x: 445, endPoint y: 106, distance: 303.2
click at [445, 106] on div "JF Jordan Friedman Sponsorship Sales Manager Detroit, Michigan, United States V…" at bounding box center [339, 100] width 440 height 27
copy div "Jordan Friedman Sponsorship Sales Manager Detroit, Michigan, United States"
click at [544, 92] on button "View Contact" at bounding box center [529, 100] width 52 height 23
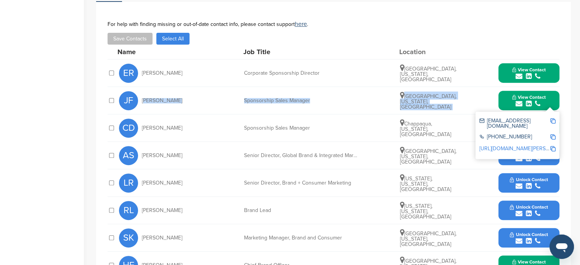
click at [551, 121] on img at bounding box center [552, 120] width 5 height 5
copy div "Jordan Friedman Sponsorship Sales Manager Detroit, Michigan, United States"
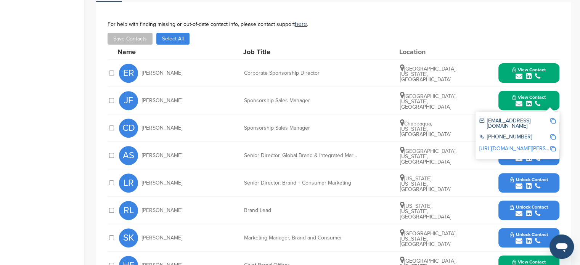
click at [550, 134] on img at bounding box center [552, 136] width 5 height 5
click at [551, 146] on img at bounding box center [552, 148] width 5 height 5
click at [549, 112] on div "jorfried@adobe.com +1 408-536-6000 http://www.linkedin.com/in/jordan-friedman-5…" at bounding box center [517, 135] width 84 height 47
click at [549, 99] on button "View Contact" at bounding box center [529, 100] width 52 height 23
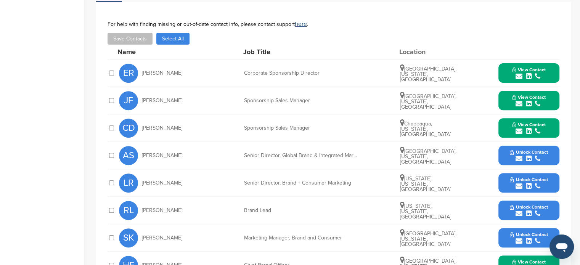
drag, startPoint x: 140, startPoint y: 127, endPoint x: 458, endPoint y: 132, distance: 318.8
click at [458, 132] on div "CD Cheryl Dorfman Sponsorship Sales Manager Chappaqua, New York, United States …" at bounding box center [339, 127] width 440 height 27
copy div "Cheryl Dorfman Sponsorship Sales Manager Chappaqua, New York, United States"
click at [551, 129] on button "View Contact" at bounding box center [529, 128] width 52 height 23
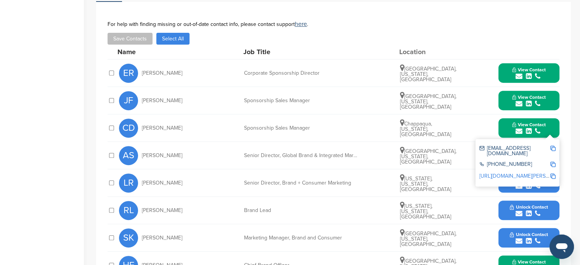
click at [551, 151] on div at bounding box center [552, 151] width 5 height 11
click at [554, 173] on img at bounding box center [552, 175] width 5 height 5
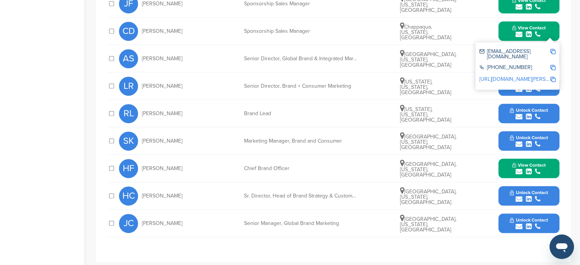
scroll to position [413, 0]
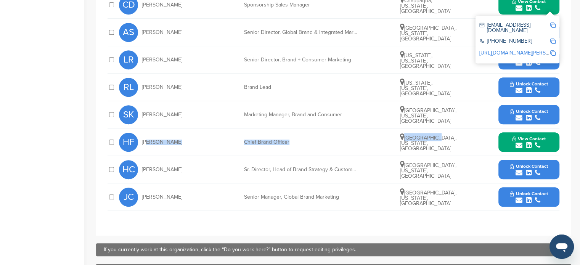
drag, startPoint x: 144, startPoint y: 142, endPoint x: 441, endPoint y: 141, distance: 296.2
click at [441, 141] on div "HF Heather Freeland Chief Brand Officer Menlo Park, California, United States V…" at bounding box center [339, 141] width 440 height 27
click at [136, 139] on span "HF" at bounding box center [128, 142] width 19 height 19
drag, startPoint x: 139, startPoint y: 137, endPoint x: 459, endPoint y: 150, distance: 320.1
click at [459, 150] on div "HF Heather Freeland Chief Brand Officer Menlo Park, California, United States V…" at bounding box center [339, 141] width 440 height 27
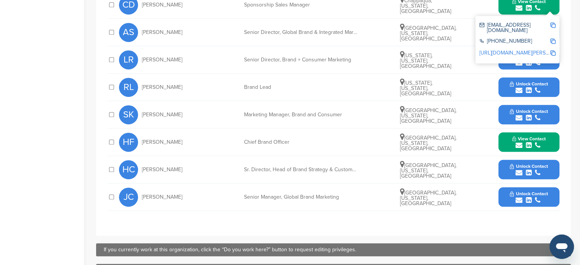
copy div "Heather Freeland Chief Brand Officer Menlo Park, California, United States"
click at [514, 136] on span "View Contact" at bounding box center [529, 138] width 34 height 5
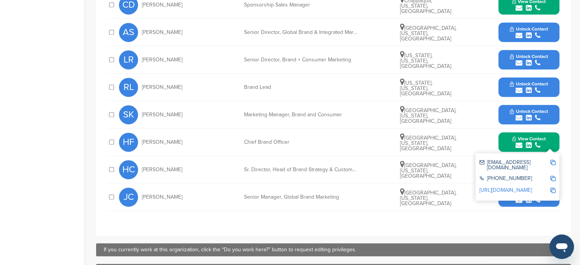
click at [552, 163] on img at bounding box center [552, 162] width 5 height 5
copy div "Heather Freeland Chief Brand Officer Menlo Park, California, United States"
click at [551, 188] on img at bounding box center [552, 190] width 5 height 5
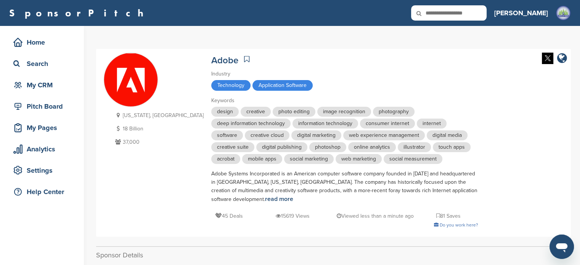
scroll to position [627, 0]
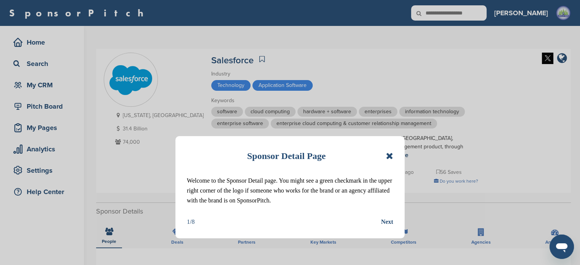
click at [387, 152] on icon at bounding box center [389, 155] width 7 height 9
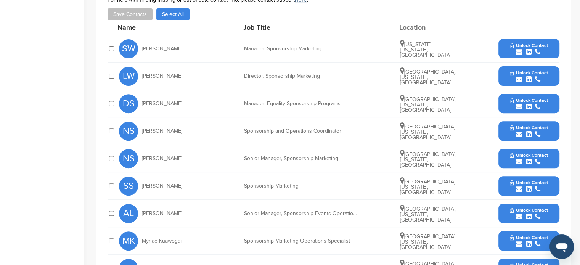
scroll to position [278, 0]
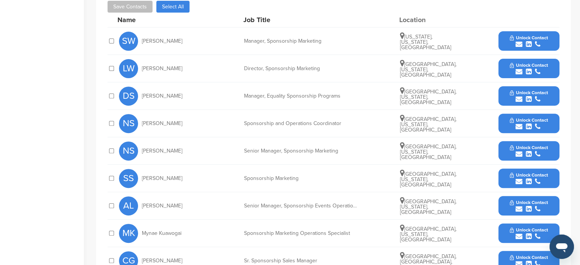
click at [531, 43] on icon "submit" at bounding box center [529, 44] width 6 height 7
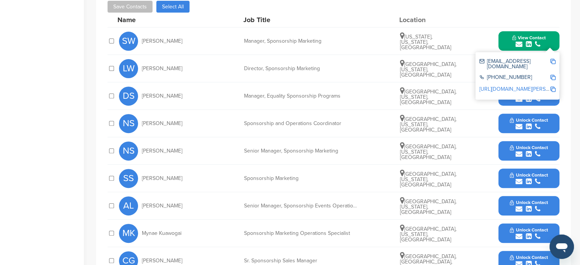
click at [538, 16] on div at bounding box center [528, 19] width 61 height 7
click at [510, 42] on button "View Contact" at bounding box center [529, 41] width 52 height 23
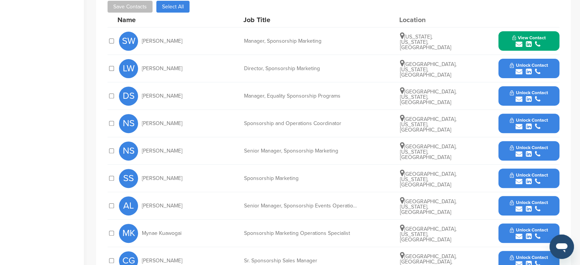
click at [518, 59] on button "Unlock Contact" at bounding box center [529, 68] width 56 height 23
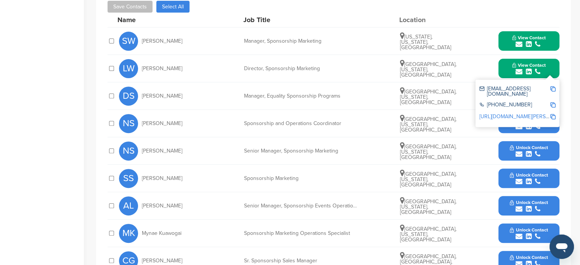
click at [512, 39] on span "View Contact" at bounding box center [529, 37] width 34 height 5
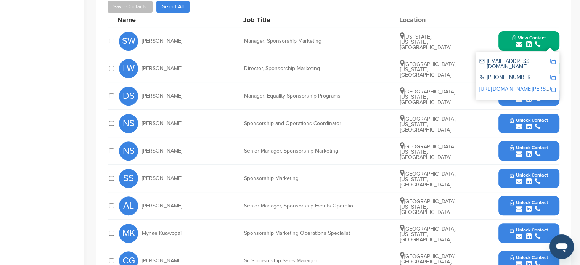
click at [500, 101] on div "Unlock Contact" at bounding box center [528, 95] width 61 height 19
click at [504, 38] on button "View Contact" at bounding box center [529, 41] width 52 height 23
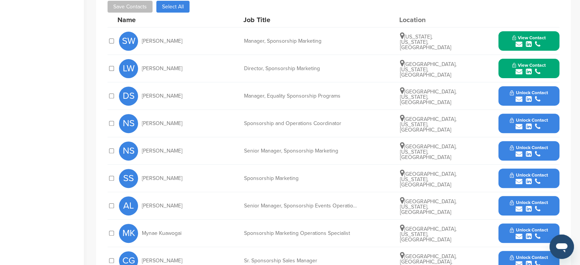
click at [507, 95] on button "Unlock Contact" at bounding box center [529, 96] width 56 height 23
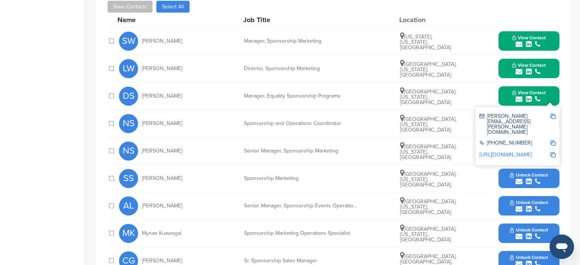
click at [507, 34] on button "View Contact" at bounding box center [529, 41] width 52 height 23
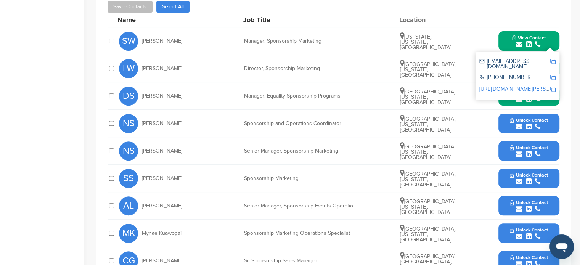
click at [503, 125] on button "Unlock Contact" at bounding box center [529, 123] width 56 height 23
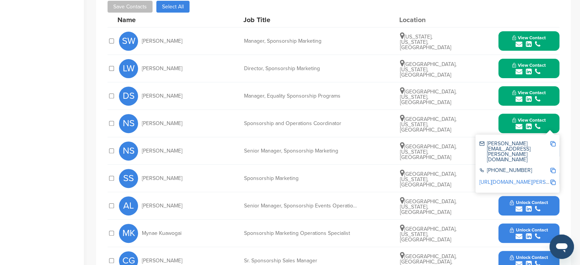
click at [512, 44] on div "submit" at bounding box center [529, 44] width 34 height 7
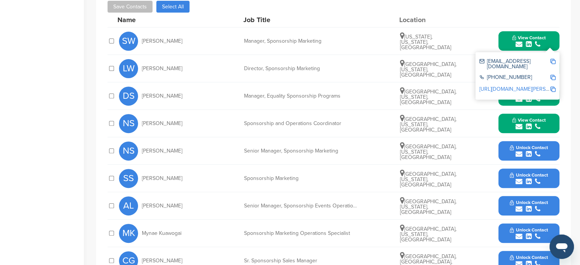
click at [503, 141] on button "Unlock Contact" at bounding box center [529, 151] width 56 height 23
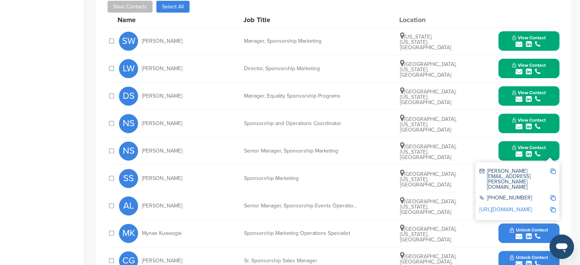
click at [505, 36] on button "View Contact" at bounding box center [529, 41] width 52 height 23
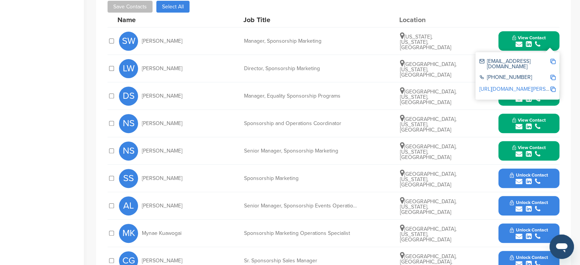
click at [511, 183] on div "submit" at bounding box center [529, 181] width 38 height 7
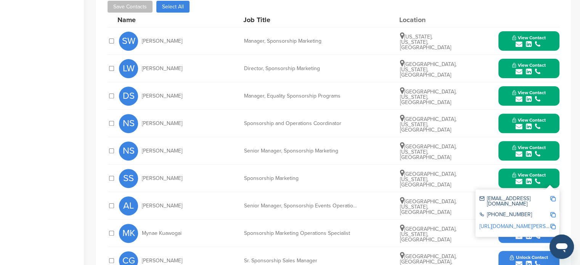
click at [505, 35] on button "View Contact" at bounding box center [529, 41] width 52 height 23
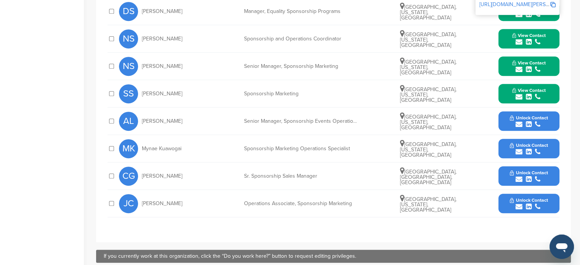
scroll to position [365, 0]
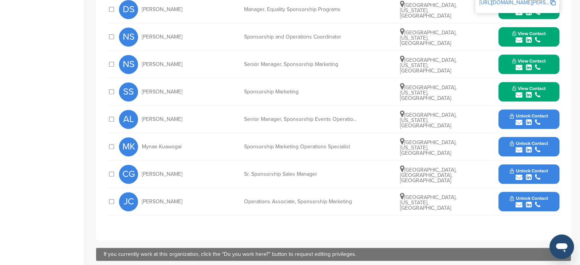
click at [509, 117] on button "Unlock Contact" at bounding box center [529, 119] width 56 height 23
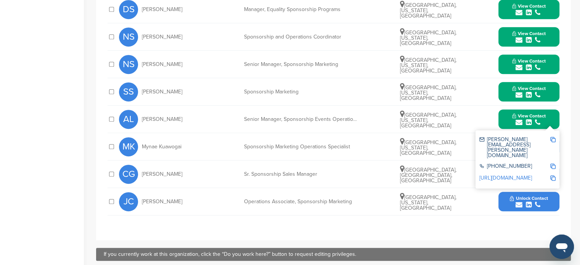
click at [506, 88] on button "View Contact" at bounding box center [529, 91] width 52 height 23
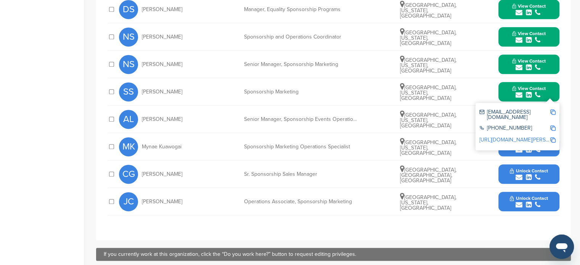
click at [504, 151] on button "Unlock Contact" at bounding box center [529, 146] width 56 height 23
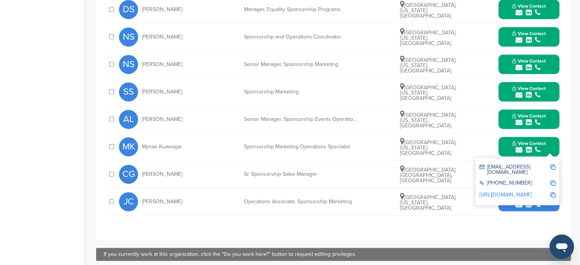
click at [505, 115] on button "View Contact" at bounding box center [529, 119] width 52 height 23
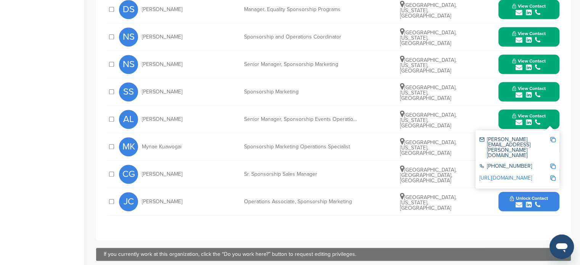
click at [505, 175] on button "Unlock Contact" at bounding box center [529, 174] width 56 height 23
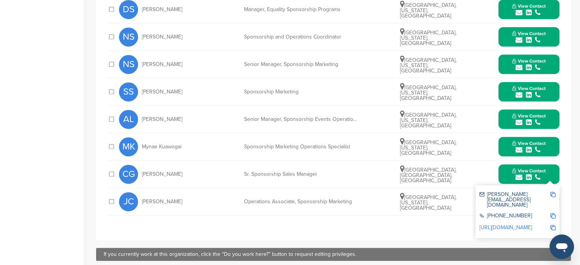
click at [504, 122] on button "View Contact" at bounding box center [529, 119] width 52 height 23
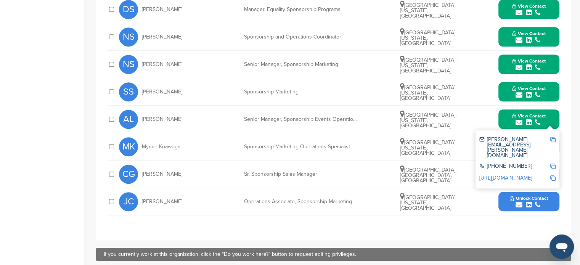
click at [502, 197] on button "Unlock Contact" at bounding box center [529, 201] width 56 height 23
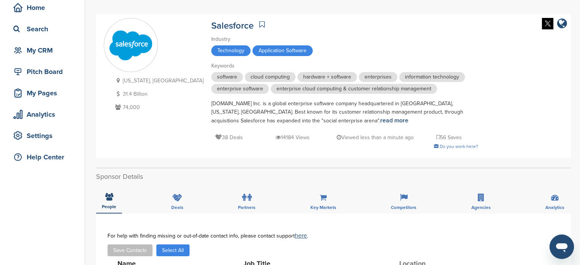
scroll to position [0, 0]
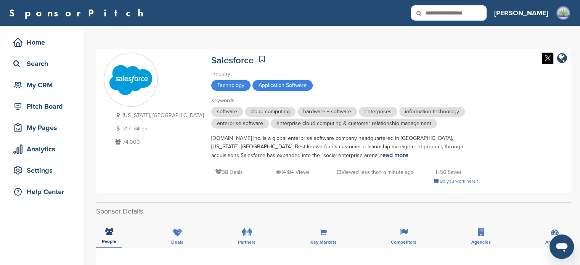
drag, startPoint x: 149, startPoint y: 140, endPoint x: 169, endPoint y: 72, distance: 70.0
click at [169, 72] on div "[US_STATE], [GEOGRAPHIC_DATA] 31.4 Billion 74,000 Salesforce Industry Technolog…" at bounding box center [333, 121] width 459 height 136
click at [163, 56] on div "[US_STATE], [GEOGRAPHIC_DATA] 31.4 Billion 74,000 Salesforce Industry Technolog…" at bounding box center [333, 121] width 459 height 136
drag, startPoint x: 163, startPoint y: 56, endPoint x: 160, endPoint y: 122, distance: 66.4
click at [160, 122] on div "California, USA 31.4 Billion 74,000 Salesforce Industry Technology Application …" at bounding box center [333, 121] width 459 height 136
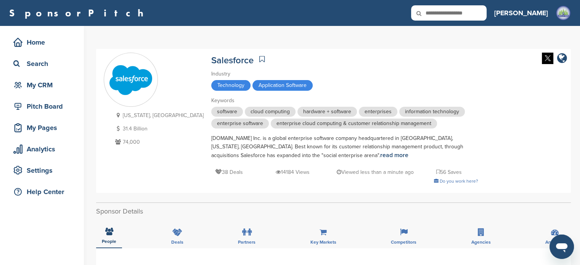
click at [150, 141] on p "74,000" at bounding box center [158, 142] width 90 height 10
drag, startPoint x: 143, startPoint y: 144, endPoint x: 174, endPoint y: 61, distance: 89.3
click at [174, 61] on div "California, USA 31.4 Billion 74,000 Salesforce Industry Technology Application …" at bounding box center [333, 121] width 459 height 136
click at [285, 64] on div "Salesforce" at bounding box center [344, 59] width 267 height 13
drag, startPoint x: 164, startPoint y: 57, endPoint x: 139, endPoint y: 129, distance: 76.3
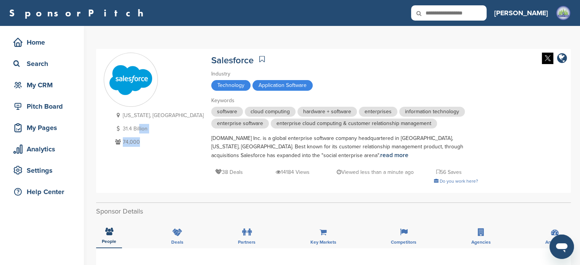
click at [139, 129] on div "California, USA 31.4 Billion 74,000 Salesforce Industry Technology Application …" at bounding box center [333, 121] width 459 height 136
drag, startPoint x: 162, startPoint y: 58, endPoint x: 209, endPoint y: 59, distance: 47.3
click at [209, 59] on div "California, USA 31.4 Billion 74,000 Salesforce Industry Technology Application …" at bounding box center [333, 121] width 459 height 136
copy div "California, USA 31.4 Billion 74,000 Salesforce"
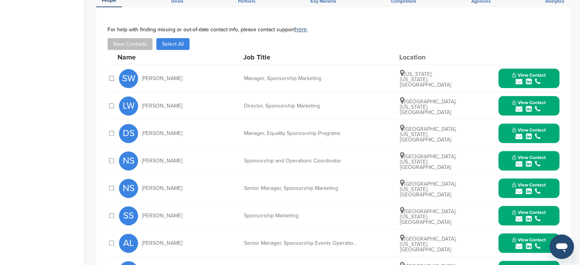
scroll to position [242, 0]
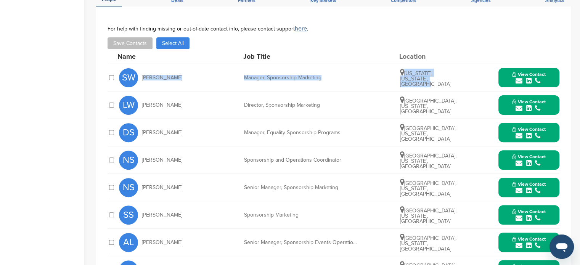
drag, startPoint x: 141, startPoint y: 77, endPoint x: 451, endPoint y: 85, distance: 310.4
click at [451, 85] on div "SW Samantha Wolff Manager, Sponsorship Marketing New York, New York, United Sta…" at bounding box center [339, 77] width 440 height 27
copy div "Samantha Wolff Manager, Sponsorship Marketing New York, New York, United States"
click at [512, 77] on div "submit" at bounding box center [529, 80] width 34 height 7
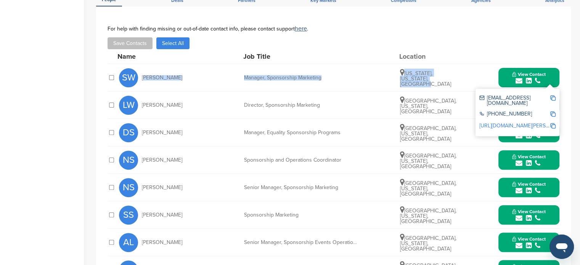
click at [555, 97] on img at bounding box center [552, 97] width 5 height 5
copy div "Samantha Wolff Manager, Sponsorship Marketing New York, New York, United States"
click at [552, 112] on div at bounding box center [552, 114] width 5 height 6
click at [549, 122] on link "[URL][DOMAIN_NAME][PERSON_NAME]" at bounding box center [525, 125] width 93 height 6
click at [552, 123] on img at bounding box center [552, 125] width 5 height 5
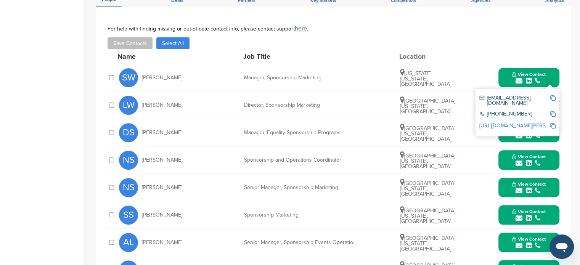
click at [531, 58] on div at bounding box center [528, 56] width 61 height 7
click at [507, 81] on button "View Contact" at bounding box center [529, 77] width 52 height 23
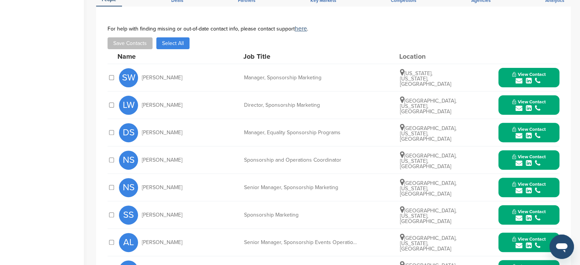
drag, startPoint x: 140, startPoint y: 102, endPoint x: 470, endPoint y: 111, distance: 330.3
click at [470, 111] on div "LW Laura Wilensky Director, Sponsorship Marketing San Francisco, California, Un…" at bounding box center [339, 104] width 440 height 27
copy div "Laura Wilensky Director, Sponsorship Marketing San Francisco, California, Unite…"
click at [503, 102] on button "View Contact" at bounding box center [529, 105] width 52 height 23
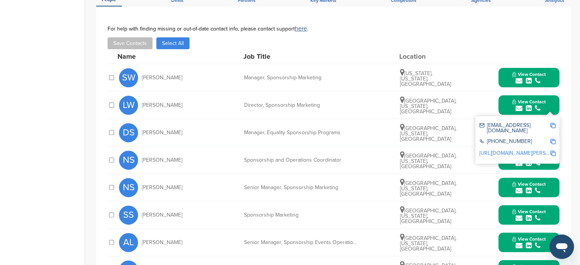
click at [508, 120] on div "[EMAIL_ADDRESS][DOMAIN_NAME]" at bounding box center [517, 128] width 76 height 16
click at [554, 126] on img at bounding box center [552, 125] width 5 height 5
click at [549, 150] on link "[URL][DOMAIN_NAME][PERSON_NAME]" at bounding box center [525, 153] width 93 height 6
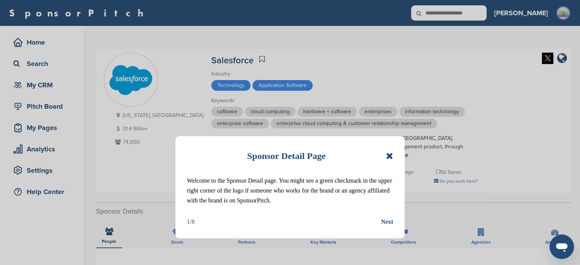
click at [549, 45] on div "Sponsor Detail Page Welcome to the Sponsor Detail page. You might see a green c…" at bounding box center [290, 132] width 580 height 265
click at [245, 144] on div "Sponsor Detail Page Welcome to the Sponsor Detail page. You might see a green c…" at bounding box center [289, 187] width 229 height 102
click at [455, 67] on div "Sponsor Detail Page Welcome to the Sponsor Detail page. You might see a green c…" at bounding box center [290, 132] width 580 height 265
click at [325, 101] on div "Sponsor Detail Page Welcome to the Sponsor Detail page. You might see a green c…" at bounding box center [290, 132] width 580 height 265
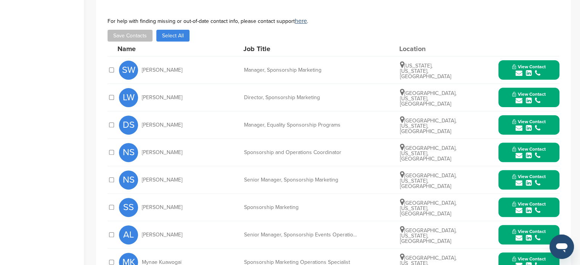
scroll to position [252, 0]
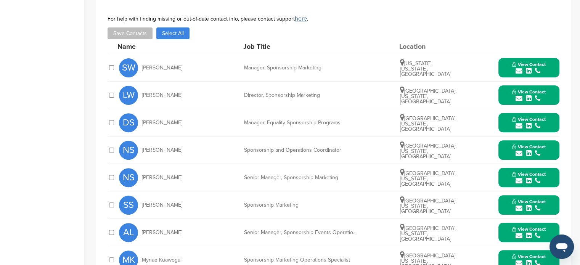
click at [532, 91] on span "View Contact" at bounding box center [529, 91] width 34 height 5
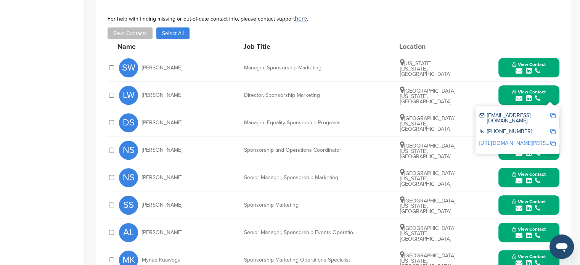
click at [534, 67] on div "submit" at bounding box center [529, 70] width 34 height 7
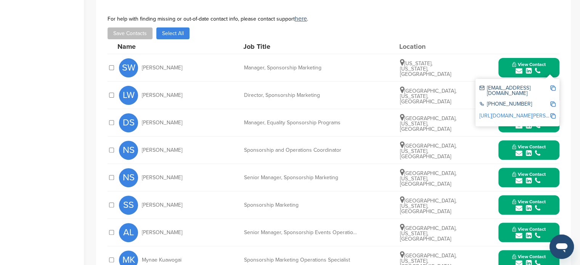
click at [546, 128] on button "View Contact" at bounding box center [529, 122] width 52 height 23
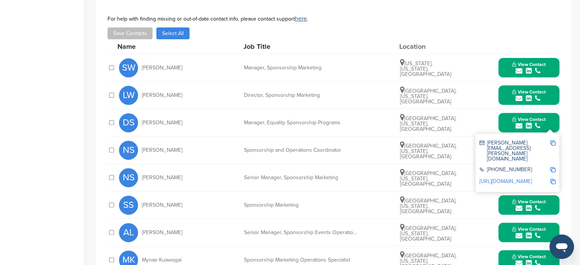
click at [546, 94] on button "View Contact" at bounding box center [529, 95] width 52 height 23
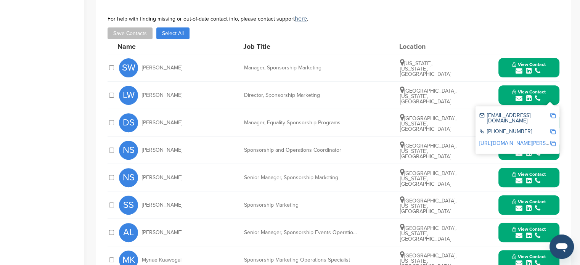
click at [551, 141] on img at bounding box center [552, 143] width 5 height 5
click at [503, 91] on button "View Contact" at bounding box center [529, 95] width 52 height 23
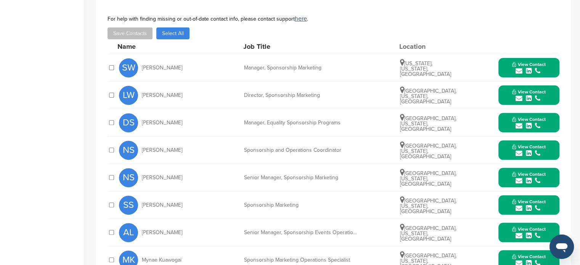
drag, startPoint x: 137, startPoint y: 122, endPoint x: 443, endPoint y: 125, distance: 305.8
click at [443, 125] on div "DS Dana Stephenson Manager, Equality Sponsorship Programs Atlanta, Georgia, Uni…" at bounding box center [339, 122] width 440 height 27
copy div "Dana Stephenson Manager, Equality Sponsorship Programs Atlanta, Georgia, United…"
click at [543, 113] on button "View Contact" at bounding box center [529, 122] width 52 height 23
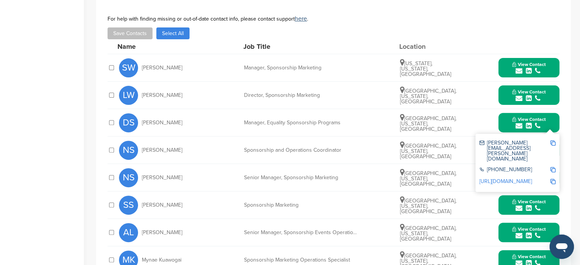
click at [554, 140] on img at bounding box center [552, 142] width 5 height 5
copy div "Dana Stephenson Manager, Equality Sponsorship Programs Atlanta, Georgia, United…"
click at [554, 179] on img at bounding box center [552, 181] width 5 height 5
click at [512, 124] on div "submit" at bounding box center [529, 125] width 34 height 7
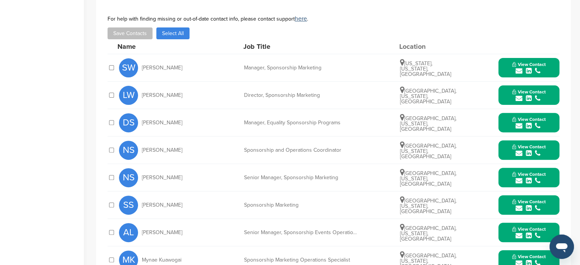
drag, startPoint x: 136, startPoint y: 144, endPoint x: 470, endPoint y: 158, distance: 334.2
click at [470, 158] on div "NS Nicole Singh Sponsorship and Operations Coordinator San Francisco, Californi…" at bounding box center [339, 149] width 440 height 27
copy div "Nicole Singh Sponsorship and Operations Coordinator San Francisco, California, …"
click at [536, 152] on icon "submit" at bounding box center [537, 153] width 5 height 7
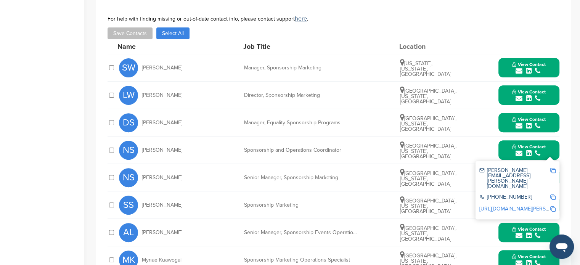
click at [551, 169] on img at bounding box center [552, 170] width 5 height 5
copy div "Nicole Singh Sponsorship and Operations Coordinator San Francisco, California, …"
click at [554, 206] on img at bounding box center [552, 208] width 5 height 5
click at [506, 146] on button "View Contact" at bounding box center [529, 150] width 52 height 23
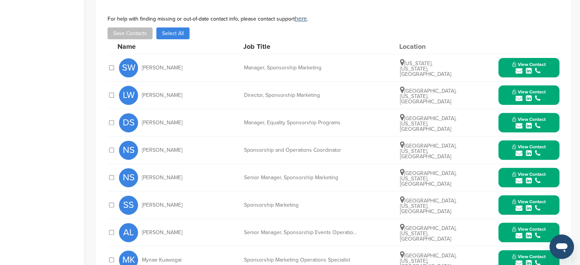
drag, startPoint x: 138, startPoint y: 177, endPoint x: 466, endPoint y: 185, distance: 328.7
click at [466, 185] on div "NS Natalie Scarvaci Senior Manager, Sponsorship Marketing San Francisco, Califo…" at bounding box center [339, 177] width 440 height 27
copy div "Natalie Scarvaci Senior Manager, Sponsorship Marketing San Francisco, Californi…"
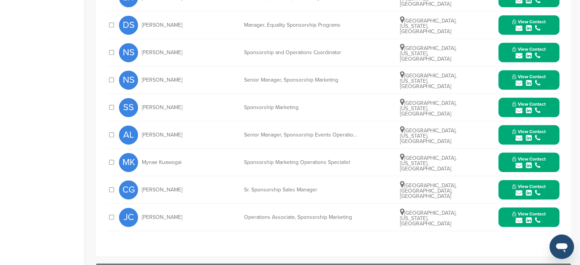
scroll to position [349, 0]
click at [529, 83] on icon "submit" at bounding box center [529, 83] width 6 height 7
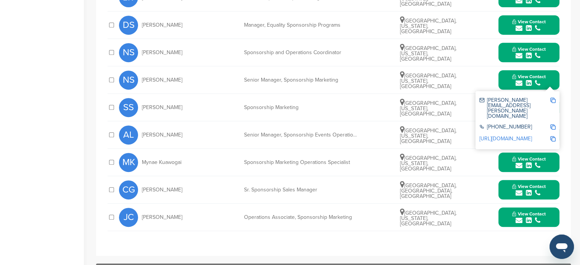
click at [552, 102] on img at bounding box center [552, 100] width 5 height 5
copy div "Natalie Scarvaci Senior Manager, Sponsorship Marketing San Francisco, Californi…"
click at [552, 136] on img at bounding box center [552, 138] width 5 height 5
click at [510, 82] on button "View Contact" at bounding box center [529, 80] width 52 height 23
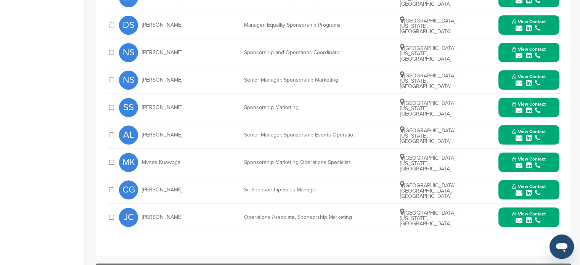
drag, startPoint x: 137, startPoint y: 103, endPoint x: 460, endPoint y: 117, distance: 323.2
click at [460, 117] on div "SS Stephene Salcido Sponsorship Marketing Laguna Beach, California, United Stat…" at bounding box center [339, 107] width 440 height 27
copy div "Stephene Salcido Sponsorship Marketing Laguna Beach, California, United States"
click at [517, 107] on icon "submit" at bounding box center [518, 110] width 7 height 7
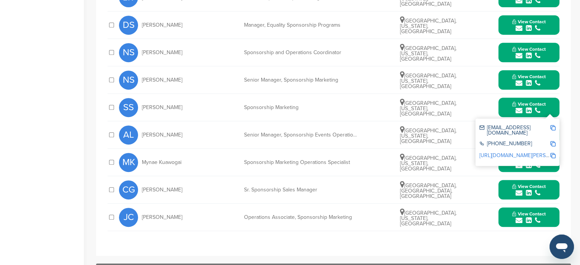
click at [553, 128] on img at bounding box center [552, 127] width 5 height 5
copy div "Stephene Salcido Sponsorship Marketing Laguna Beach, California, United States"
click at [550, 153] on img at bounding box center [552, 155] width 5 height 5
click at [508, 102] on button "View Contact" at bounding box center [529, 107] width 52 height 23
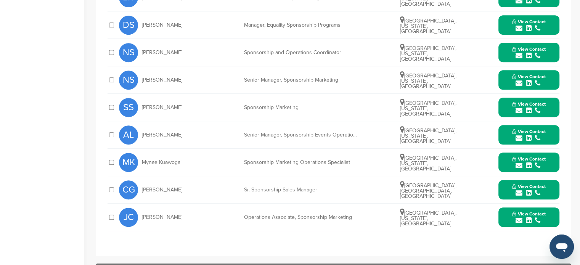
drag, startPoint x: 137, startPoint y: 133, endPoint x: 462, endPoint y: 138, distance: 324.9
click at [462, 138] on div "AL Amelia Levy Senior Manager, Sponsorship Events Operations San Francisco, Cal…" at bounding box center [339, 134] width 440 height 27
copy div "Amelia Levy Senior Manager, Sponsorship Events Operations San Francisco, Califo…"
click at [521, 135] on icon "submit" at bounding box center [518, 138] width 7 height 7
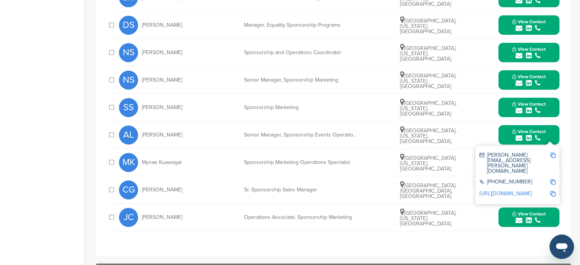
click at [552, 154] on img at bounding box center [552, 154] width 5 height 5
copy div "Amelia Levy Senior Manager, Sponsorship Events Operations San Francisco, Califo…"
click at [552, 188] on div "http://www.linkedin.com/in/amelialevy" at bounding box center [517, 194] width 76 height 12
click at [551, 191] on img at bounding box center [552, 193] width 5 height 5
click at [529, 136] on icon "submit" at bounding box center [529, 138] width 6 height 7
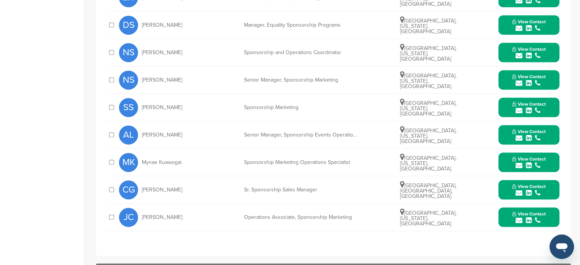
drag, startPoint x: 140, startPoint y: 156, endPoint x: 308, endPoint y: 161, distance: 167.8
click at [308, 161] on div "MK Mynae Kuawogai Sponsorship Marketing Operations Specialist Bethesda, Marylan…" at bounding box center [339, 162] width 440 height 27
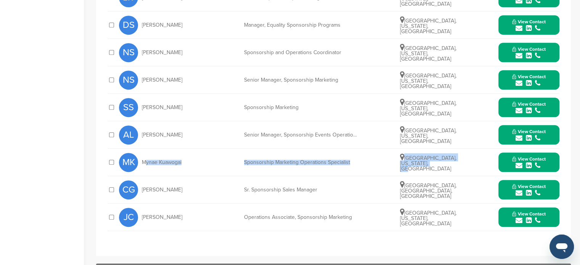
drag, startPoint x: 142, startPoint y: 160, endPoint x: 443, endPoint y: 170, distance: 300.9
click at [443, 170] on div "MK Mynae Kuawogai Sponsorship Marketing Operations Specialist Bethesda, Marylan…" at bounding box center [339, 162] width 440 height 27
click at [511, 162] on button "View Contact" at bounding box center [529, 162] width 52 height 23
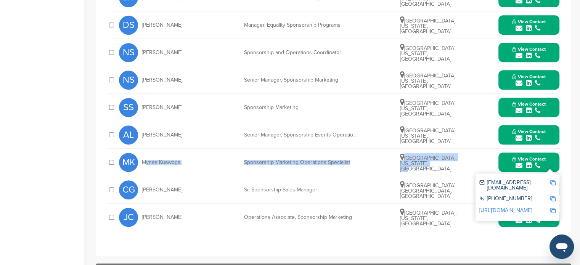
click at [555, 181] on img at bounding box center [552, 182] width 5 height 5
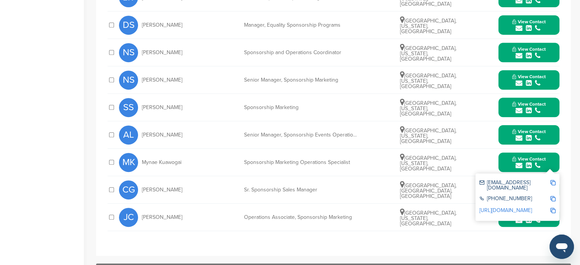
click at [551, 209] on div "http://www.linkedin.com/in/mynae-kuawogai-944a1410" at bounding box center [517, 211] width 76 height 12
click at [554, 208] on img at bounding box center [552, 210] width 5 height 5
click at [291, 164] on div "MK Mynae Kuawogai Sponsorship Marketing Operations Specialist Bethesda, Marylan…" at bounding box center [339, 162] width 440 height 27
drag, startPoint x: 138, startPoint y: 191, endPoint x: 449, endPoint y: 194, distance: 311.1
click at [449, 194] on div "CG Caroline Gutierrez Sr. Sponsorship Sales Manager Munich, Bavaria, Germany Vi…" at bounding box center [339, 189] width 440 height 27
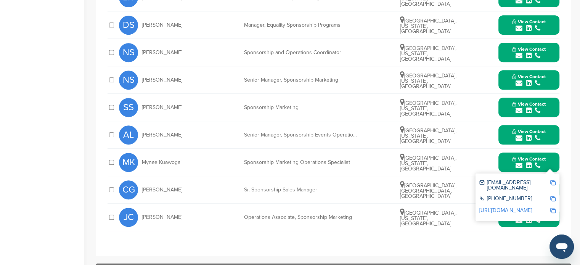
click at [552, 180] on img at bounding box center [552, 182] width 5 height 5
click at [554, 208] on img at bounding box center [552, 210] width 5 height 5
click at [366, 197] on div "CG Caroline Gutierrez Sr. Sponsorship Sales Manager Munich, Bavaria, Germany Vi…" at bounding box center [339, 189] width 440 height 27
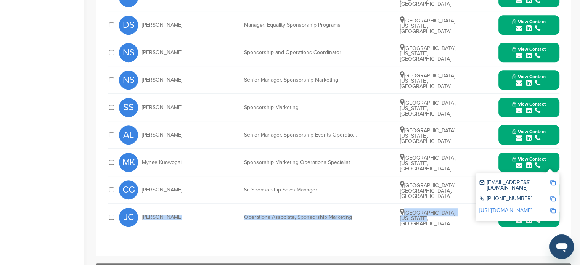
drag, startPoint x: 141, startPoint y: 213, endPoint x: 445, endPoint y: 218, distance: 303.9
click at [445, 218] on div "JC Julie Cook Operations Associate, Sponsorship Marketing Dallas, Texas, United…" at bounding box center [339, 217] width 440 height 27
click at [526, 157] on span "View Contact" at bounding box center [529, 158] width 34 height 5
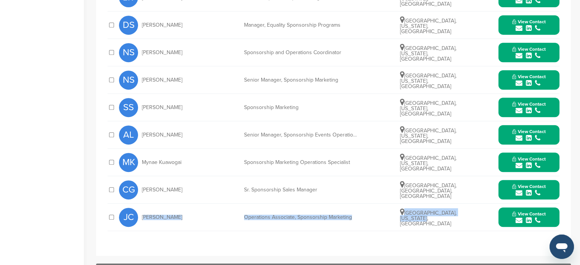
click at [513, 212] on span "View Contact" at bounding box center [529, 213] width 34 height 5
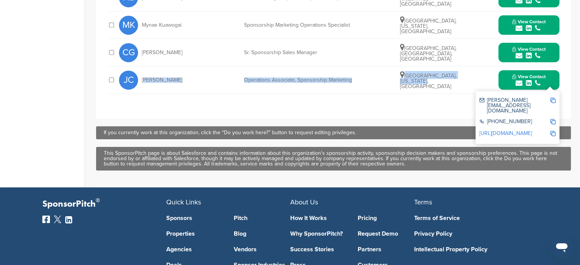
click at [553, 98] on img at bounding box center [552, 100] width 5 height 5
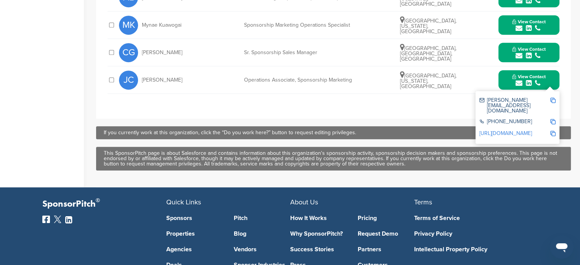
click at [555, 131] on img at bounding box center [552, 133] width 5 height 5
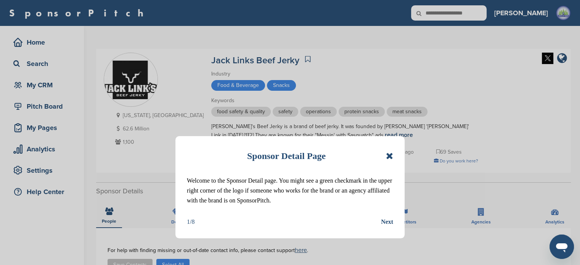
click at [388, 152] on icon at bounding box center [389, 155] width 7 height 9
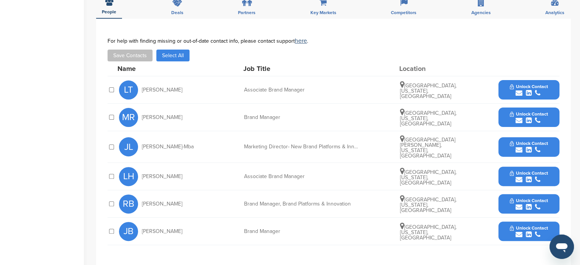
scroll to position [210, 0]
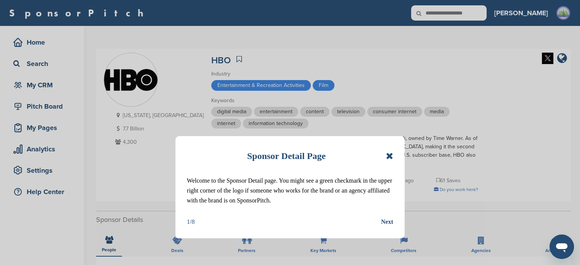
click at [390, 154] on icon at bounding box center [389, 155] width 7 height 9
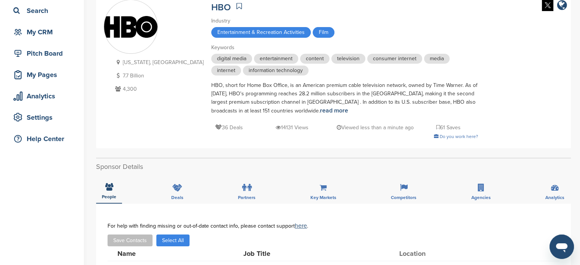
scroll to position [51, 0]
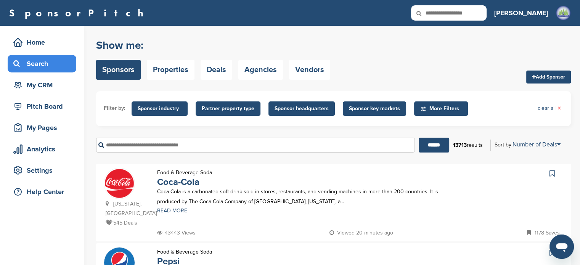
click at [186, 145] on input "text" at bounding box center [255, 145] width 319 height 15
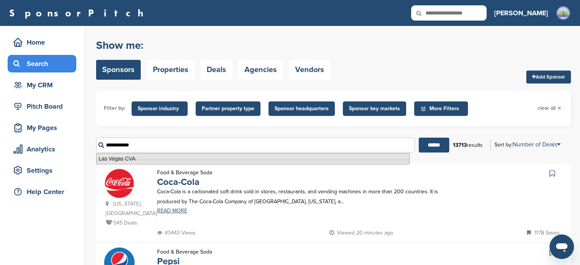
click at [147, 159] on li "Las Vegas CVA" at bounding box center [252, 158] width 313 height 11
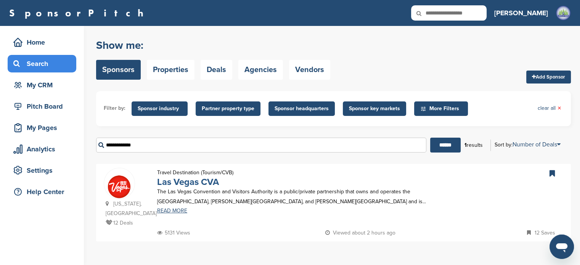
type input "**********"
click at [193, 186] on link "Las Vegas CVA" at bounding box center [188, 182] width 62 height 11
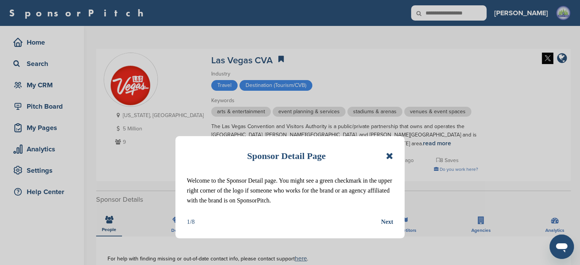
click at [387, 157] on icon at bounding box center [389, 155] width 7 height 9
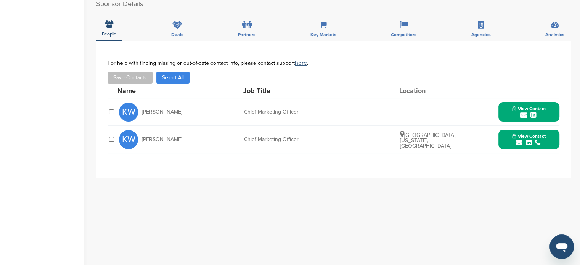
scroll to position [207, 0]
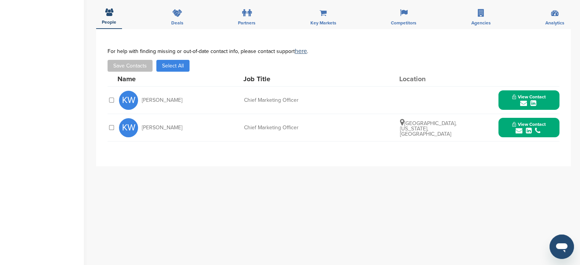
click at [524, 128] on div "submit" at bounding box center [529, 130] width 34 height 7
click at [543, 98] on span "View Contact" at bounding box center [529, 96] width 34 height 5
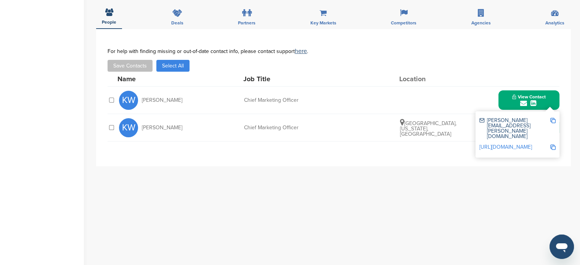
click at [550, 97] on button "View Contact" at bounding box center [529, 100] width 52 height 23
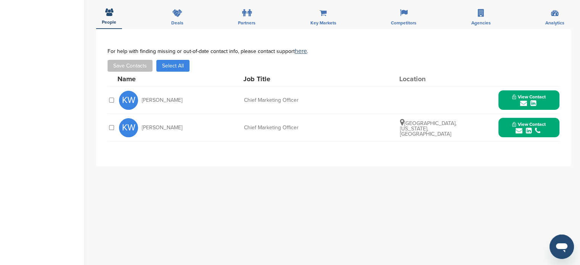
click at [546, 120] on button "View Contact" at bounding box center [529, 127] width 52 height 23
click at [551, 149] on img at bounding box center [552, 147] width 5 height 5
